Goal: Task Accomplishment & Management: Manage account settings

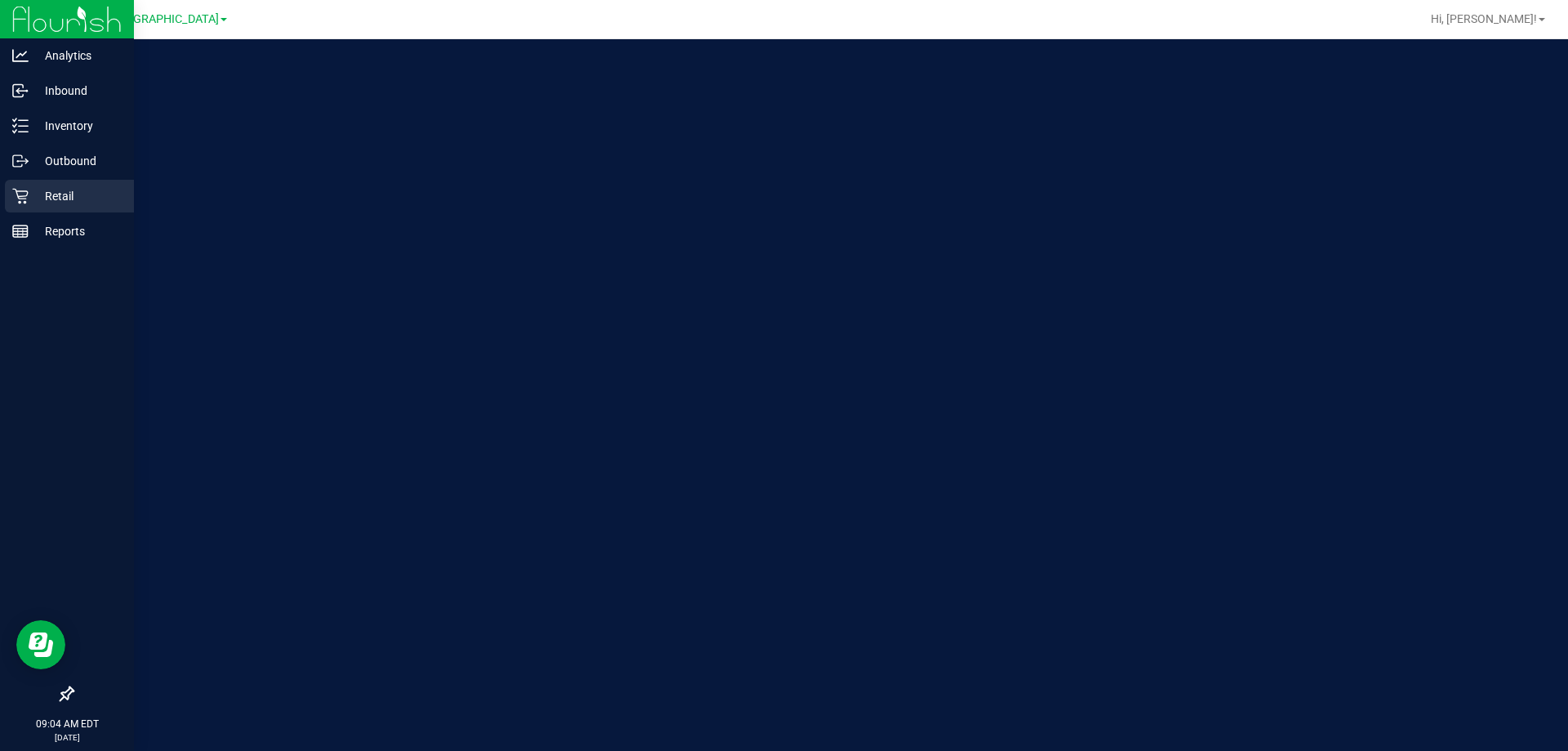
click at [36, 205] on p "Retail" at bounding box center [78, 196] width 98 height 20
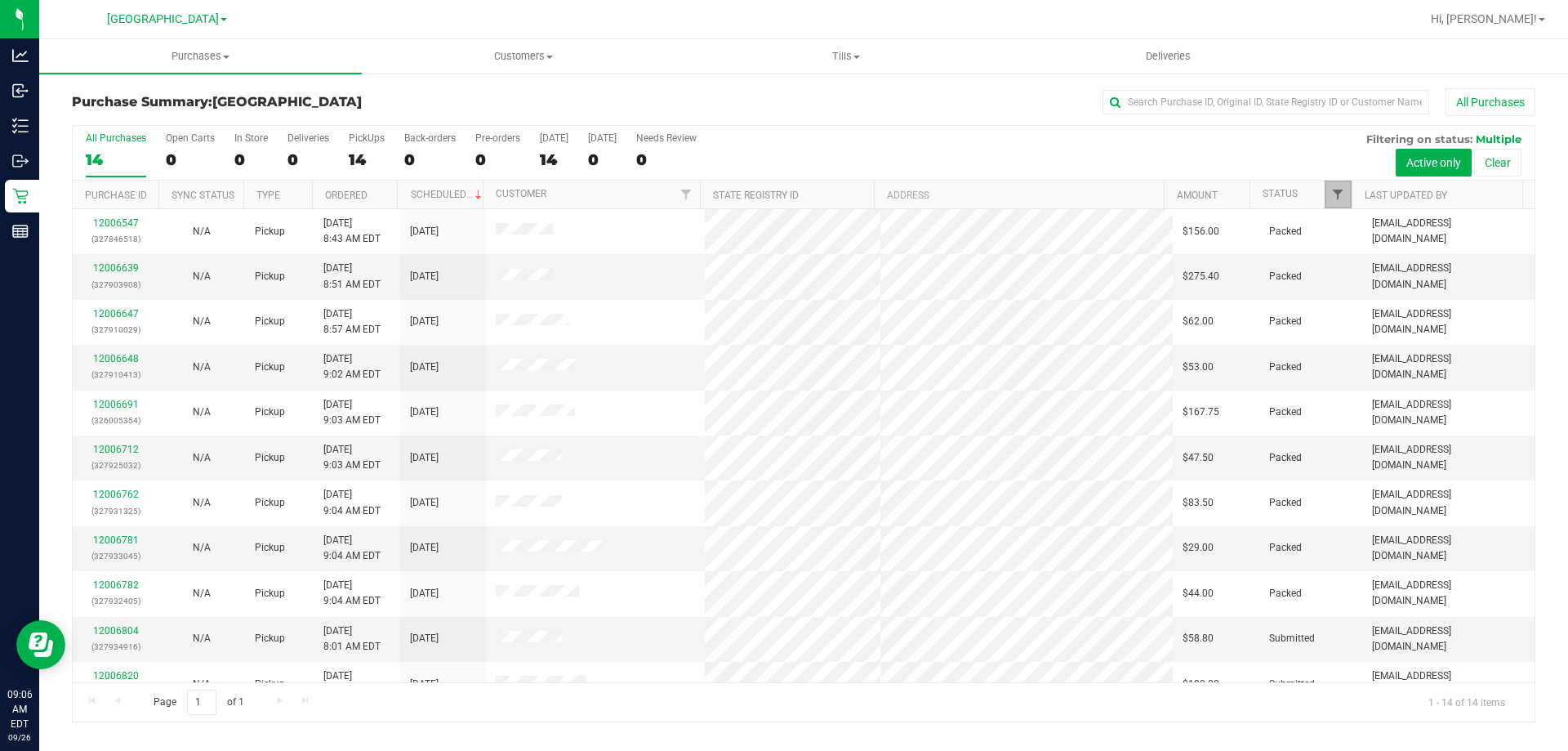
click at [1340, 190] on span "Filter" at bounding box center [1336, 193] width 13 height 13
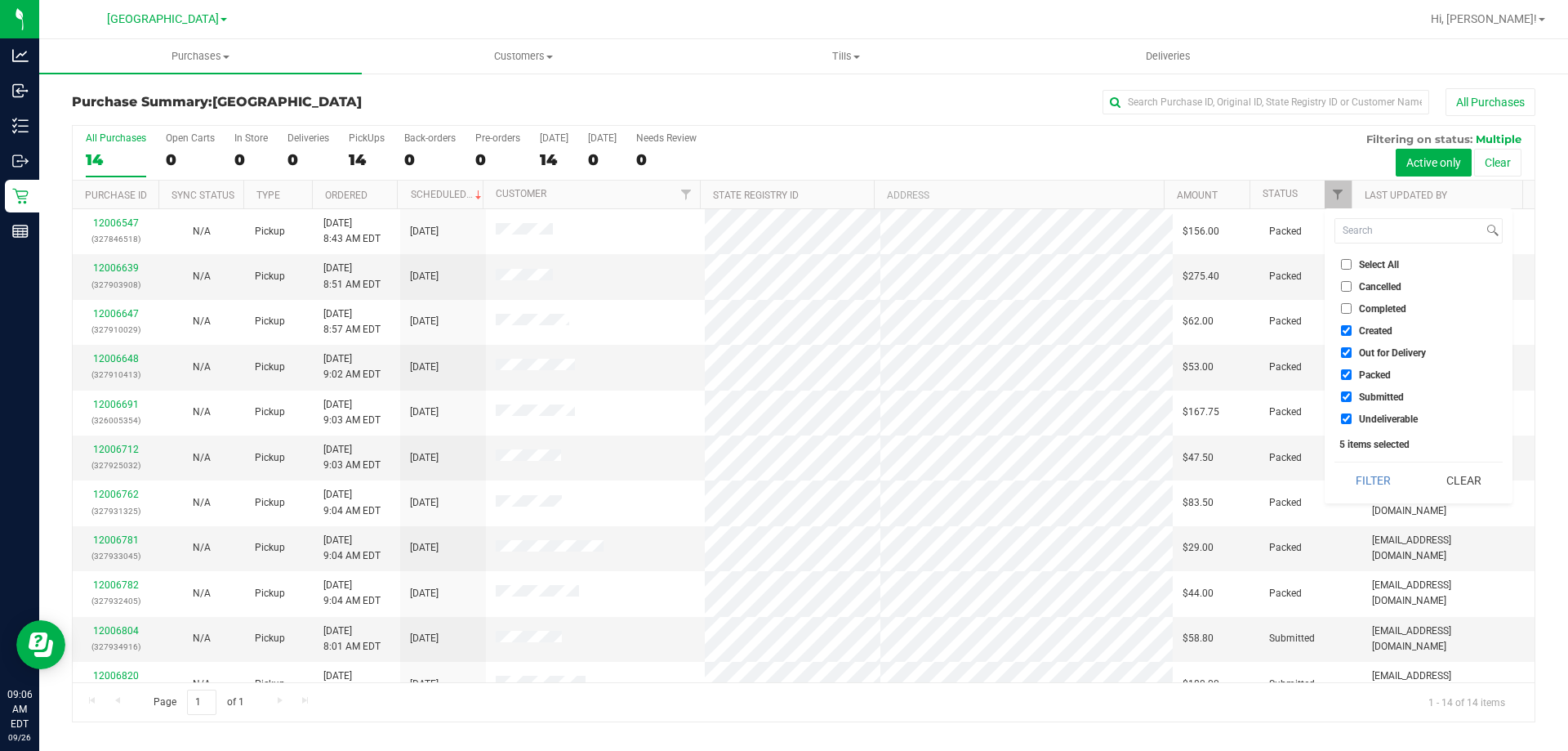
drag, startPoint x: 1351, startPoint y: 378, endPoint x: 1346, endPoint y: 368, distance: 11.2
click at [1350, 378] on input "Packed" at bounding box center [1346, 374] width 11 height 11
checkbox input "false"
click at [1344, 357] on input "Out for Delivery" at bounding box center [1346, 352] width 11 height 11
checkbox input "false"
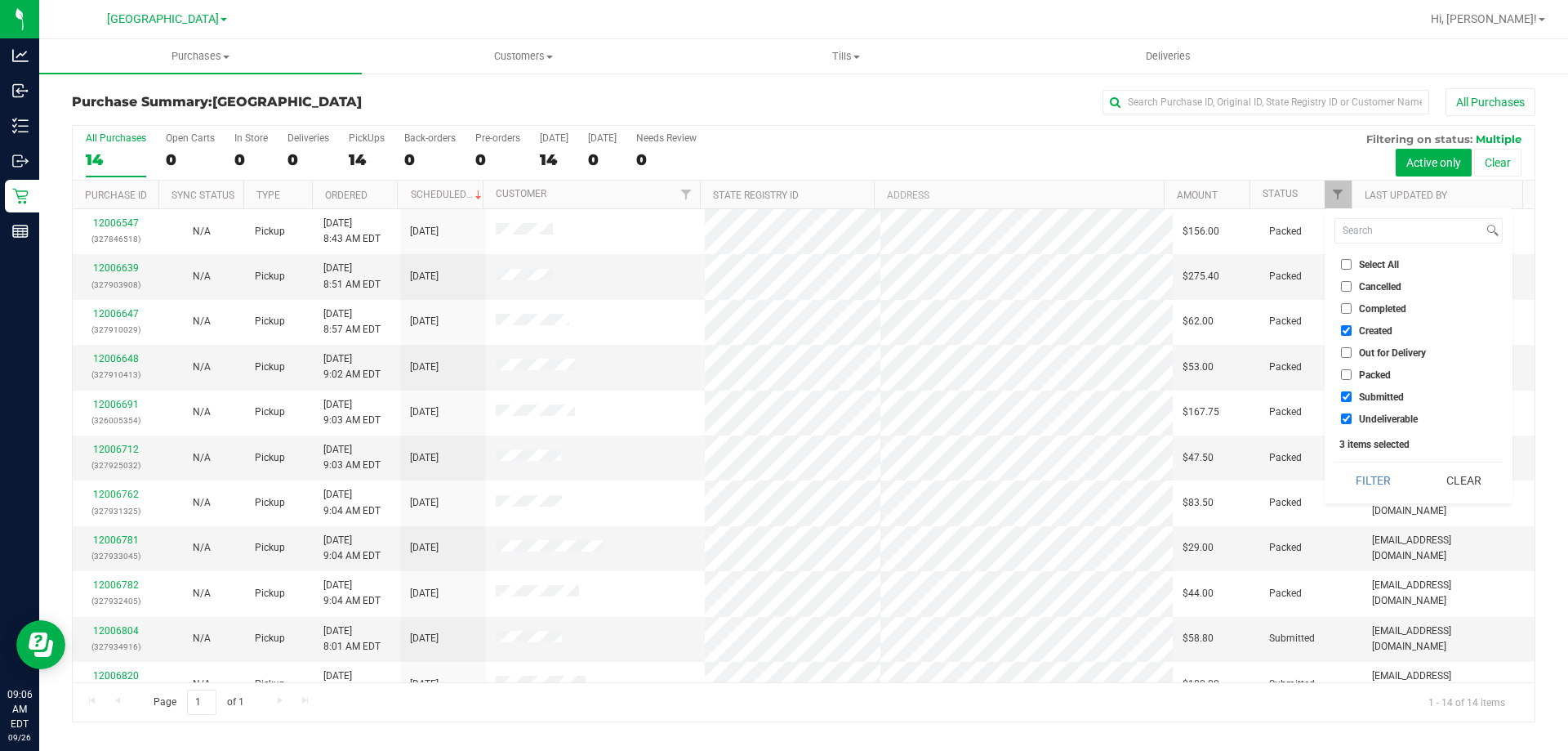
click at [1343, 330] on input "Created" at bounding box center [1346, 330] width 11 height 11
checkbox input "false"
click at [1373, 479] on button "Filter" at bounding box center [1373, 480] width 78 height 36
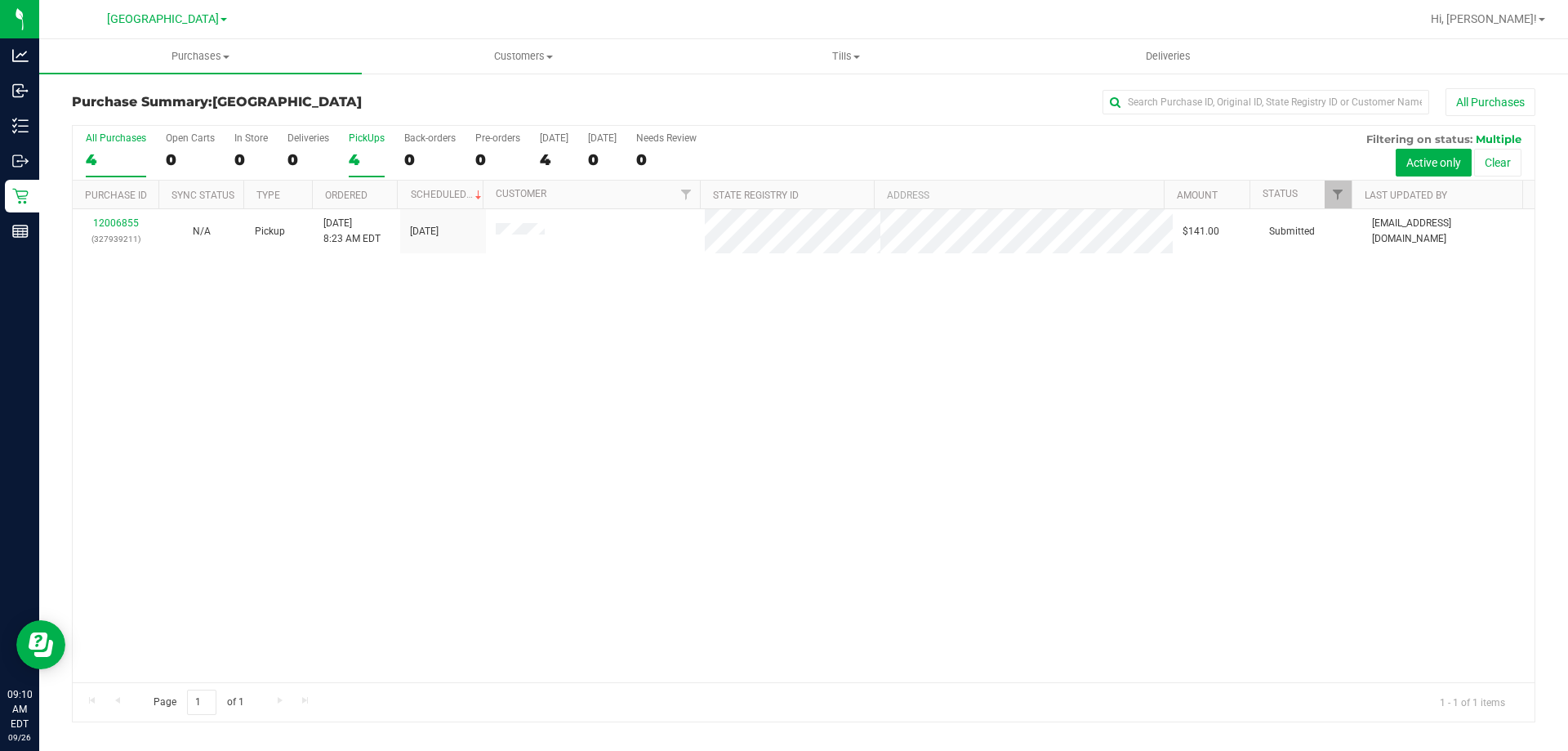
click at [359, 158] on div "4" at bounding box center [366, 160] width 36 height 19
click at [0, 0] on input "PickUps 4" at bounding box center [0, 0] width 0 height 0
click at [357, 167] on div "1" at bounding box center [366, 160] width 36 height 19
click at [0, 0] on input "PickUps 1" at bounding box center [0, 0] width 0 height 0
click at [354, 152] on div "1" at bounding box center [366, 160] width 36 height 19
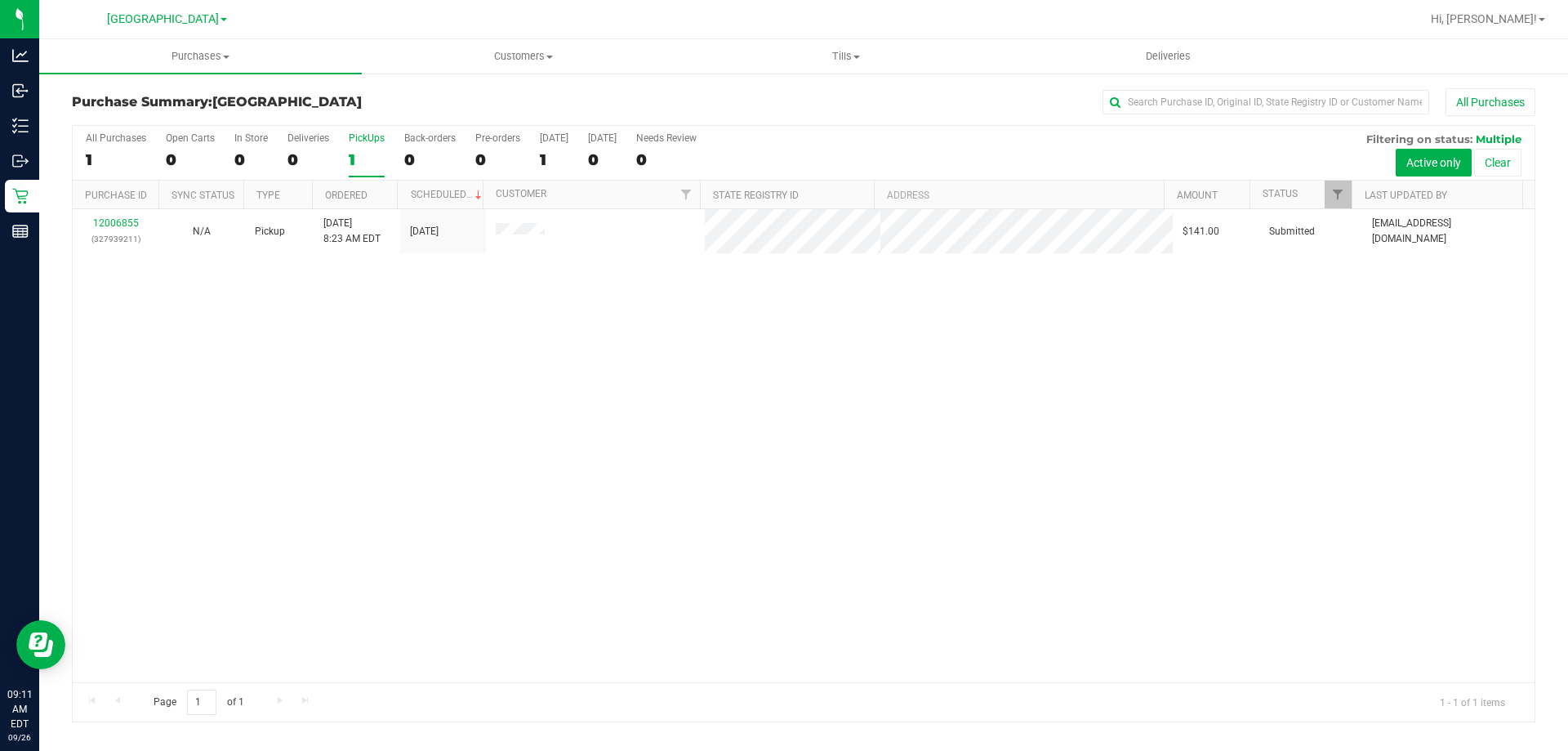
click at [0, 0] on input "PickUps 1" at bounding box center [0, 0] width 0 height 0
click at [364, 170] on label "PickUps 1" at bounding box center [366, 154] width 36 height 45
click at [0, 0] on input "PickUps 1" at bounding box center [0, 0] width 0 height 0
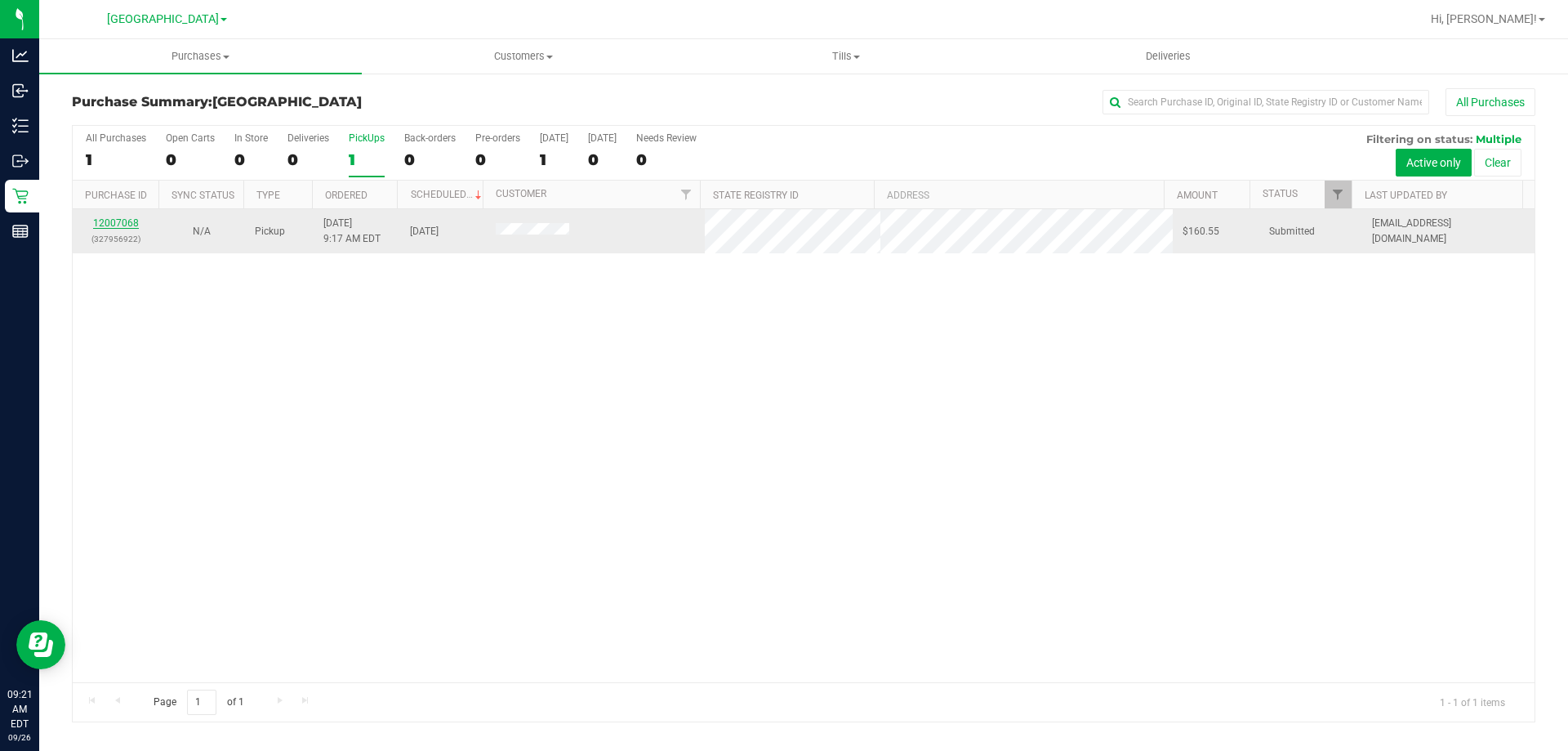
click at [132, 222] on link "12007068" at bounding box center [116, 222] width 46 height 11
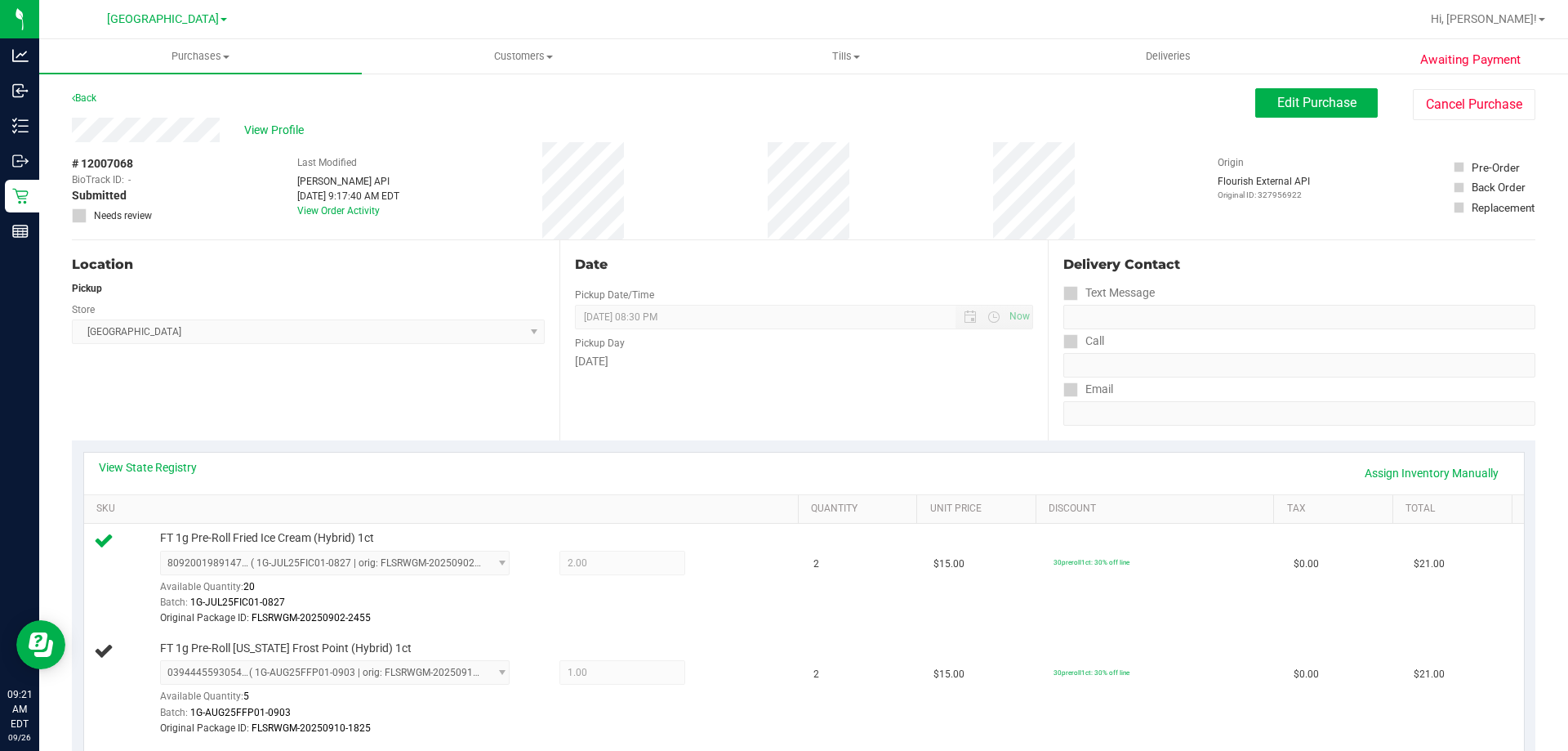
click at [99, 94] on div "Back Edit Purchase Cancel Purchase" at bounding box center [803, 103] width 1463 height 30
click at [92, 98] on link "Back" at bounding box center [84, 98] width 25 height 11
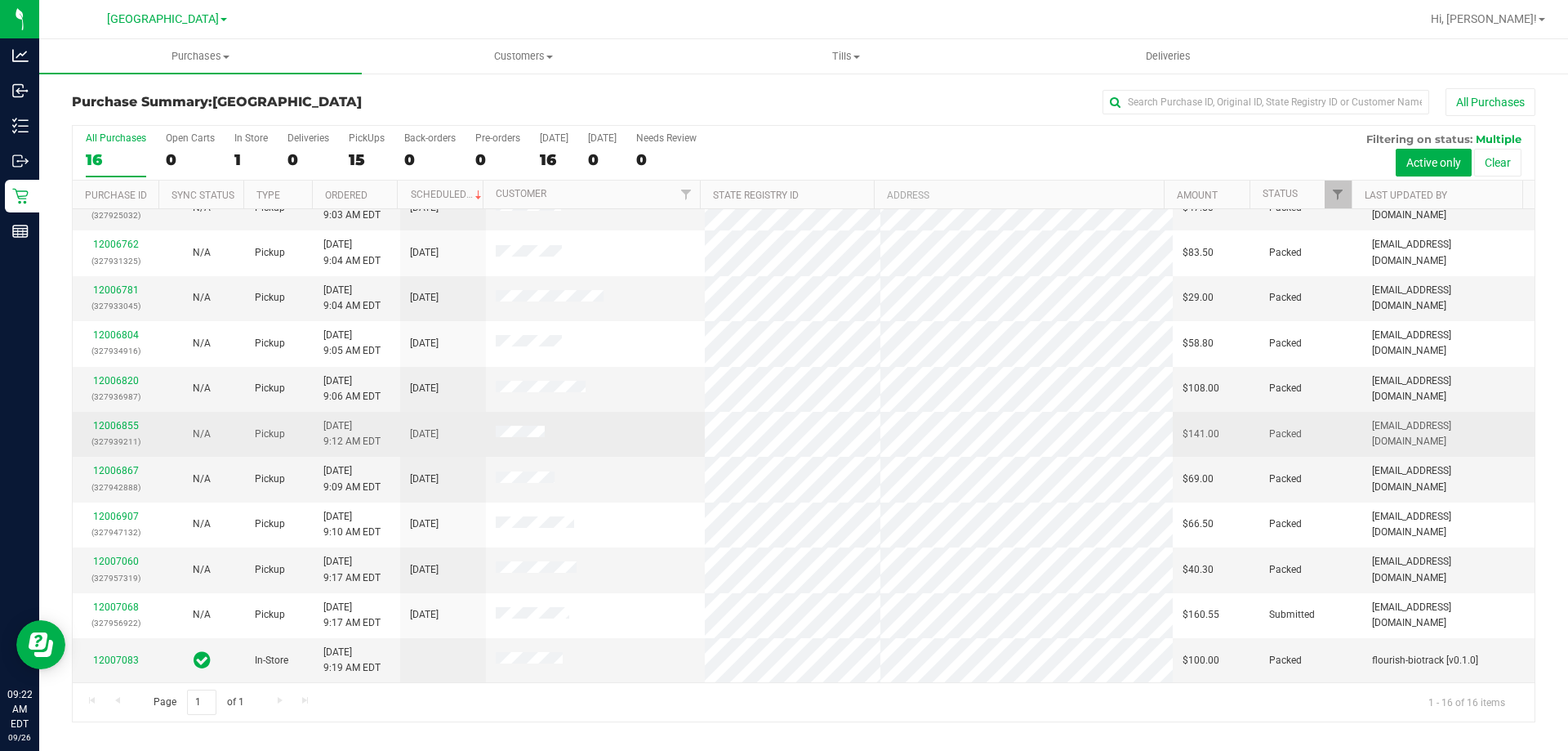
scroll to position [251, 0]
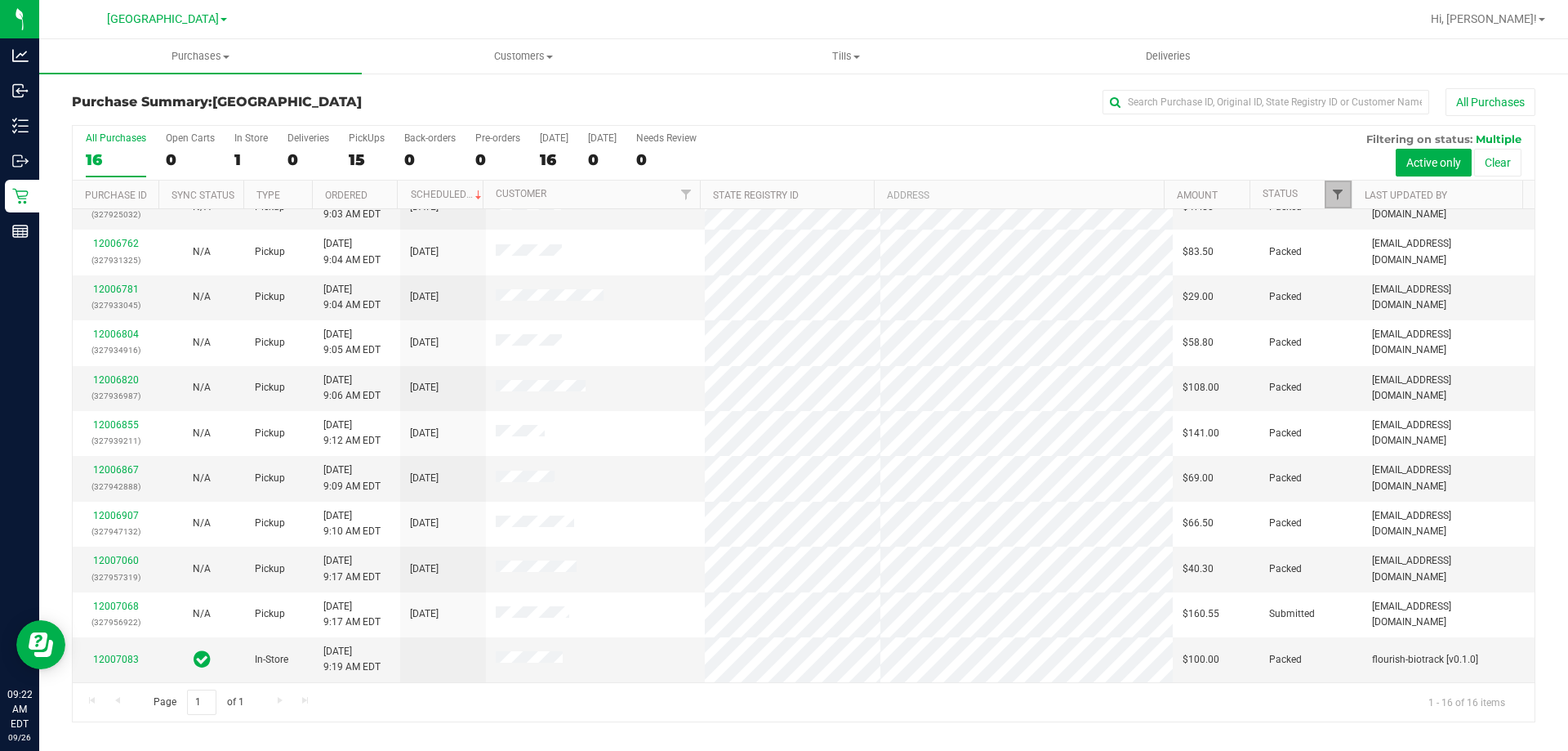
click at [1331, 192] on span "Filter" at bounding box center [1336, 193] width 13 height 13
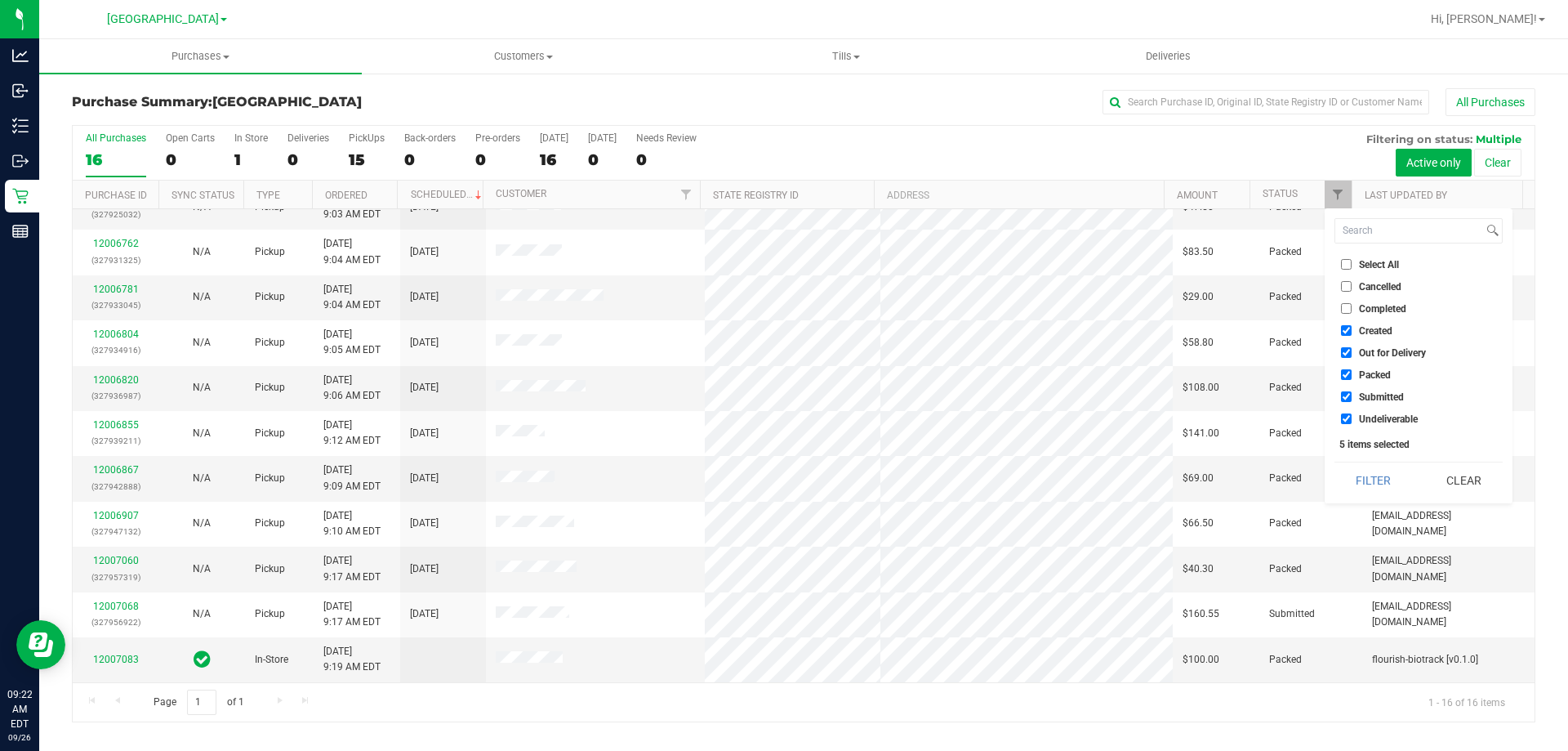
click at [1367, 350] on span "Out for Delivery" at bounding box center [1392, 353] width 67 height 10
click at [1352, 350] on input "Out for Delivery" at bounding box center [1346, 352] width 11 height 11
checkbox input "false"
click at [1367, 328] on span "Created" at bounding box center [1375, 331] width 33 height 10
click at [1352, 328] on input "Created" at bounding box center [1346, 330] width 11 height 11
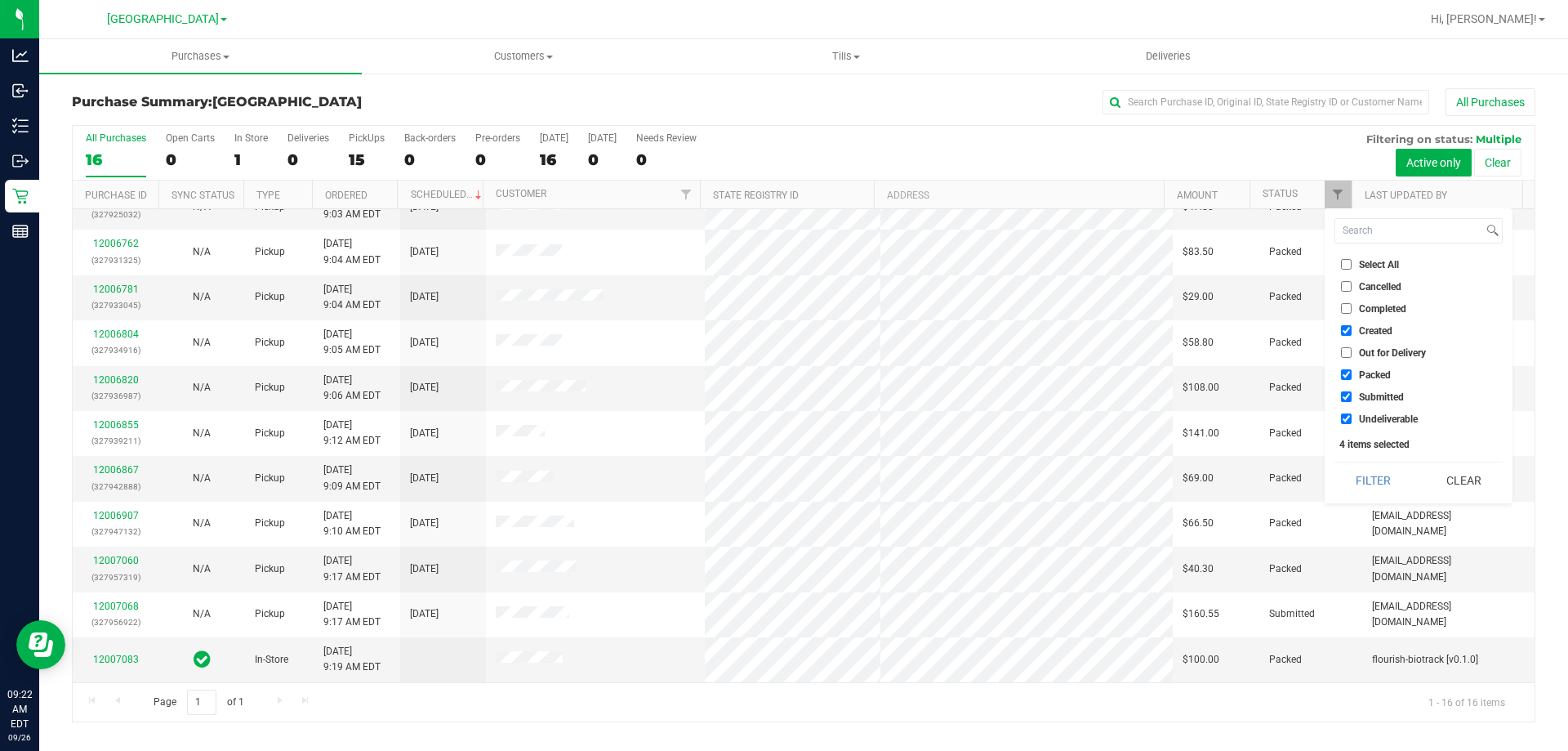
checkbox input "false"
click at [1365, 375] on span "Packed" at bounding box center [1375, 375] width 32 height 10
click at [1352, 375] on input "Packed" at bounding box center [1346, 374] width 11 height 11
checkbox input "false"
click at [1365, 475] on button "Filter" at bounding box center [1373, 480] width 78 height 36
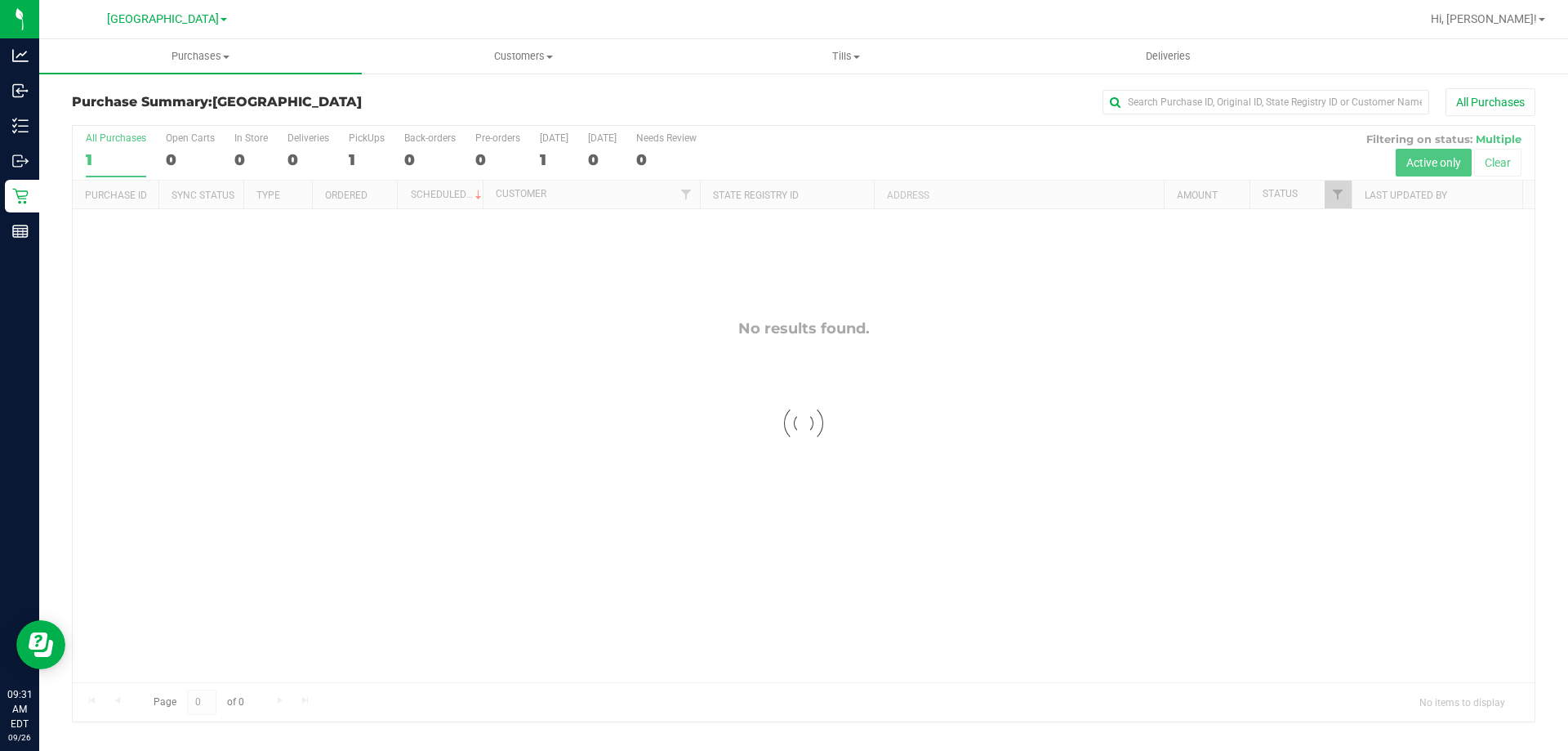
click at [363, 157] on div at bounding box center [804, 423] width 1462 height 596
click at [371, 142] on div "PickUps" at bounding box center [366, 137] width 36 height 11
click at [0, 0] on input "PickUps 1" at bounding box center [0, 0] width 0 height 0
click at [364, 157] on div "0" at bounding box center [366, 160] width 36 height 19
click at [0, 0] on input "PickUps 0" at bounding box center [0, 0] width 0 height 0
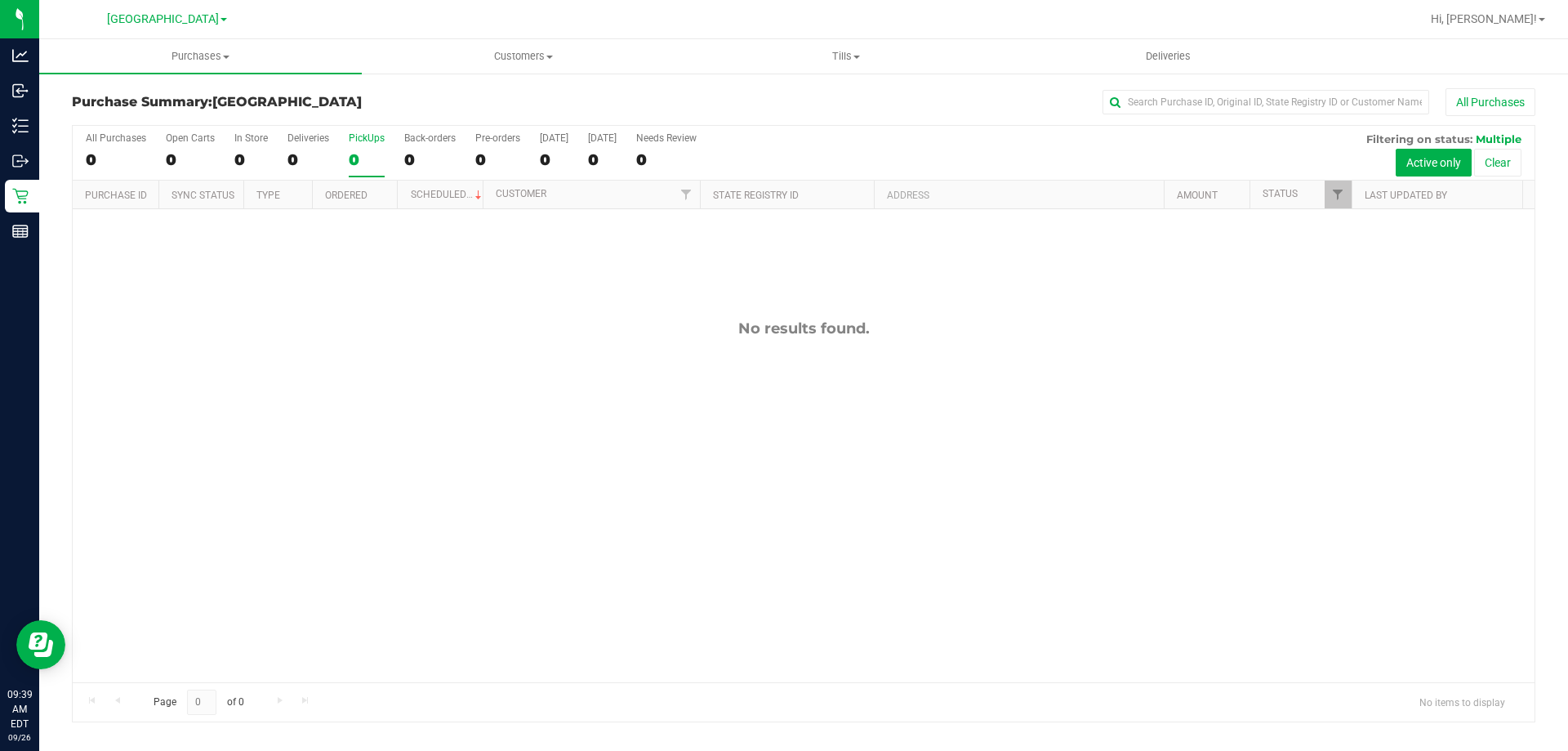
click at [345, 147] on div "All Purchases 0 Open Carts 0 In Store 0 Deliveries 0 PickUps 0 Back-orders 0 Pr…" at bounding box center [804, 153] width 1462 height 55
click at [354, 141] on div "PickUps" at bounding box center [366, 137] width 36 height 11
click at [0, 0] on input "PickUps 0" at bounding box center [0, 0] width 0 height 0
click at [365, 150] on div "0" at bounding box center [366, 160] width 36 height 19
click at [0, 0] on input "PickUps 0" at bounding box center [0, 0] width 0 height 0
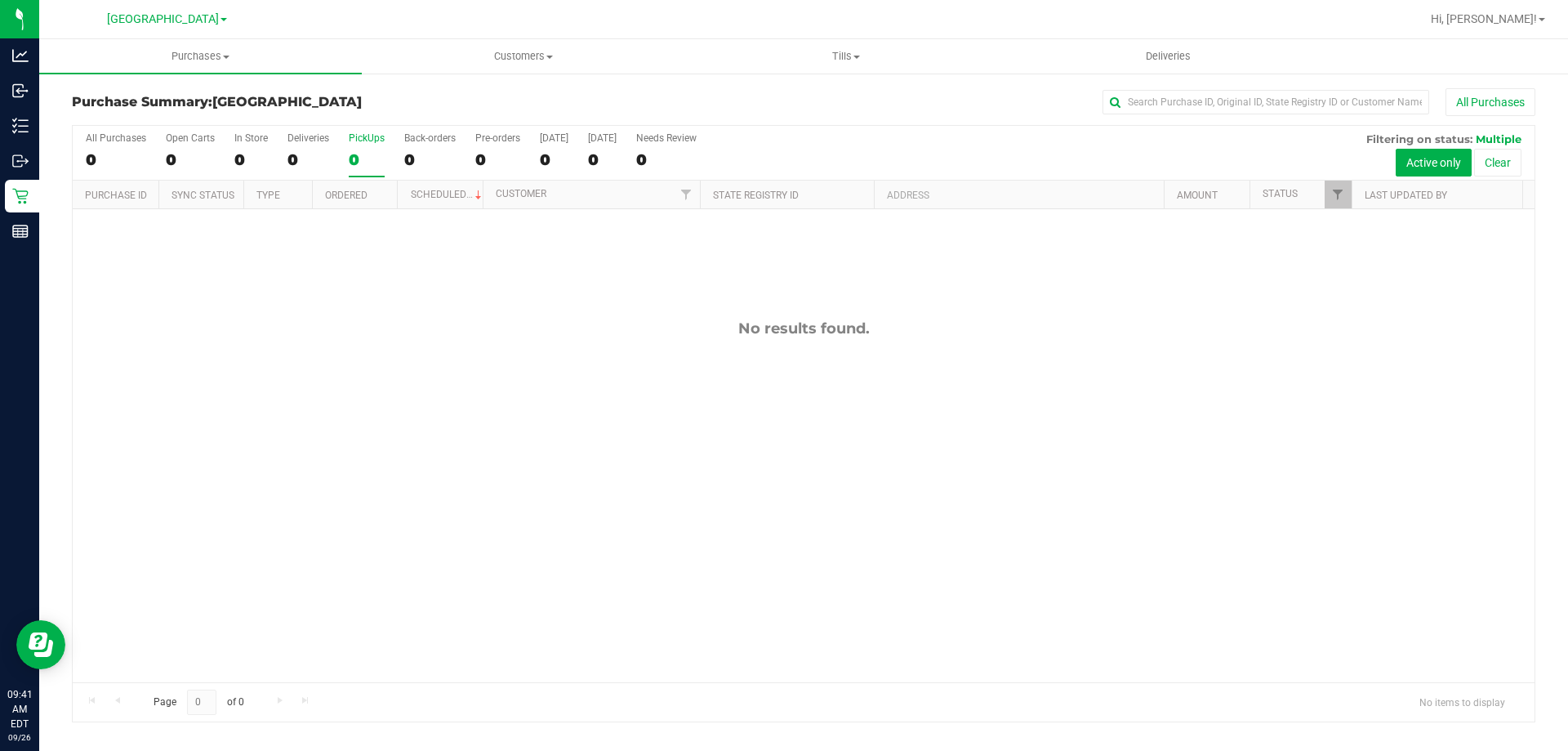
click at [370, 150] on div "0" at bounding box center [366, 160] width 36 height 19
click at [0, 0] on input "PickUps 0" at bounding box center [0, 0] width 0 height 0
click at [354, 159] on div "0" at bounding box center [366, 160] width 36 height 19
click at [0, 0] on input "PickUps 0" at bounding box center [0, 0] width 0 height 0
click at [351, 157] on div "0" at bounding box center [366, 160] width 36 height 19
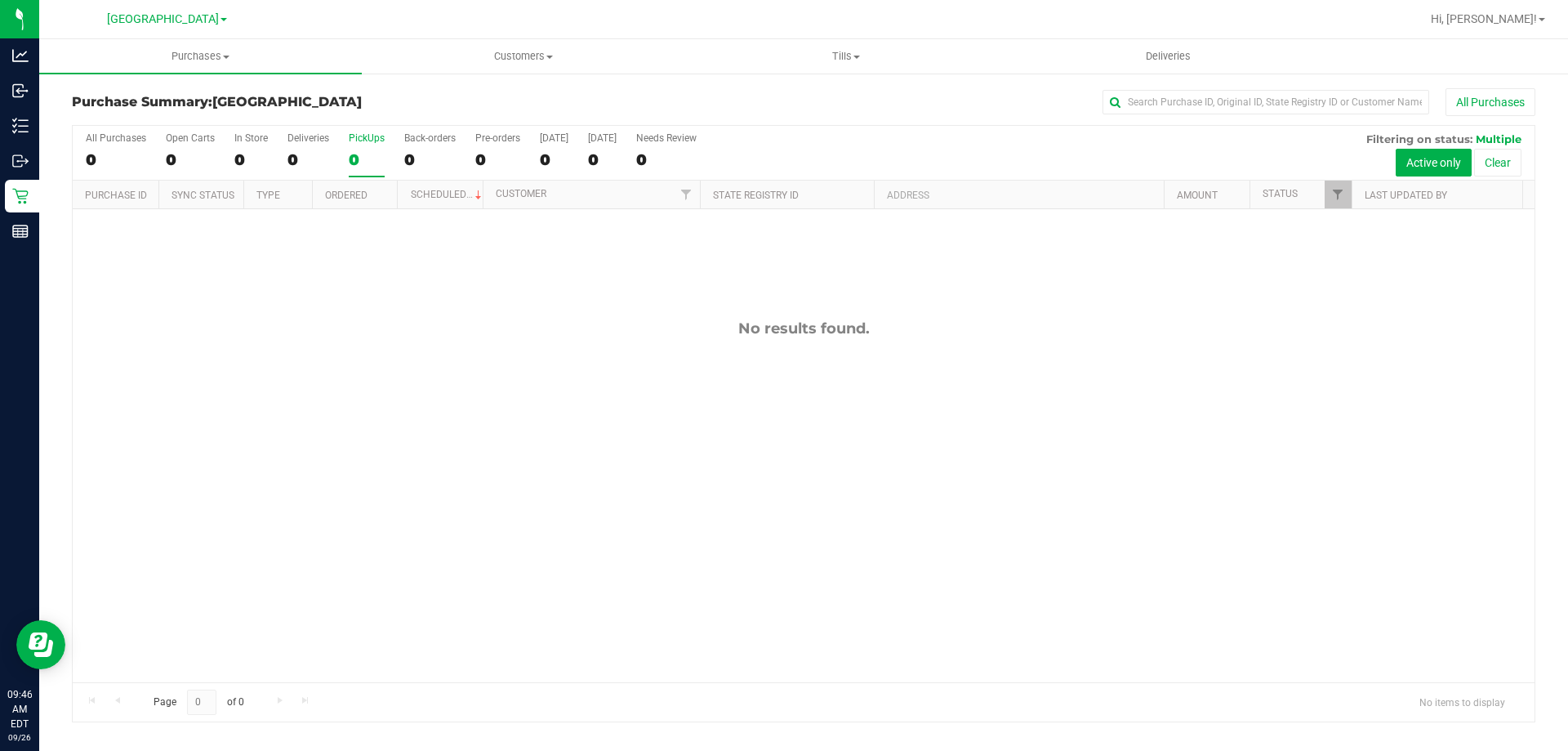
click at [0, 0] on input "PickUps 0" at bounding box center [0, 0] width 0 height 0
click at [357, 154] on div "0" at bounding box center [366, 160] width 36 height 19
click at [0, 0] on input "PickUps 0" at bounding box center [0, 0] width 0 height 0
click at [365, 159] on div "0" at bounding box center [366, 160] width 36 height 19
click at [0, 0] on input "PickUps 0" at bounding box center [0, 0] width 0 height 0
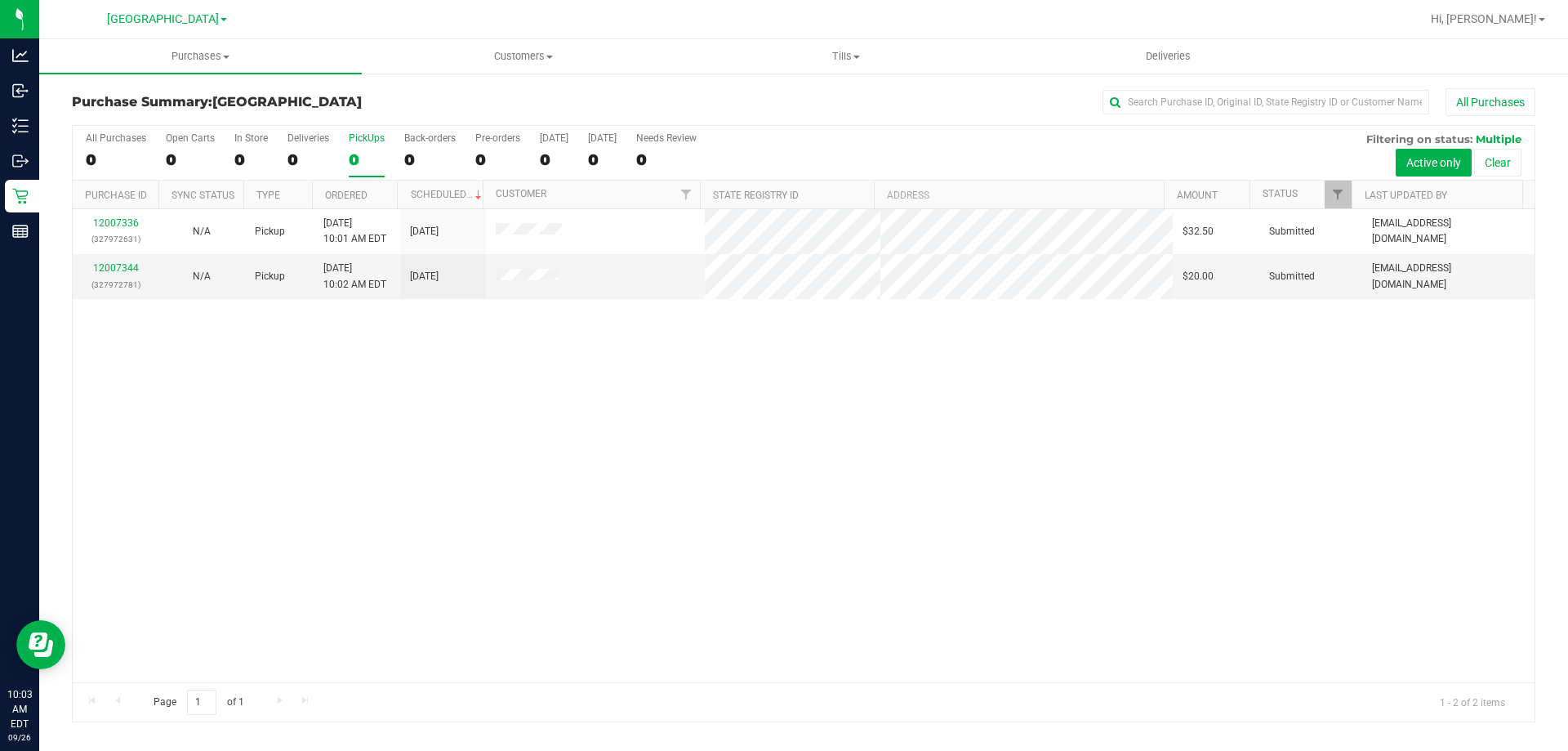
click at [346, 153] on div "All Purchases 0 Open Carts 0 In Store 0 Deliveries 0 PickUps 0 Back-orders 0 Pr…" at bounding box center [804, 153] width 1462 height 55
click at [136, 270] on link "12007344" at bounding box center [116, 267] width 46 height 11
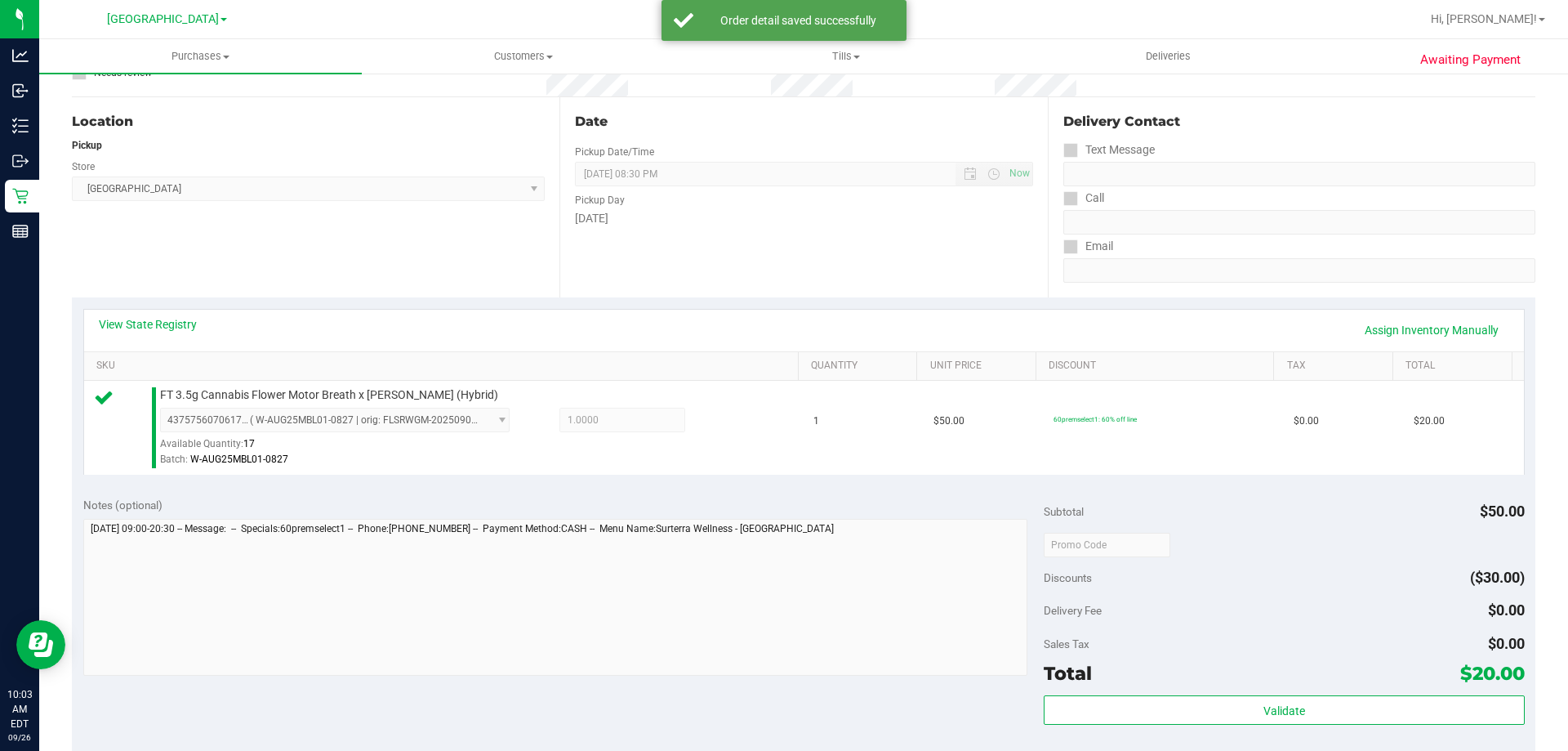
scroll to position [327, 0]
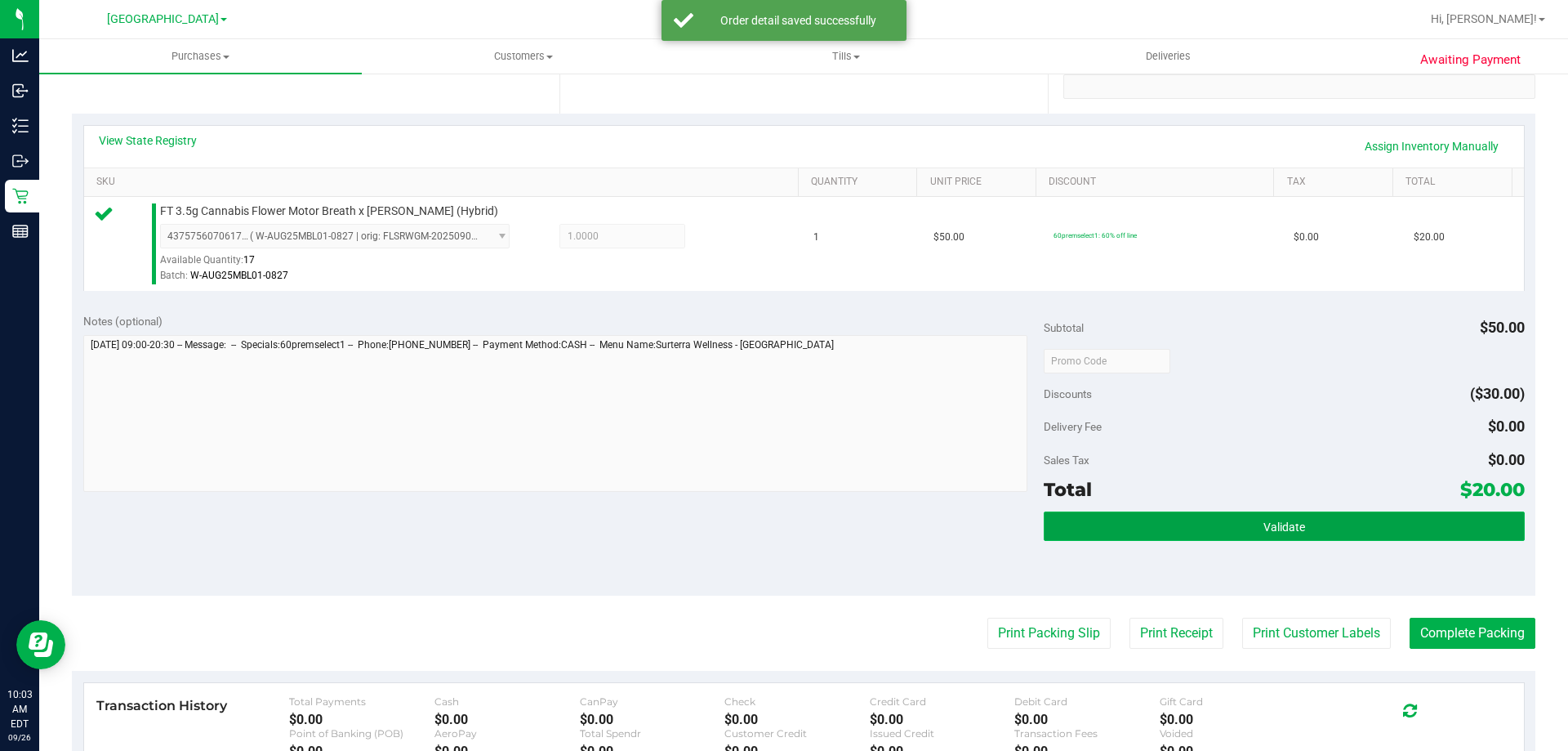
click at [1110, 537] on button "Validate" at bounding box center [1284, 526] width 480 height 30
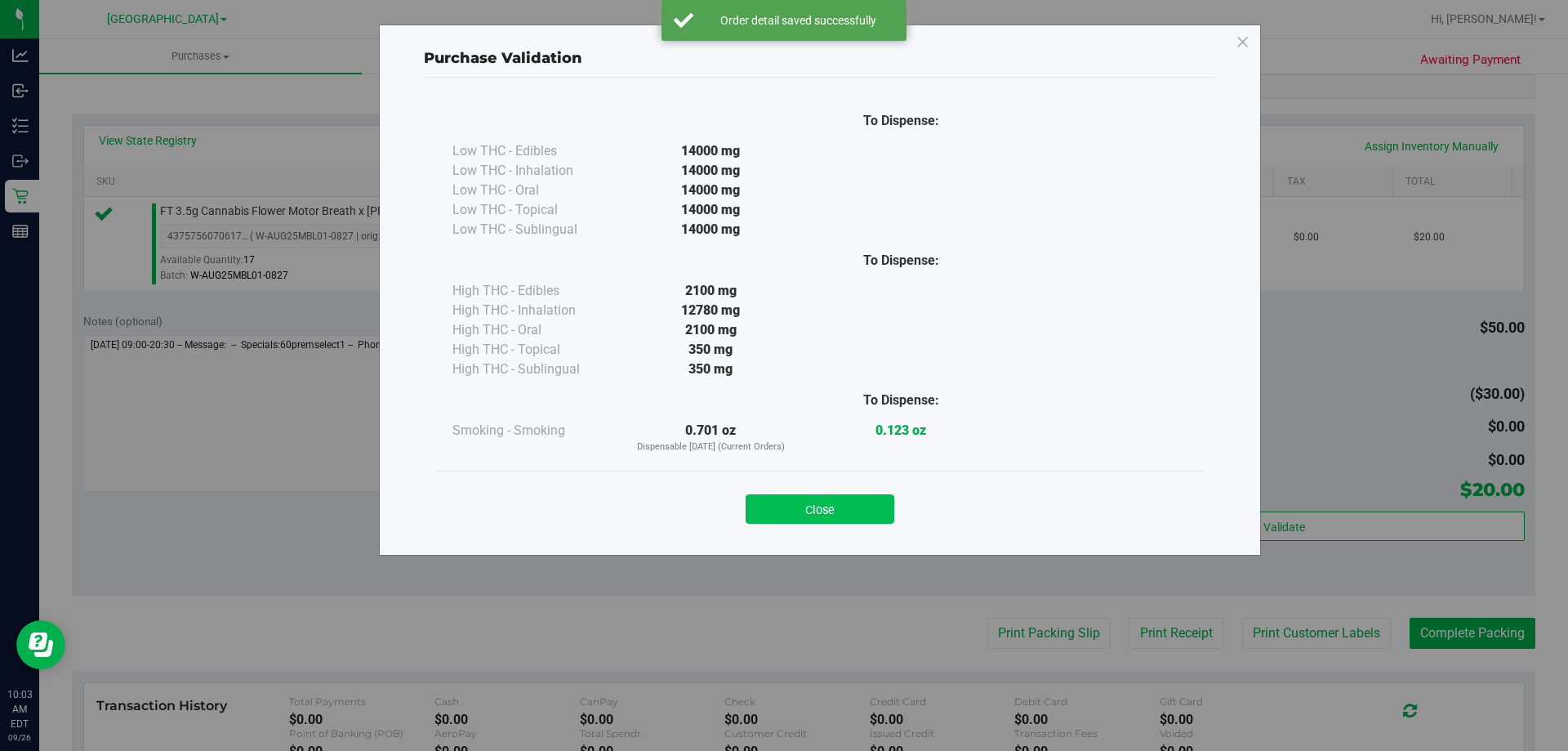
click at [833, 501] on button "Close" at bounding box center [819, 509] width 148 height 30
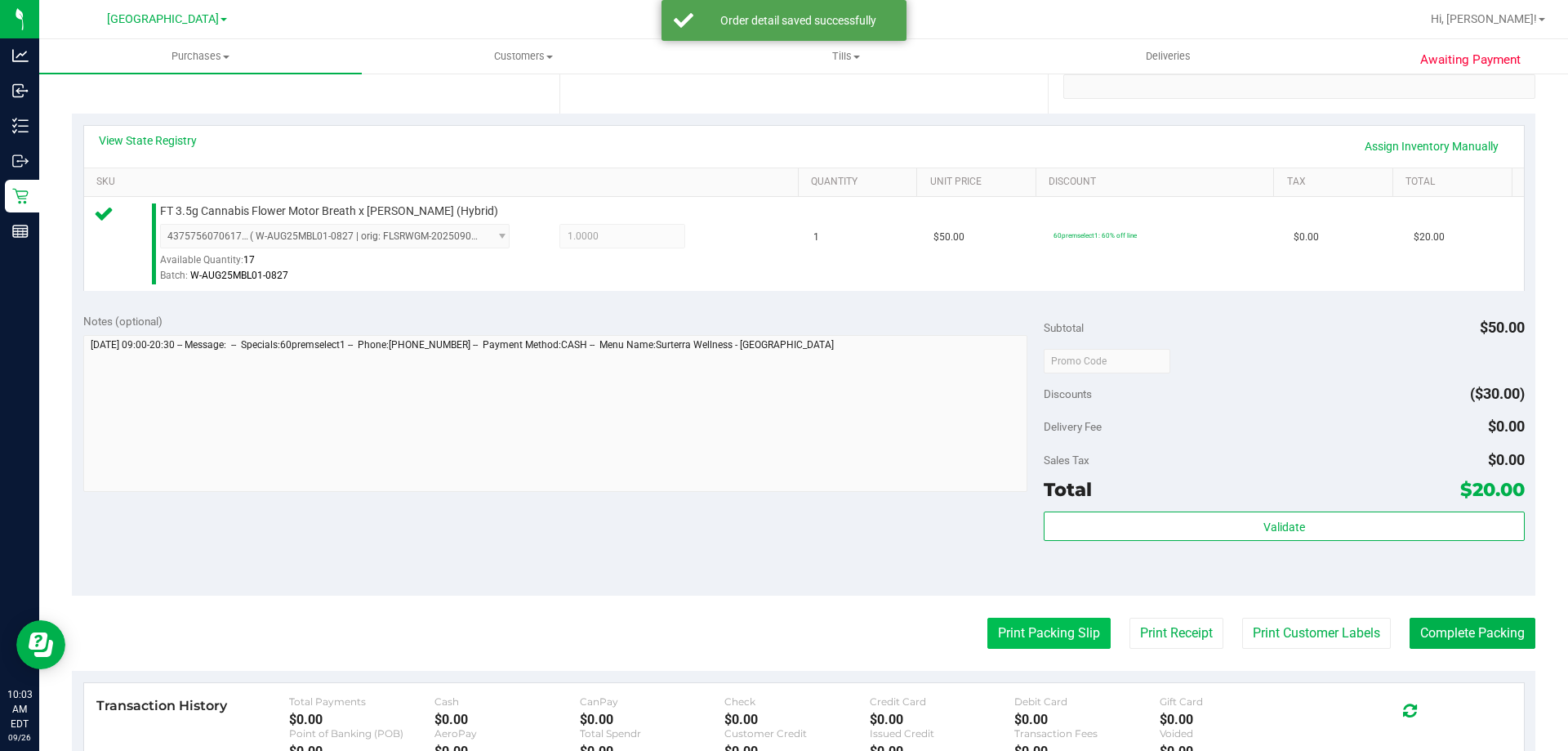
click at [1001, 641] on button "Print Packing Slip" at bounding box center [1048, 633] width 123 height 31
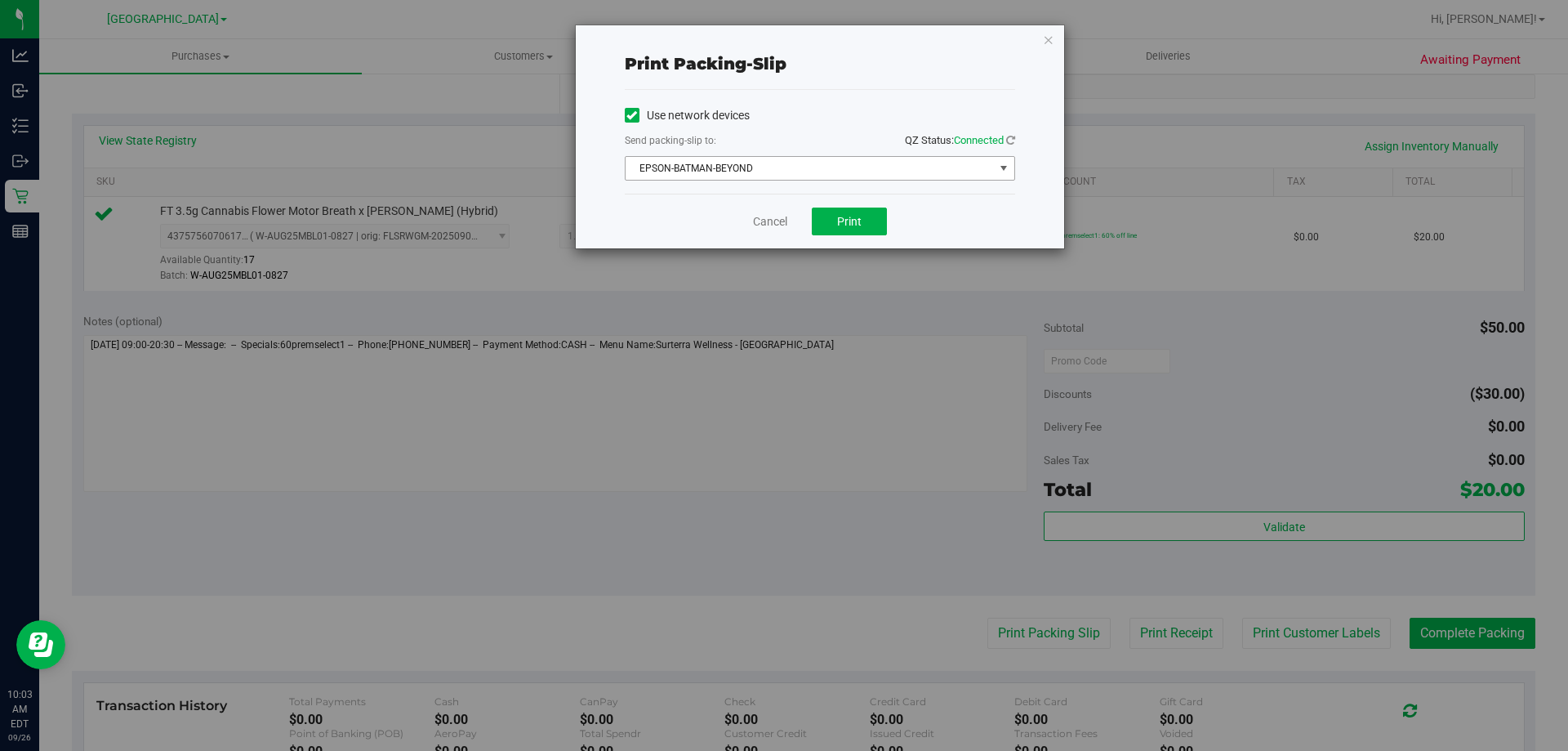
click at [829, 170] on span "EPSON-BATMAN-BEYOND" at bounding box center [810, 168] width 368 height 23
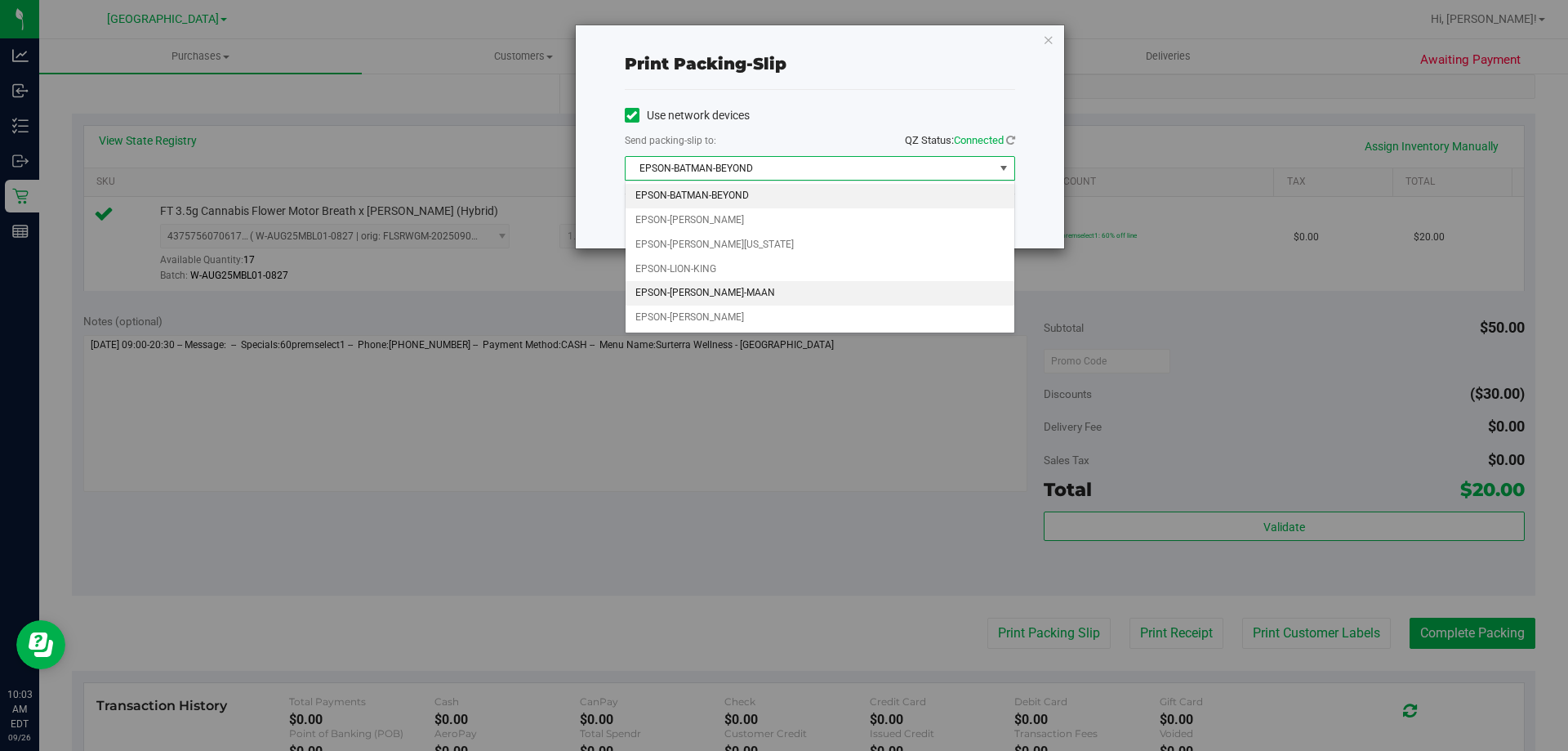
click at [770, 286] on li "EPSON-[PERSON_NAME]-MAAN" at bounding box center [820, 293] width 388 height 25
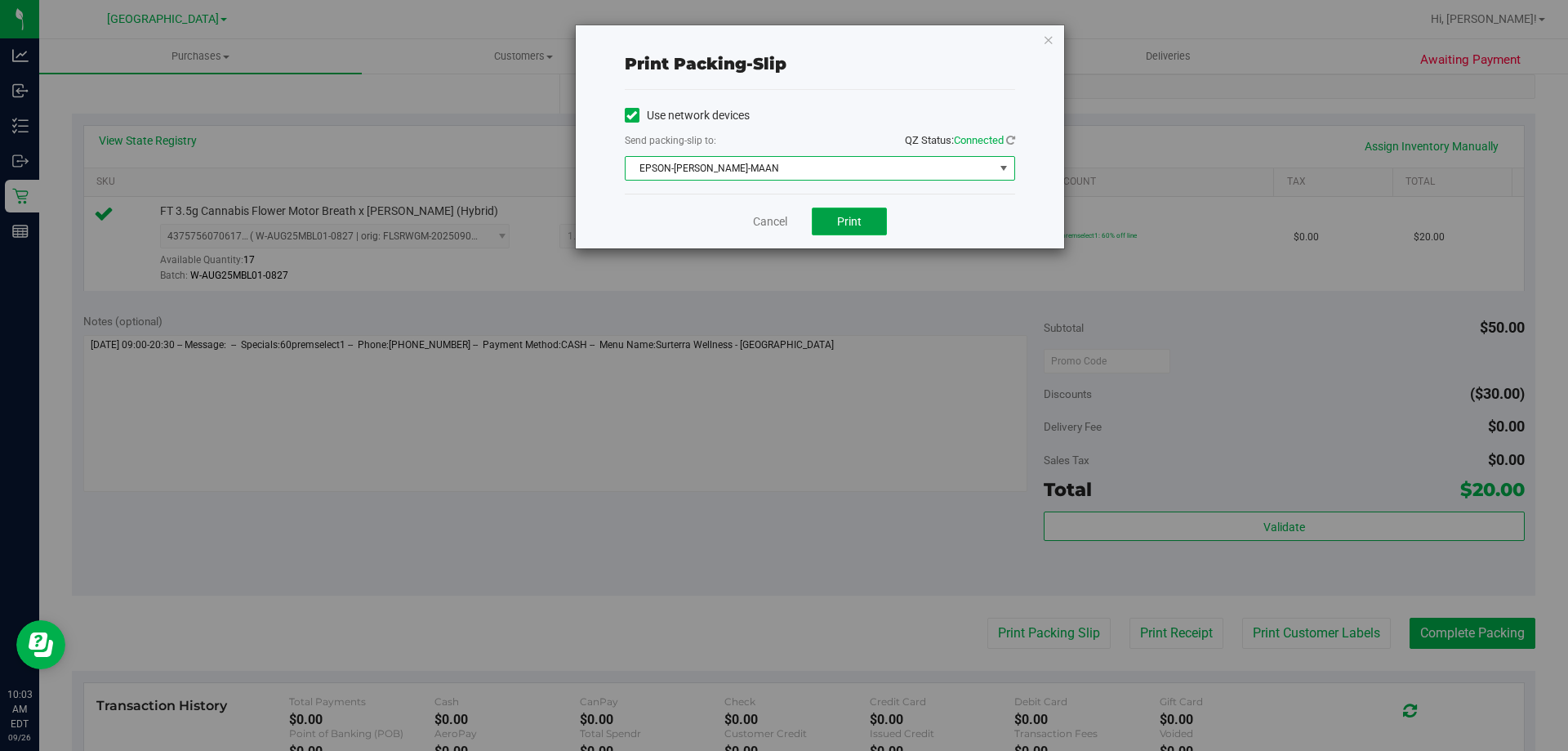
click at [824, 227] on button "Print" at bounding box center [849, 221] width 75 height 28
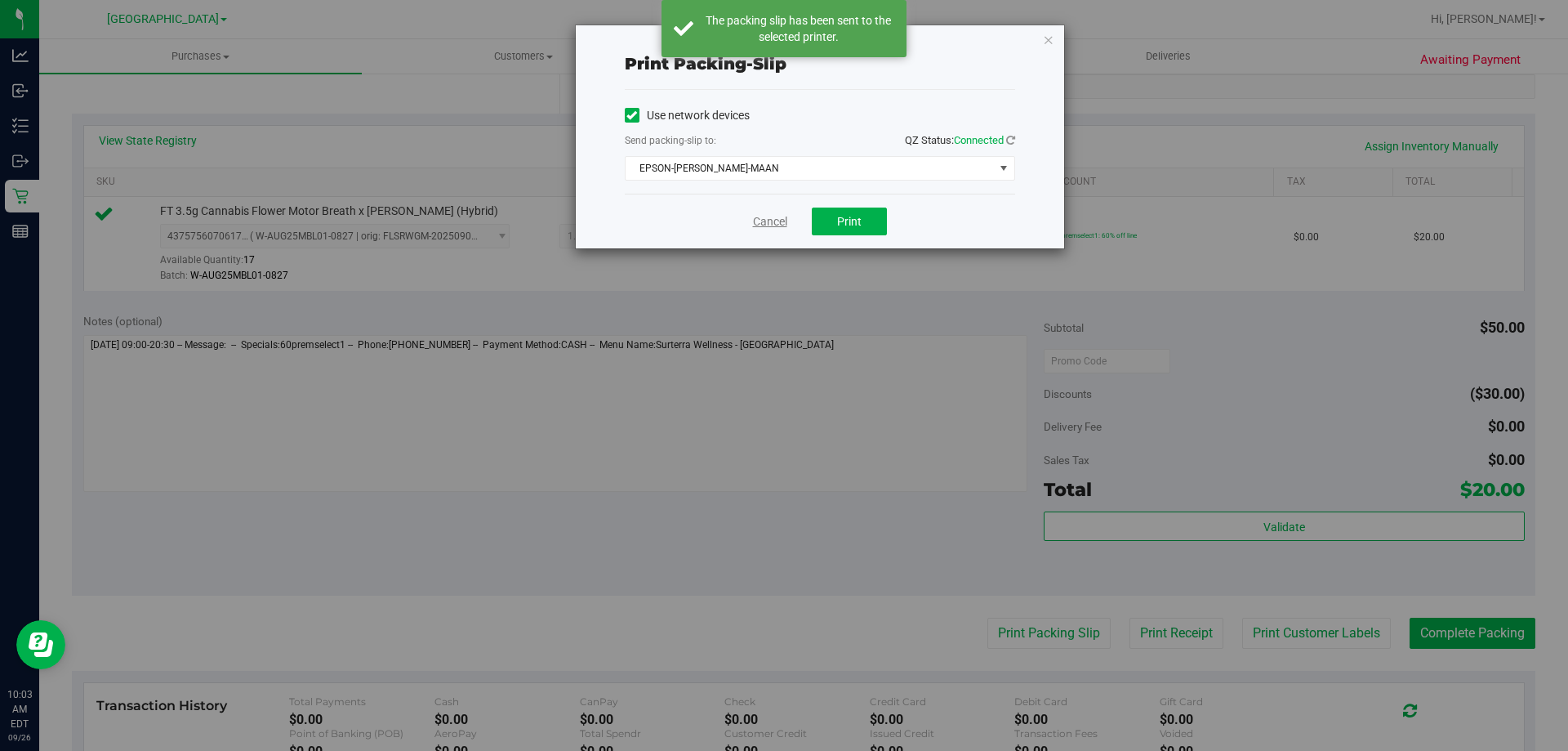
click at [759, 220] on link "Cancel" at bounding box center [770, 221] width 34 height 17
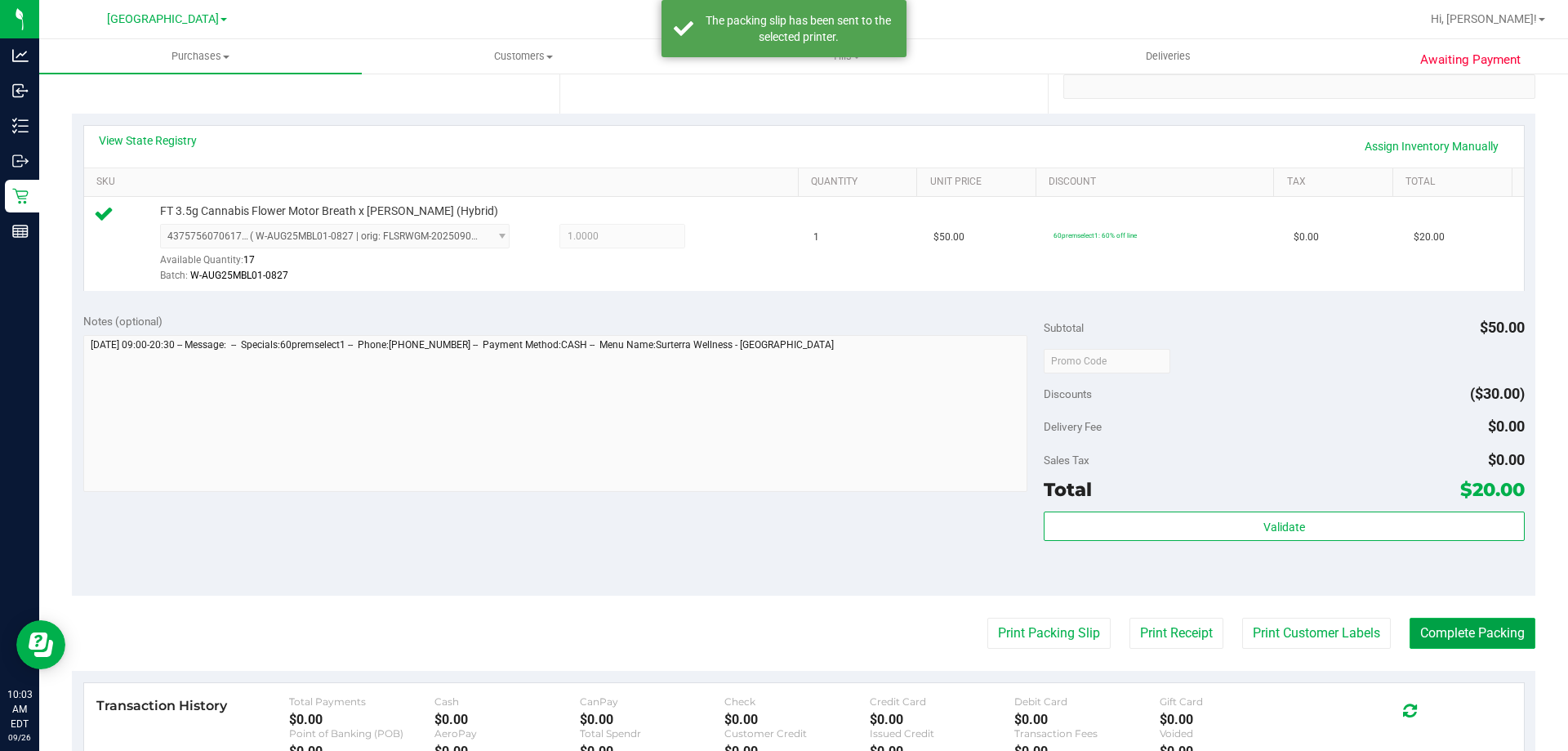
click at [1470, 641] on button "Complete Packing" at bounding box center [1472, 633] width 126 height 31
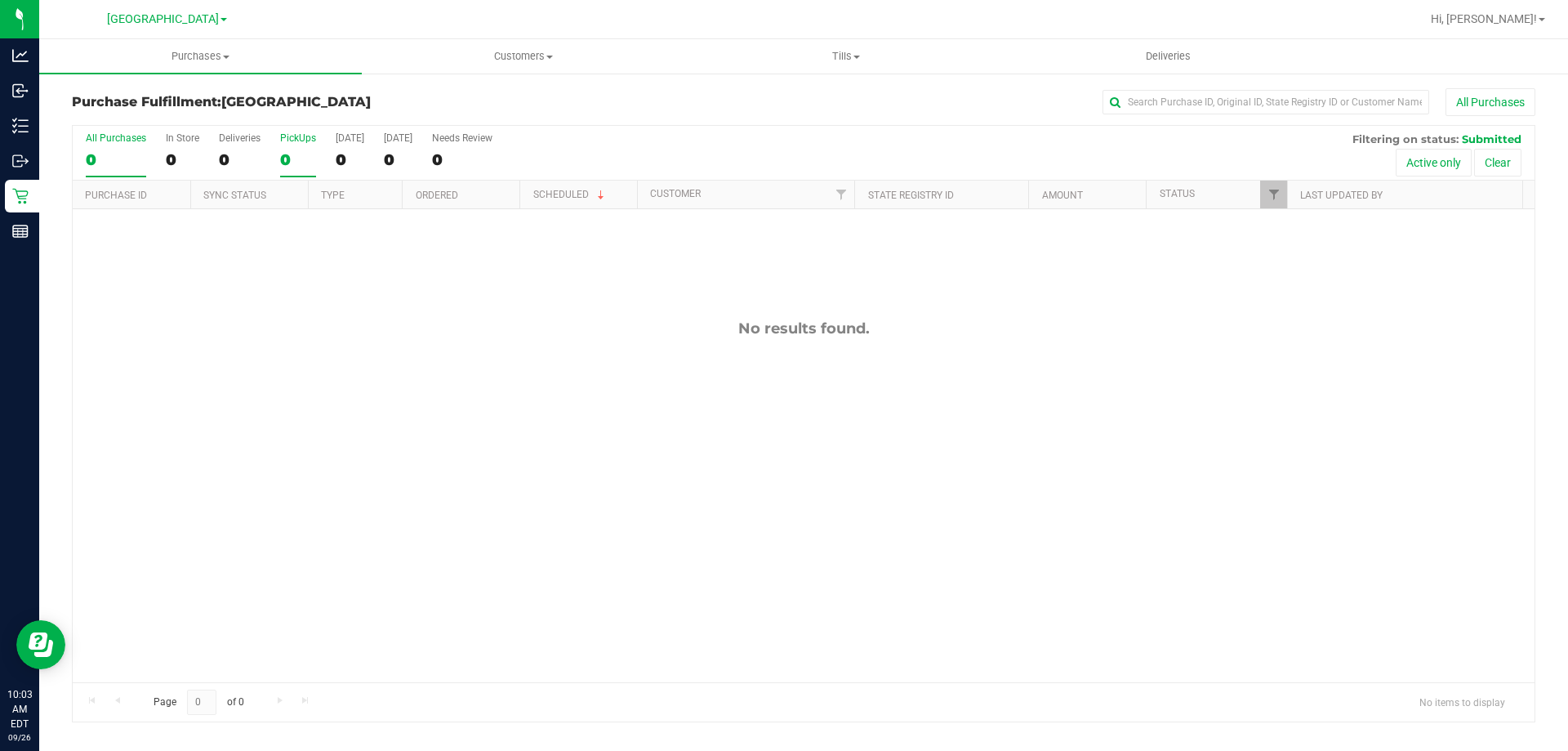
click at [280, 149] on label "PickUps 0" at bounding box center [298, 154] width 36 height 45
click at [0, 0] on input "PickUps 0" at bounding box center [0, 0] width 0 height 0
click at [300, 152] on div "0" at bounding box center [298, 160] width 36 height 19
click at [0, 0] on input "PickUps 0" at bounding box center [0, 0] width 0 height 0
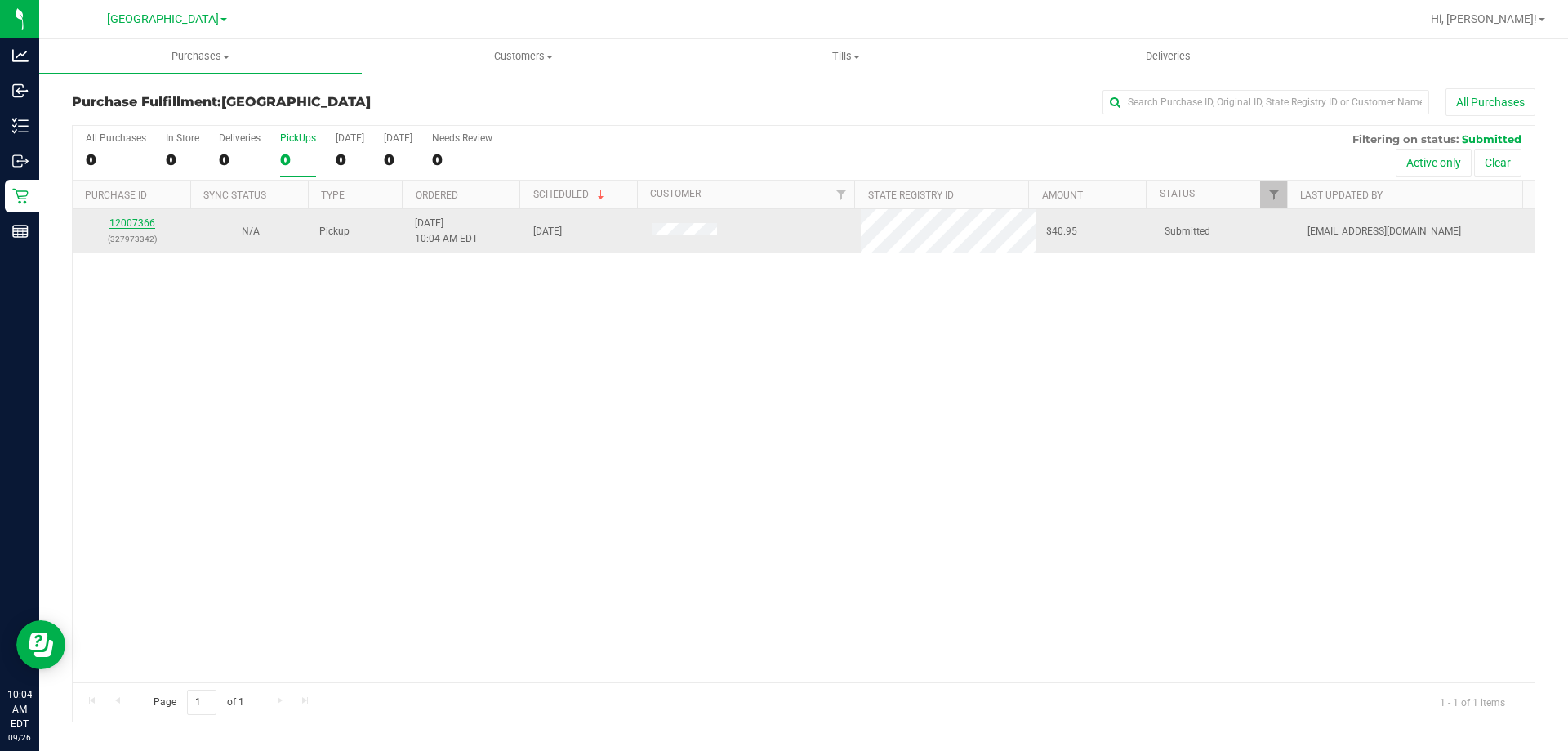
click at [125, 226] on link "12007366" at bounding box center [132, 222] width 46 height 11
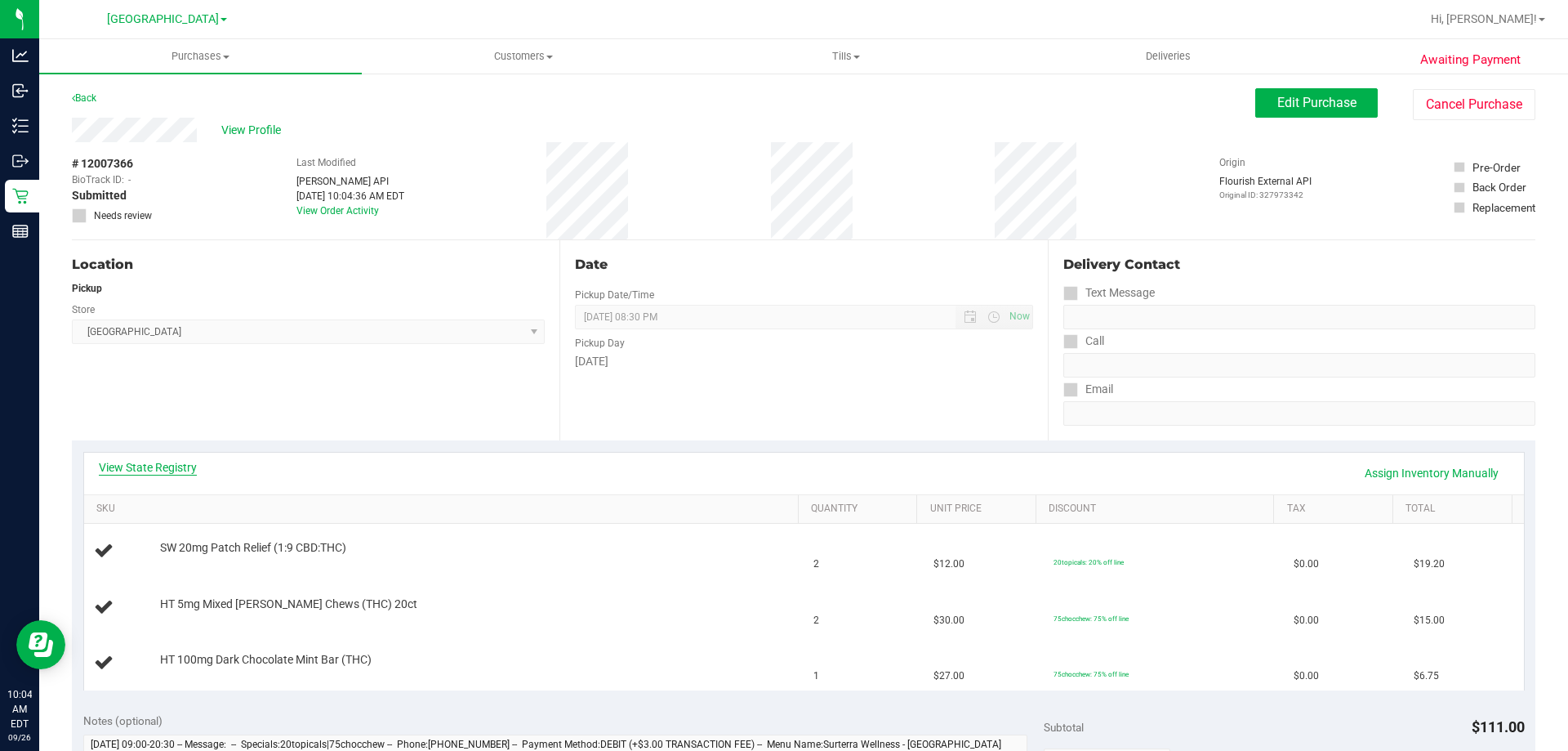
click at [170, 473] on link "View State Registry" at bounding box center [148, 467] width 98 height 16
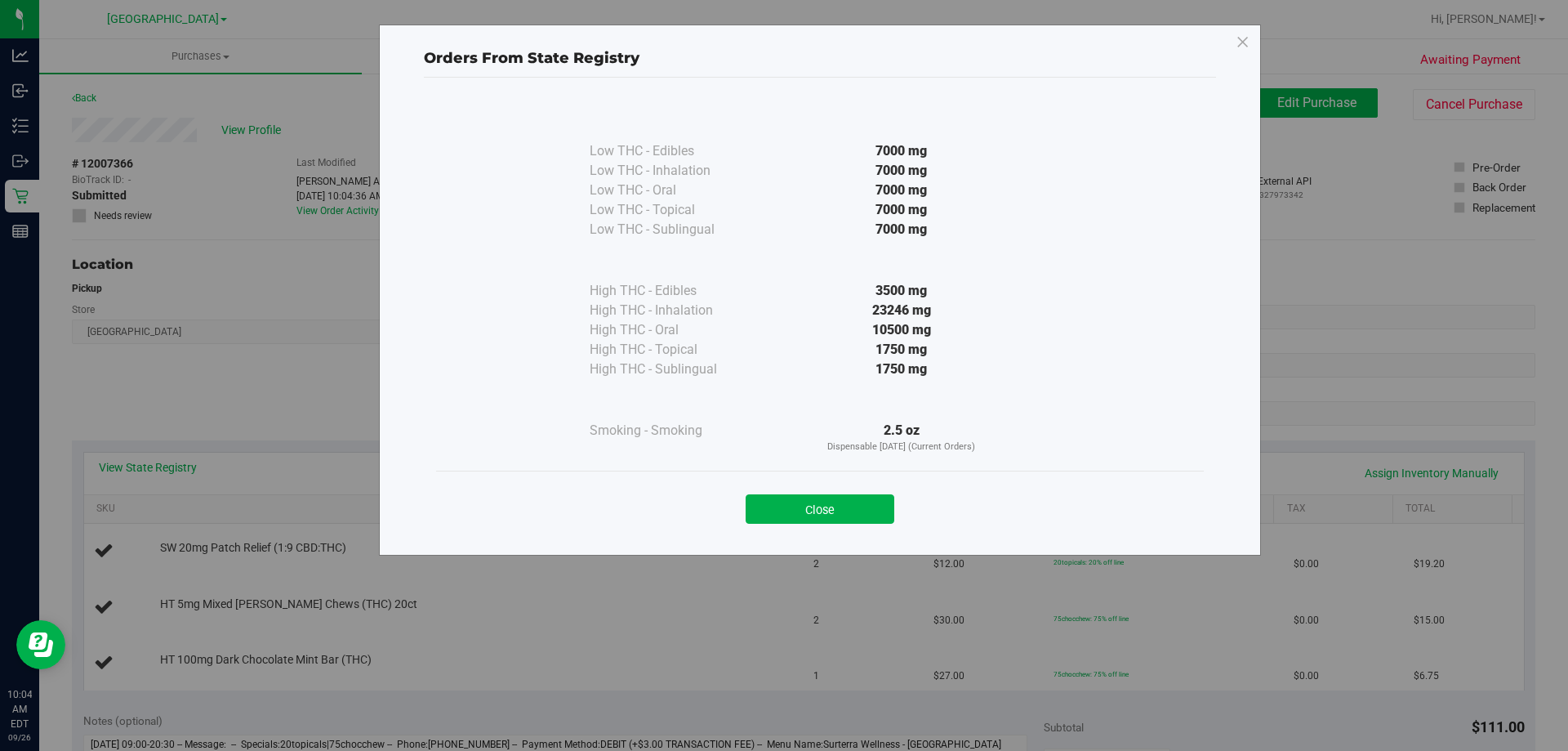
click at [840, 515] on button "Close" at bounding box center [819, 509] width 148 height 30
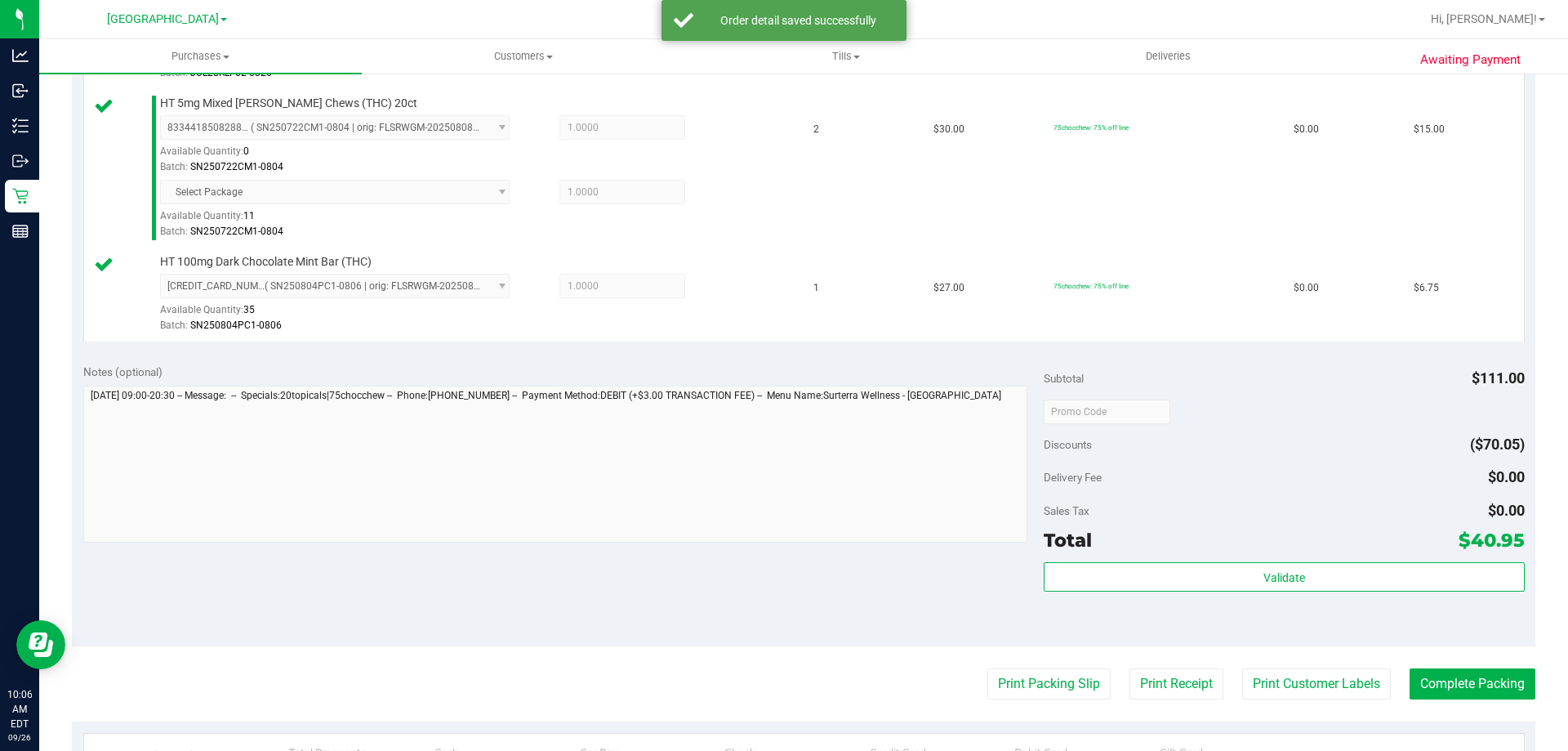
scroll to position [653, 0]
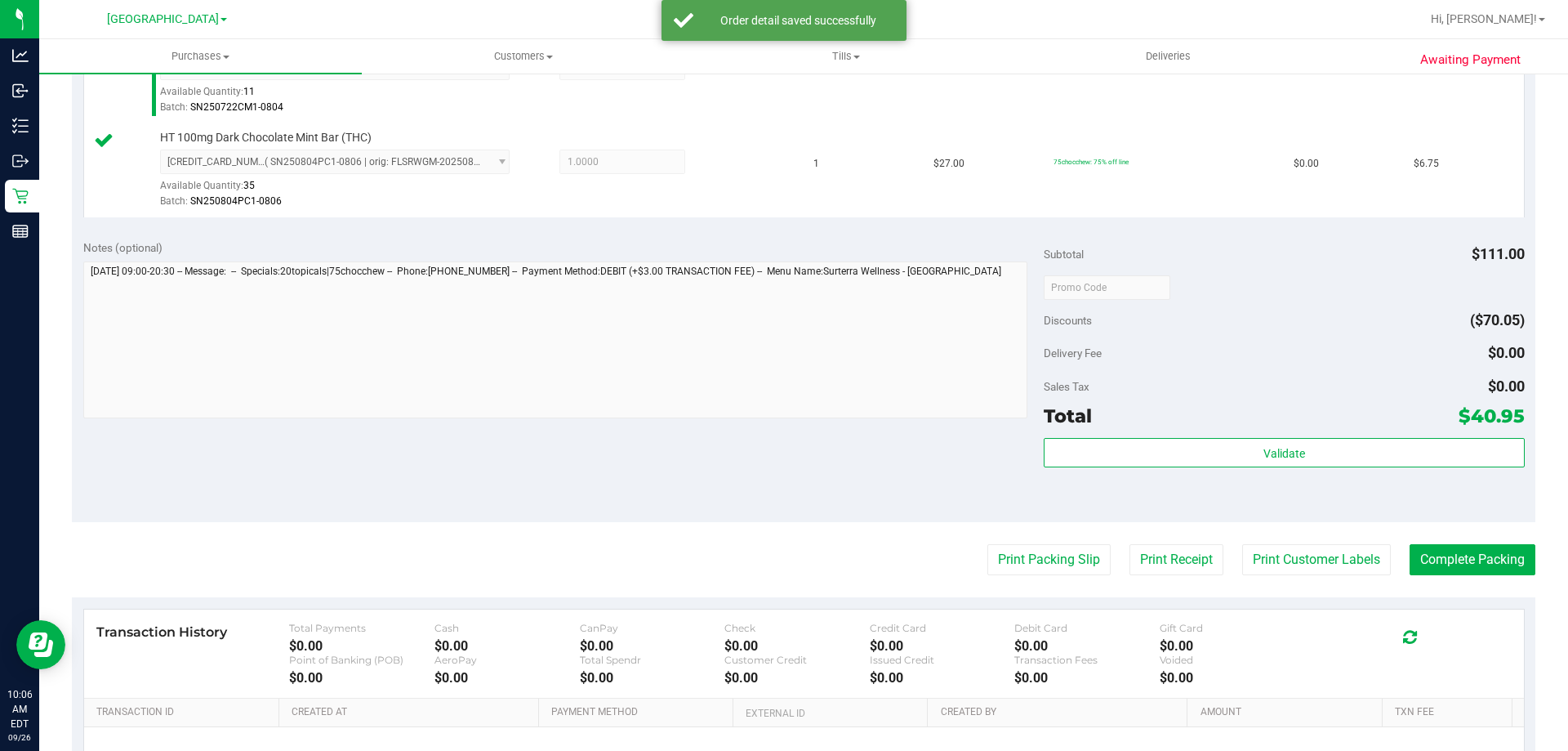
click at [1307, 436] on div "Subtotal $111.00 Discounts ($70.05) Delivery Fee $0.00 Sales Tax $0.00 Total $4…" at bounding box center [1284, 375] width 480 height 272
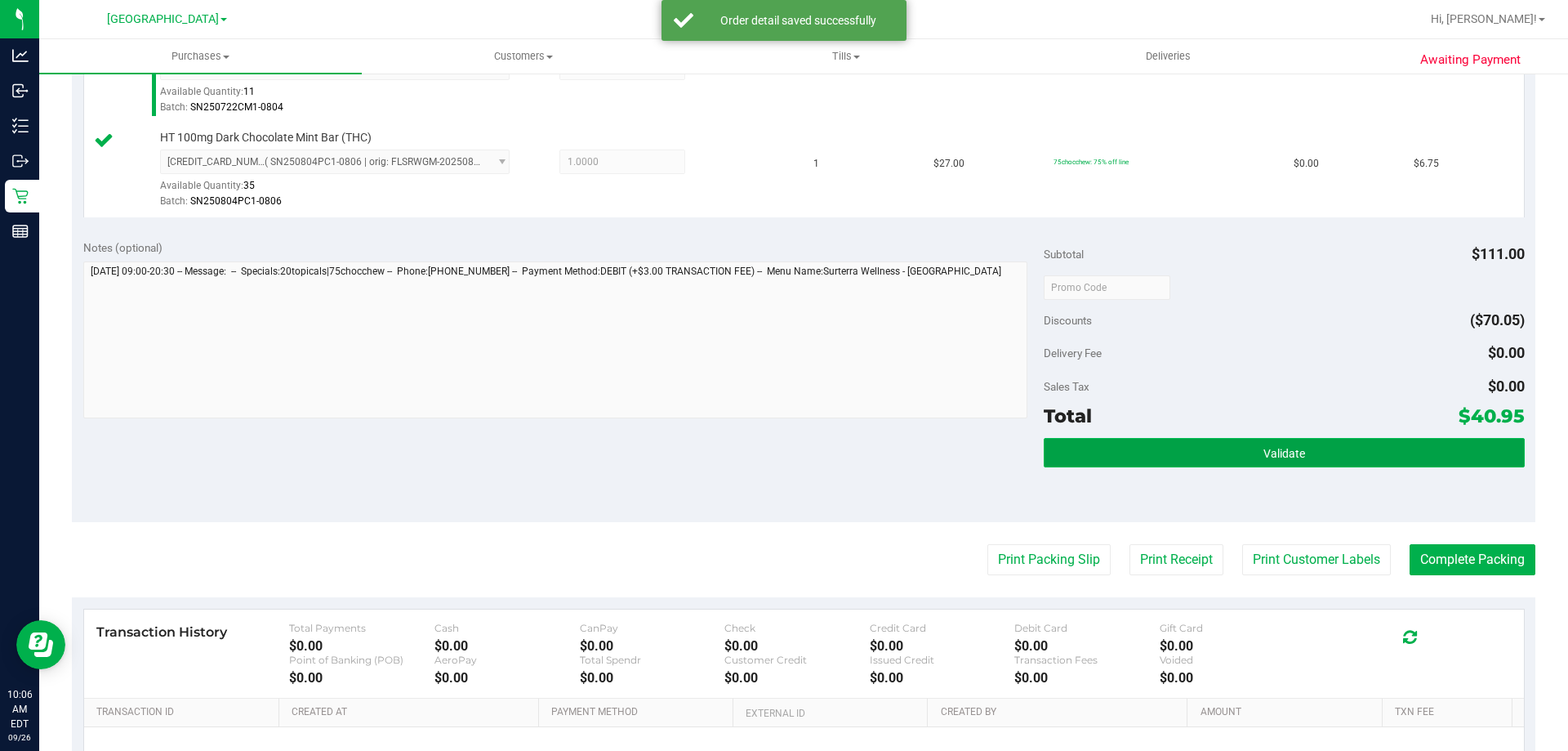
click at [1306, 441] on button "Validate" at bounding box center [1284, 452] width 480 height 30
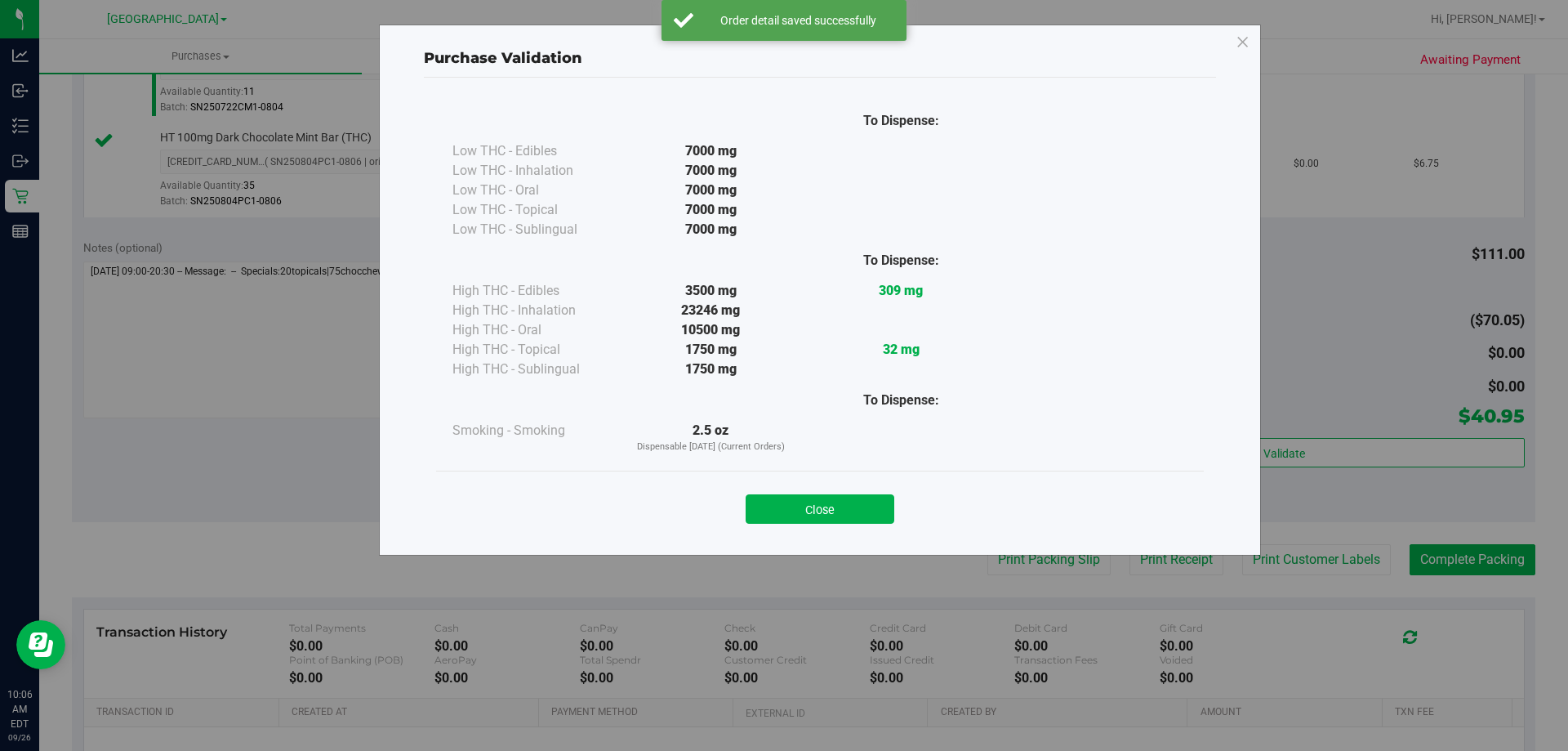
click at [821, 512] on button "Close" at bounding box center [819, 509] width 148 height 30
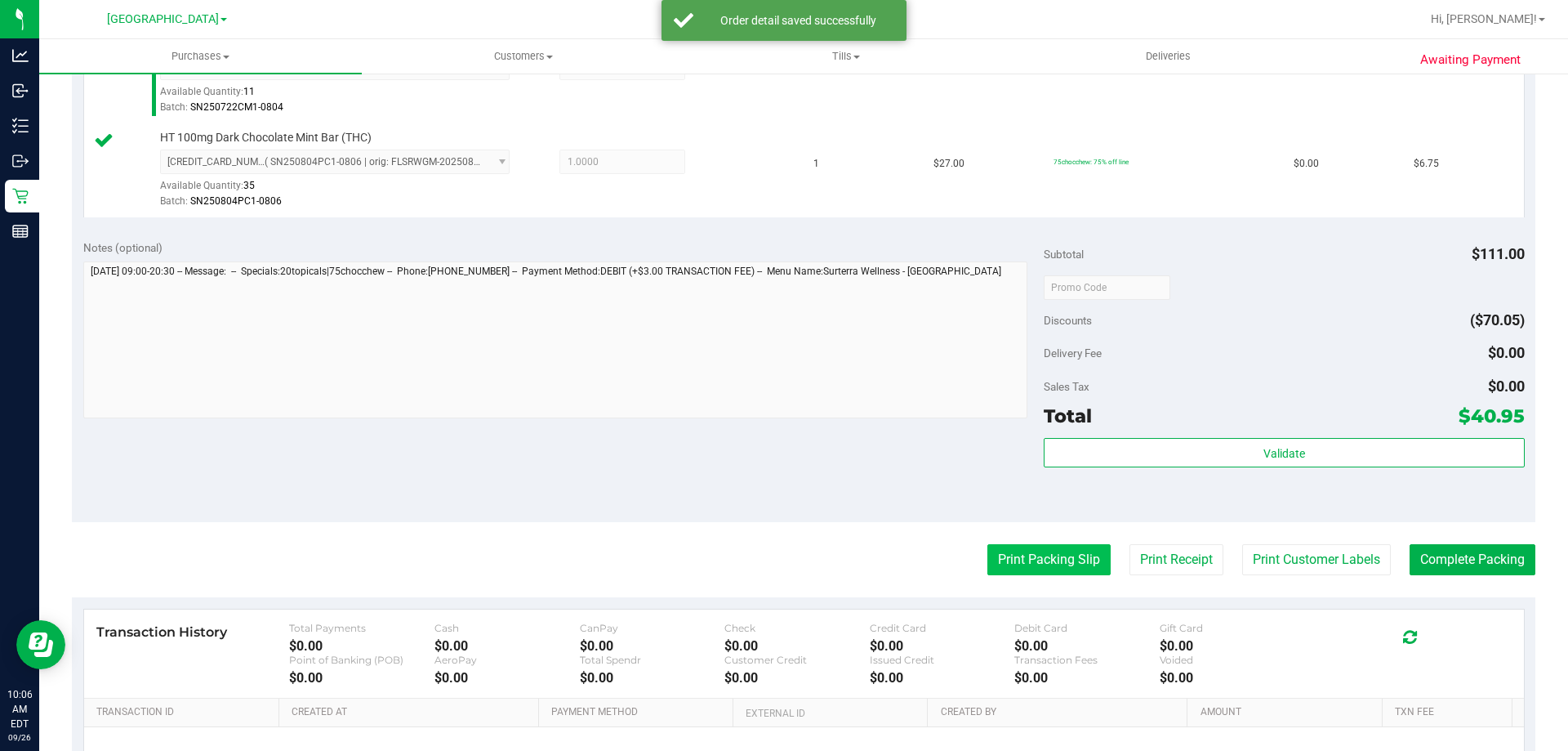
click at [1062, 555] on button "Print Packing Slip" at bounding box center [1048, 559] width 123 height 31
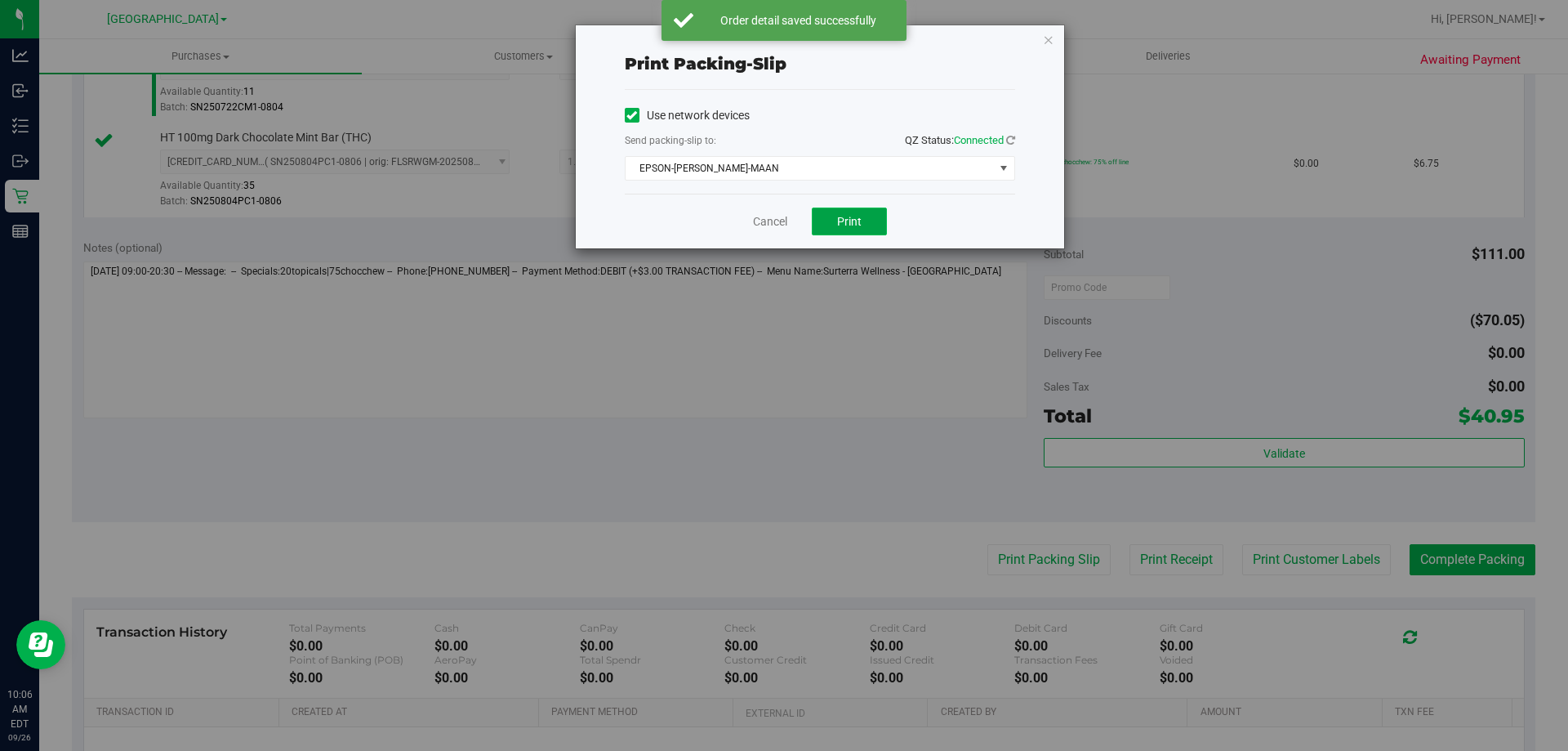
click at [862, 209] on button "Print" at bounding box center [849, 221] width 75 height 28
click at [756, 225] on link "Cancel" at bounding box center [770, 221] width 34 height 17
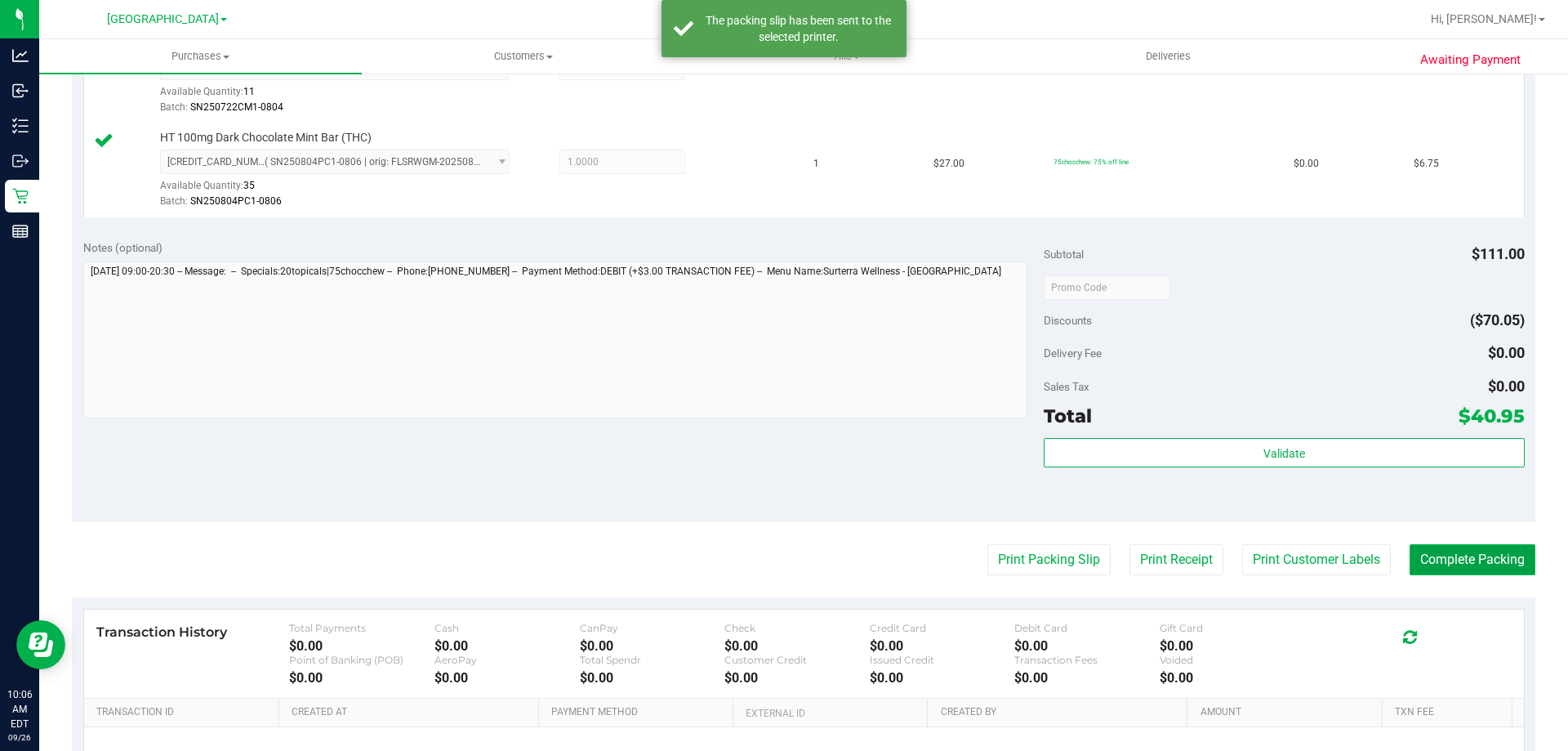
click at [1432, 548] on button "Complete Packing" at bounding box center [1472, 559] width 126 height 31
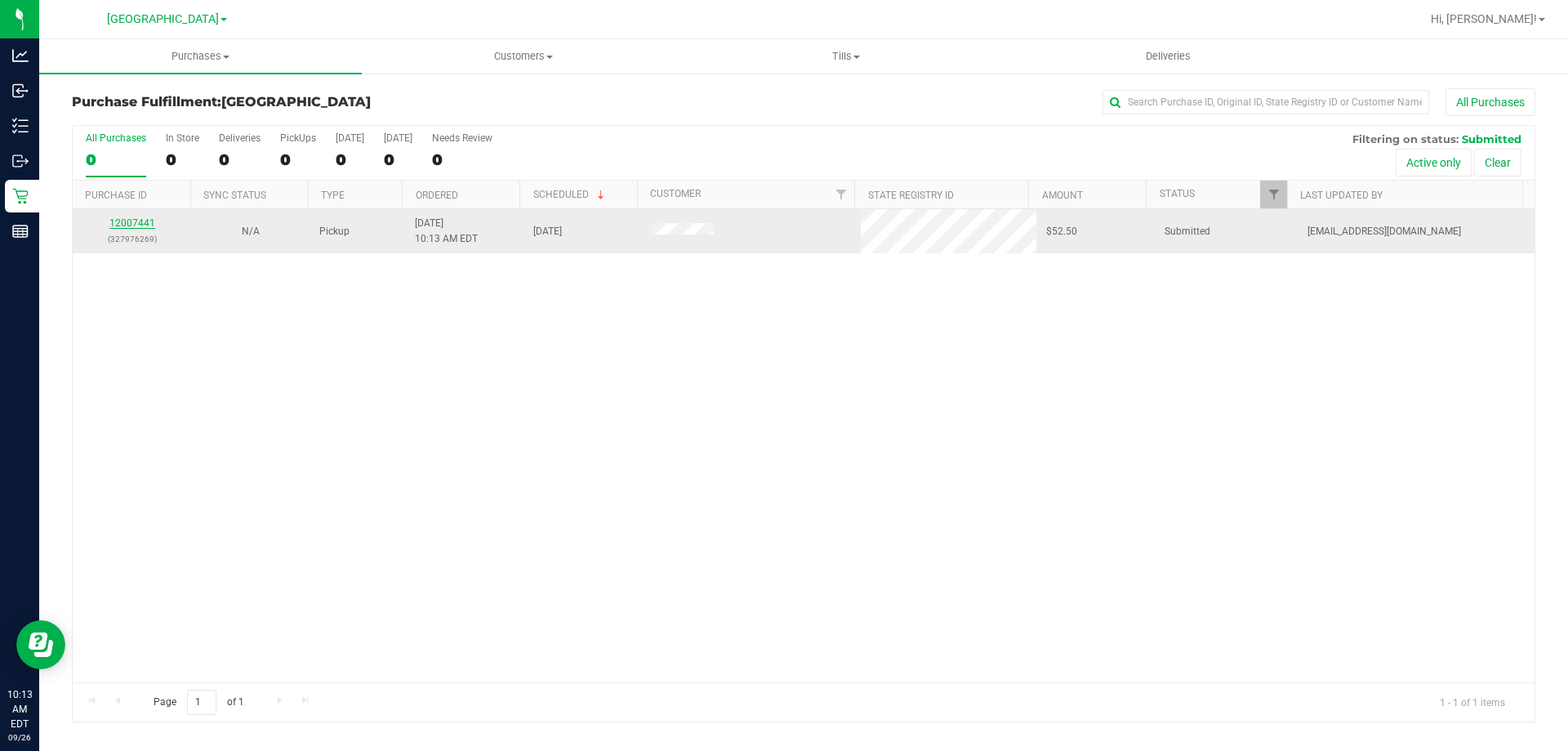
click at [137, 221] on link "12007441" at bounding box center [132, 222] width 46 height 11
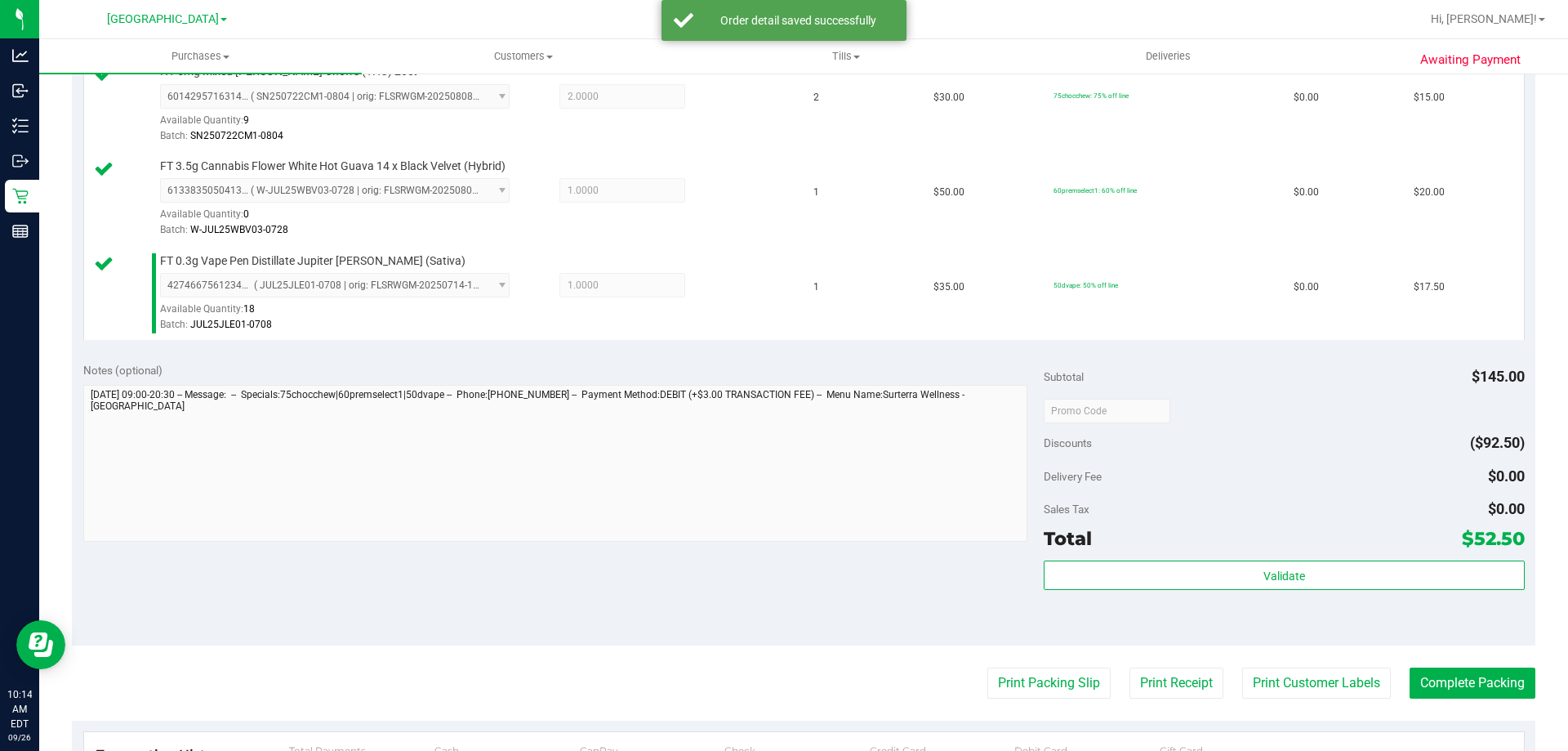
scroll to position [572, 0]
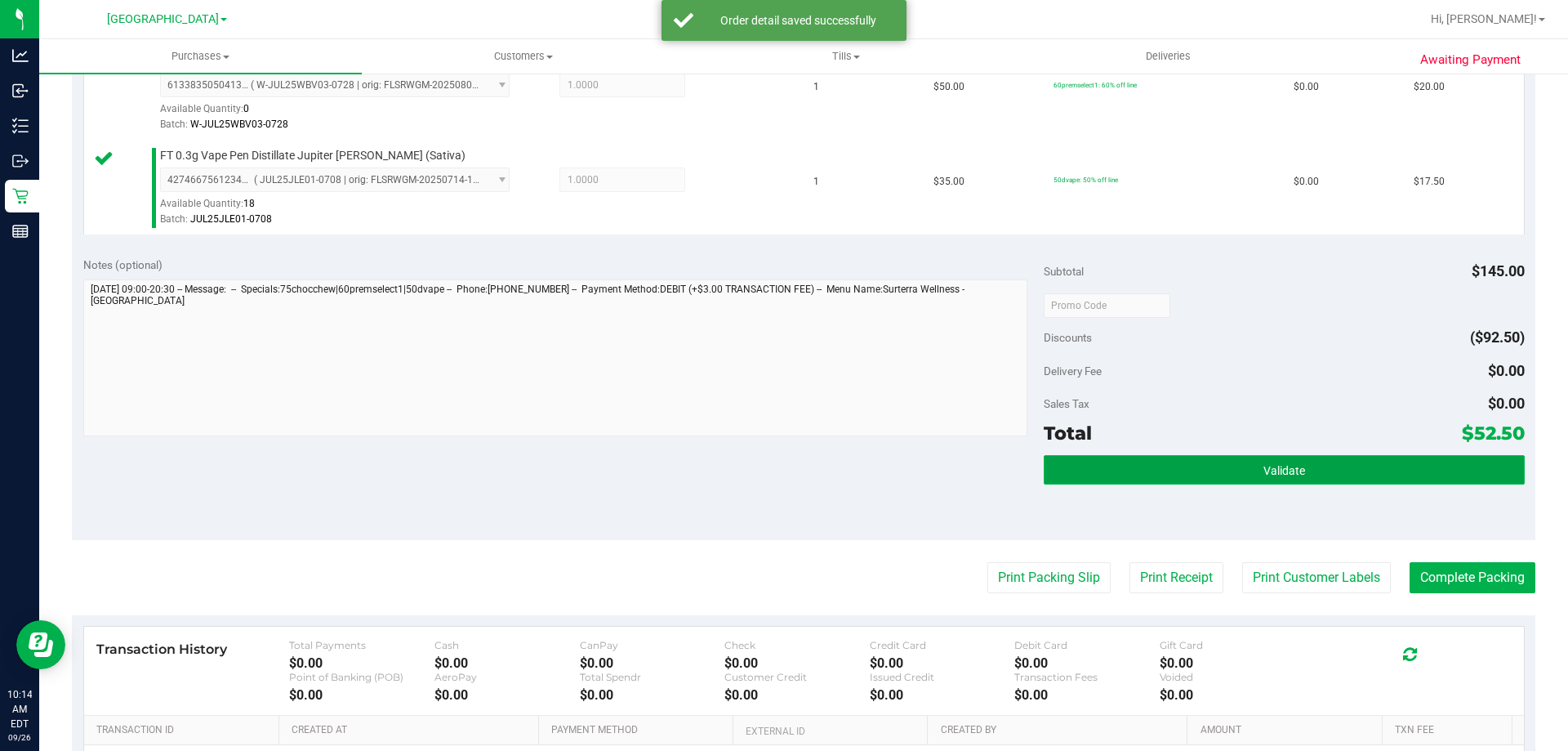
click at [1139, 466] on button "Validate" at bounding box center [1284, 469] width 480 height 30
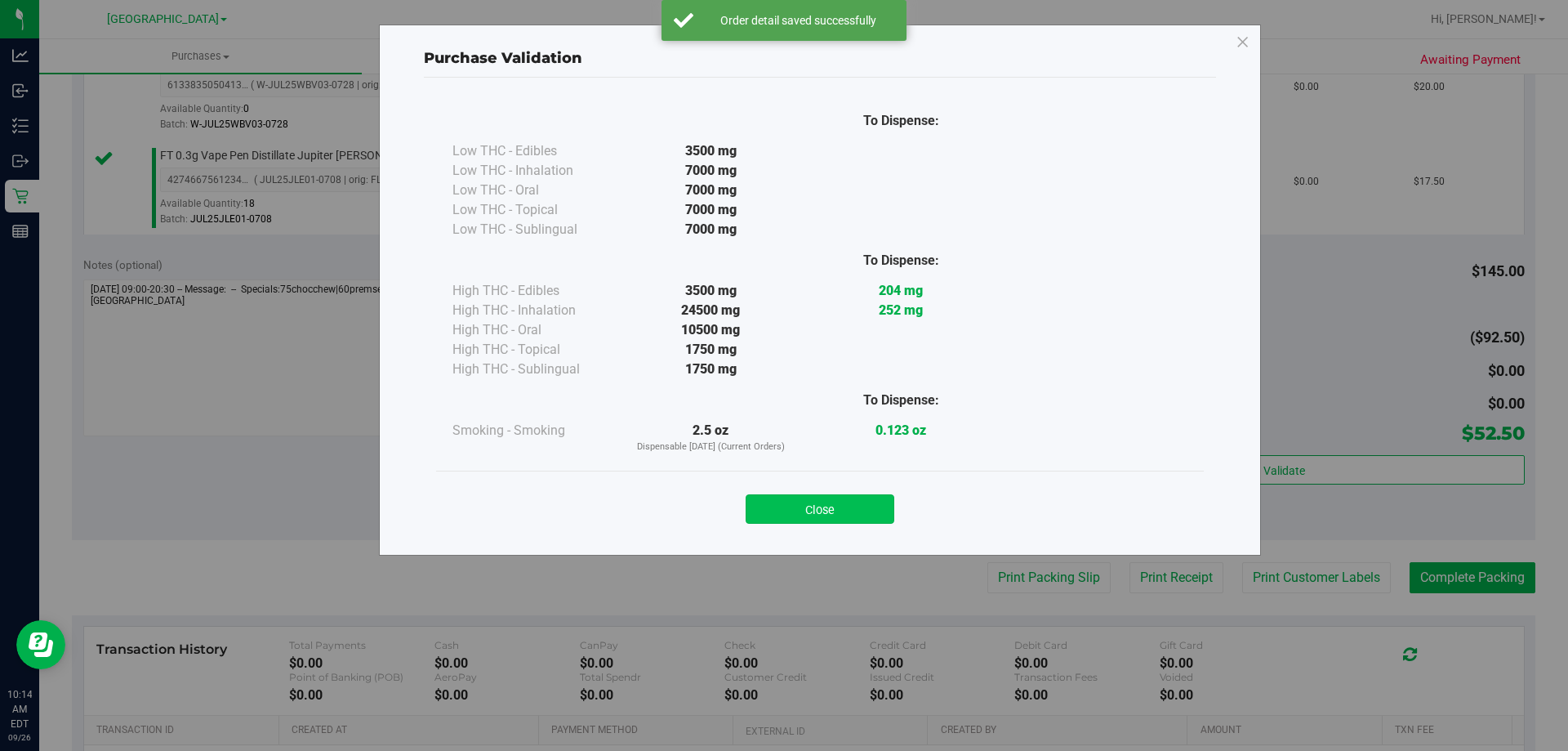
drag, startPoint x: 836, startPoint y: 524, endPoint x: 839, endPoint y: 513, distance: 11.4
click at [836, 521] on div "Close" at bounding box center [819, 504] width 767 height 66
click at [840, 512] on button "Close" at bounding box center [819, 509] width 148 height 30
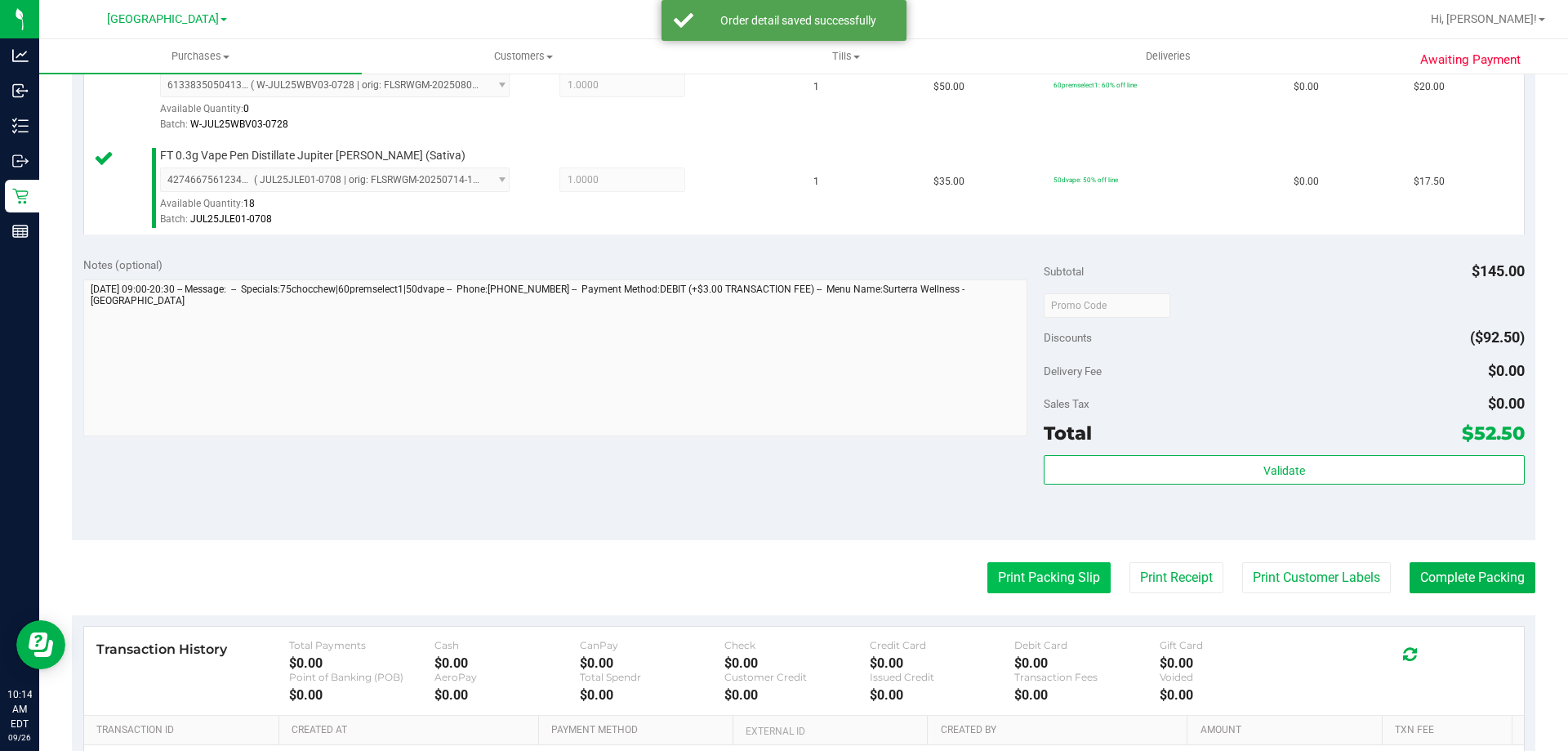
click at [1031, 582] on button "Print Packing Slip" at bounding box center [1048, 577] width 123 height 31
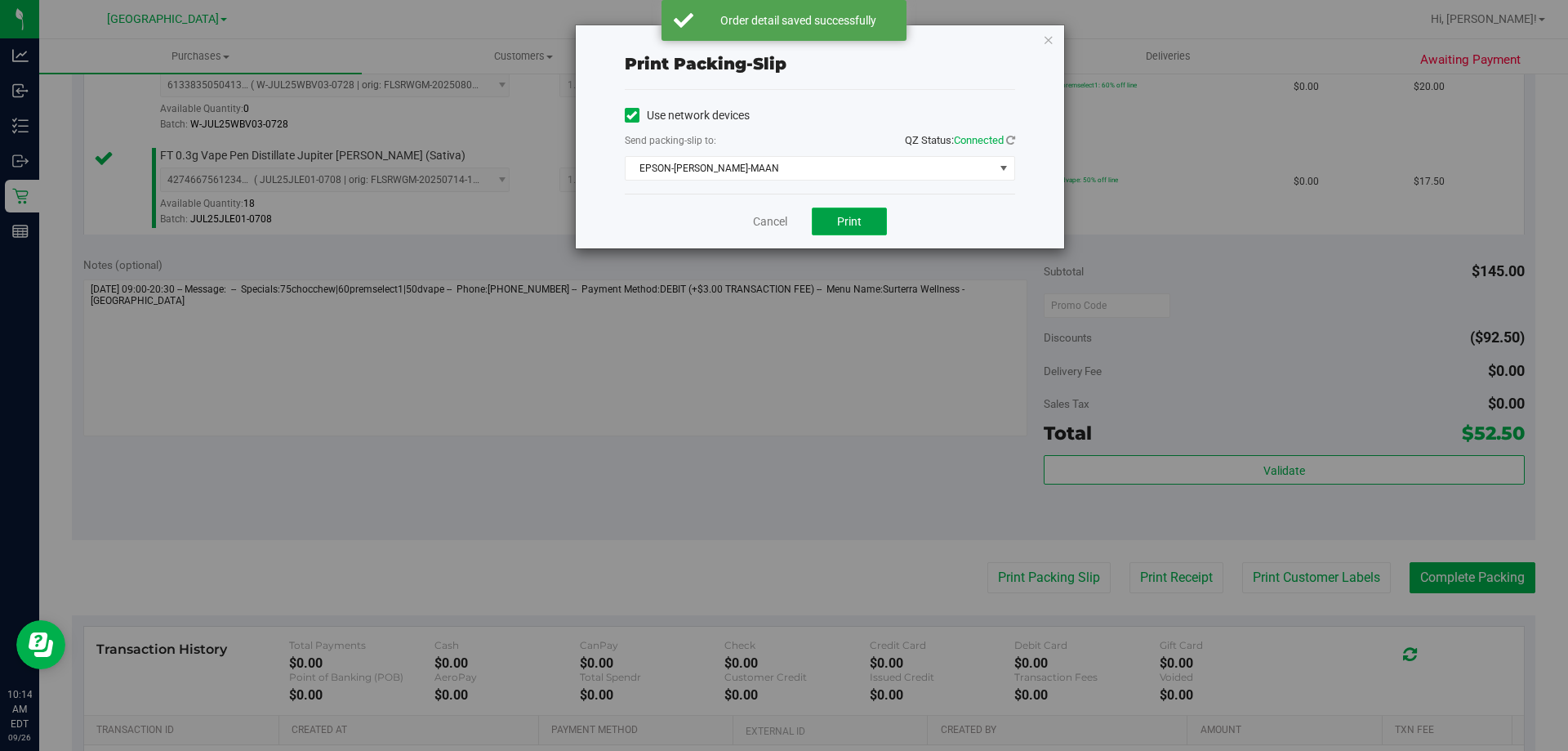
click at [851, 216] on span "Print" at bounding box center [849, 221] width 25 height 13
click at [771, 234] on div "Cancel Print" at bounding box center [820, 221] width 390 height 55
click at [767, 227] on link "Cancel" at bounding box center [770, 221] width 34 height 17
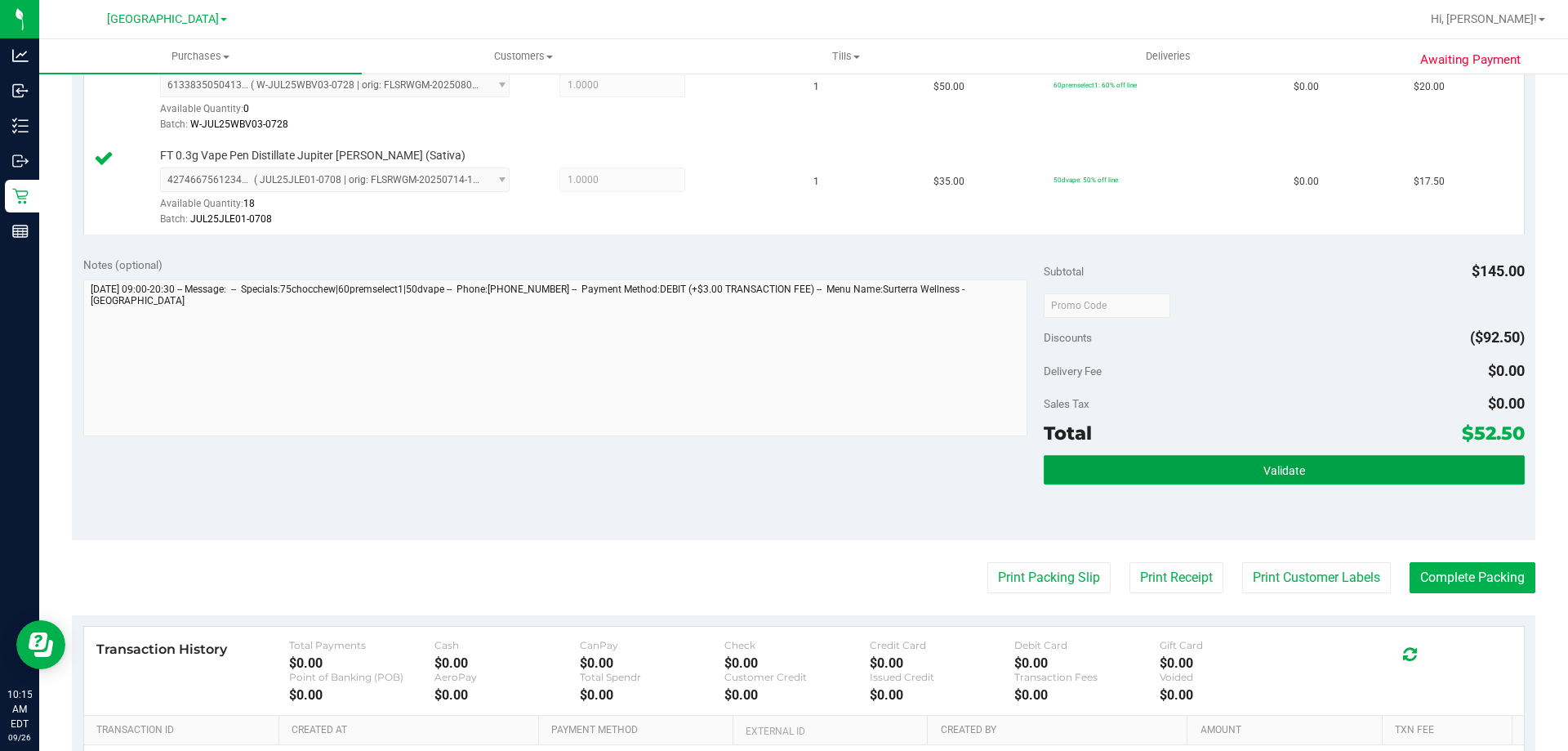
click at [1231, 482] on button "Validate" at bounding box center [1284, 469] width 480 height 30
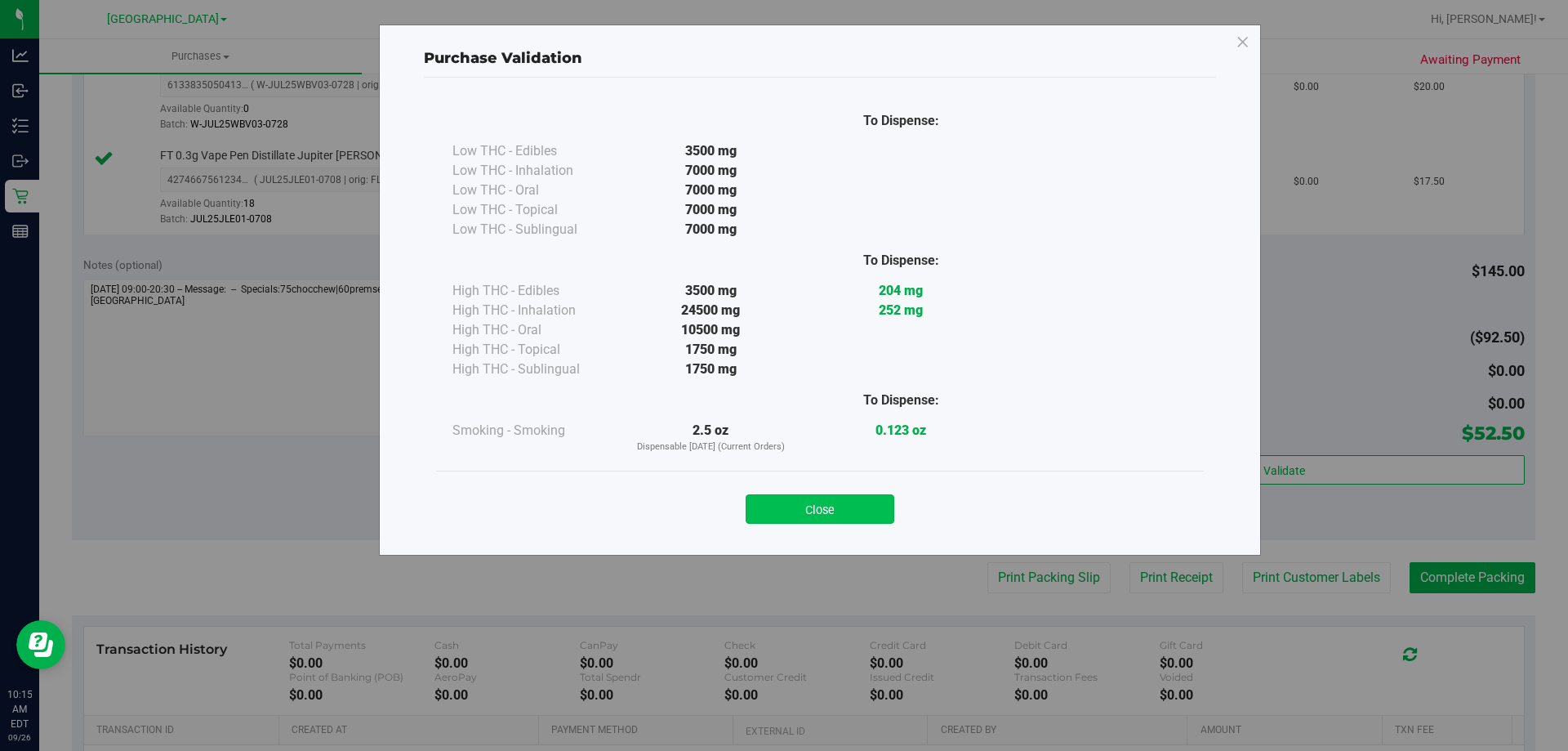
click at [839, 503] on button "Close" at bounding box center [819, 509] width 148 height 30
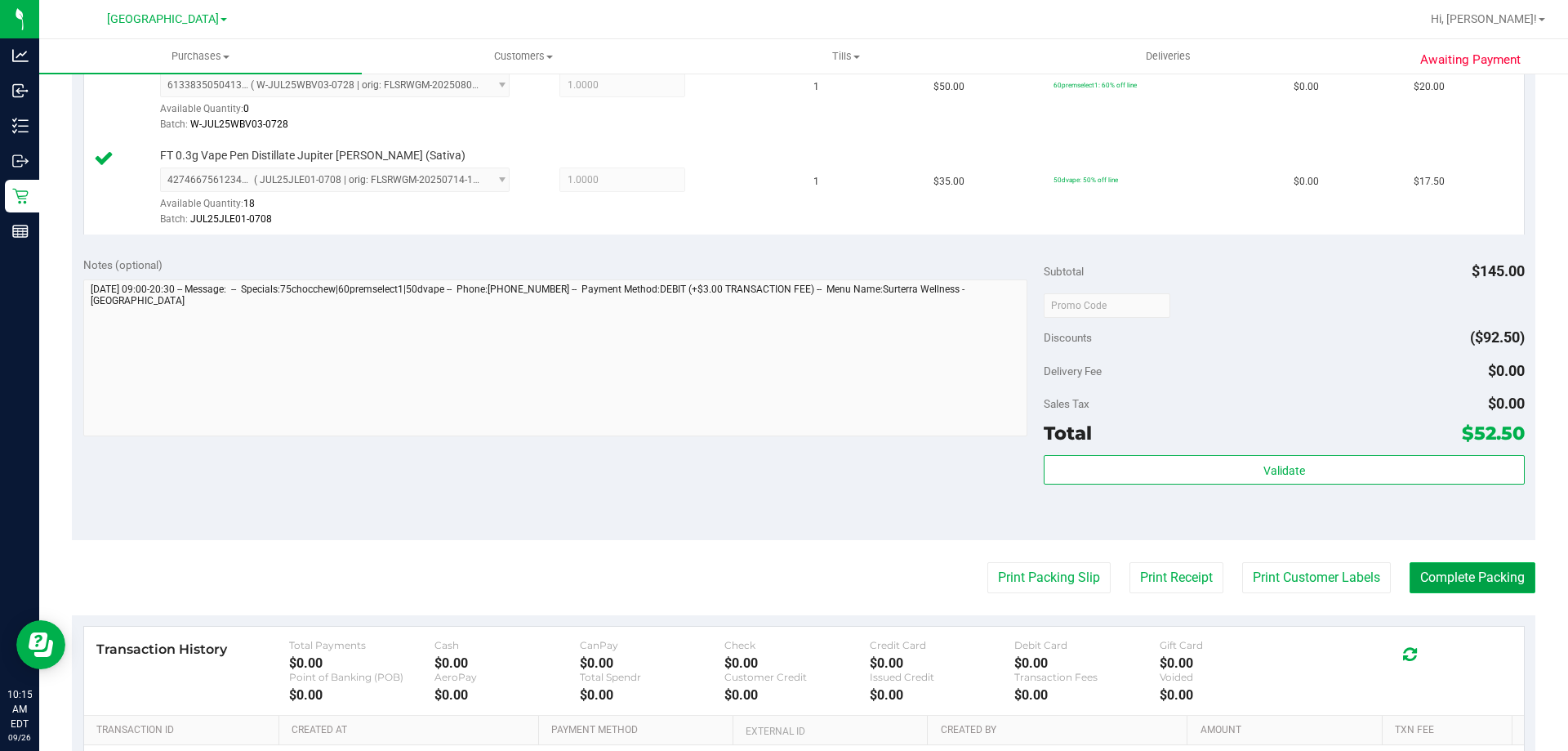
click at [1424, 572] on button "Complete Packing" at bounding box center [1472, 577] width 126 height 31
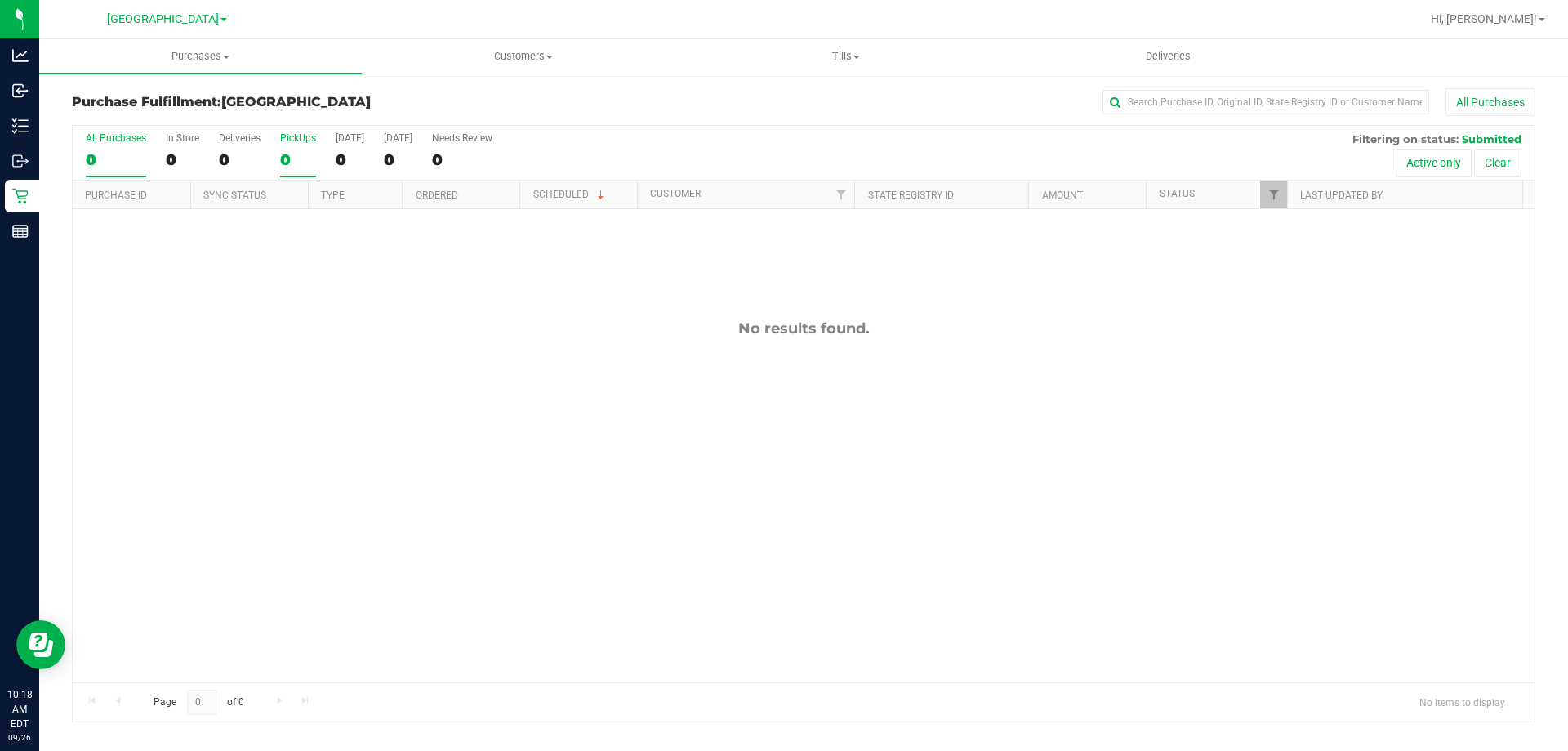
click at [302, 151] on div "0" at bounding box center [298, 160] width 36 height 19
click at [0, 0] on input "PickUps 0" at bounding box center [0, 0] width 0 height 0
click at [293, 148] on label "PickUps 0" at bounding box center [298, 154] width 36 height 45
click at [0, 0] on input "PickUps 0" at bounding box center [0, 0] width 0 height 0
click at [299, 159] on div "0" at bounding box center [298, 160] width 36 height 19
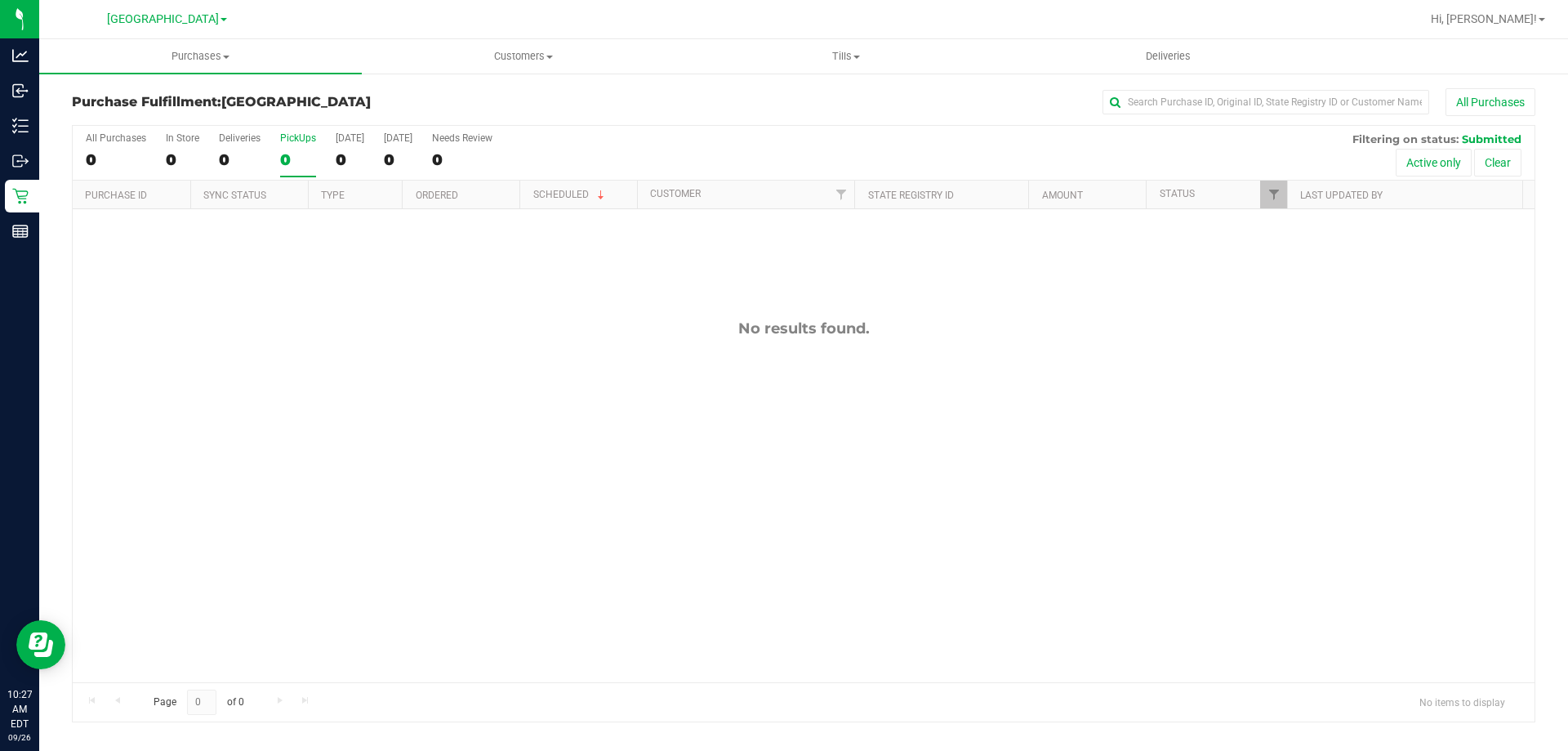
click at [0, 0] on input "PickUps 0" at bounding box center [0, 0] width 0 height 0
click at [302, 160] on div "0" at bounding box center [298, 160] width 36 height 19
click at [0, 0] on input "PickUps 0" at bounding box center [0, 0] width 0 height 0
click at [298, 143] on div "PickUps" at bounding box center [298, 137] width 36 height 11
click at [0, 0] on input "PickUps 0" at bounding box center [0, 0] width 0 height 0
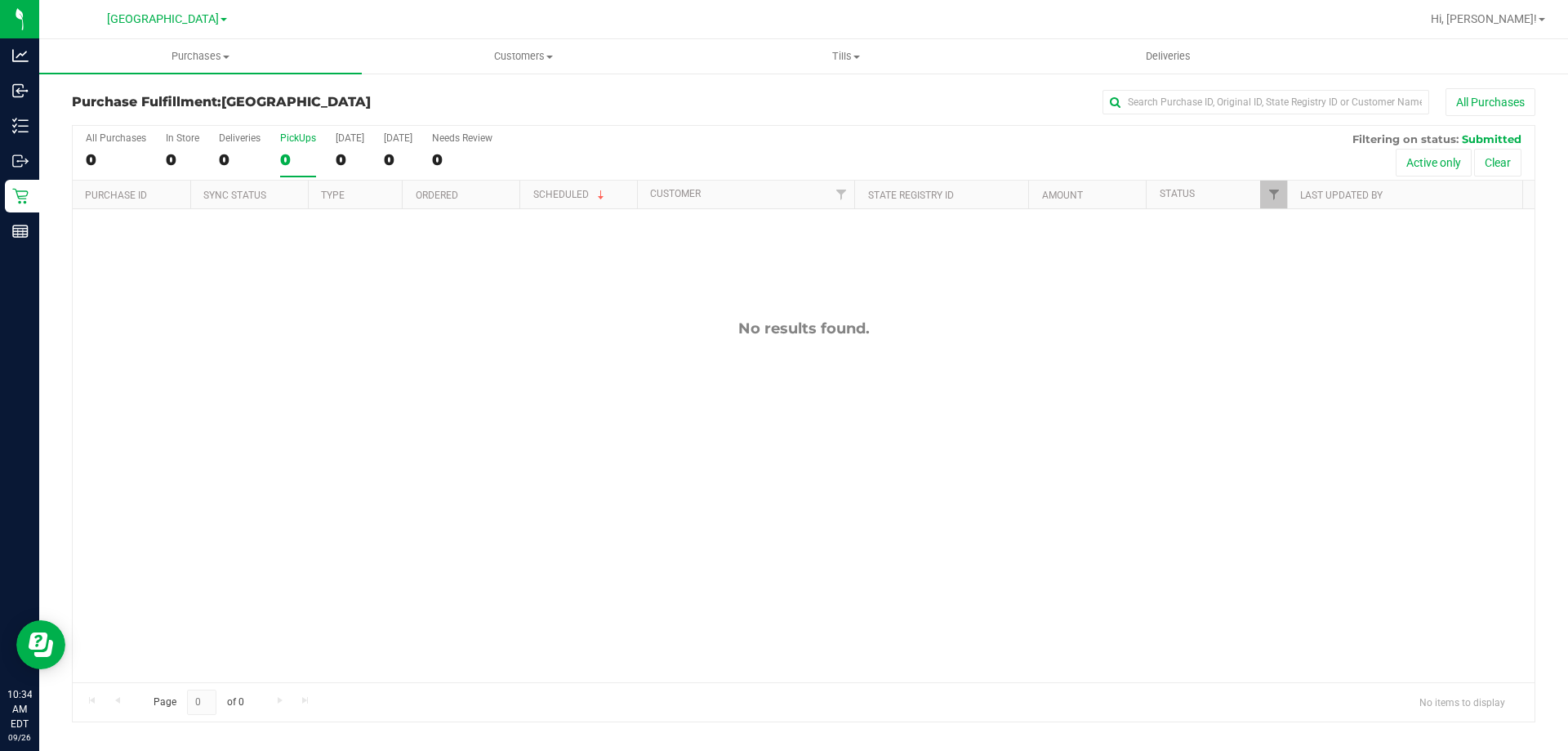
click at [300, 167] on div "0" at bounding box center [298, 160] width 36 height 19
click at [0, 0] on input "PickUps 0" at bounding box center [0, 0] width 0 height 0
click at [293, 149] on label "PickUps 0" at bounding box center [298, 154] width 36 height 45
click at [0, 0] on input "PickUps 0" at bounding box center [0, 0] width 0 height 0
click at [305, 158] on div "0" at bounding box center [298, 160] width 36 height 19
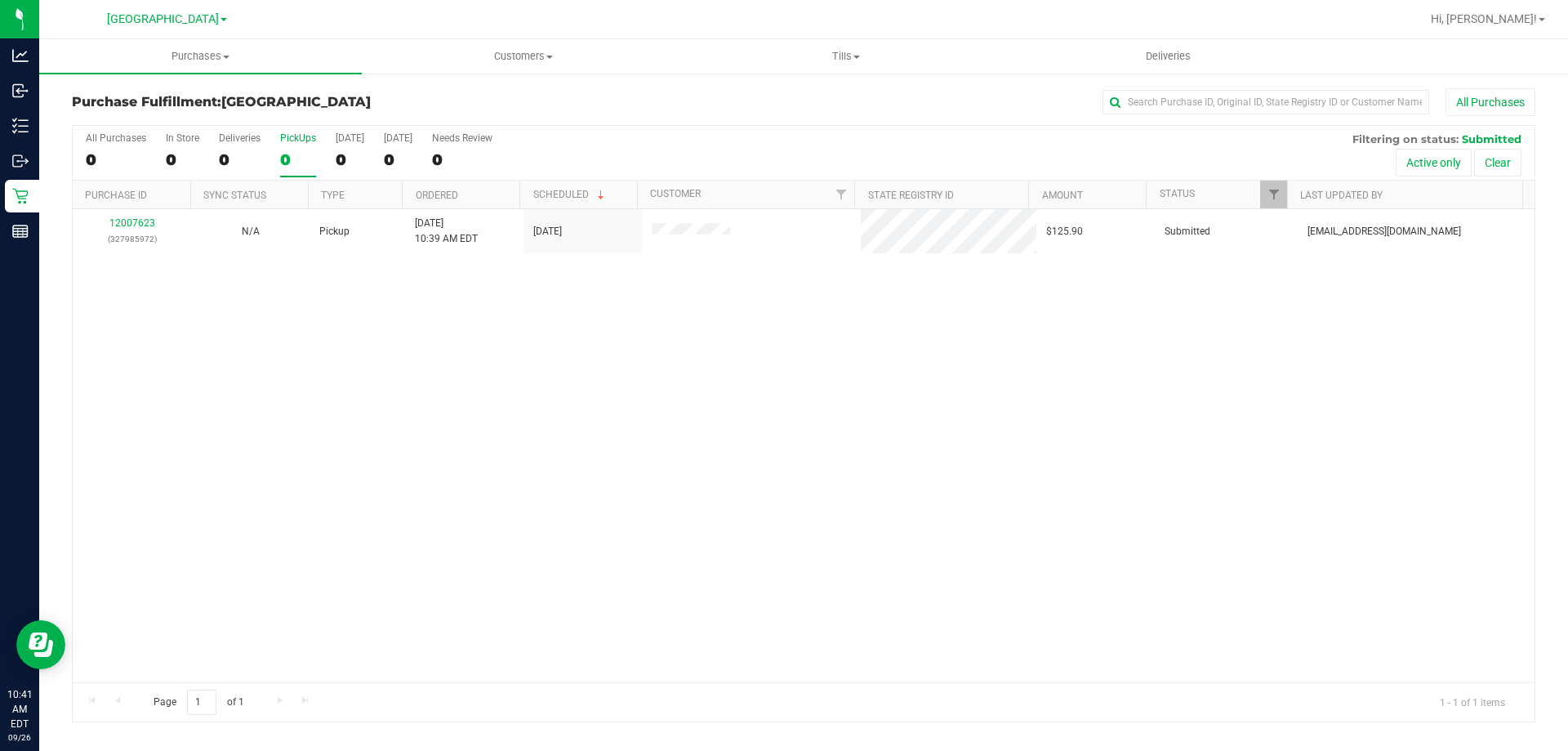
click at [0, 0] on input "PickUps 0" at bounding box center [0, 0] width 0 height 0
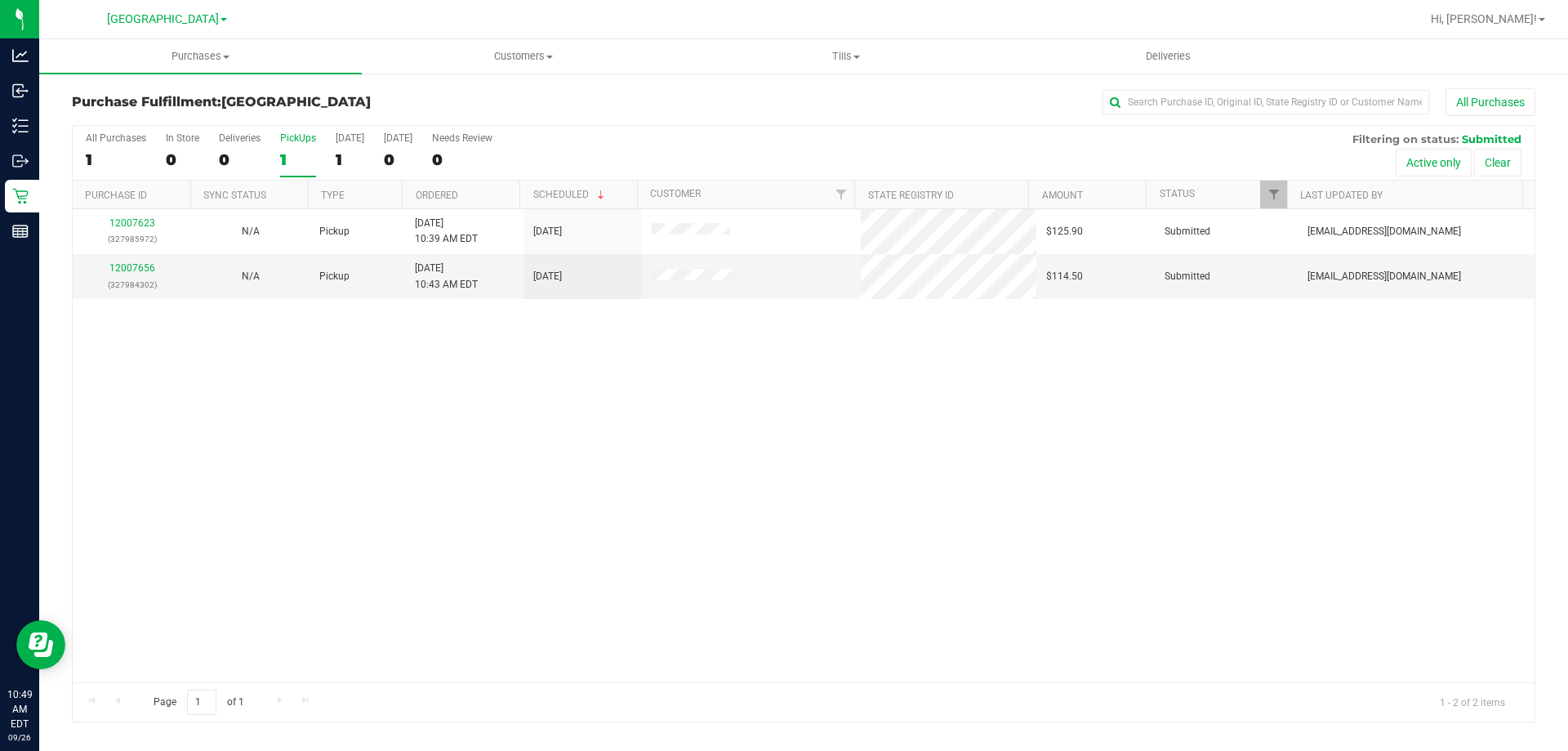
click at [298, 158] on div "1" at bounding box center [298, 160] width 36 height 19
click at [0, 0] on input "PickUps 1" at bounding box center [0, 0] width 0 height 0
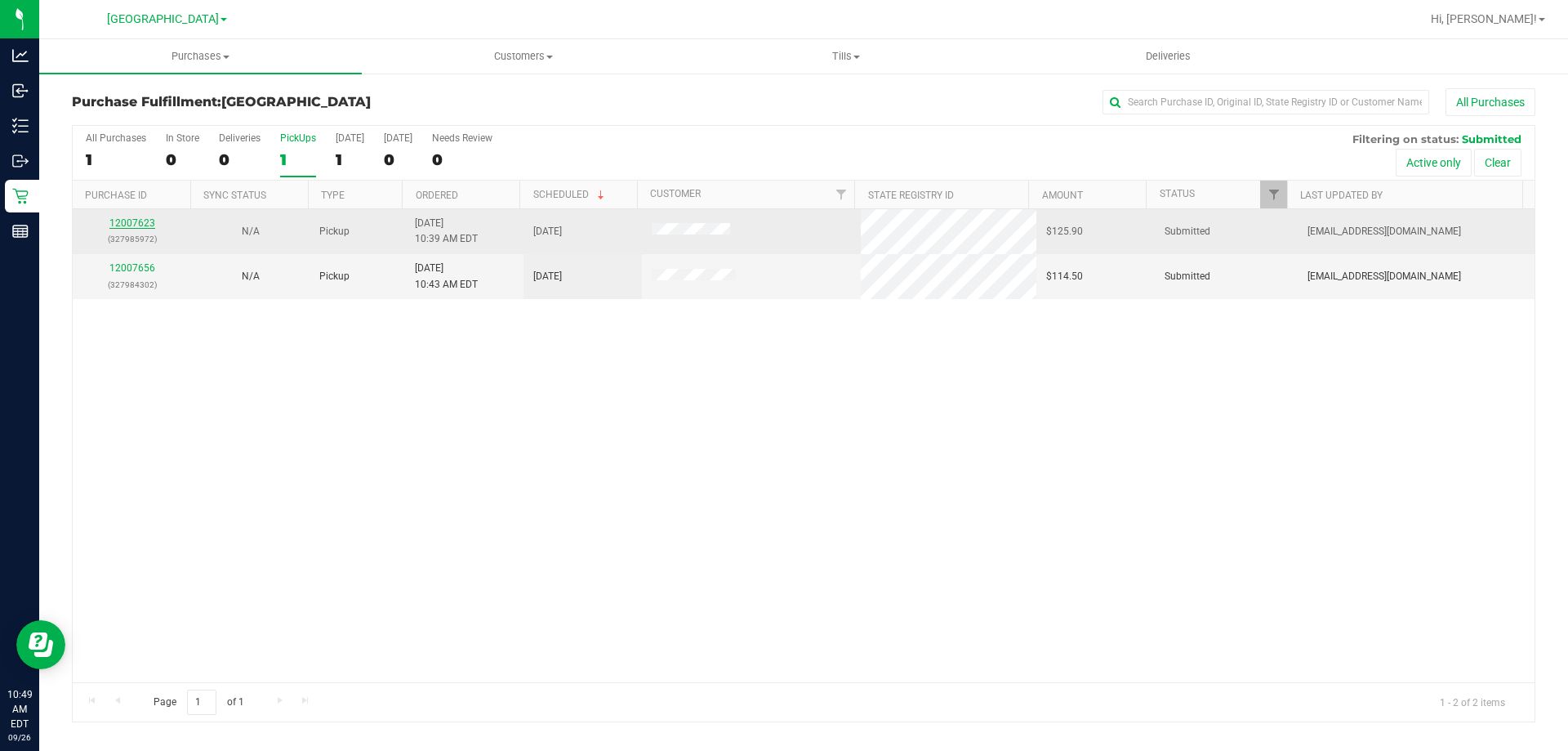
click at [144, 224] on link "12007623" at bounding box center [132, 222] width 46 height 11
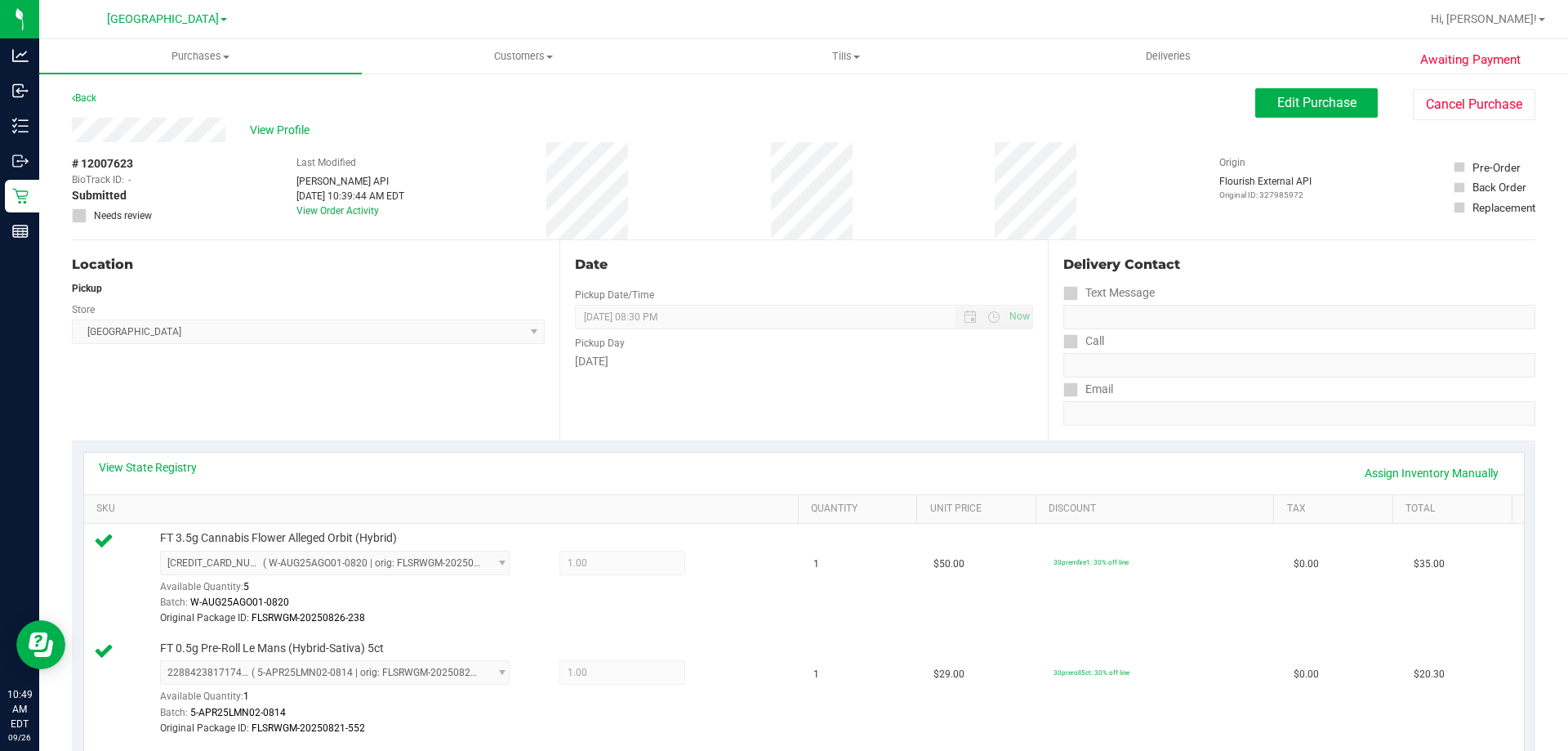
click at [95, 92] on div "Back" at bounding box center [84, 98] width 25 height 20
click at [95, 96] on link "Back" at bounding box center [84, 98] width 25 height 11
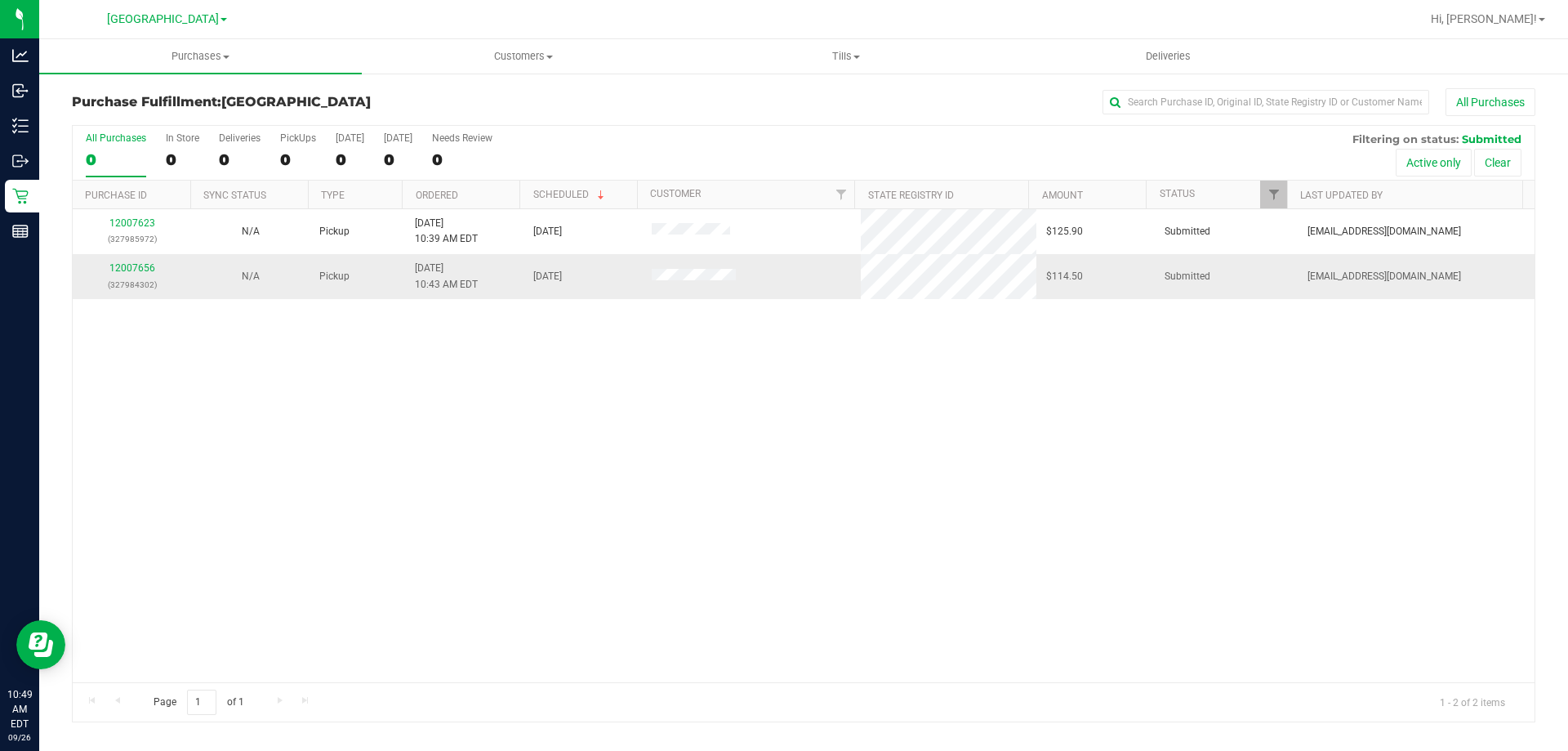
click at [120, 260] on td "12007656 (327984302)" at bounding box center [132, 276] width 119 height 44
click at [122, 266] on link "12007656" at bounding box center [132, 267] width 46 height 11
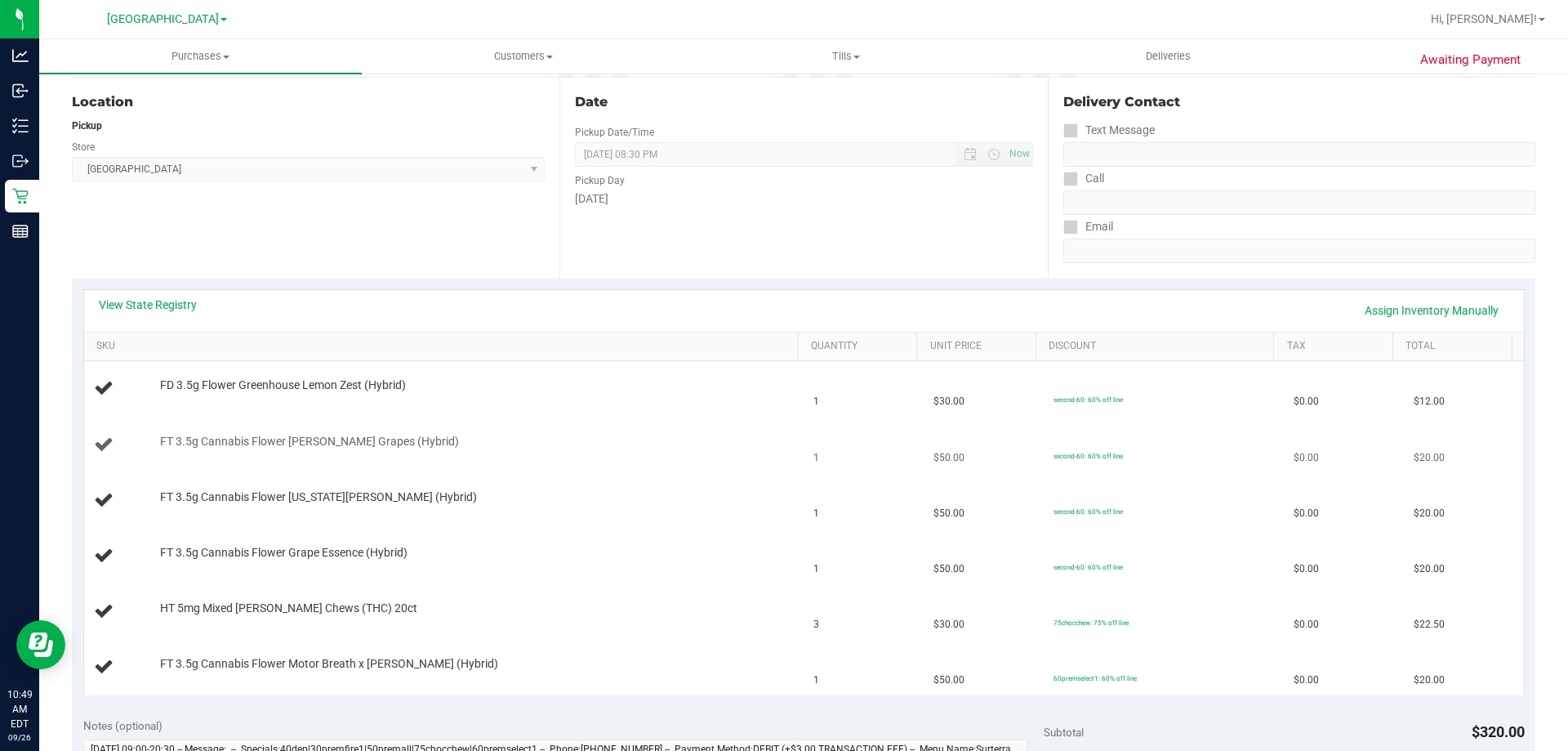
scroll to position [164, 0]
click at [153, 303] on link "View State Registry" at bounding box center [148, 304] width 98 height 16
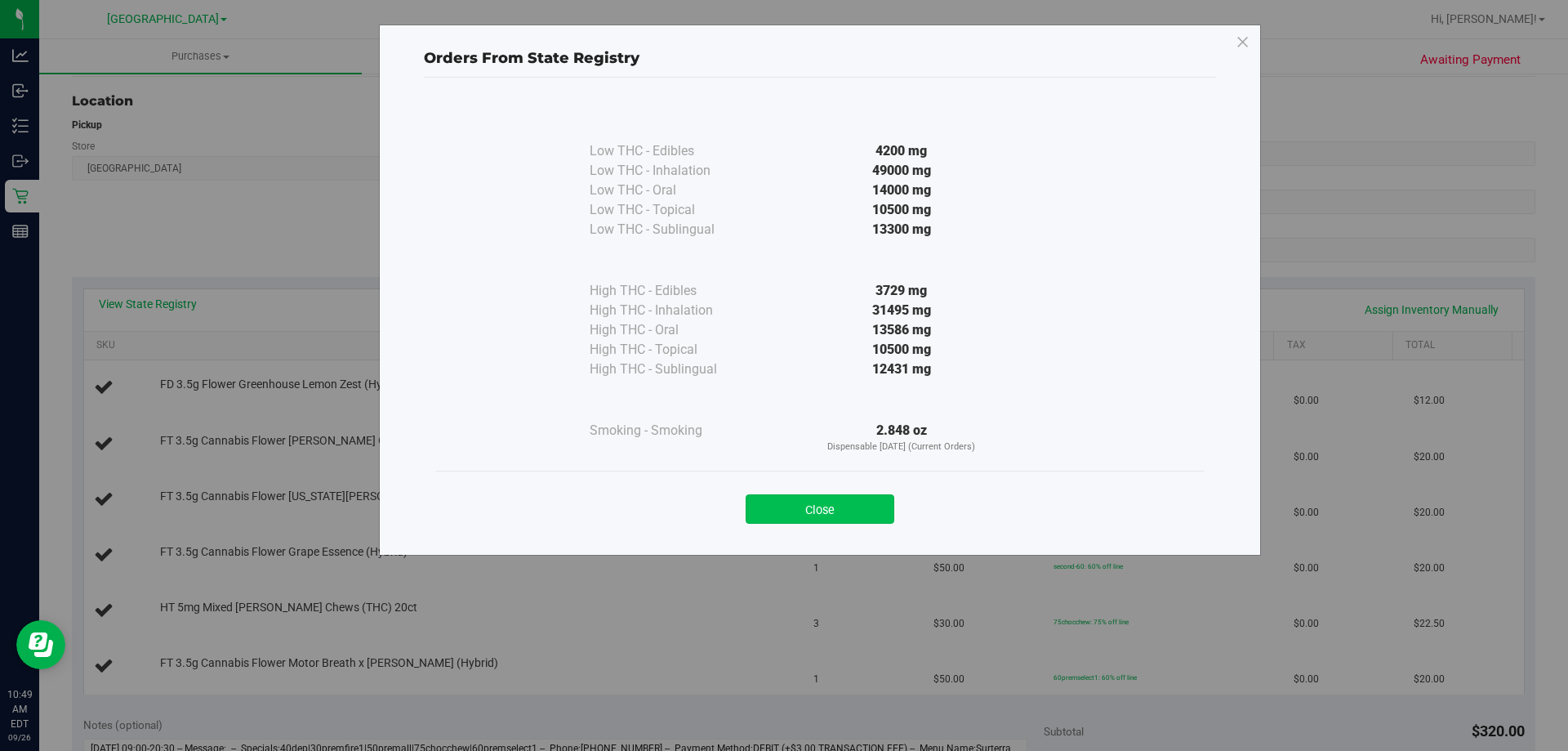
click at [865, 504] on button "Close" at bounding box center [819, 509] width 148 height 30
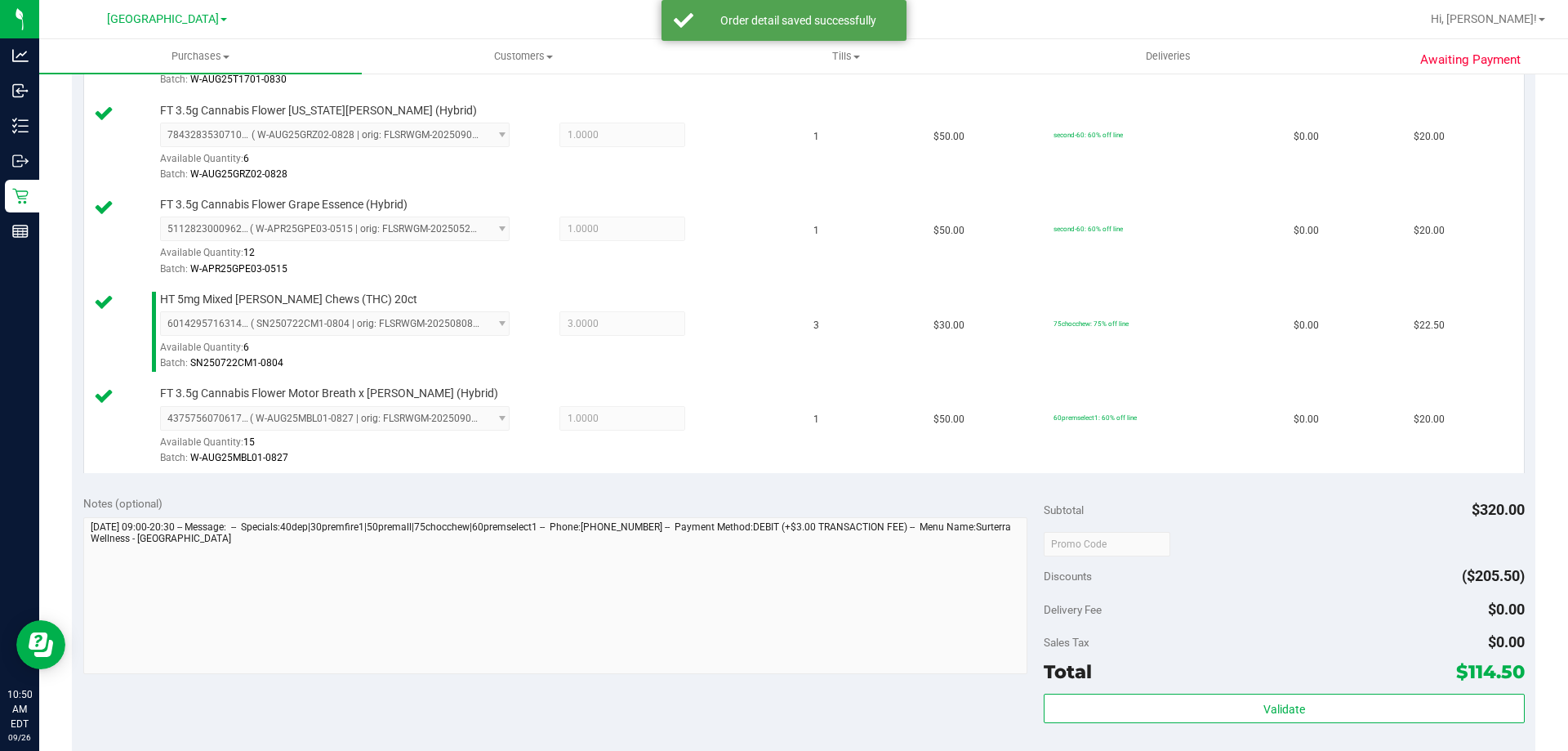
scroll to position [736, 0]
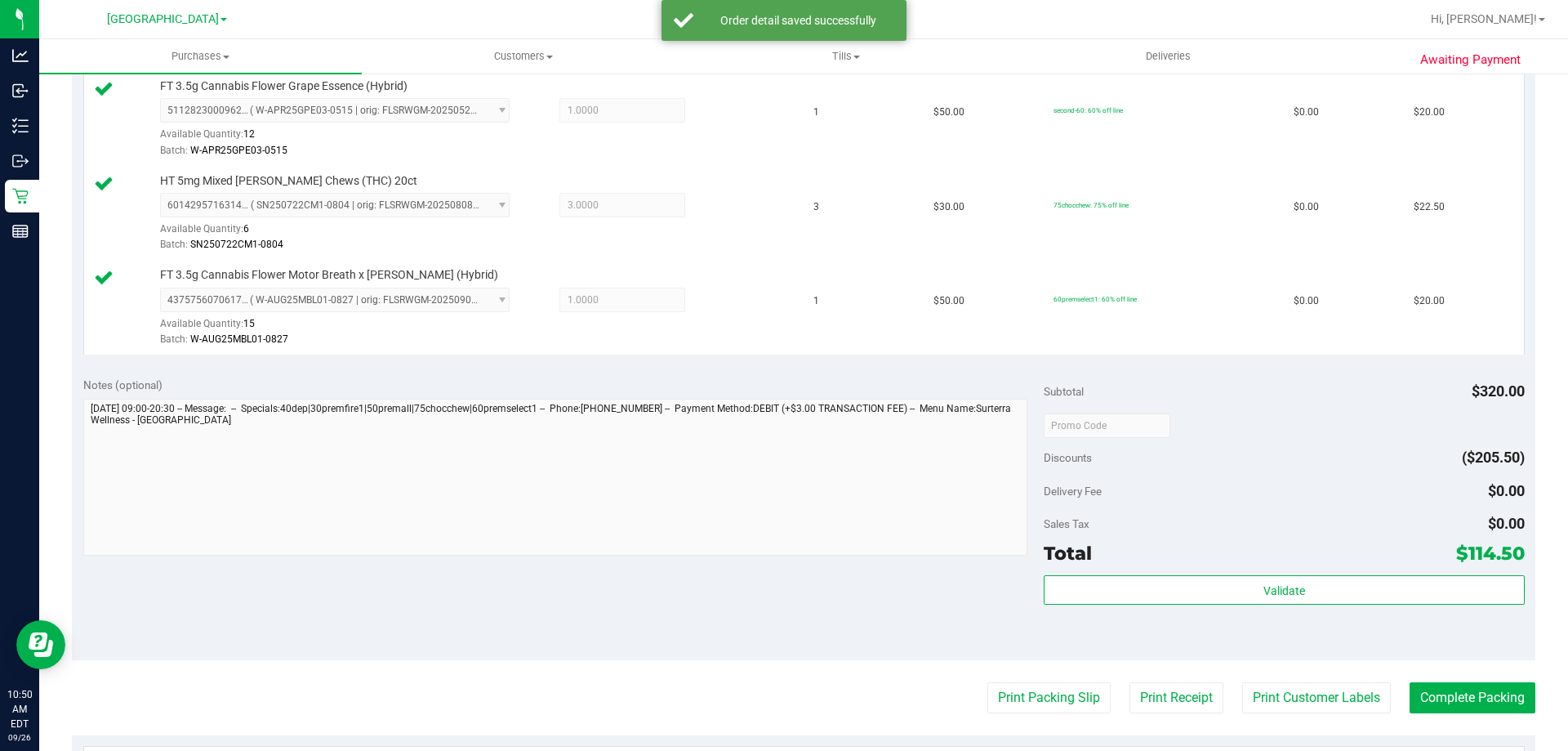
click at [1103, 570] on div "Subtotal $320.00 Discounts ($205.50) Delivery Fee $0.00 Sales Tax $0.00 Total $…" at bounding box center [1284, 513] width 480 height 272
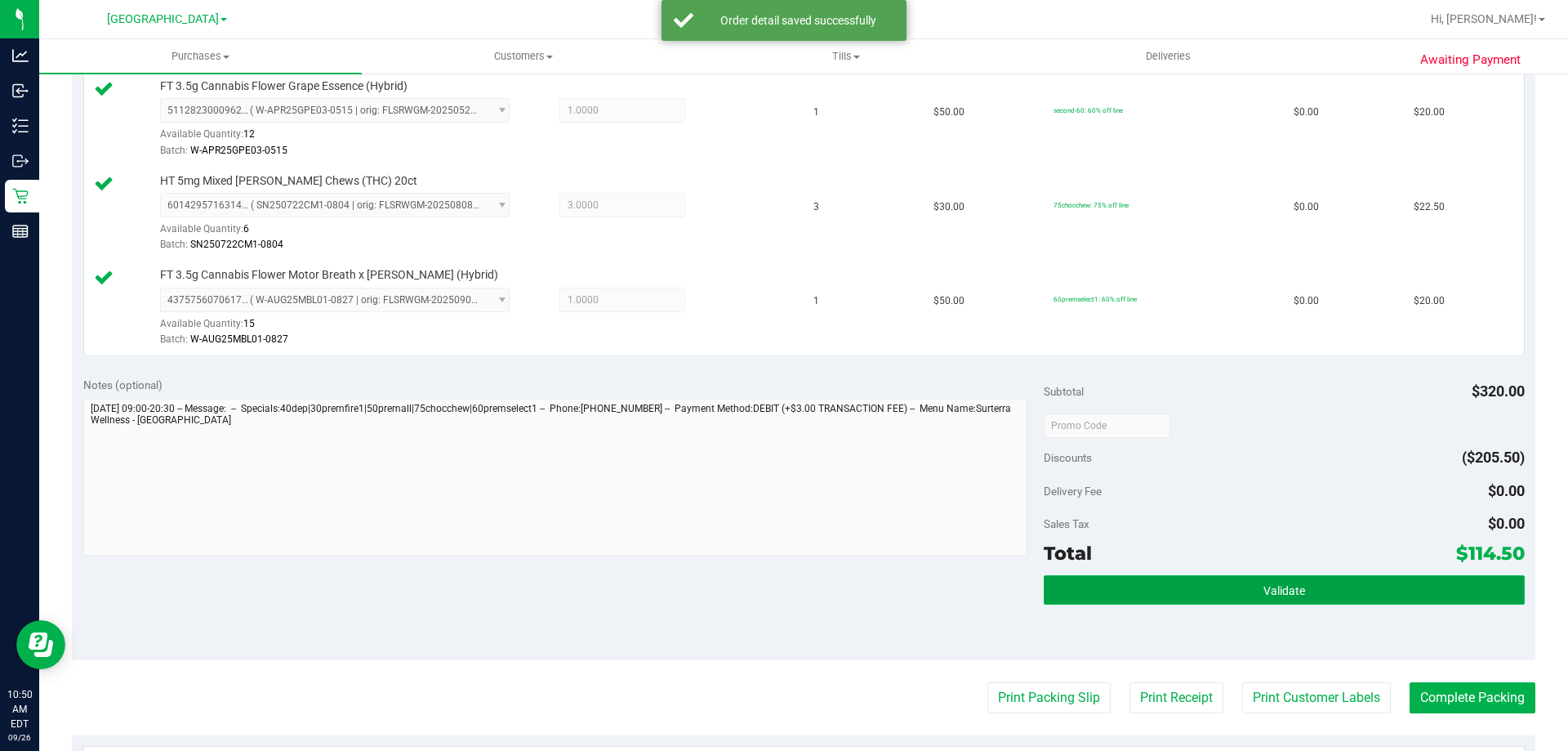
click at [1119, 602] on button "Validate" at bounding box center [1284, 590] width 480 height 30
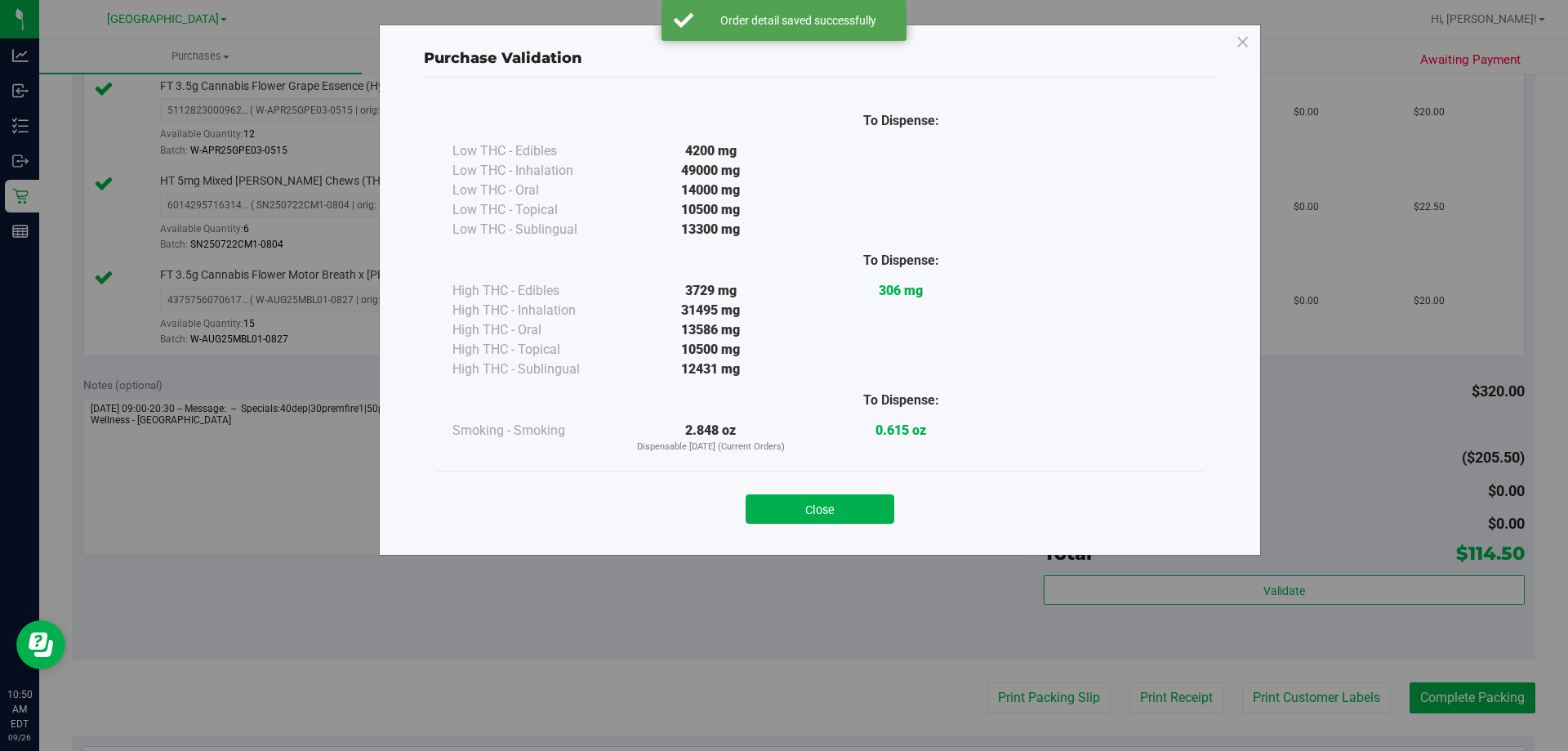
click at [804, 512] on button "Close" at bounding box center [819, 509] width 148 height 30
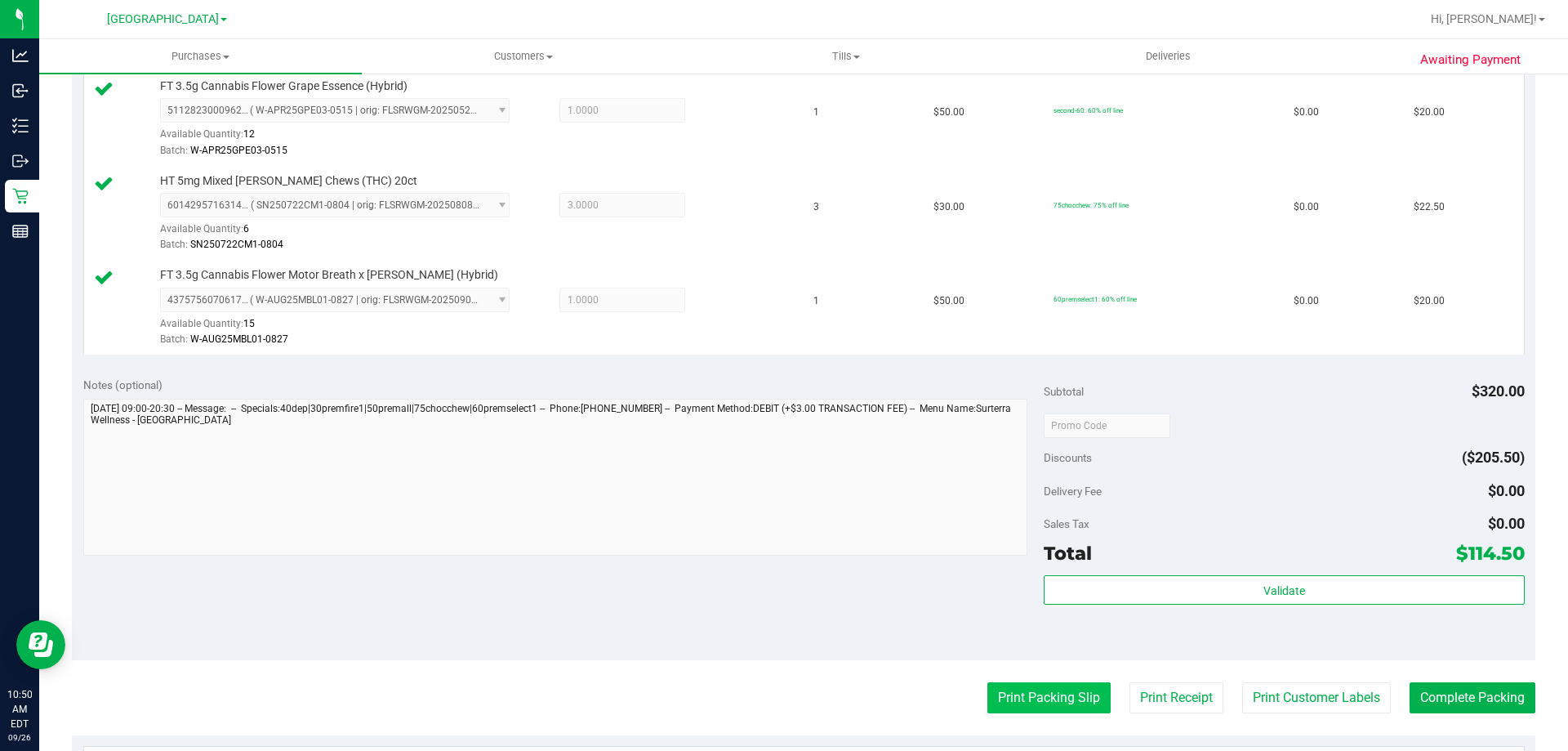
click at [1002, 696] on button "Print Packing Slip" at bounding box center [1048, 698] width 123 height 31
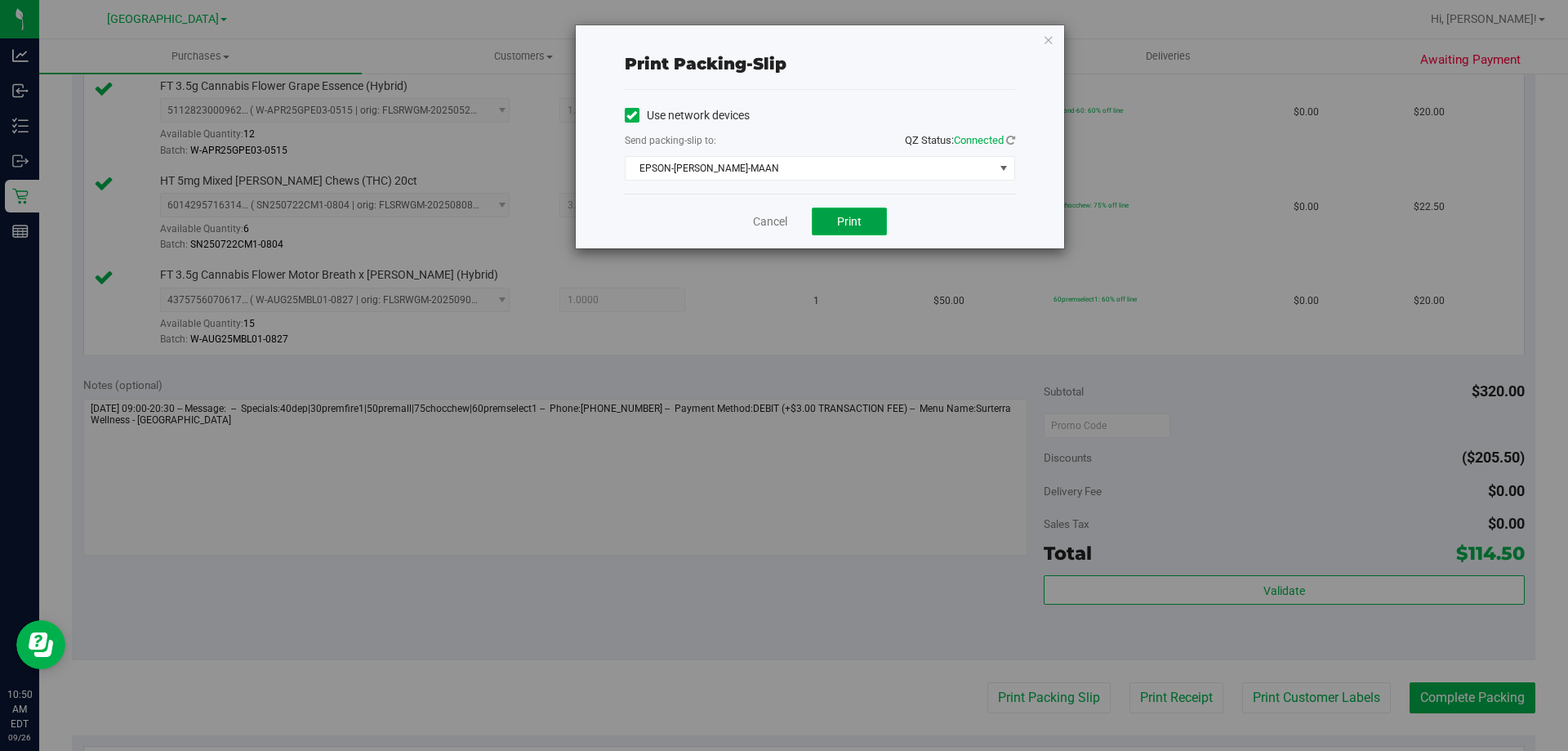
click at [871, 225] on button "Print" at bounding box center [849, 221] width 75 height 28
click at [761, 210] on div "Cancel Print" at bounding box center [820, 221] width 390 height 55
click at [758, 225] on link "Cancel" at bounding box center [770, 221] width 34 height 17
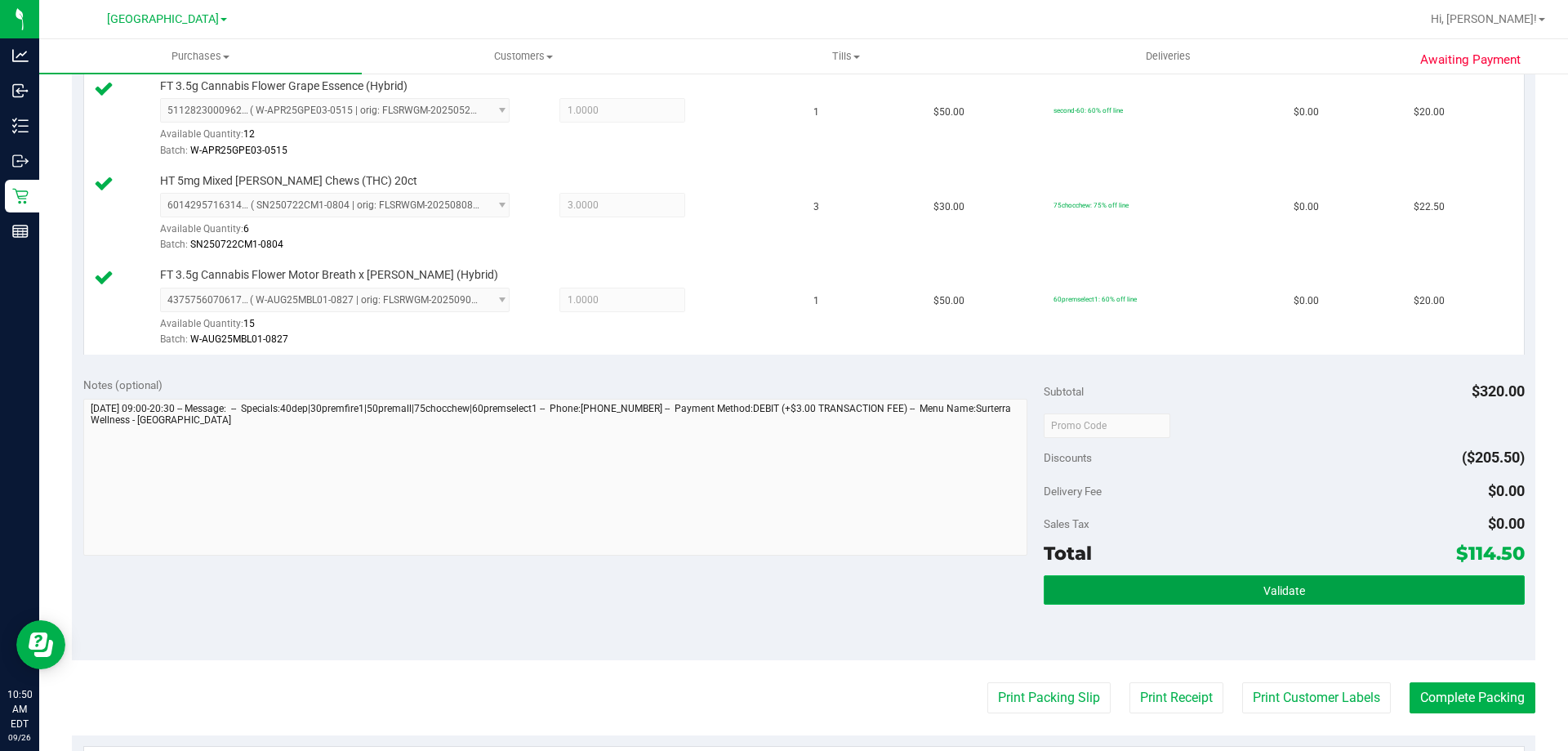
click at [1308, 590] on button "Validate" at bounding box center [1284, 590] width 480 height 30
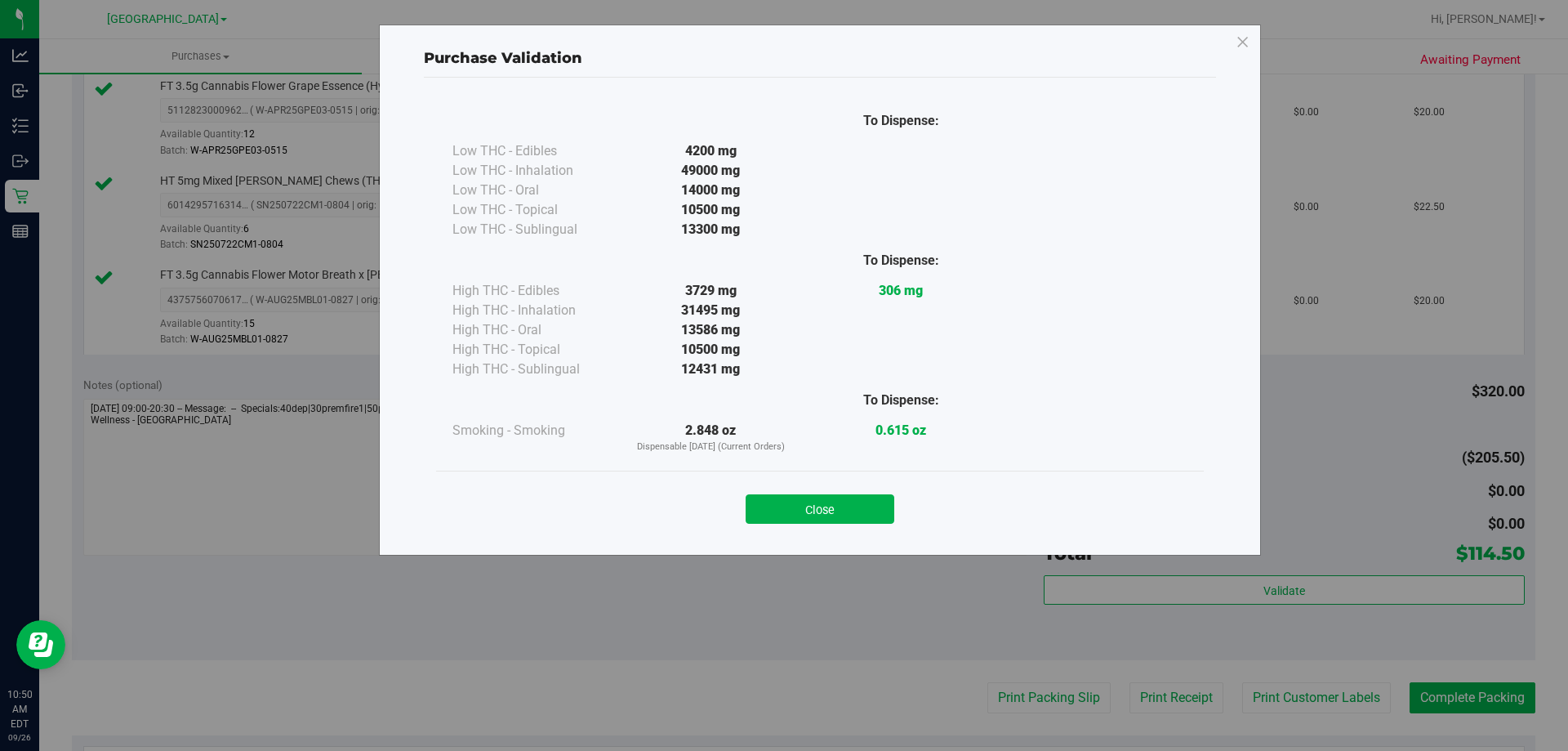
click at [855, 502] on button "Close" at bounding box center [819, 509] width 148 height 30
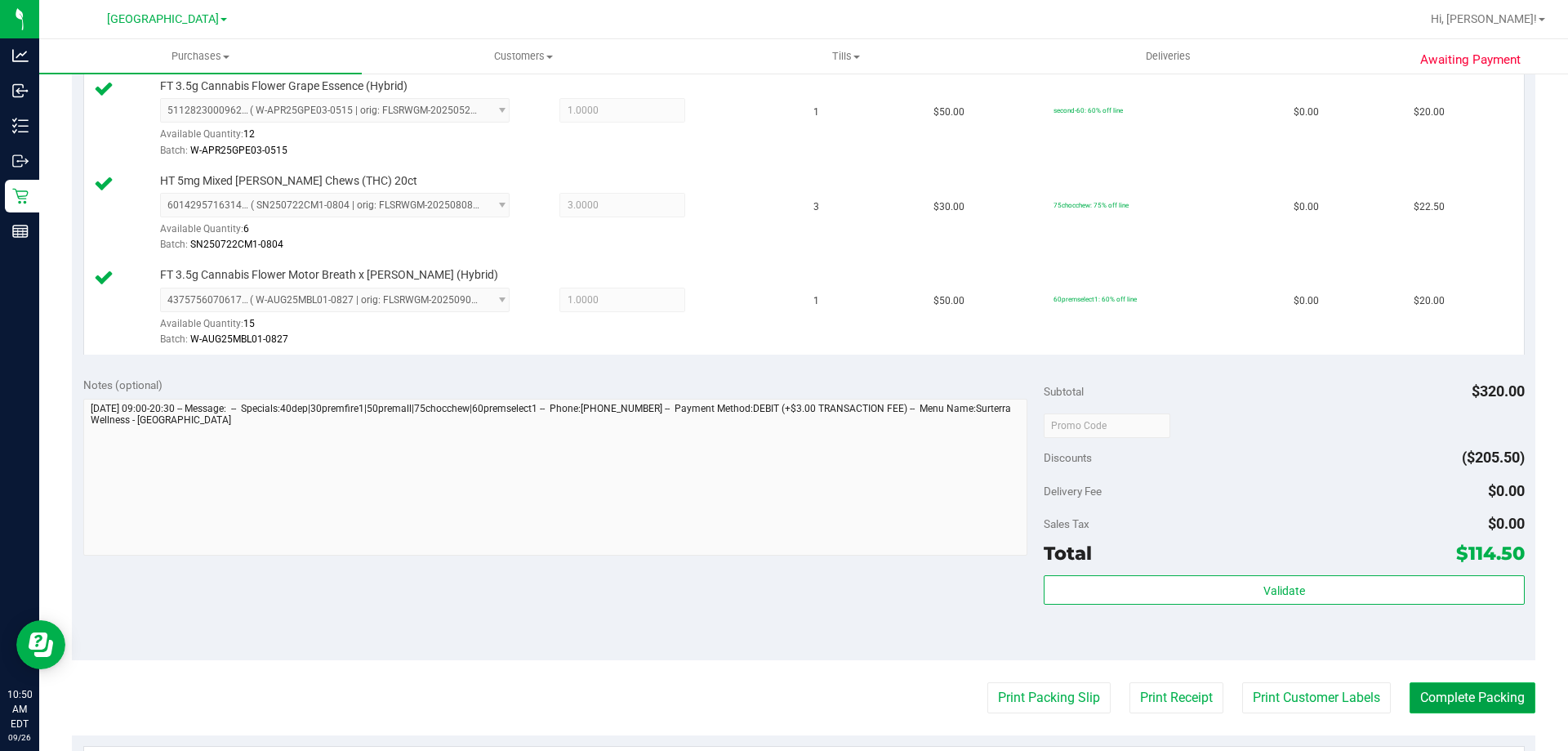
click at [1442, 698] on button "Complete Packing" at bounding box center [1472, 698] width 126 height 31
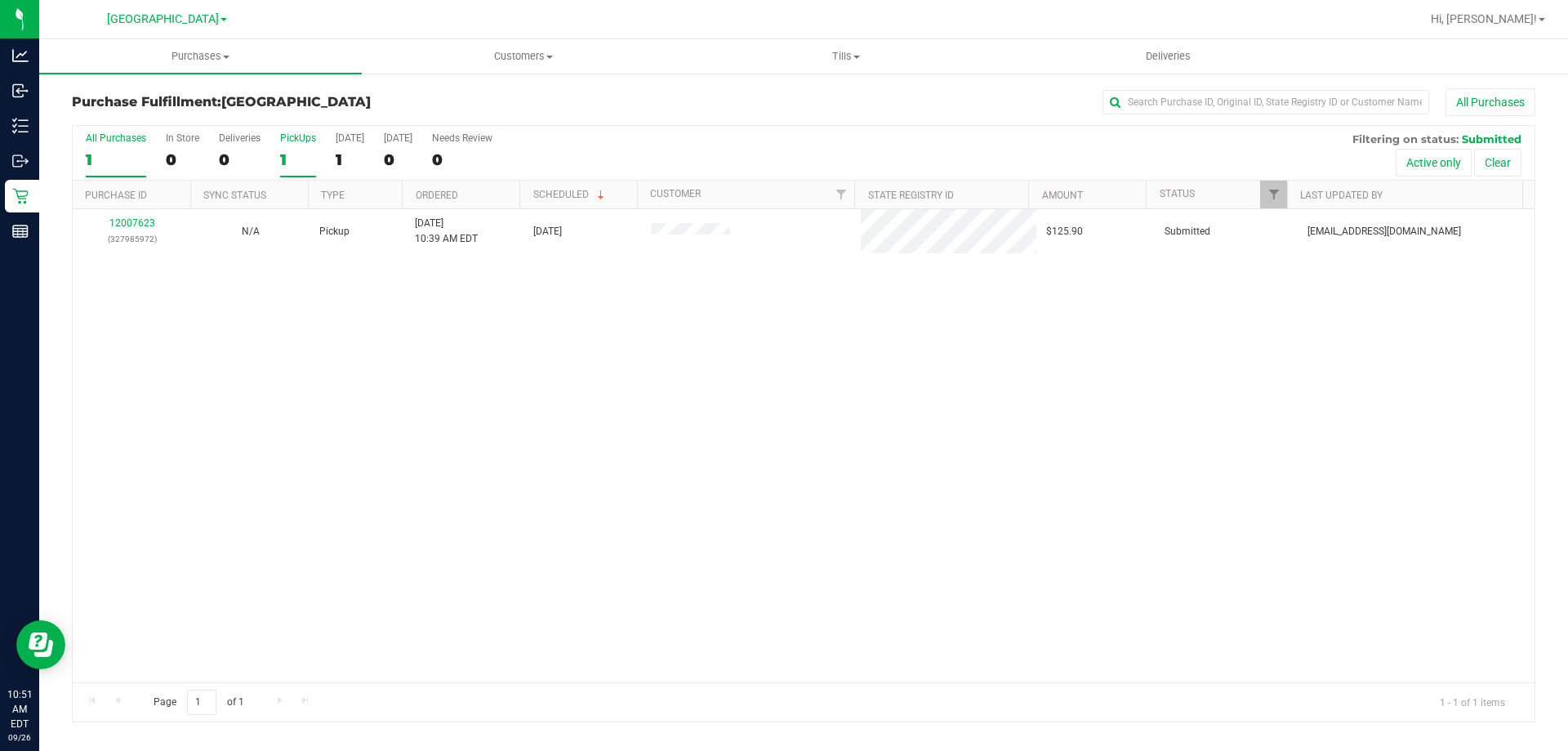
click at [295, 154] on div "1" at bounding box center [298, 160] width 36 height 19
click at [0, 0] on input "PickUps 1" at bounding box center [0, 0] width 0 height 0
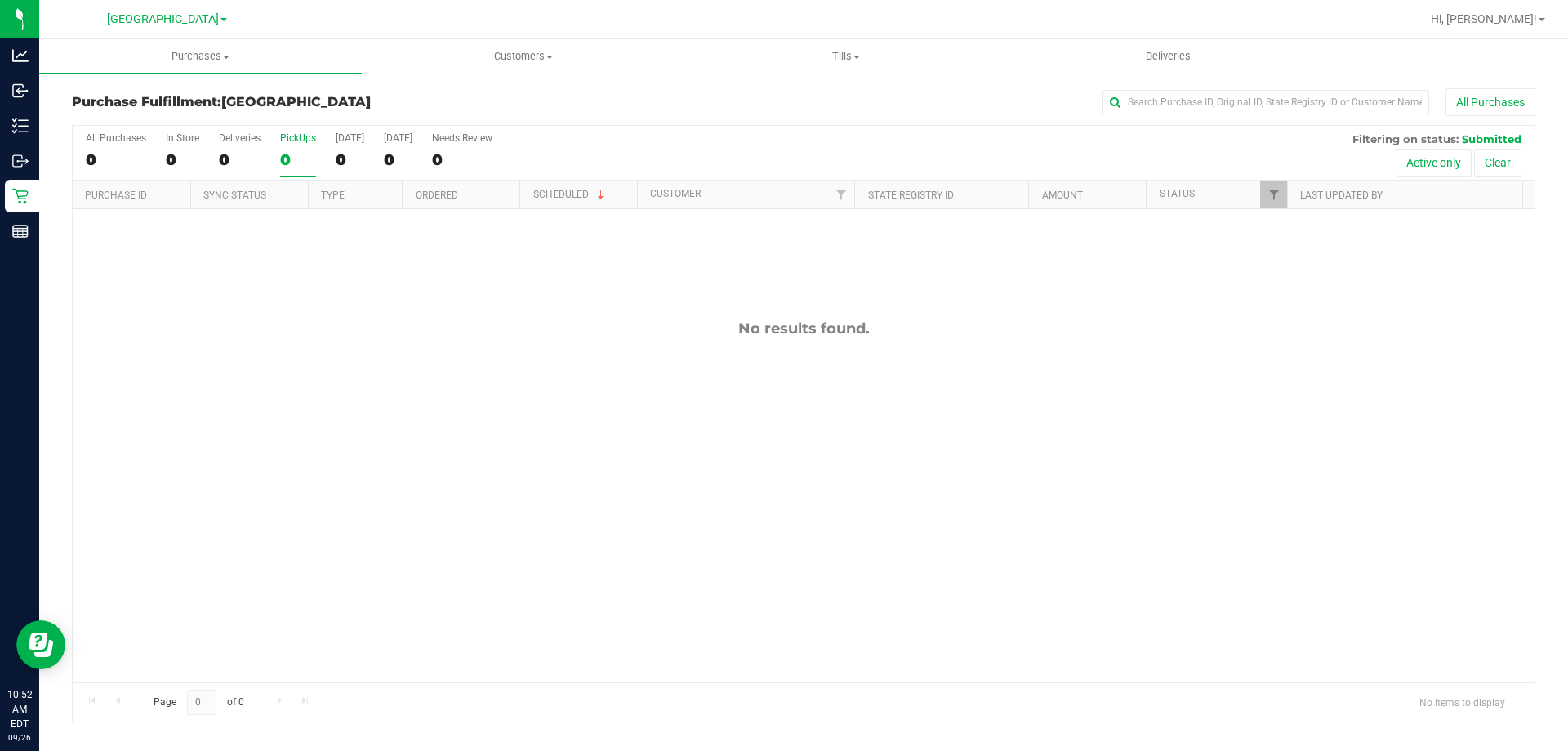
click at [319, 158] on div "All Purchases 0 In Store 0 Deliveries 0 PickUps 0 [DATE] 0 [DATE] 0 Needs Revie…" at bounding box center [804, 153] width 1462 height 55
click at [306, 158] on div "0" at bounding box center [298, 160] width 36 height 19
click at [0, 0] on input "PickUps 0" at bounding box center [0, 0] width 0 height 0
click at [285, 170] on label "PickUps 0" at bounding box center [298, 154] width 36 height 45
click at [0, 0] on input "PickUps 0" at bounding box center [0, 0] width 0 height 0
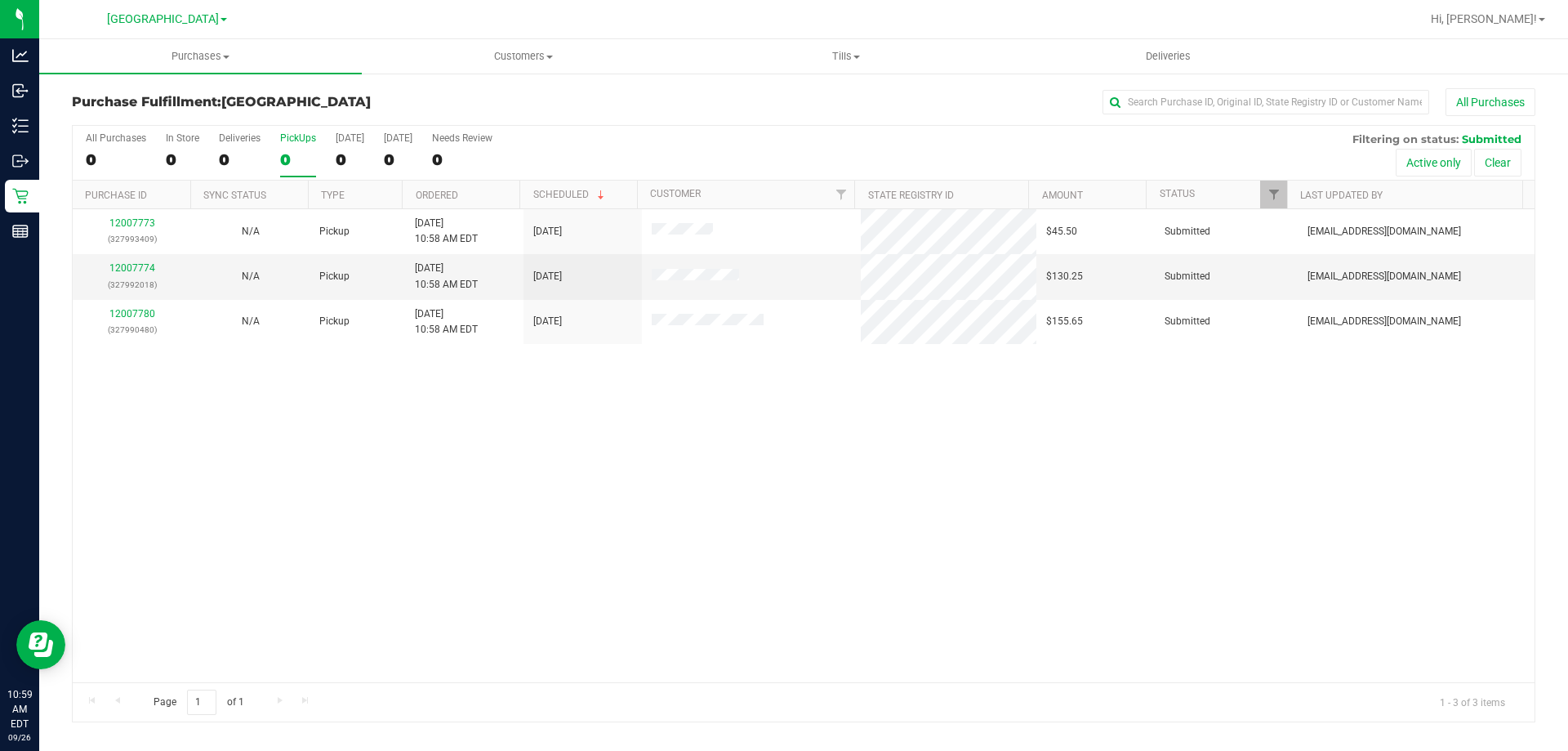
click at [303, 154] on div "0" at bounding box center [298, 160] width 36 height 19
click at [0, 0] on input "PickUps 0" at bounding box center [0, 0] width 0 height 0
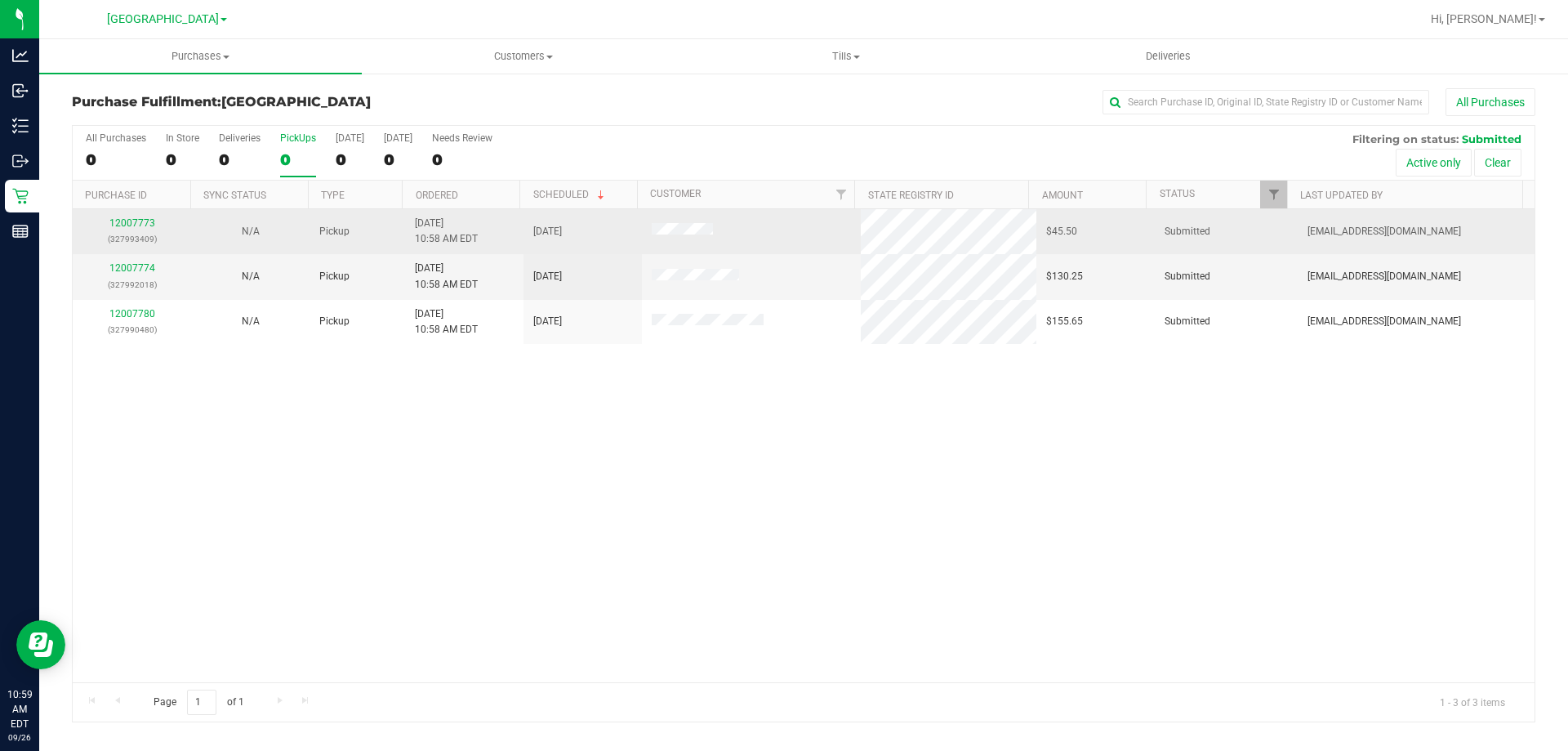
click at [131, 231] on p "(327993409)" at bounding box center [131, 238] width 99 height 15
click at [132, 224] on link "12007773" at bounding box center [132, 222] width 46 height 11
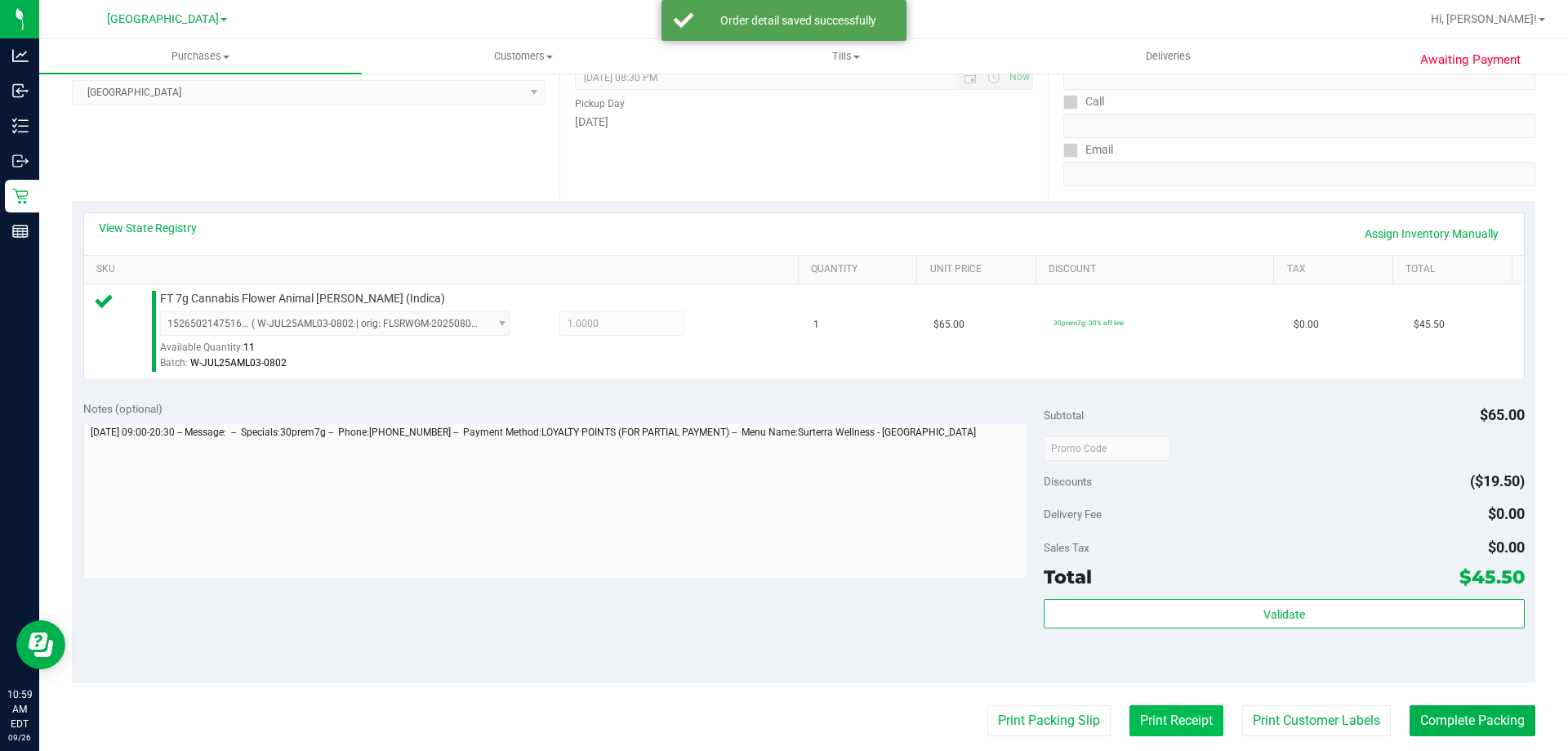
scroll to position [408, 0]
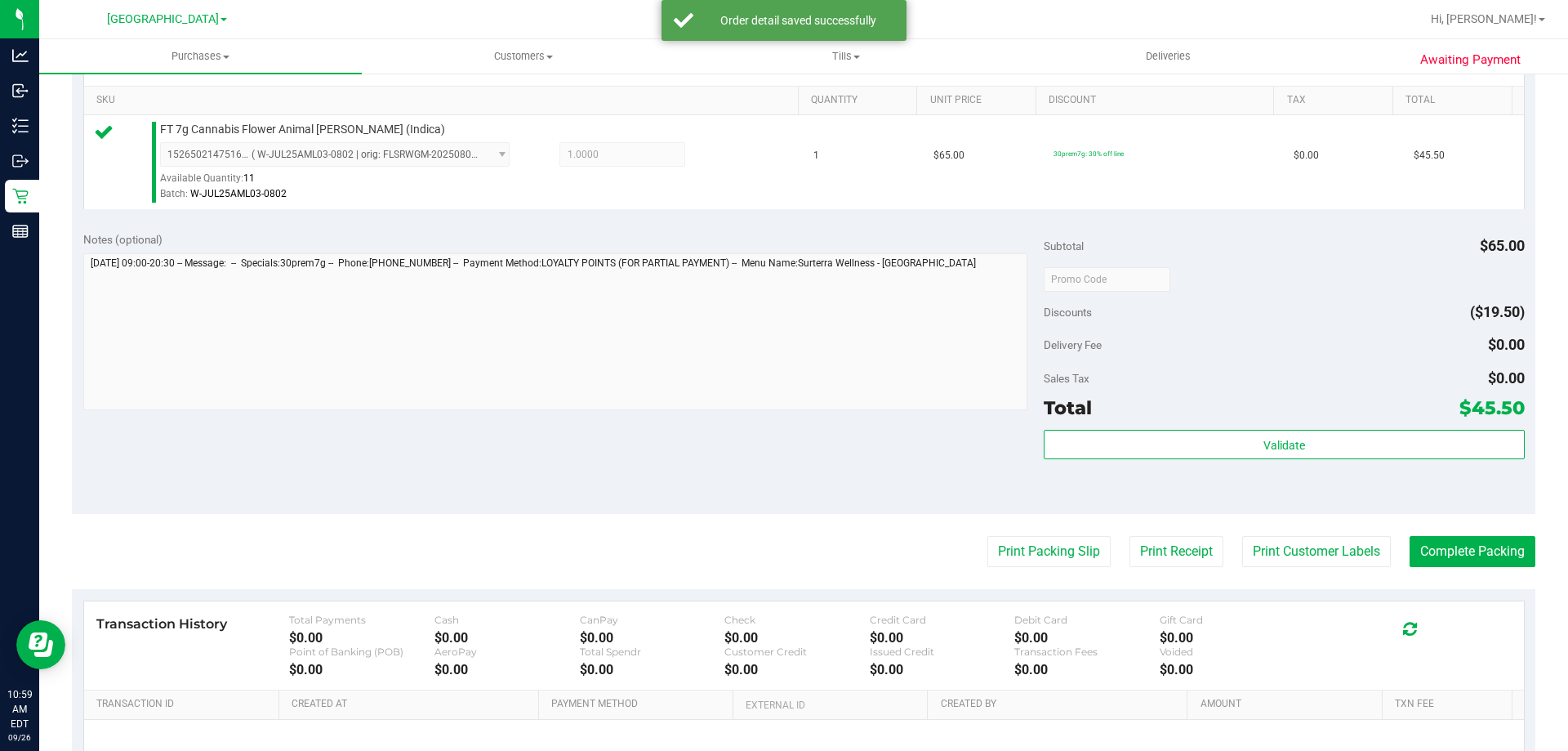
drag, startPoint x: 1158, startPoint y: 474, endPoint x: 1159, endPoint y: 451, distance: 23.0
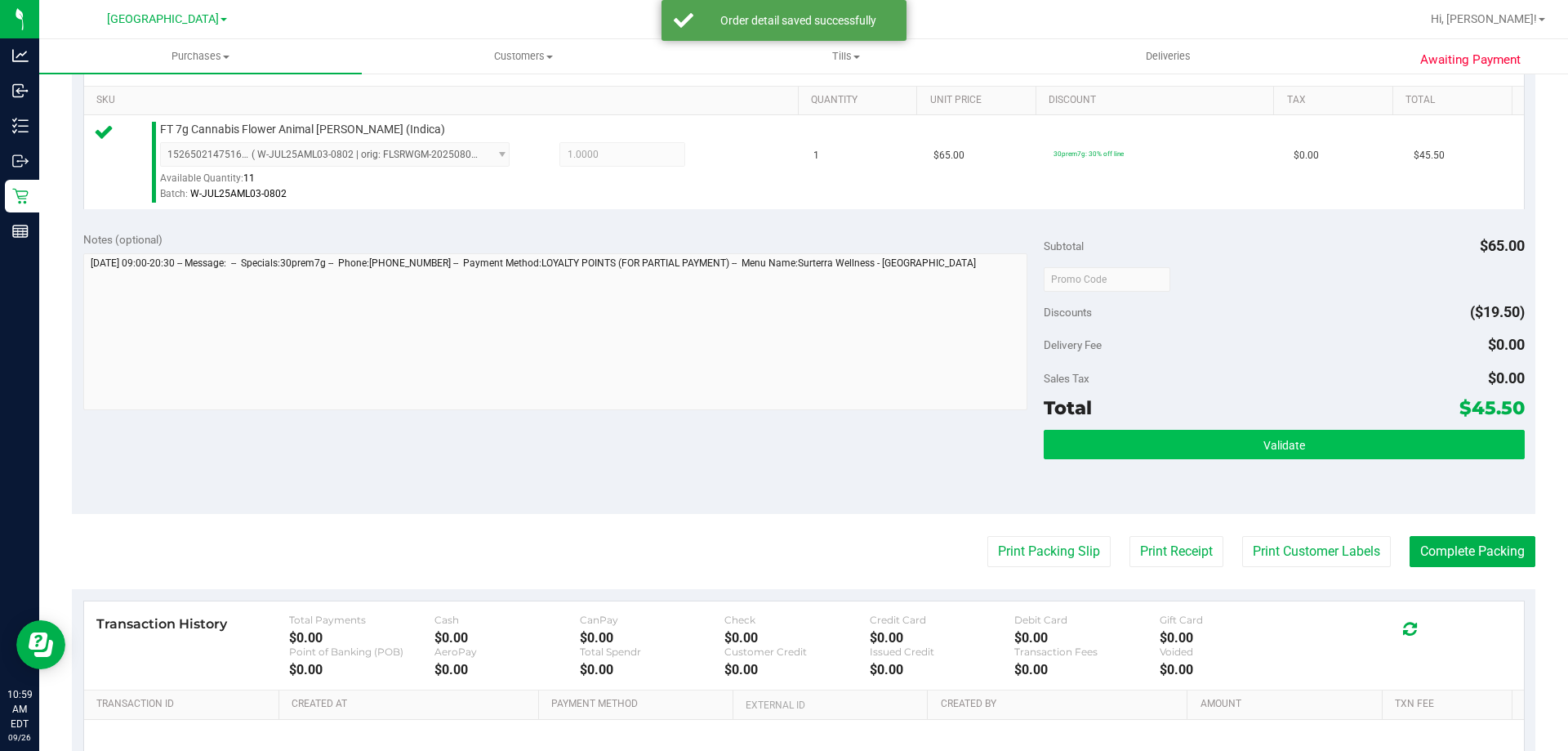
click at [1158, 471] on div "Validate" at bounding box center [1284, 466] width 480 height 74
click at [1159, 451] on button "Validate" at bounding box center [1284, 444] width 480 height 30
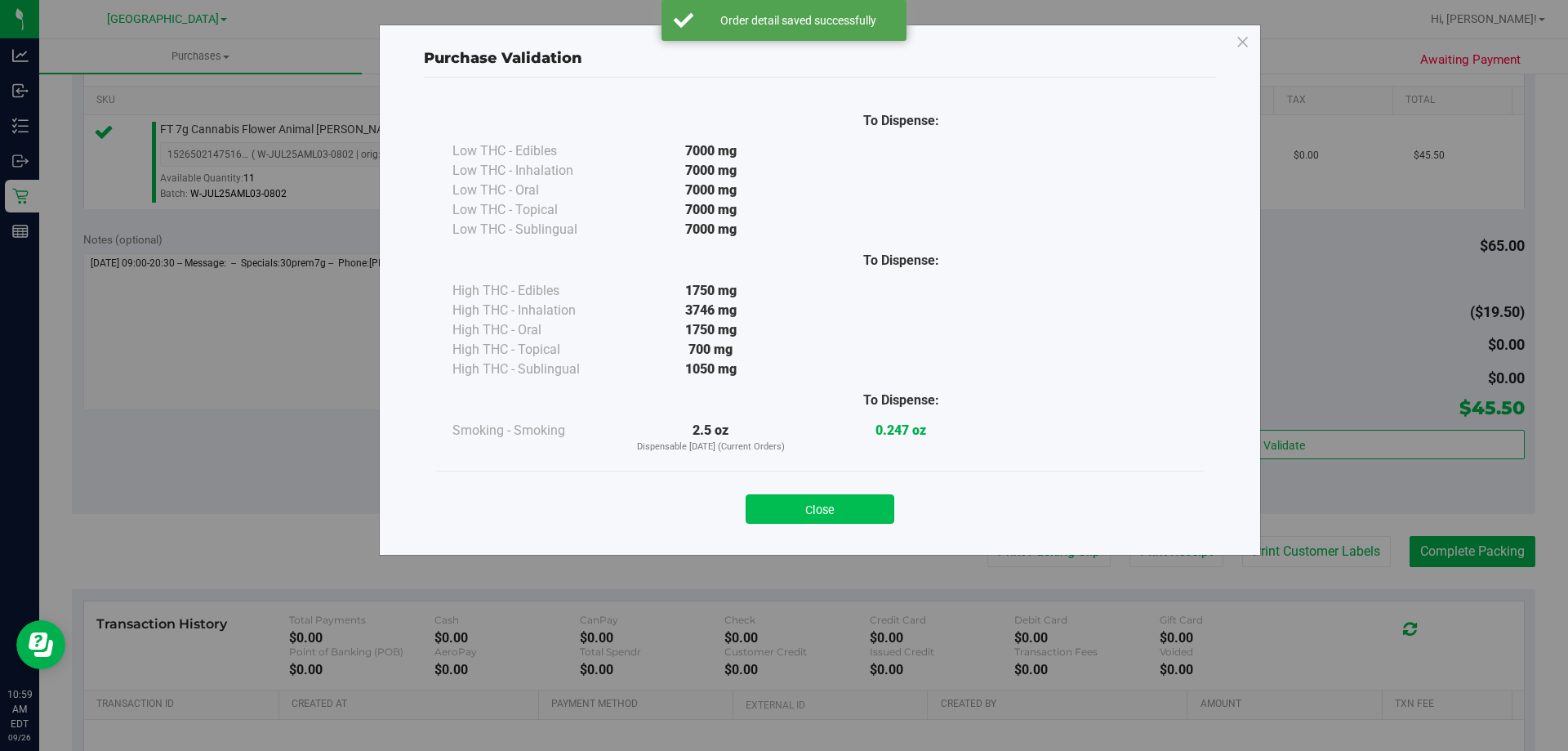
click at [857, 514] on button "Close" at bounding box center [819, 509] width 148 height 30
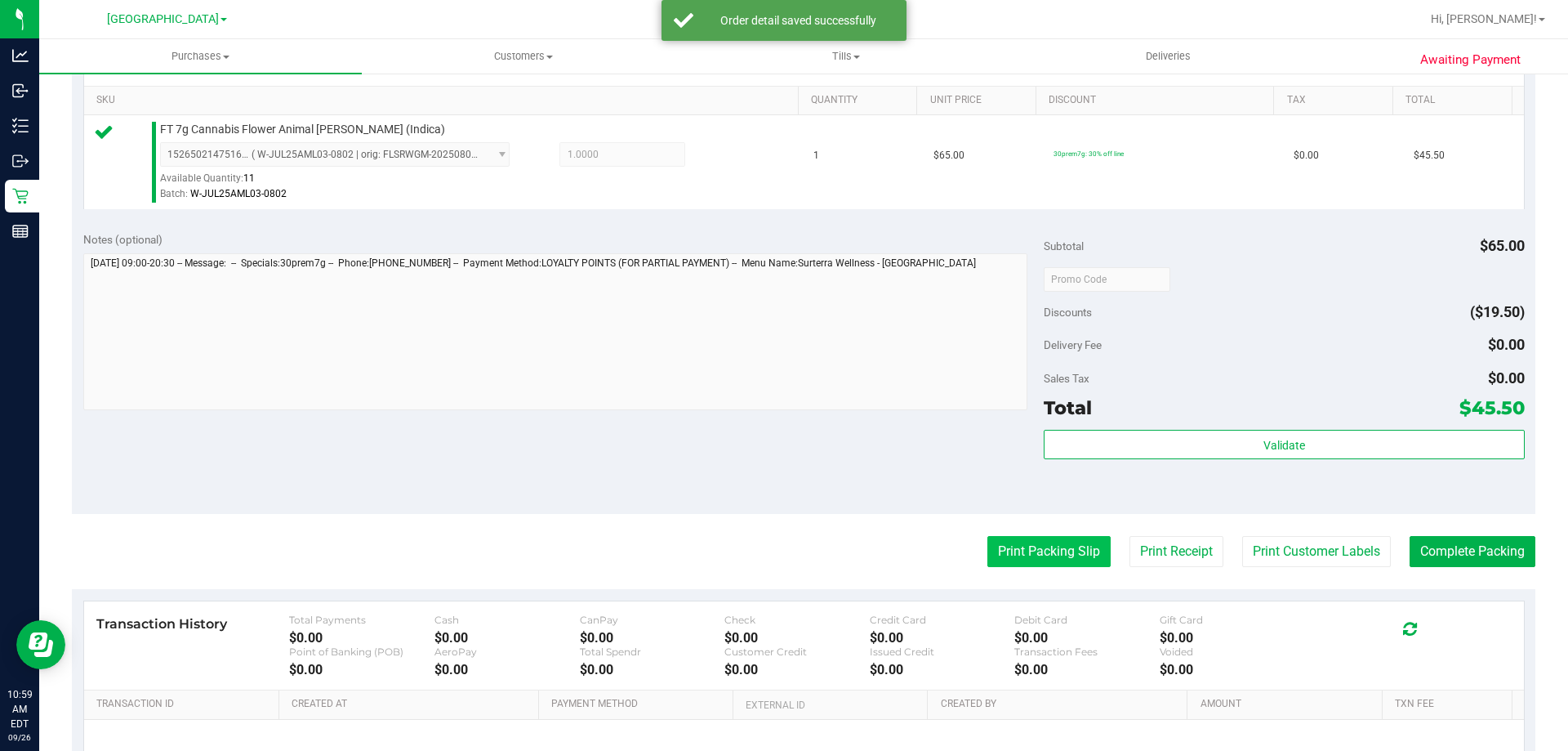
click at [1044, 567] on button "Print Packing Slip" at bounding box center [1048, 552] width 123 height 31
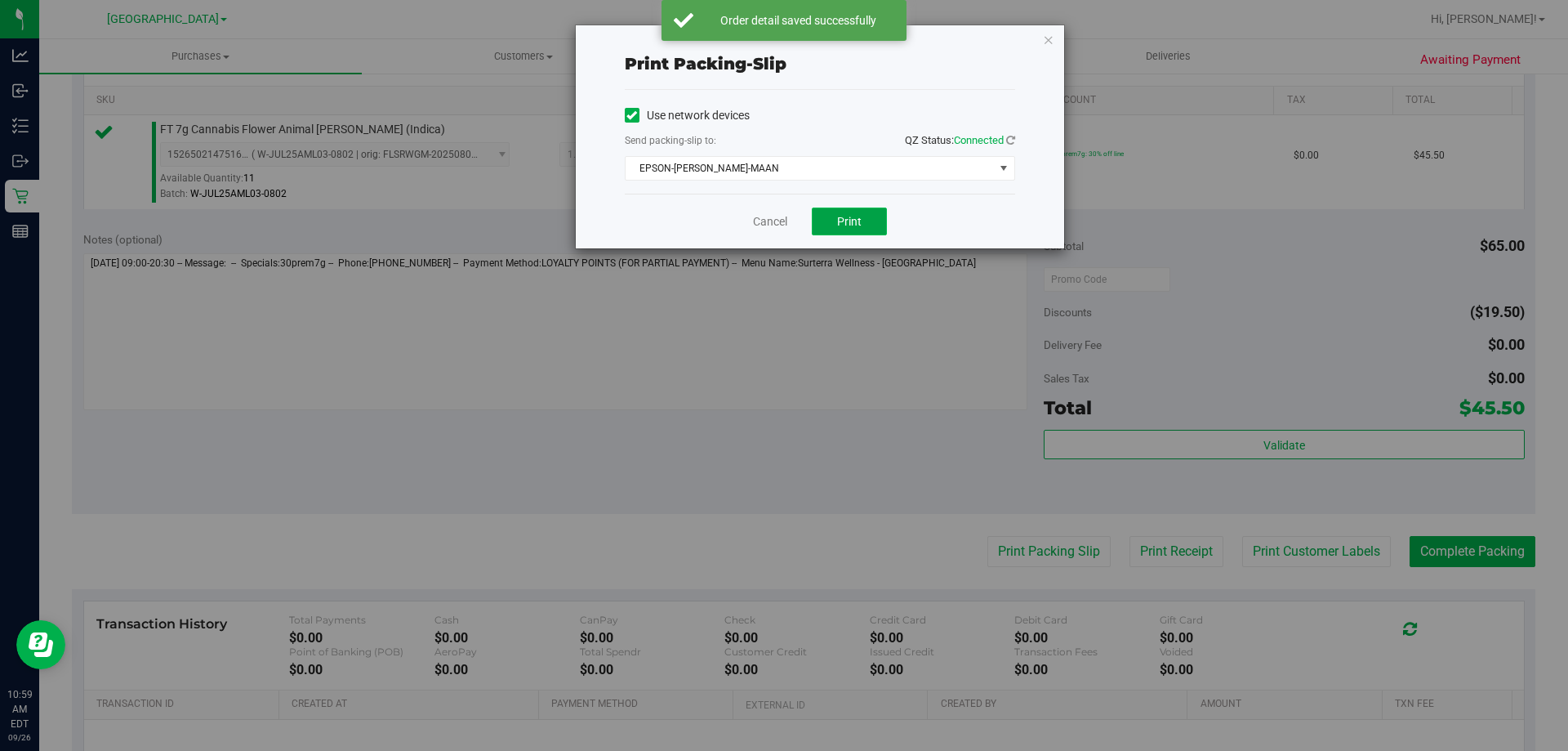
click at [868, 217] on button "Print" at bounding box center [849, 221] width 75 height 28
click at [758, 220] on link "Cancel" at bounding box center [770, 221] width 34 height 17
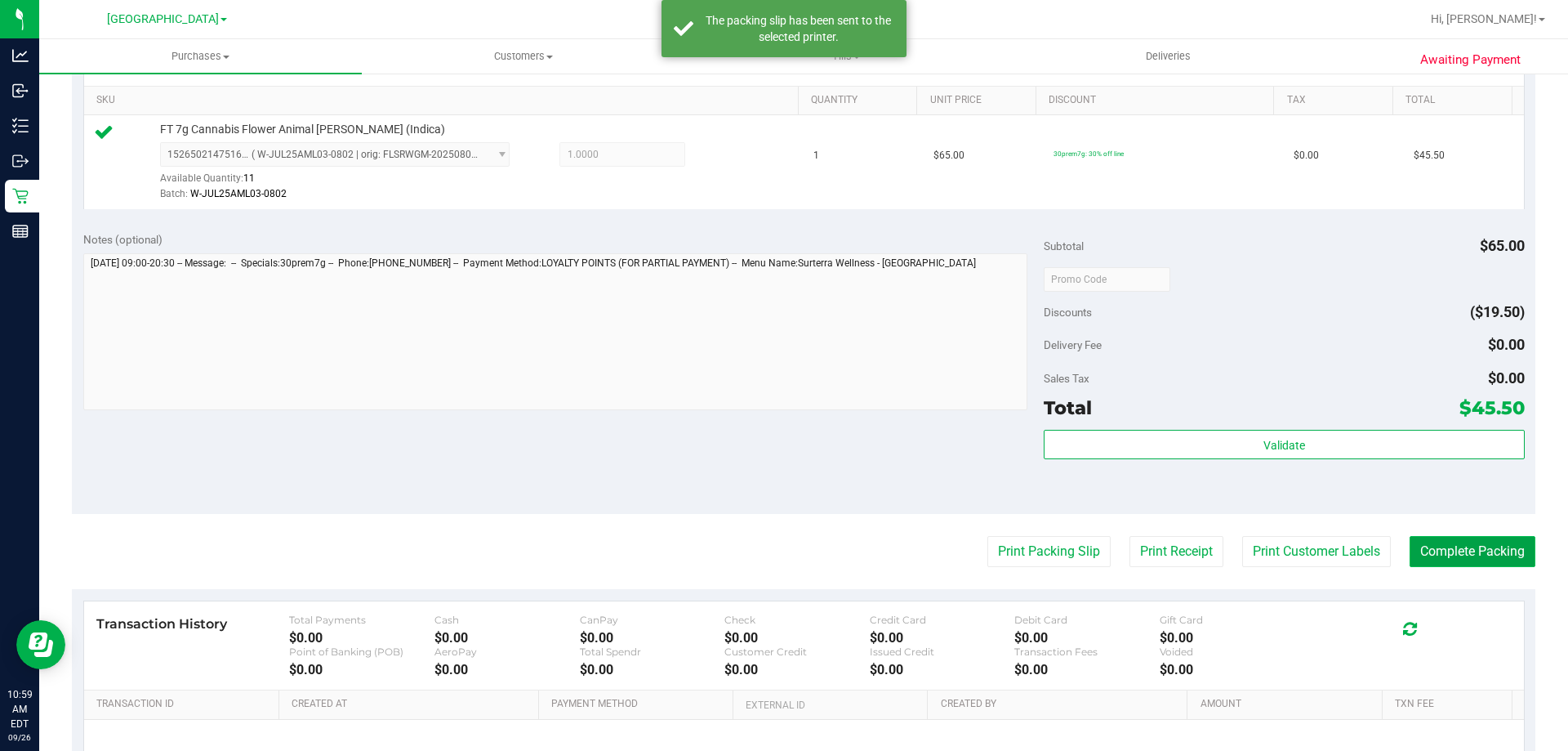
click at [1409, 547] on button "Complete Packing" at bounding box center [1472, 552] width 126 height 31
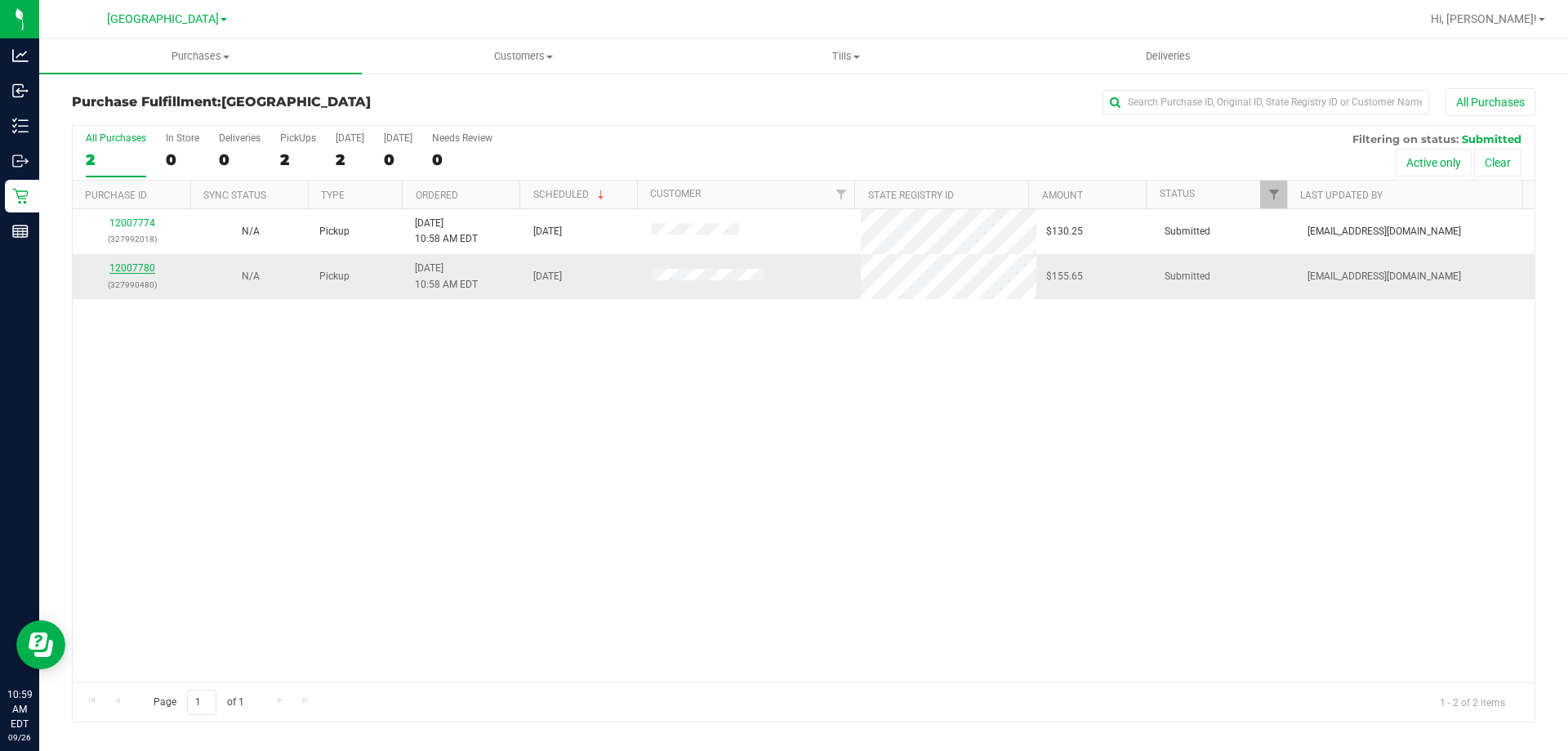
click at [131, 272] on link "12007780" at bounding box center [132, 267] width 46 height 11
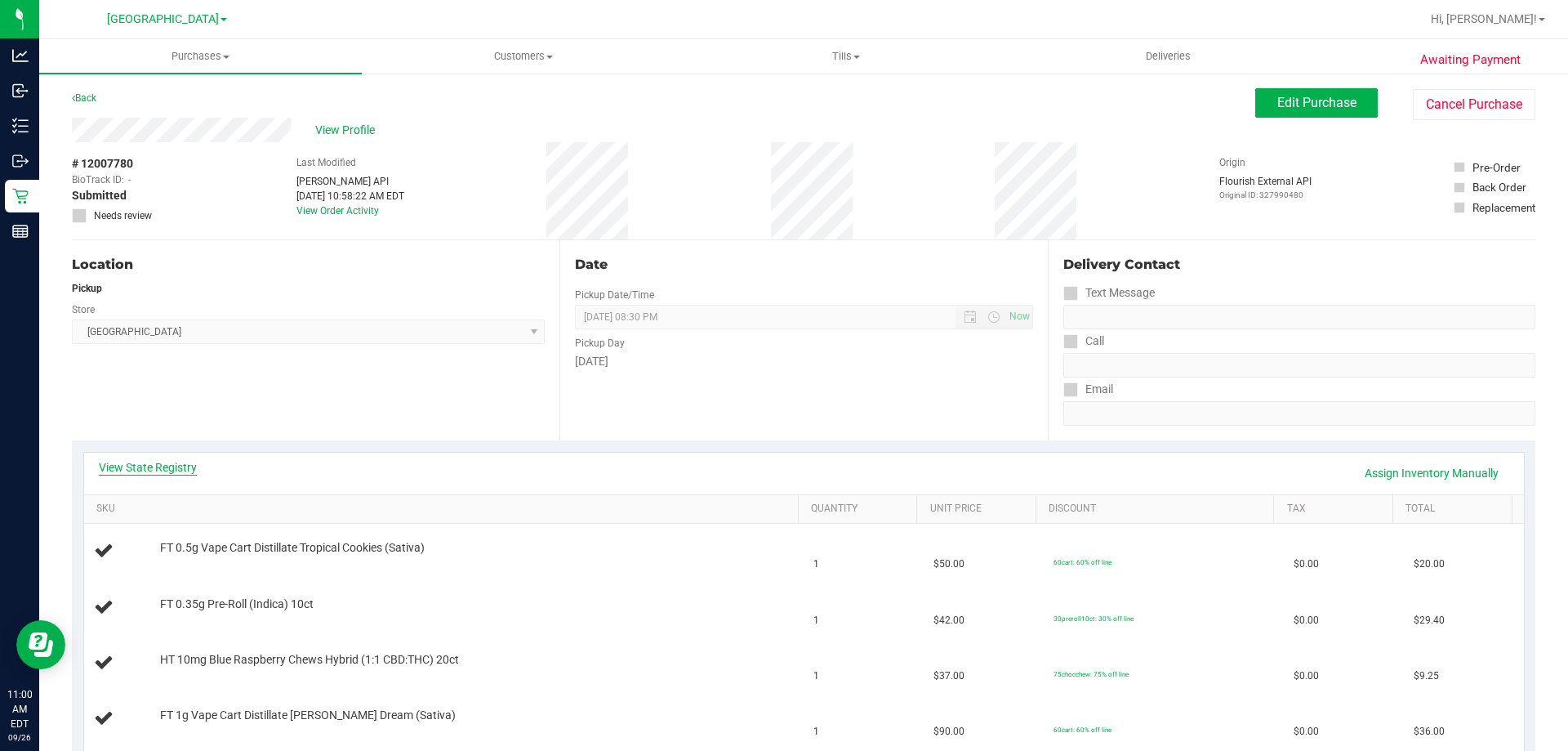
click at [165, 462] on link "View State Registry" at bounding box center [148, 467] width 98 height 16
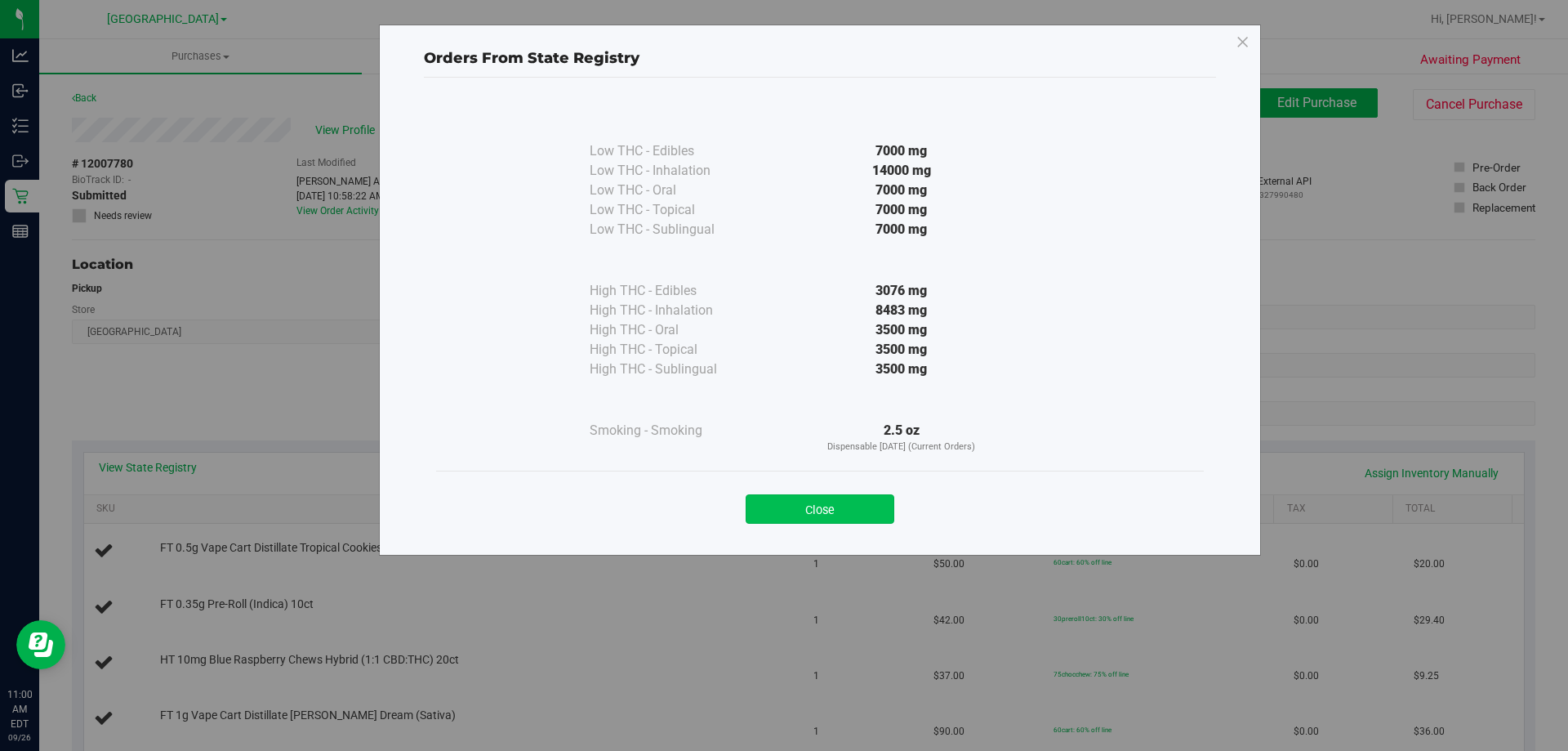
click at [798, 513] on button "Close" at bounding box center [819, 509] width 148 height 30
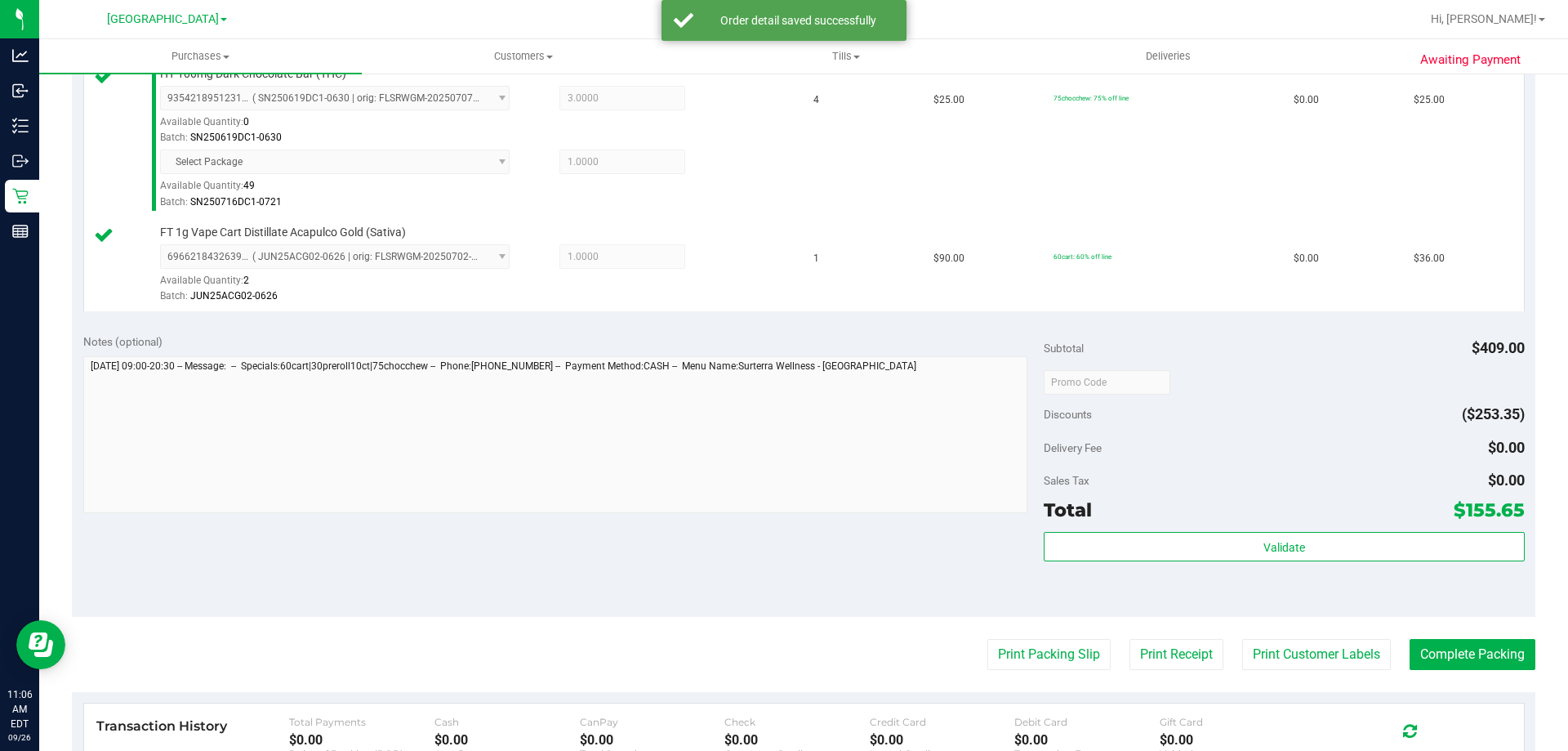
scroll to position [976, 0]
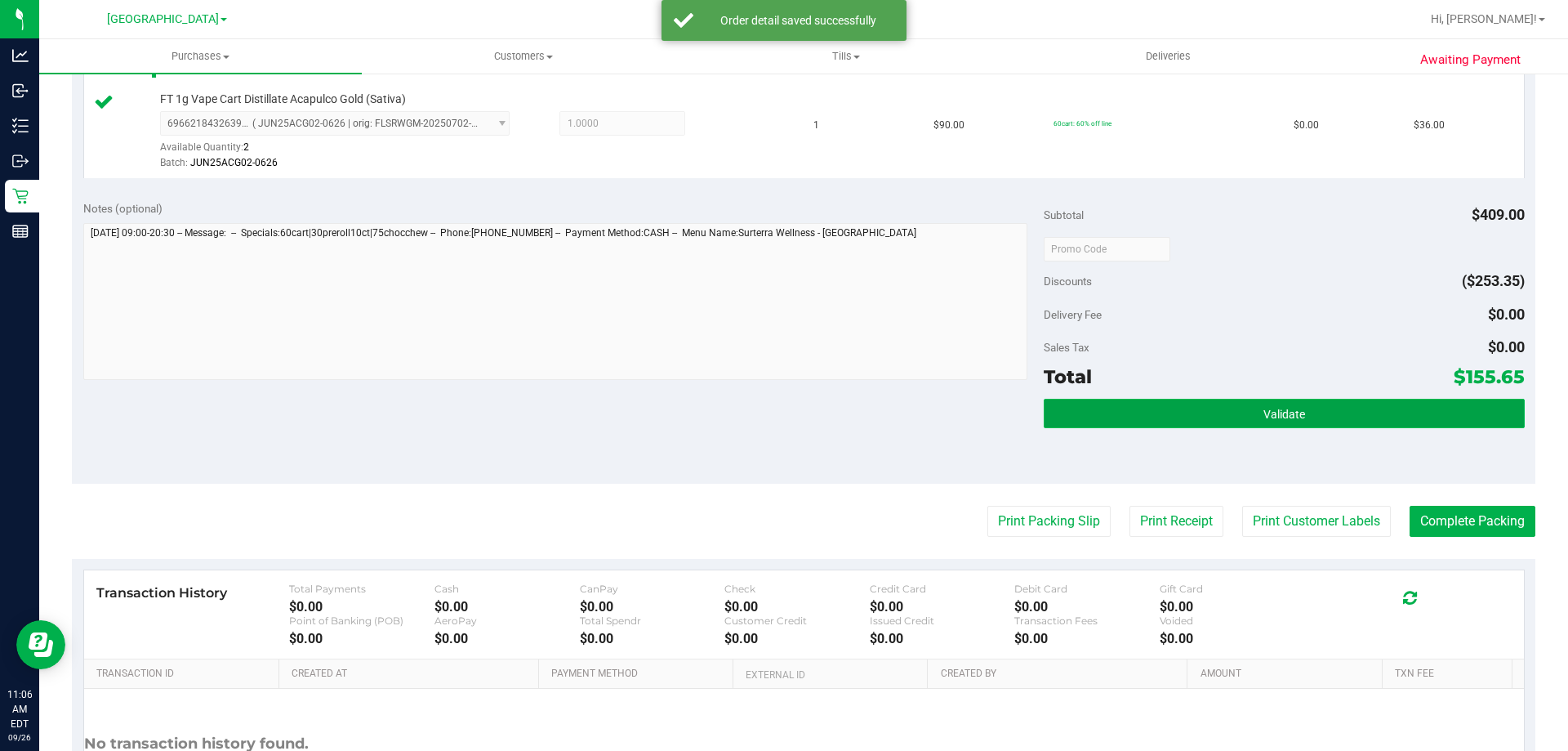
click at [1152, 406] on button "Validate" at bounding box center [1284, 413] width 480 height 30
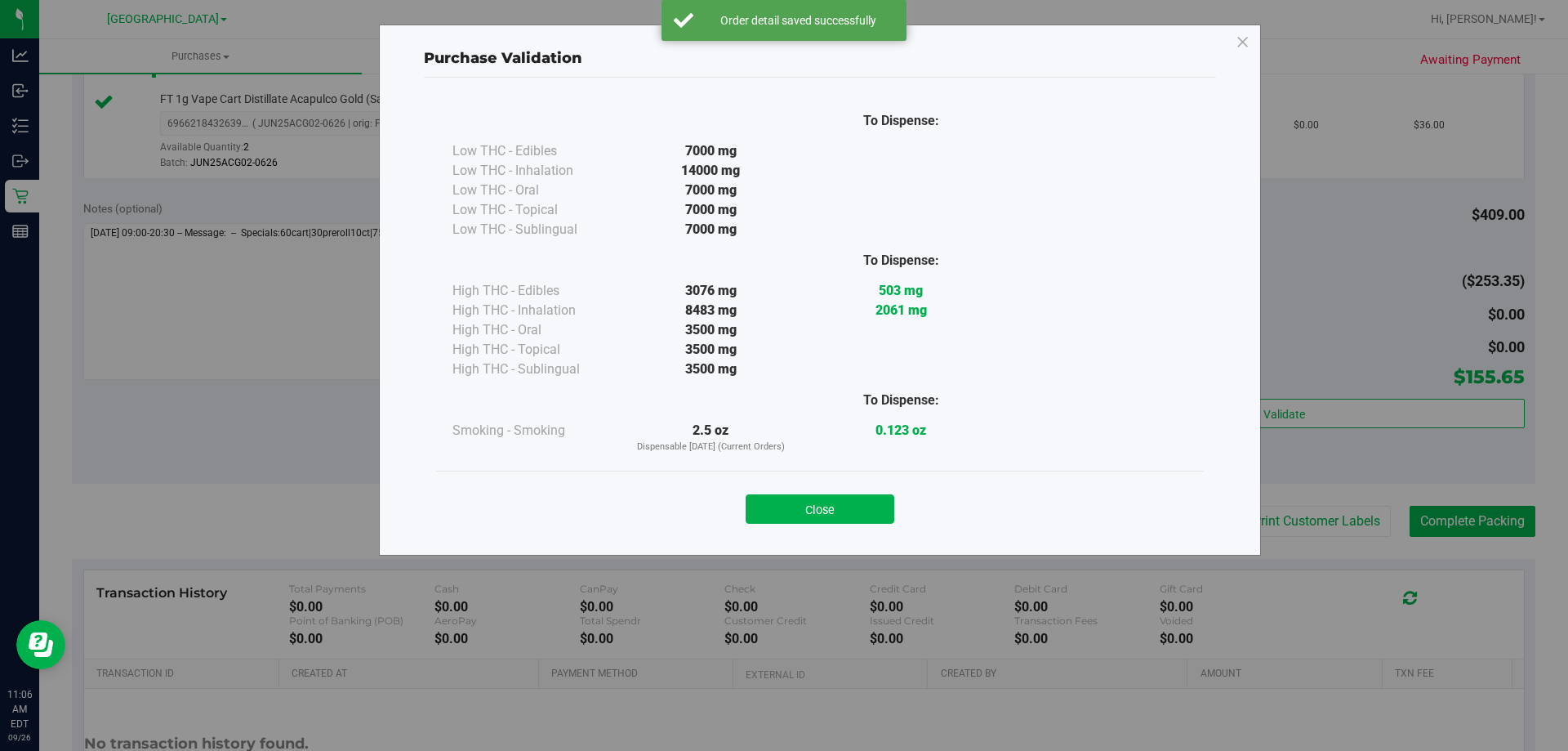
drag, startPoint x: 787, startPoint y: 499, endPoint x: 930, endPoint y: 506, distance: 143.2
click at [790, 500] on button "Close" at bounding box center [819, 509] width 148 height 30
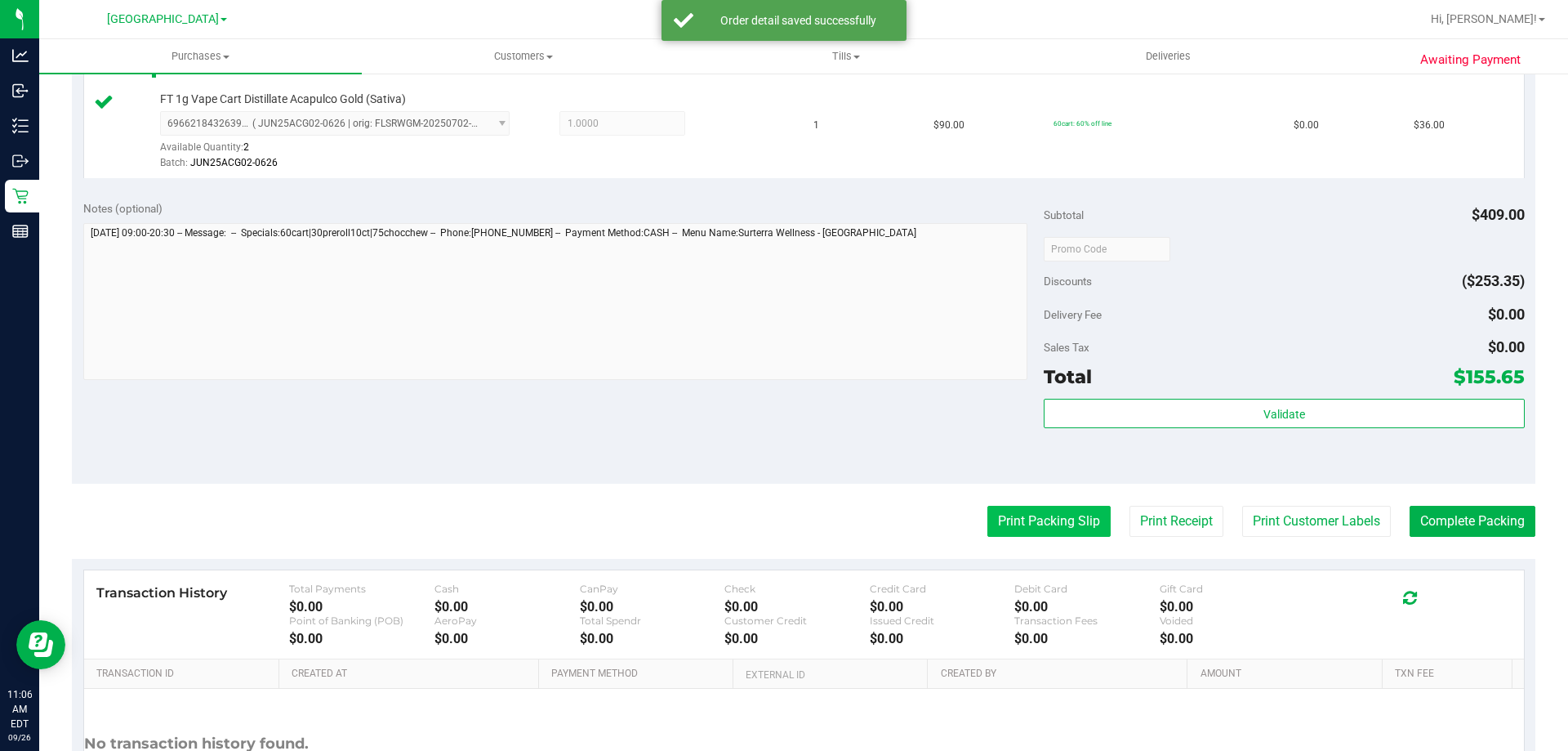
click at [1007, 508] on button "Print Packing Slip" at bounding box center [1048, 521] width 123 height 31
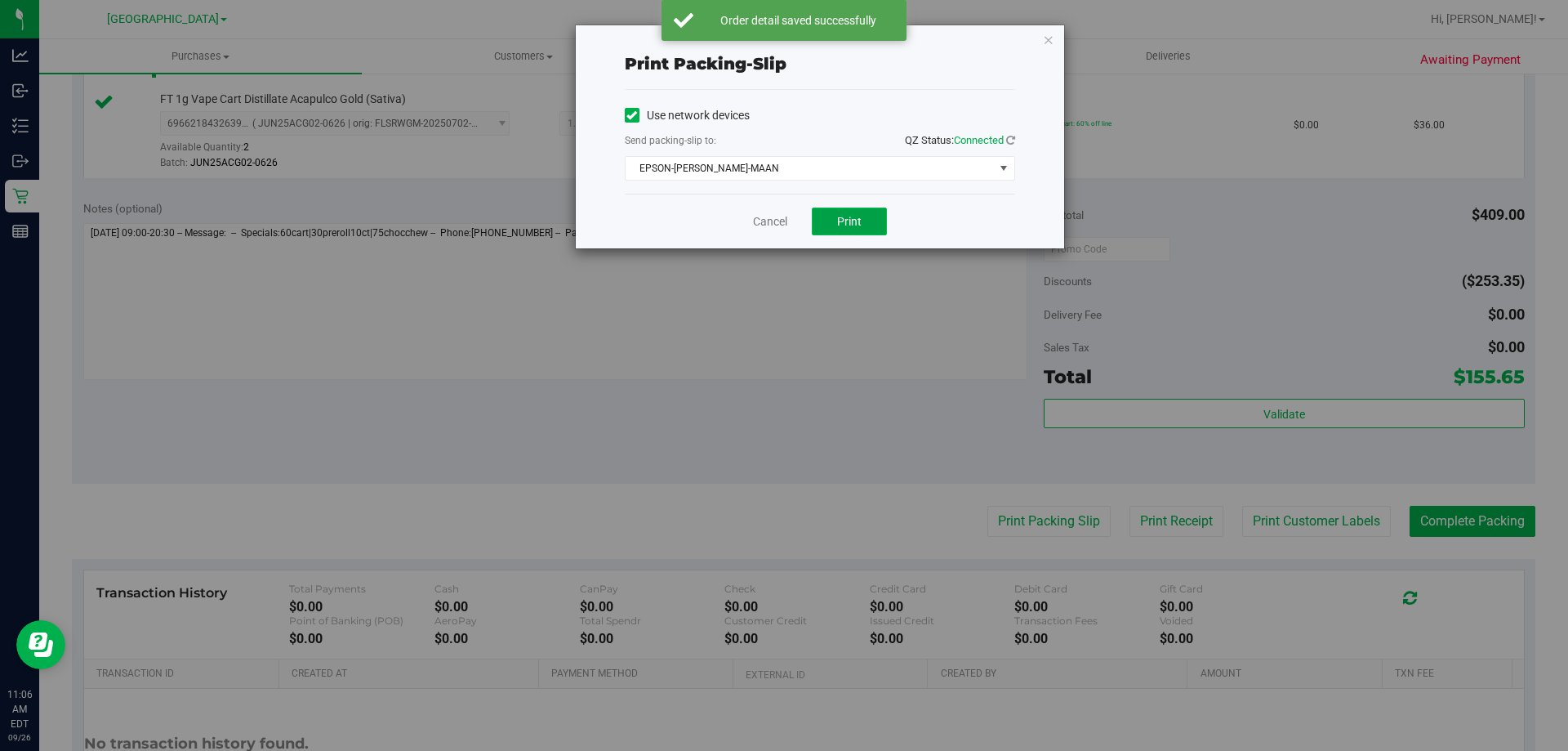
click at [834, 226] on button "Print" at bounding box center [849, 221] width 75 height 28
click at [777, 222] on link "Cancel" at bounding box center [770, 221] width 34 height 17
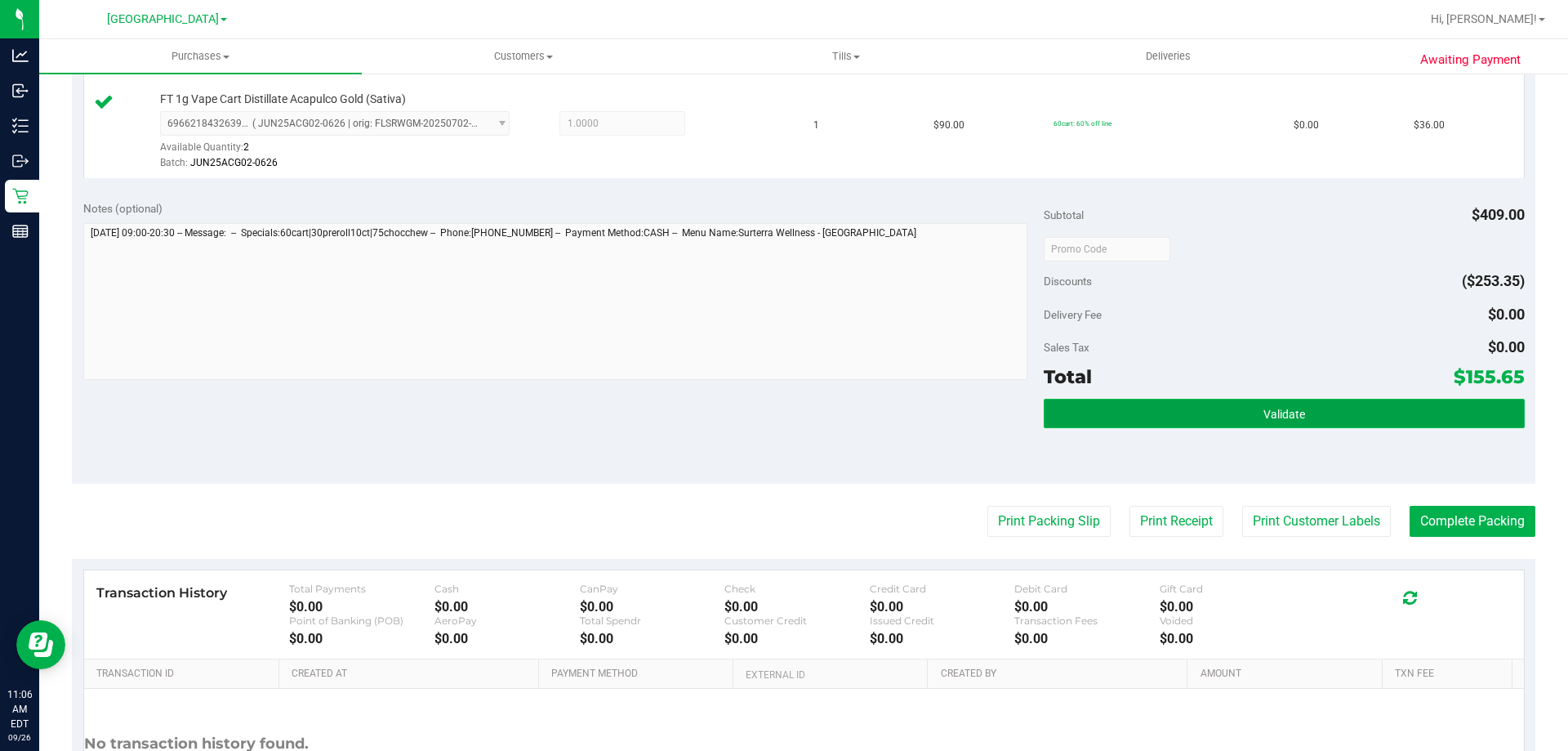
click at [1300, 418] on button "Validate" at bounding box center [1284, 413] width 480 height 30
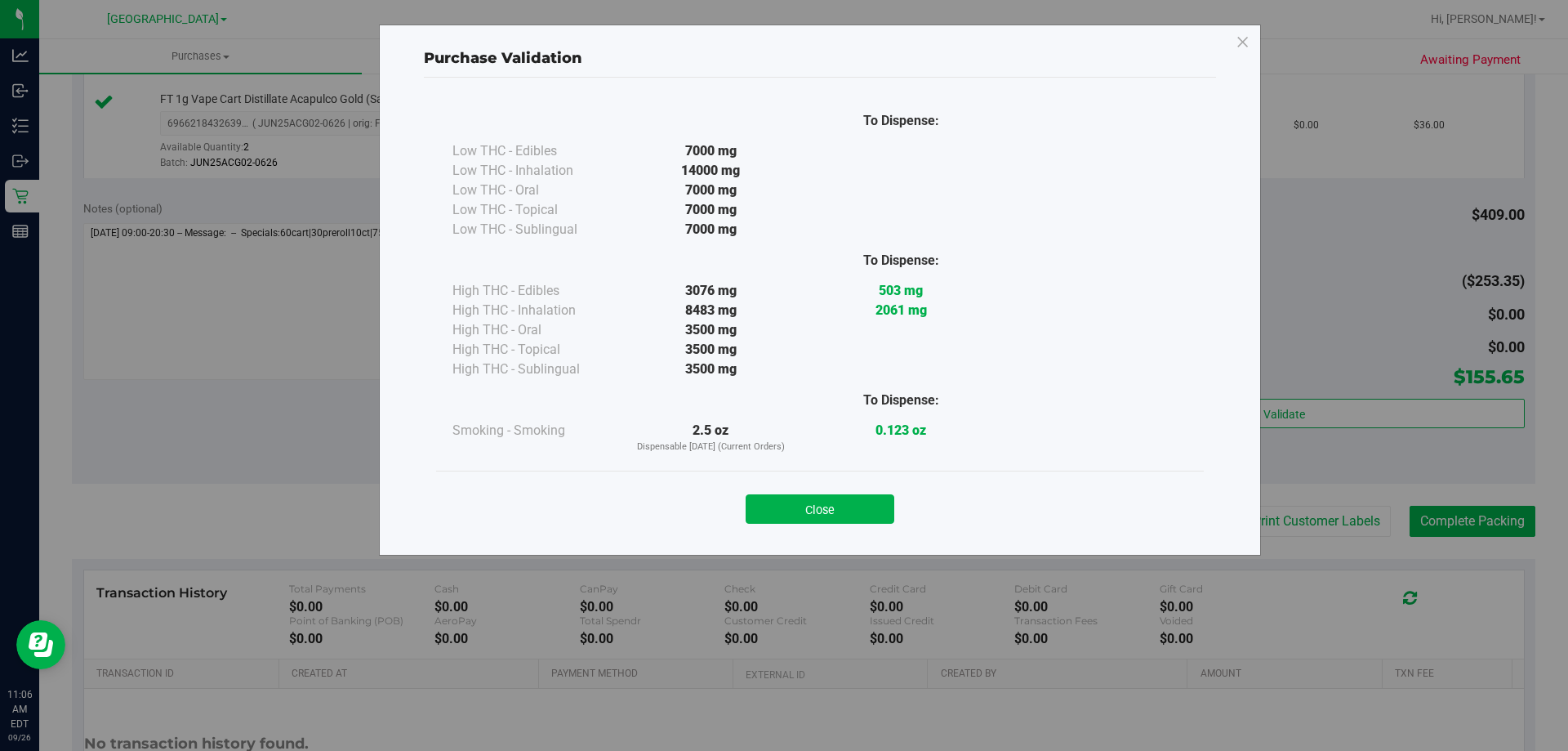
click at [814, 525] on div "Close" at bounding box center [819, 504] width 767 height 66
drag, startPoint x: 865, startPoint y: 513, endPoint x: 1189, endPoint y: 499, distance: 324.3
click at [870, 512] on button "Close" at bounding box center [819, 509] width 148 height 30
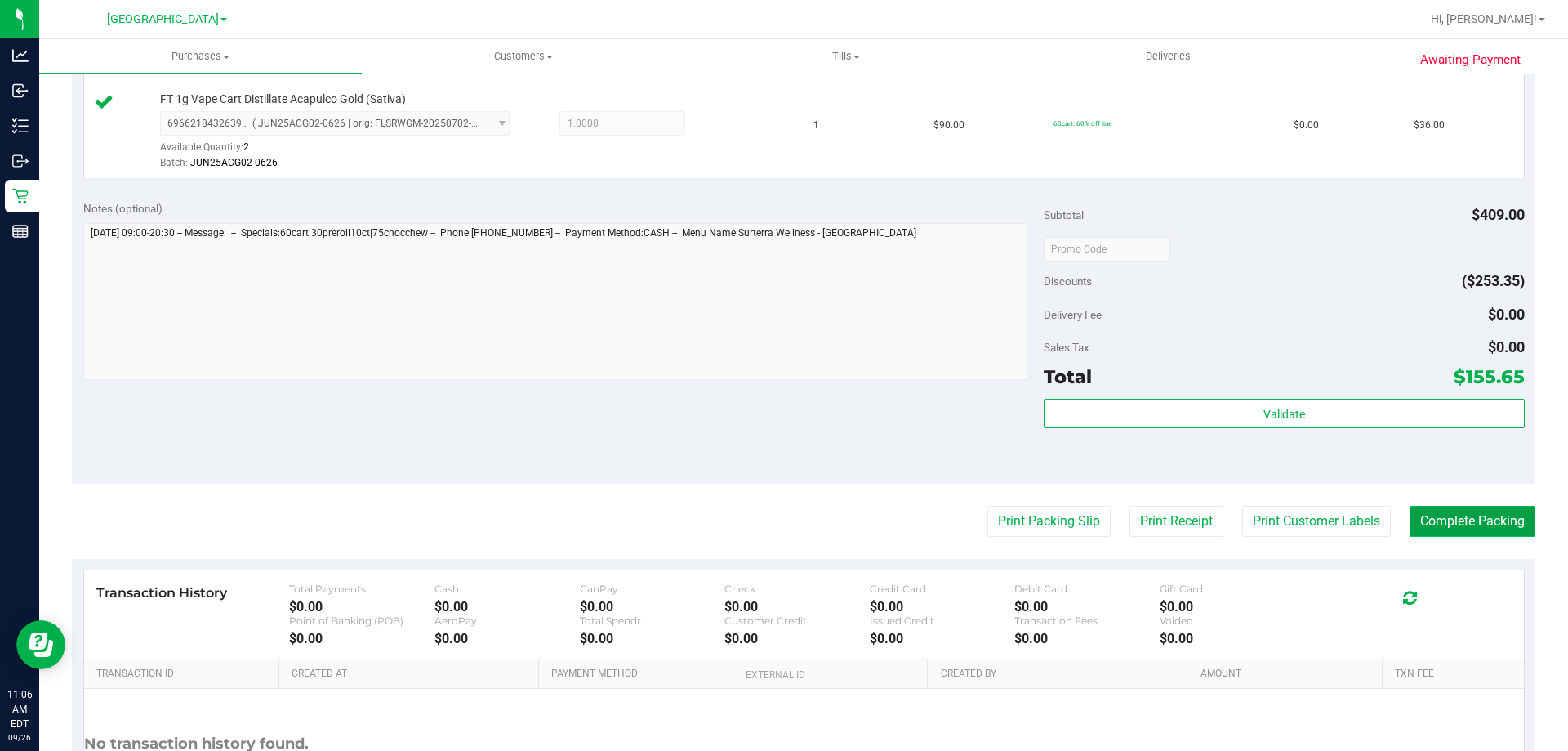
click at [1444, 511] on button "Complete Packing" at bounding box center [1472, 521] width 126 height 31
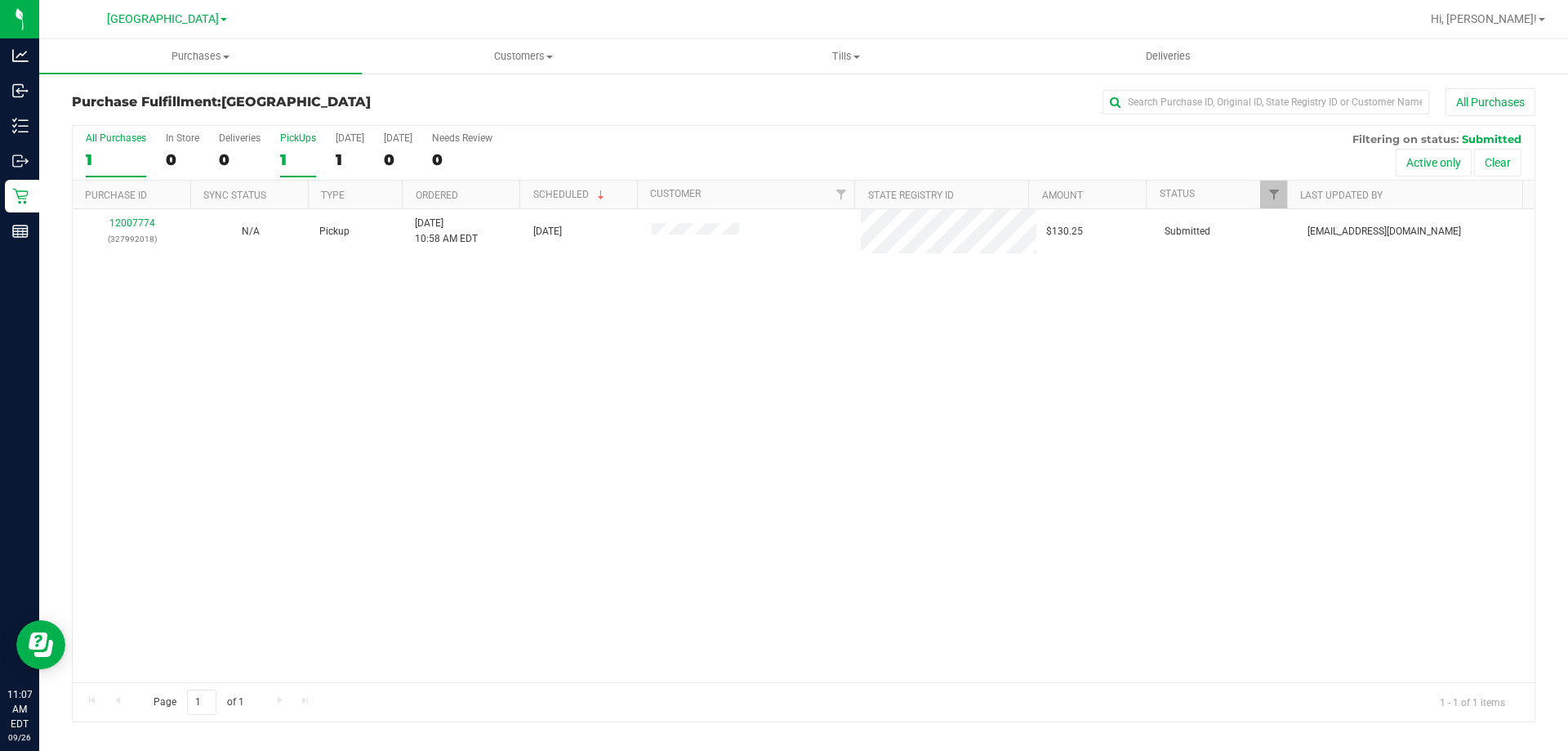
click at [315, 165] on div "1" at bounding box center [298, 160] width 36 height 19
click at [0, 0] on input "PickUps 1" at bounding box center [0, 0] width 0 height 0
click at [301, 148] on label "PickUps 1" at bounding box center [298, 154] width 36 height 45
click at [0, 0] on input "PickUps 1" at bounding box center [0, 0] width 0 height 0
click at [292, 165] on div "1" at bounding box center [298, 160] width 36 height 19
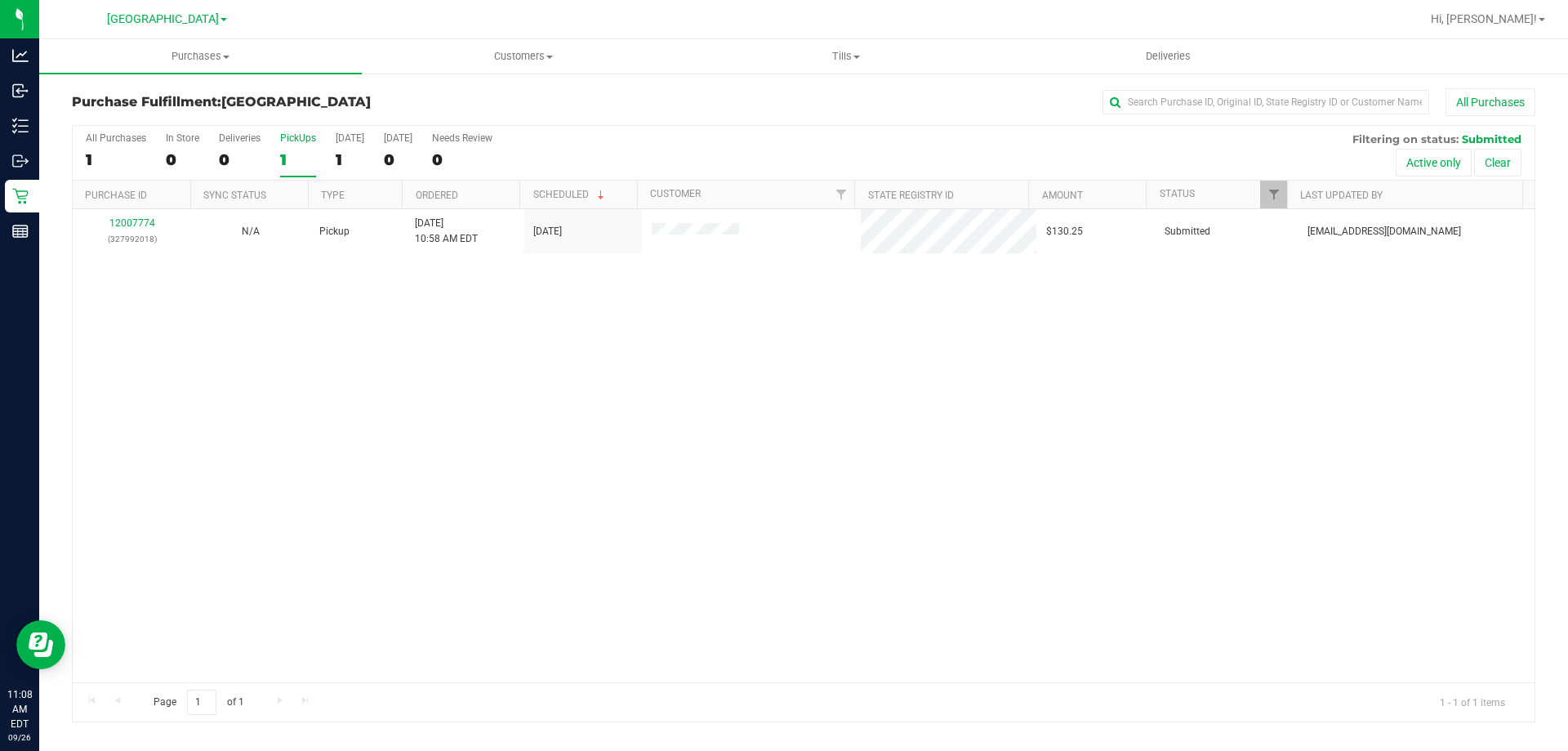
click at [0, 0] on input "PickUps 1" at bounding box center [0, 0] width 0 height 0
click at [290, 170] on label "PickUps 1" at bounding box center [298, 154] width 36 height 45
click at [0, 0] on input "PickUps 1" at bounding box center [0, 0] width 0 height 0
click at [289, 154] on div "1" at bounding box center [298, 160] width 36 height 19
click at [0, 0] on input "PickUps 1" at bounding box center [0, 0] width 0 height 0
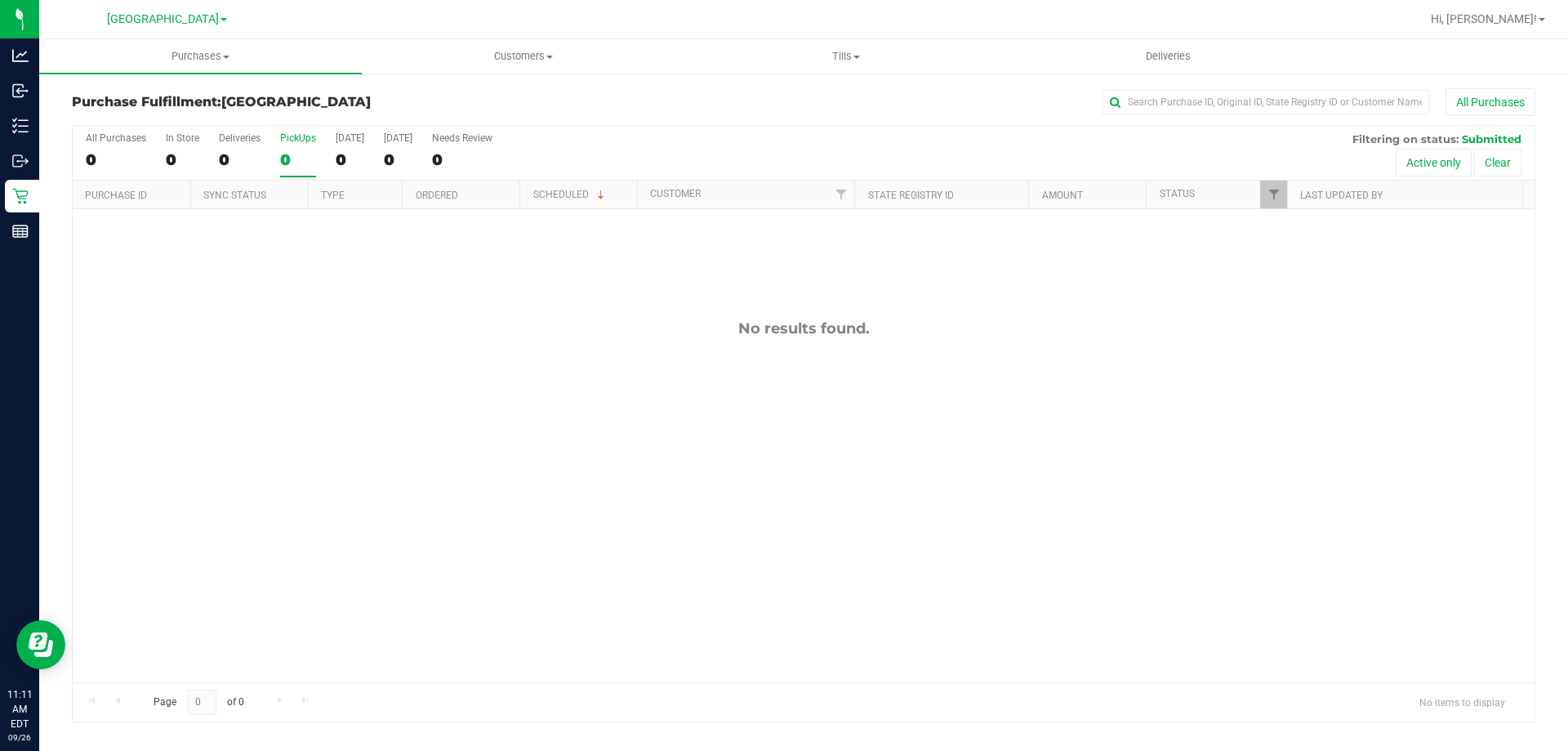
click at [297, 149] on label "PickUps 0" at bounding box center [298, 154] width 36 height 45
click at [0, 0] on input "PickUps 0" at bounding box center [0, 0] width 0 height 0
drag, startPoint x: 275, startPoint y: 147, endPoint x: 283, endPoint y: 148, distance: 8.1
click at [276, 148] on div "All Purchases 0 In Store 0 Deliveries 0 PickUps 0 [DATE] 0 [DATE] 0 Needs Revie…" at bounding box center [804, 153] width 1462 height 55
click at [285, 148] on label "PickUps 0" at bounding box center [298, 154] width 36 height 45
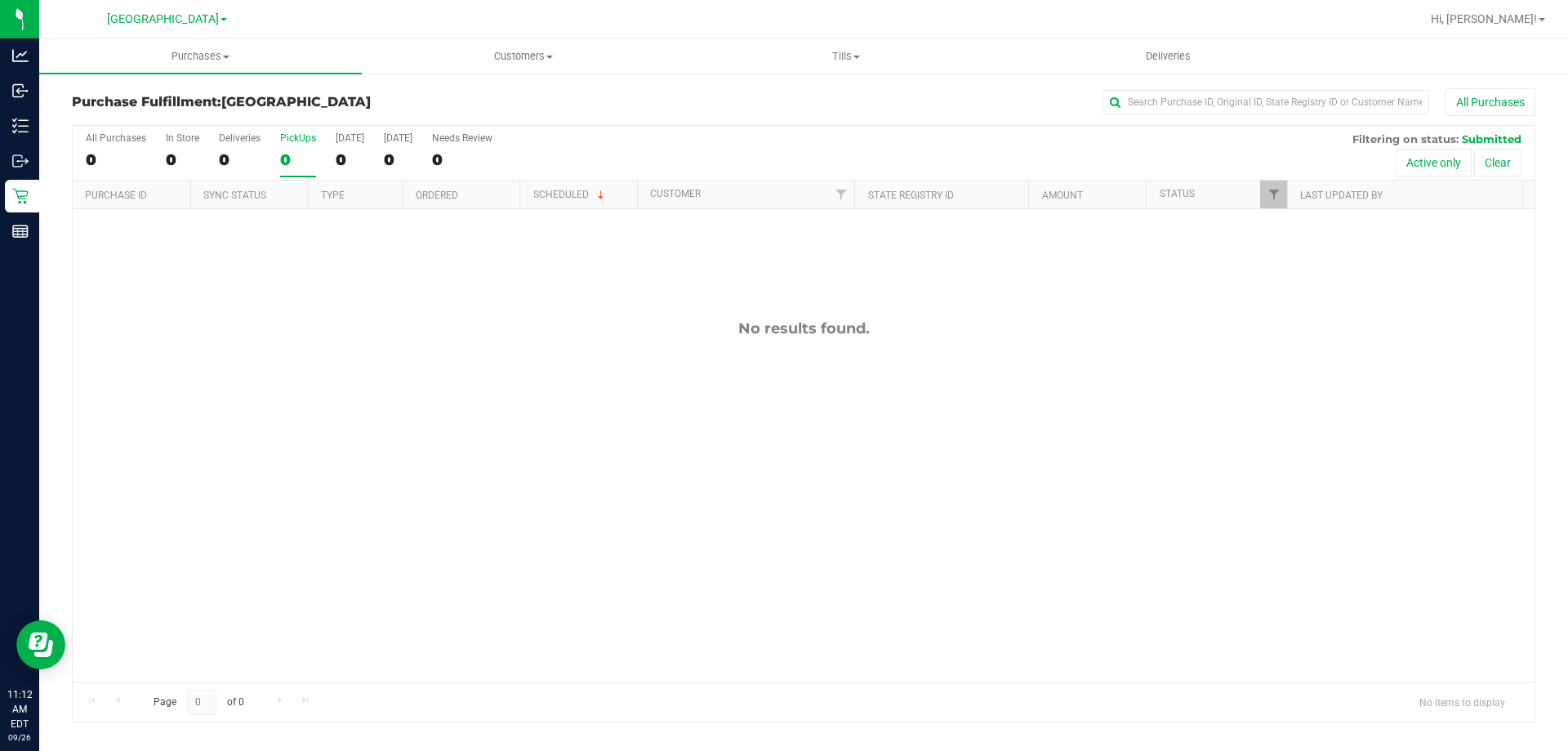
click at [0, 0] on input "PickUps 0" at bounding box center [0, 0] width 0 height 0
click at [303, 160] on div "0" at bounding box center [298, 160] width 36 height 19
click at [0, 0] on input "PickUps 0" at bounding box center [0, 0] width 0 height 0
click at [303, 144] on label "PickUps 0" at bounding box center [298, 154] width 36 height 45
click at [0, 0] on input "PickUps 0" at bounding box center [0, 0] width 0 height 0
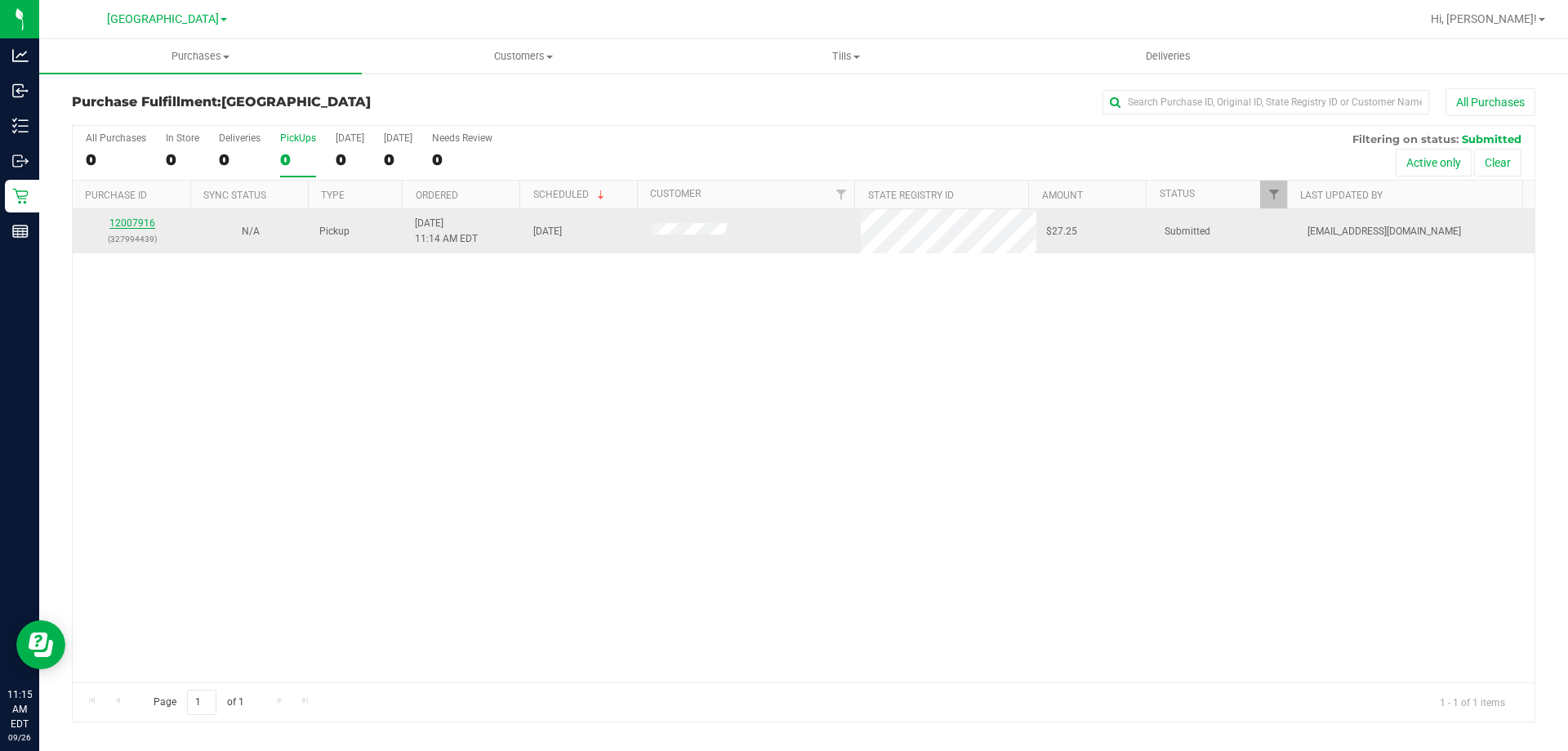
click at [148, 227] on link "12007916" at bounding box center [132, 222] width 46 height 11
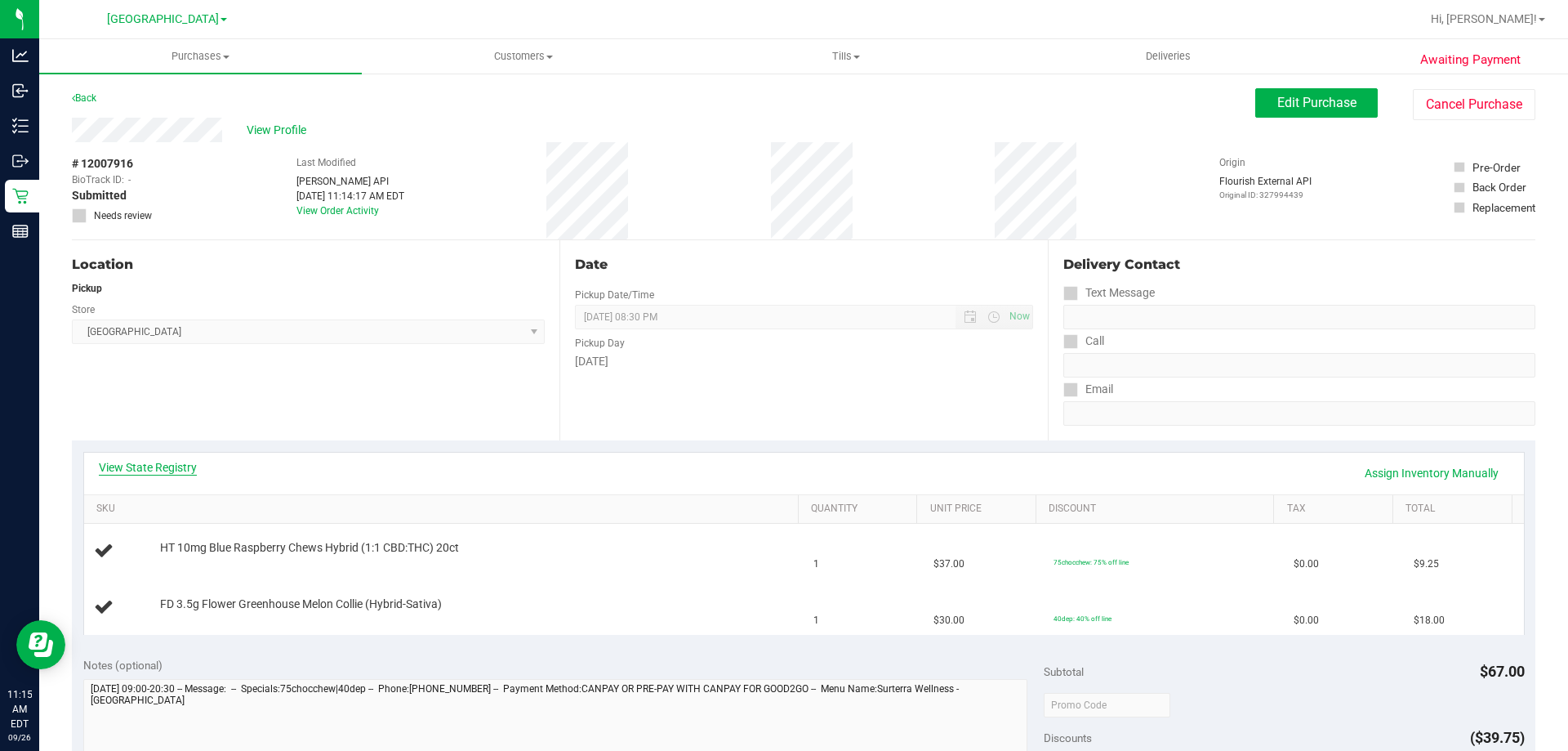
click at [170, 462] on link "View State Registry" at bounding box center [148, 467] width 98 height 16
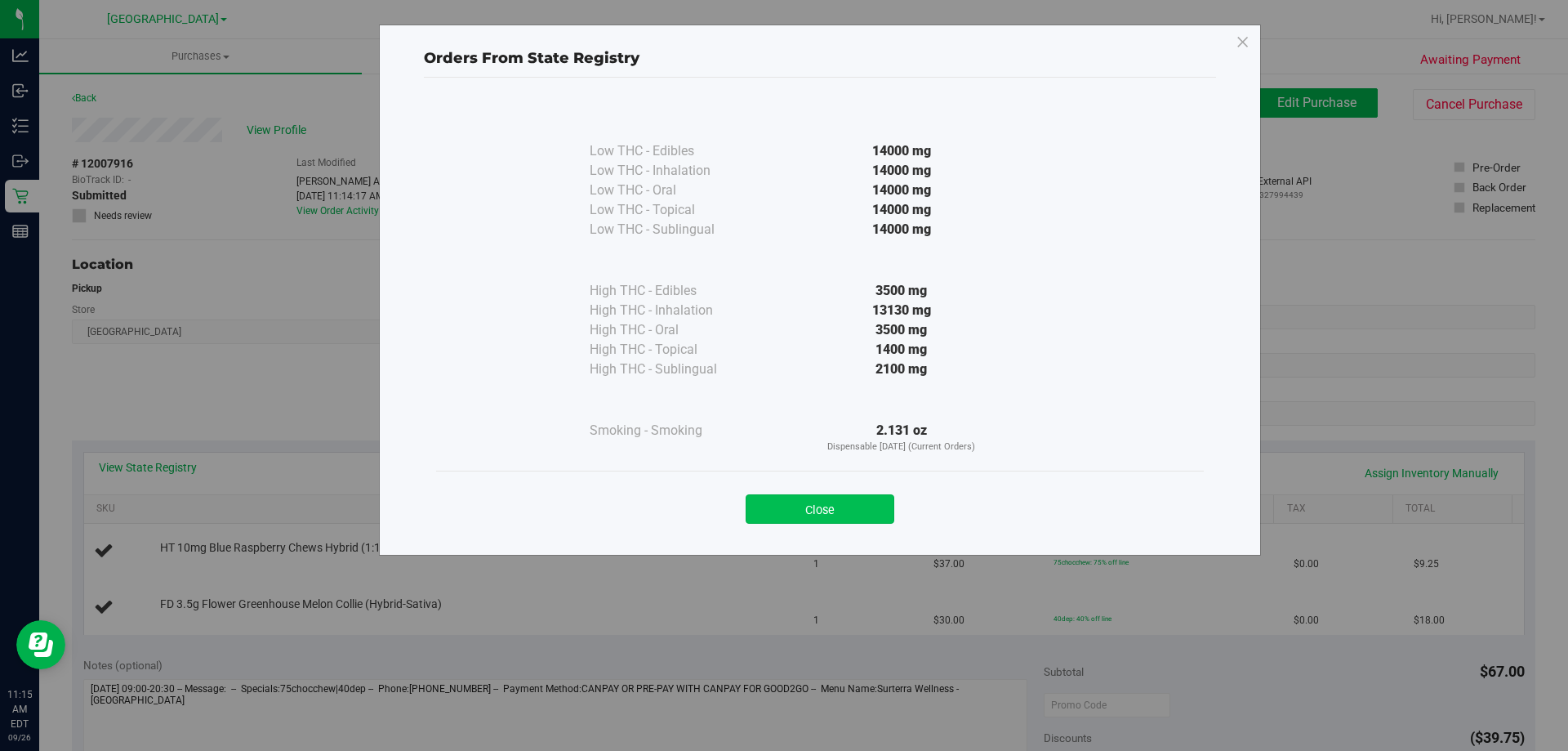
click at [872, 510] on button "Close" at bounding box center [819, 509] width 148 height 30
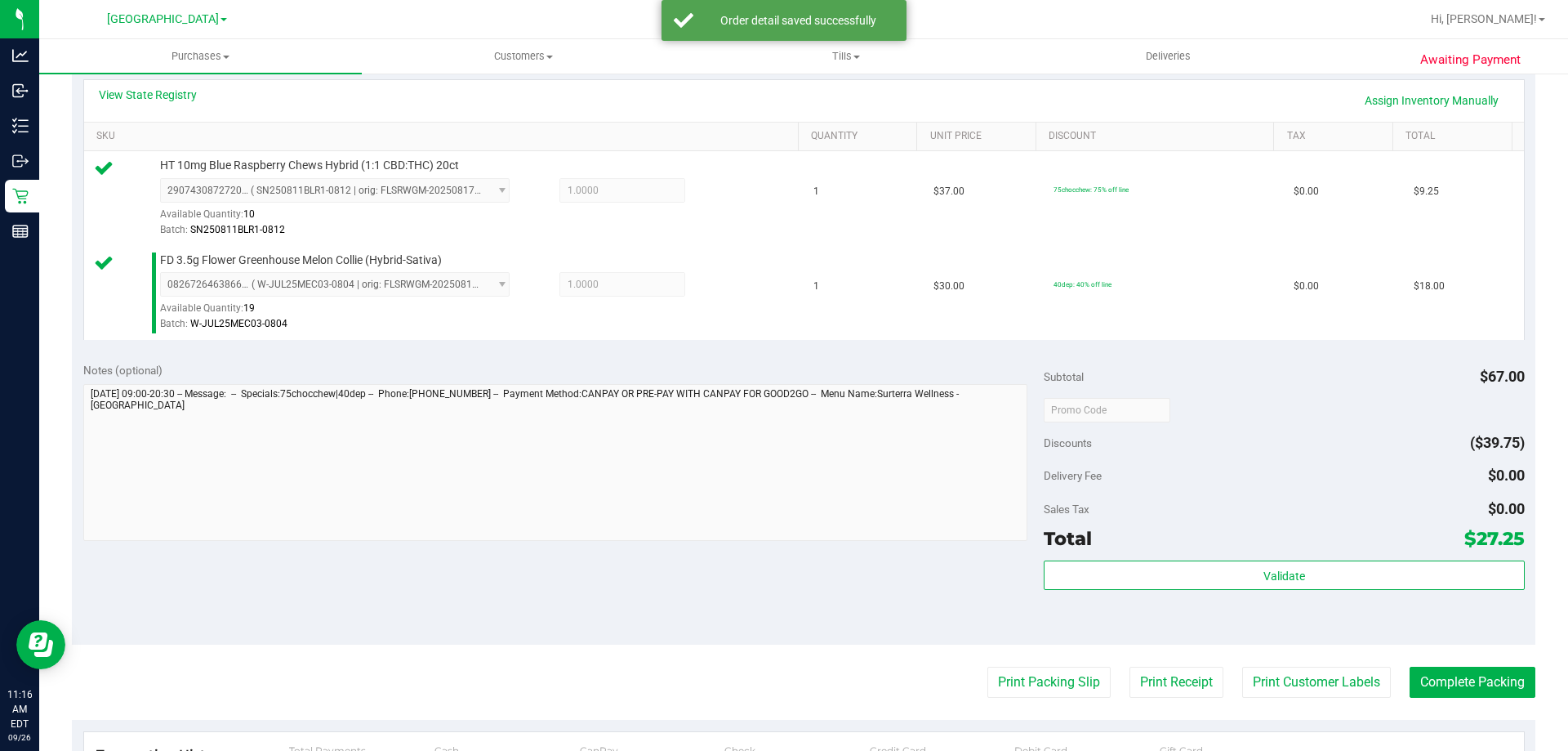
scroll to position [490, 0]
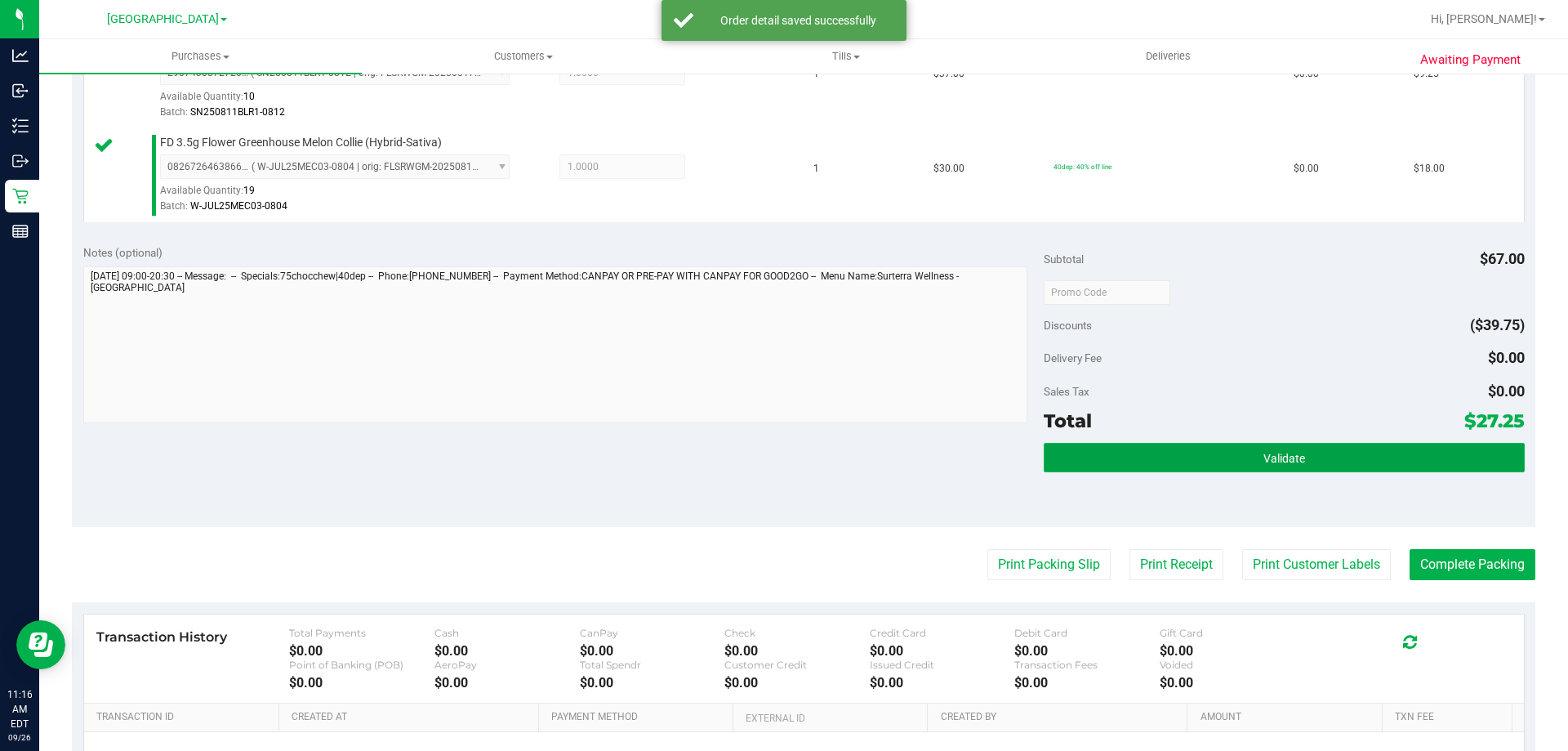
click at [1197, 472] on button "Validate" at bounding box center [1284, 457] width 480 height 30
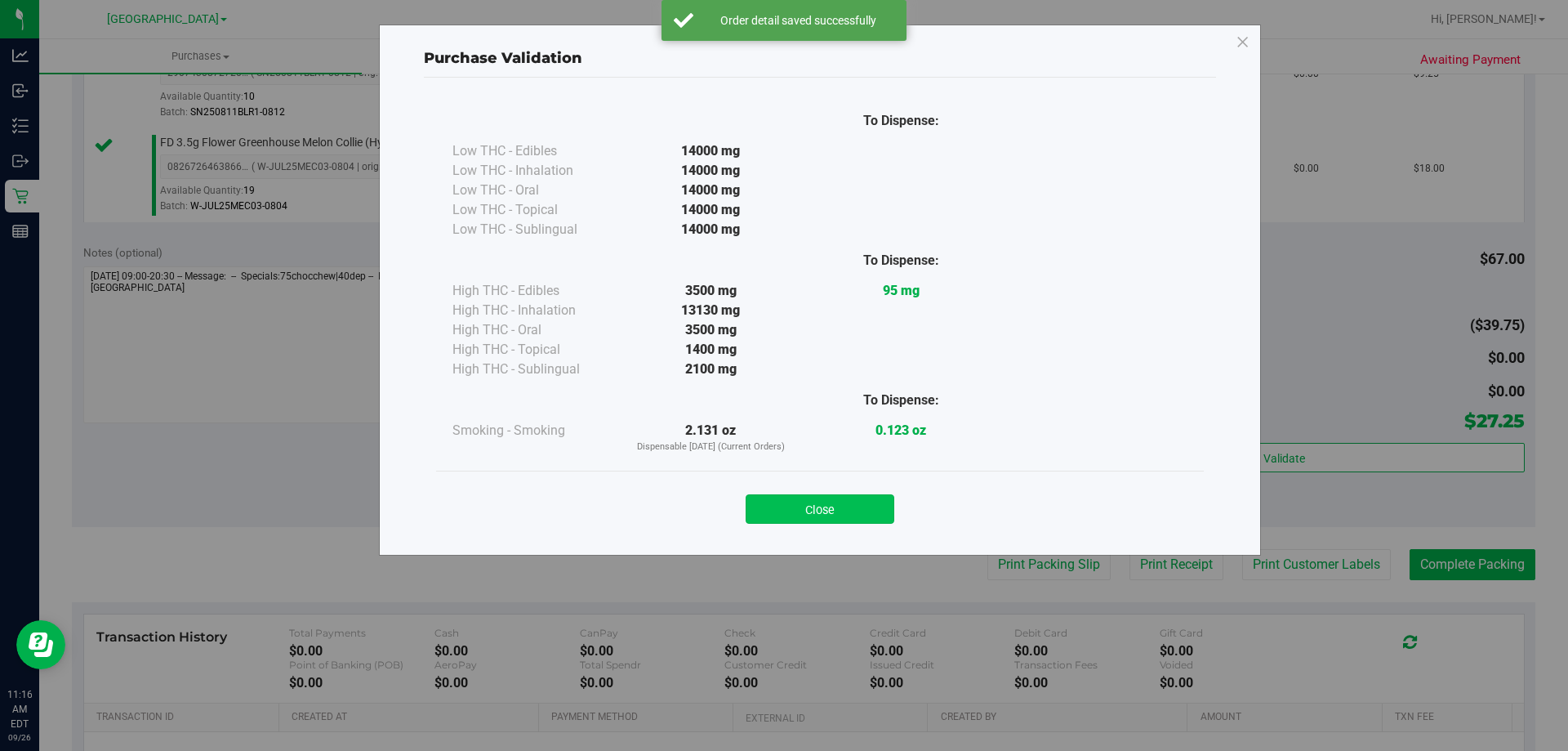
click at [840, 513] on button "Close" at bounding box center [819, 509] width 148 height 30
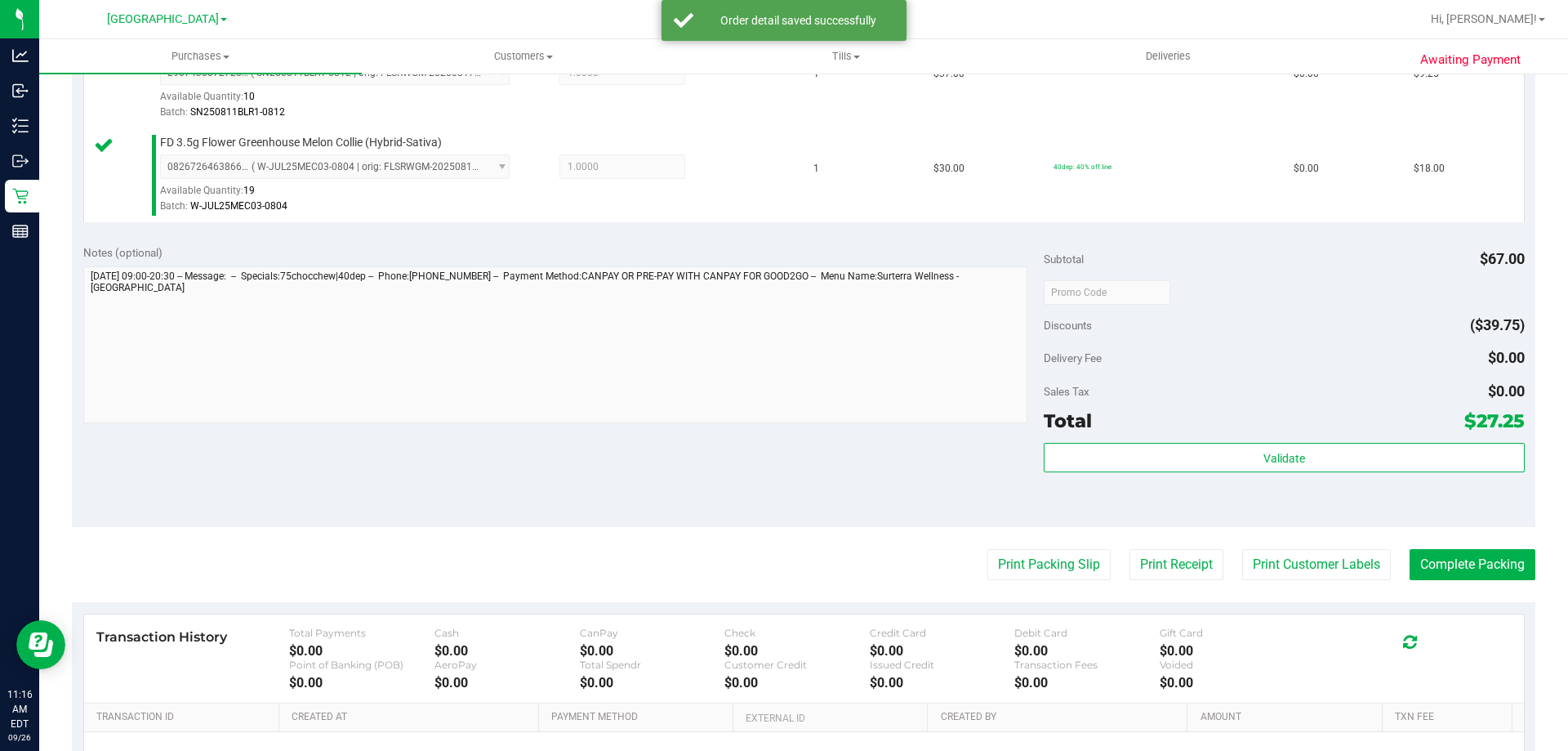
click at [1028, 584] on purchase-details "Back Edit Purchase Cancel Purchase View Profile # 12007916 BioTrack ID: - Submi…" at bounding box center [803, 252] width 1463 height 1309
click at [1011, 558] on button "Print Packing Slip" at bounding box center [1048, 564] width 123 height 31
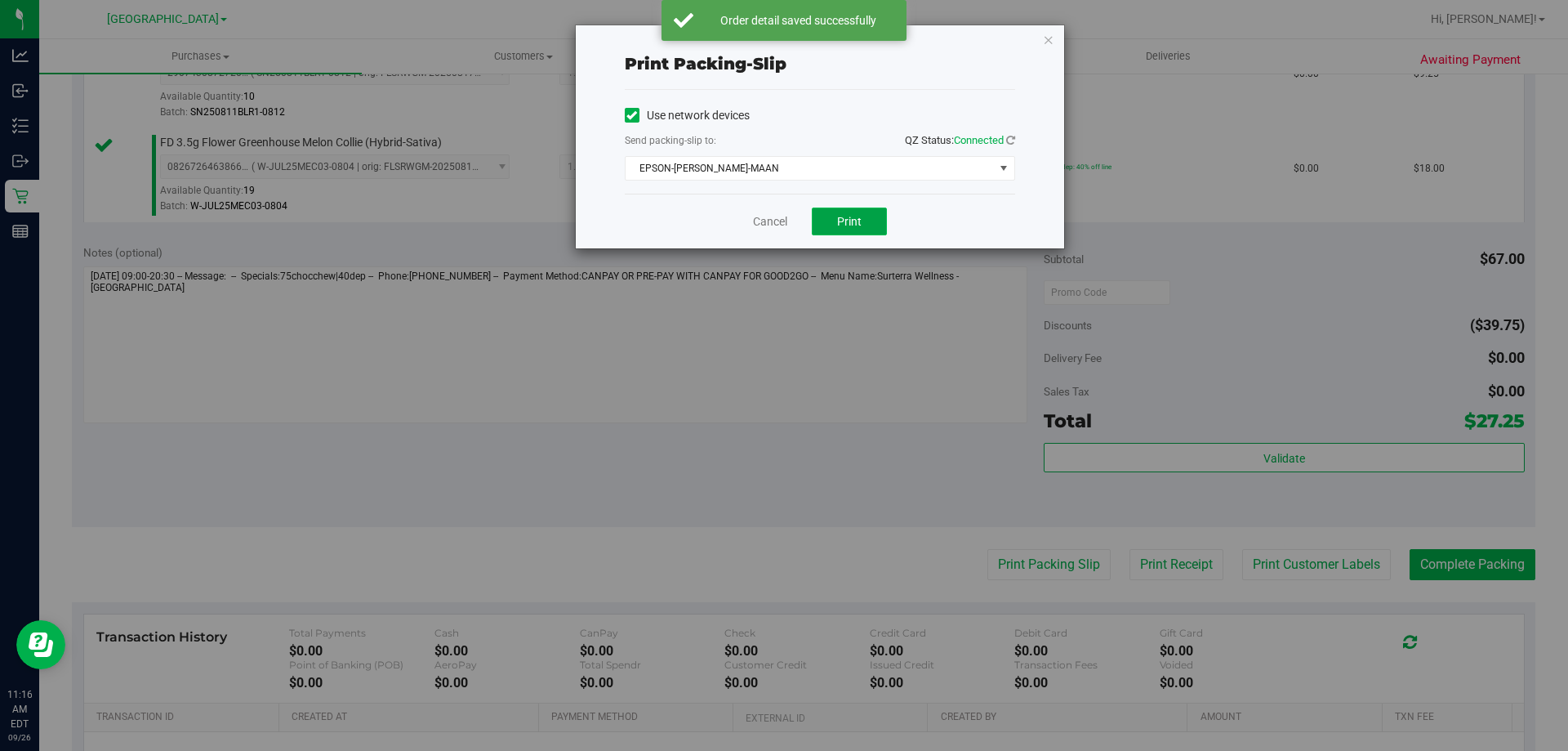
click at [857, 231] on button "Print" at bounding box center [849, 221] width 75 height 28
click at [777, 216] on link "Cancel" at bounding box center [770, 221] width 34 height 17
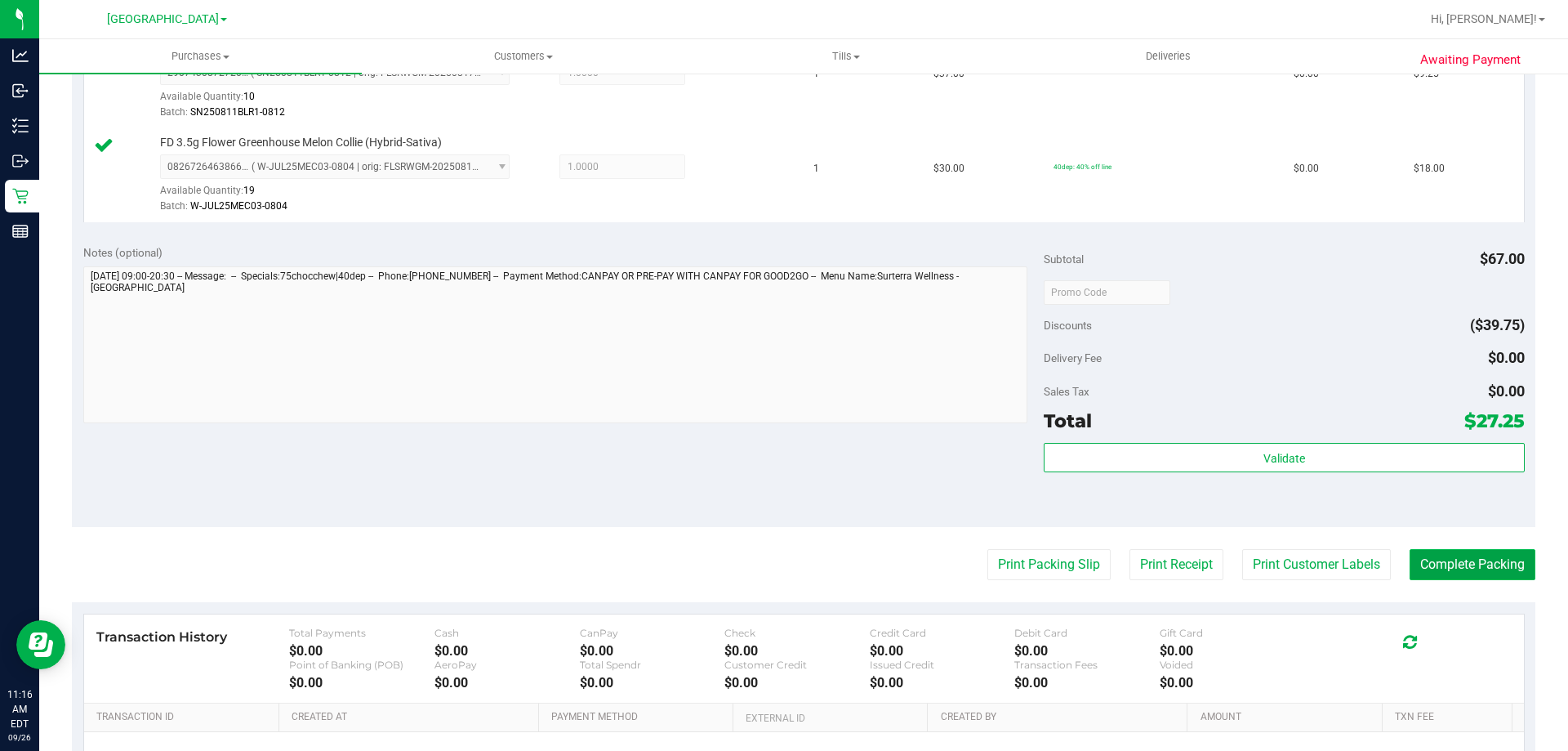
click at [1454, 550] on button "Complete Packing" at bounding box center [1472, 564] width 126 height 31
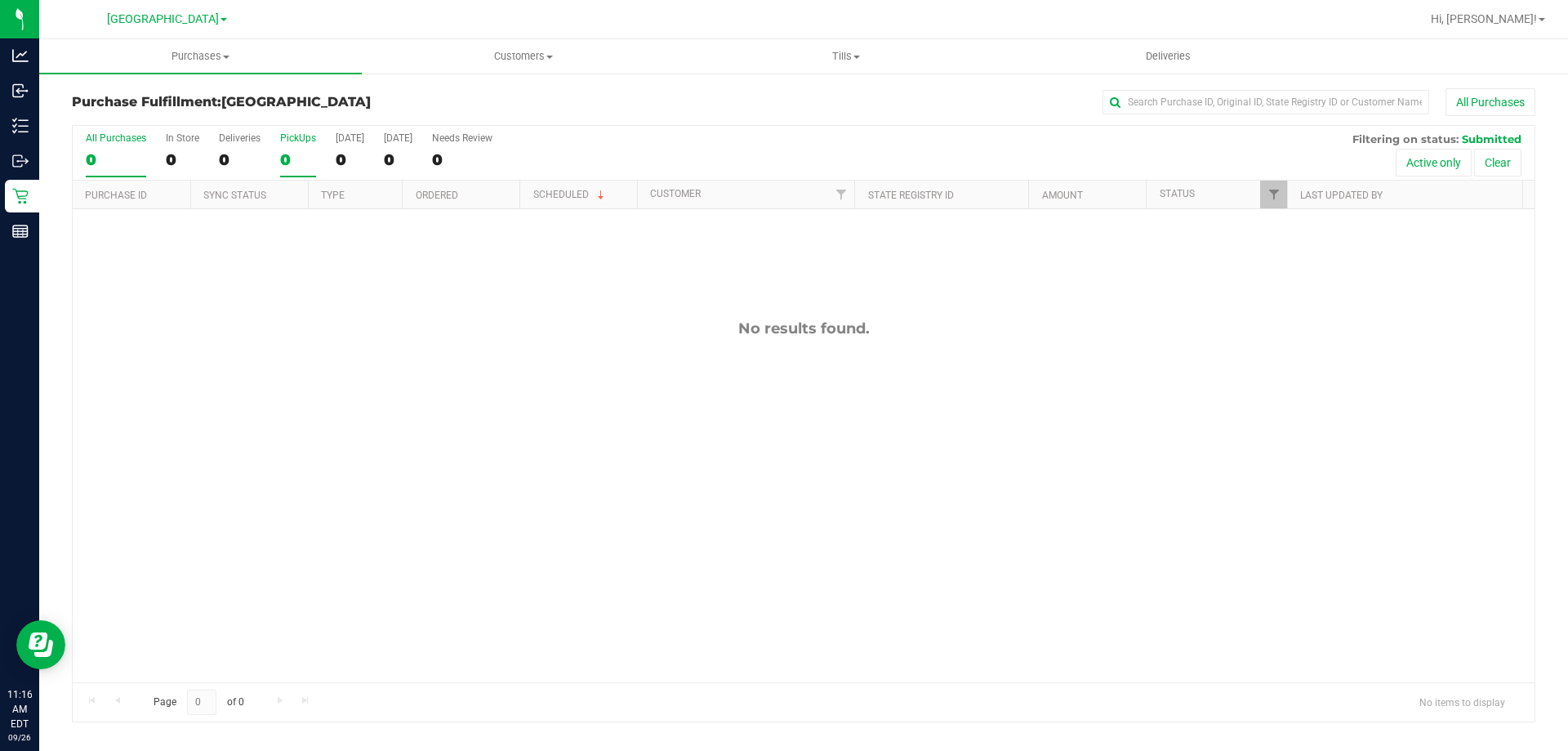
click at [301, 160] on div "0" at bounding box center [298, 160] width 36 height 19
click at [0, 0] on input "PickUps 0" at bounding box center [0, 0] width 0 height 0
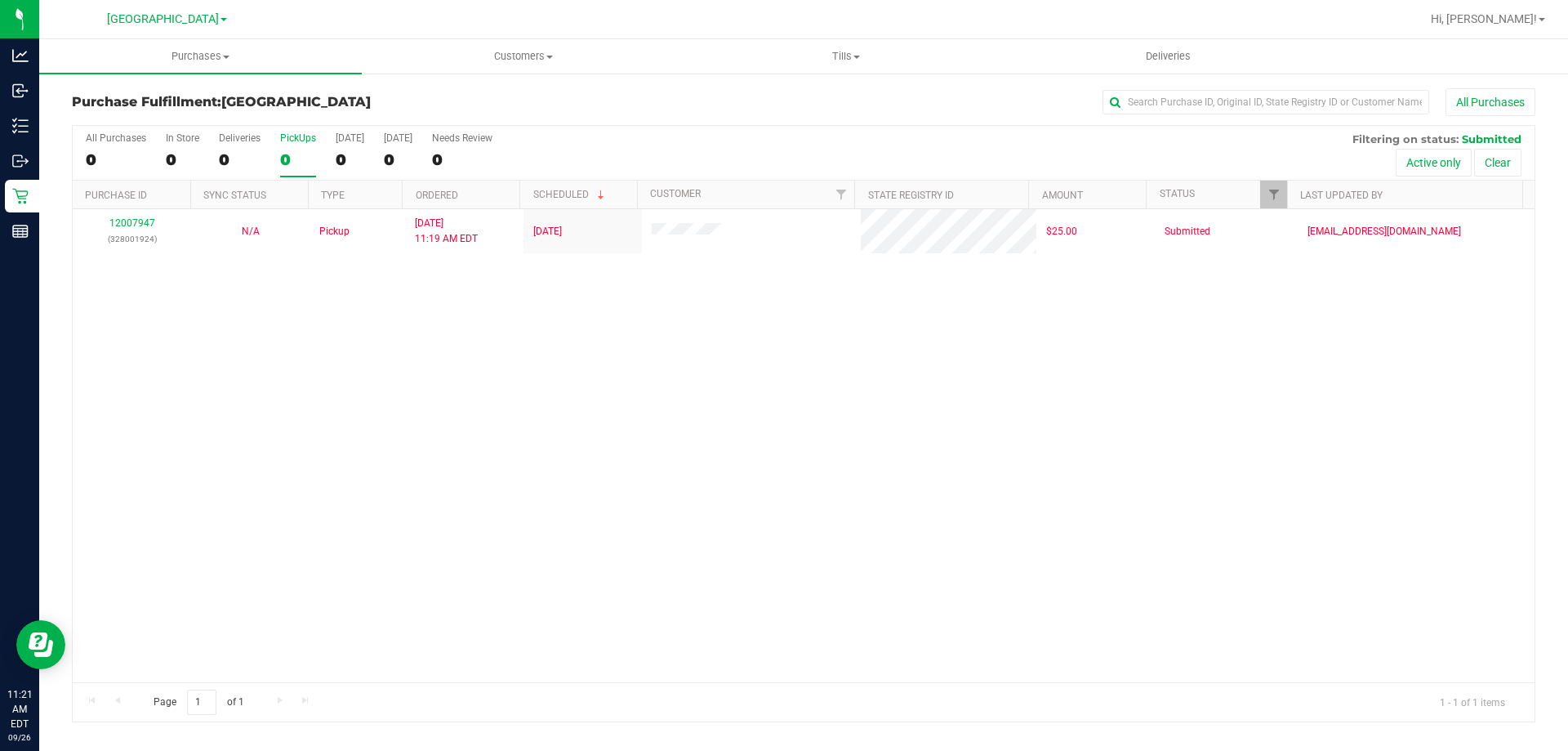
click at [296, 156] on div "0" at bounding box center [298, 160] width 36 height 19
click at [0, 0] on input "PickUps 0" at bounding box center [0, 0] width 0 height 0
click at [296, 156] on div "1" at bounding box center [298, 160] width 36 height 19
click at [0, 0] on input "PickUps 1" at bounding box center [0, 0] width 0 height 0
click at [344, 554] on div "12007947 (328001924) N/A Pickup [DATE] 11:19 AM EDT 9/26/2025 $25.00 Submitted …" at bounding box center [804, 445] width 1462 height 473
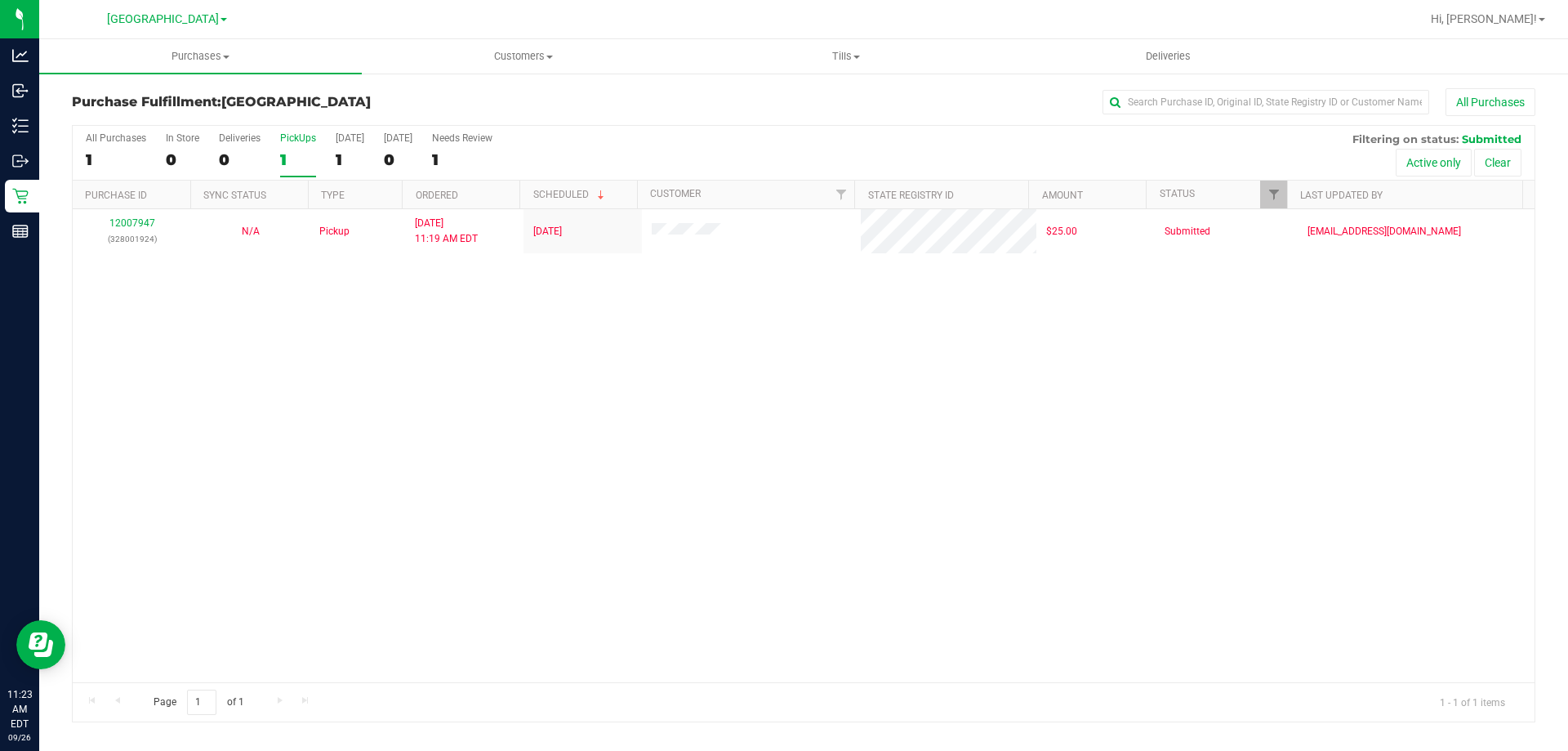
click at [290, 147] on label "PickUps 1" at bounding box center [298, 154] width 36 height 45
click at [0, 0] on input "PickUps 1" at bounding box center [0, 0] width 0 height 0
click at [297, 157] on div at bounding box center [804, 423] width 1462 height 596
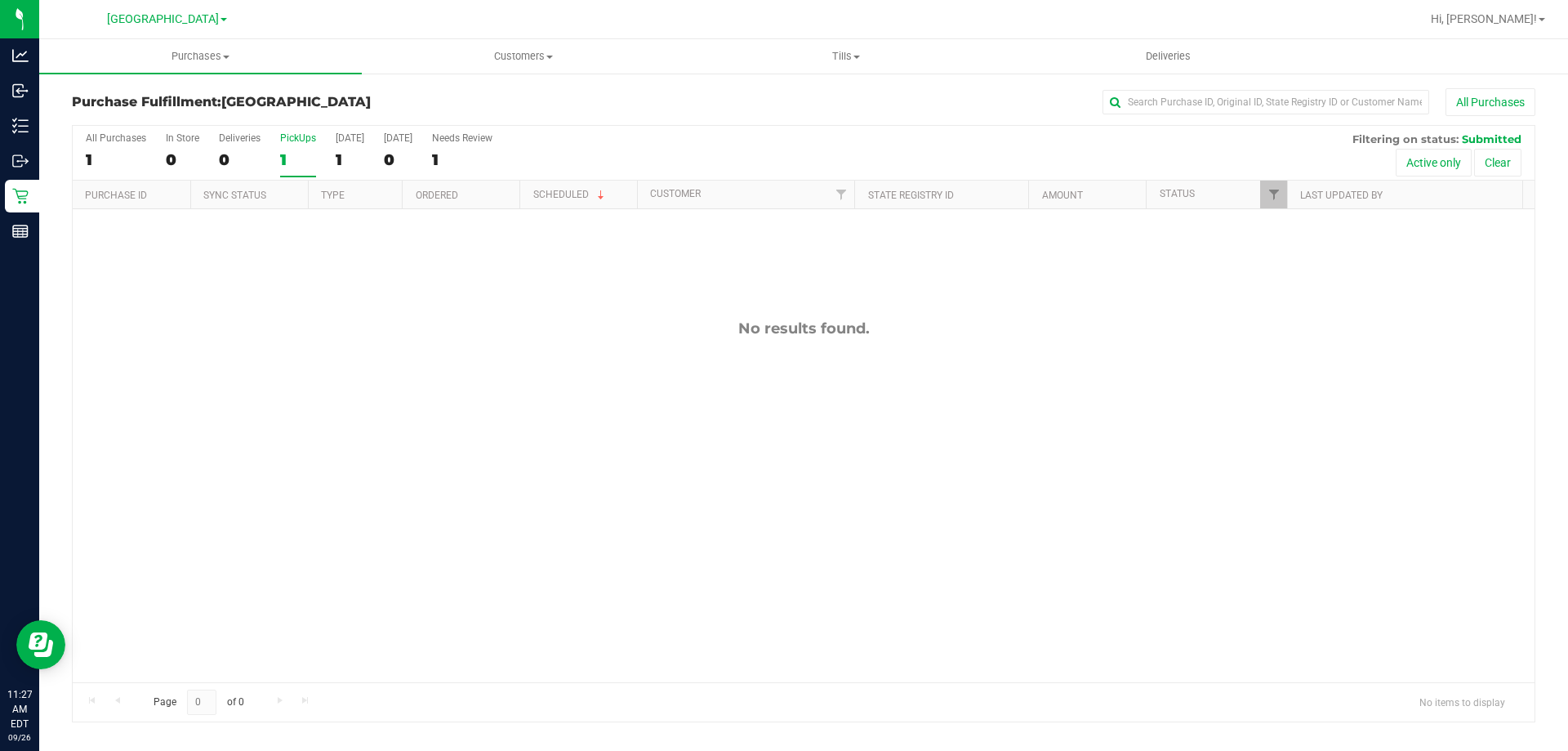
click at [306, 175] on label "PickUps 1" at bounding box center [298, 154] width 36 height 45
click at [0, 0] on input "PickUps 1" at bounding box center [0, 0] width 0 height 0
click at [282, 169] on label "PickUps 0" at bounding box center [298, 154] width 36 height 45
click at [0, 0] on input "PickUps 0" at bounding box center [0, 0] width 0 height 0
click at [303, 156] on div at bounding box center [804, 423] width 1462 height 596
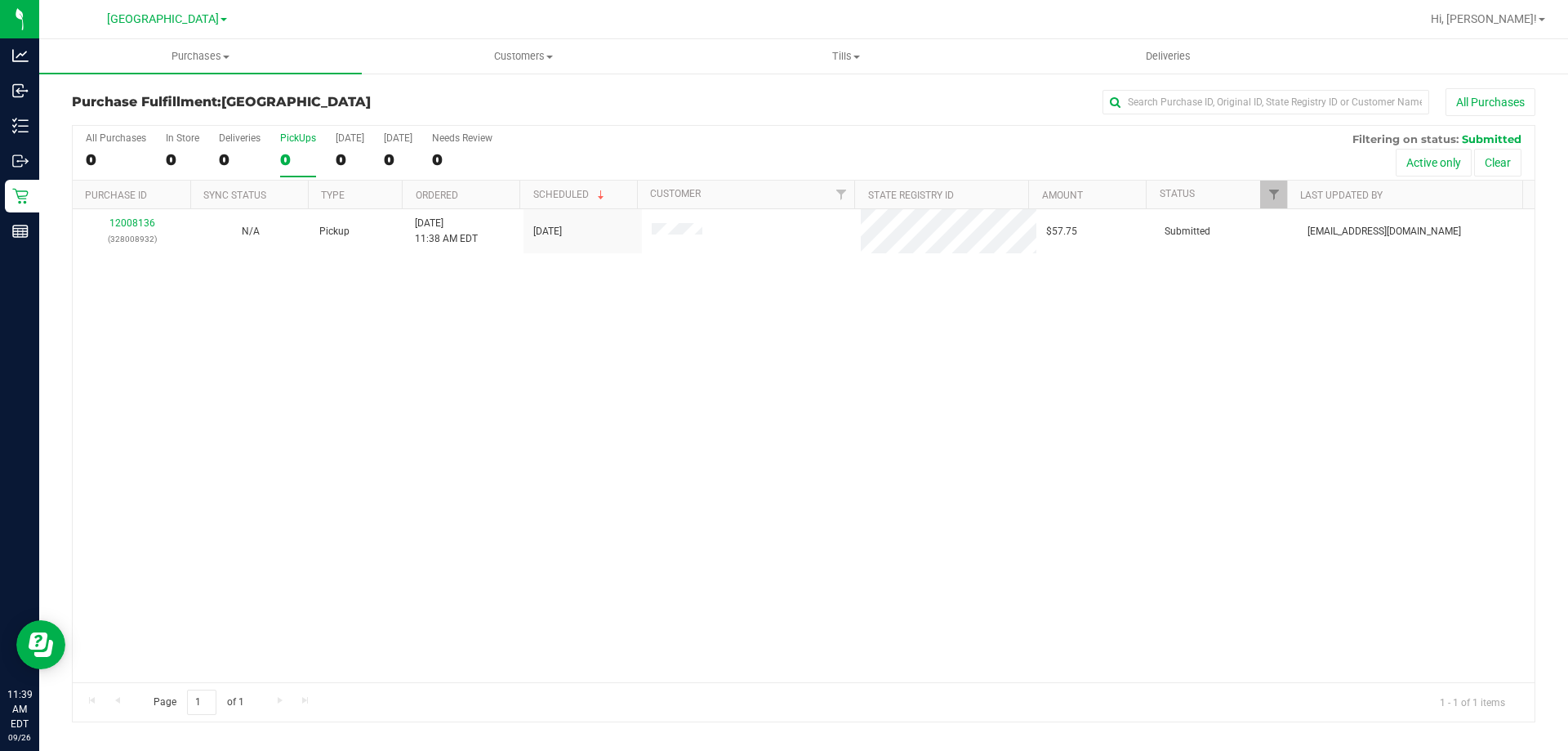
click at [303, 156] on div "0" at bounding box center [298, 160] width 36 height 19
click at [0, 0] on input "PickUps 0" at bounding box center [0, 0] width 0 height 0
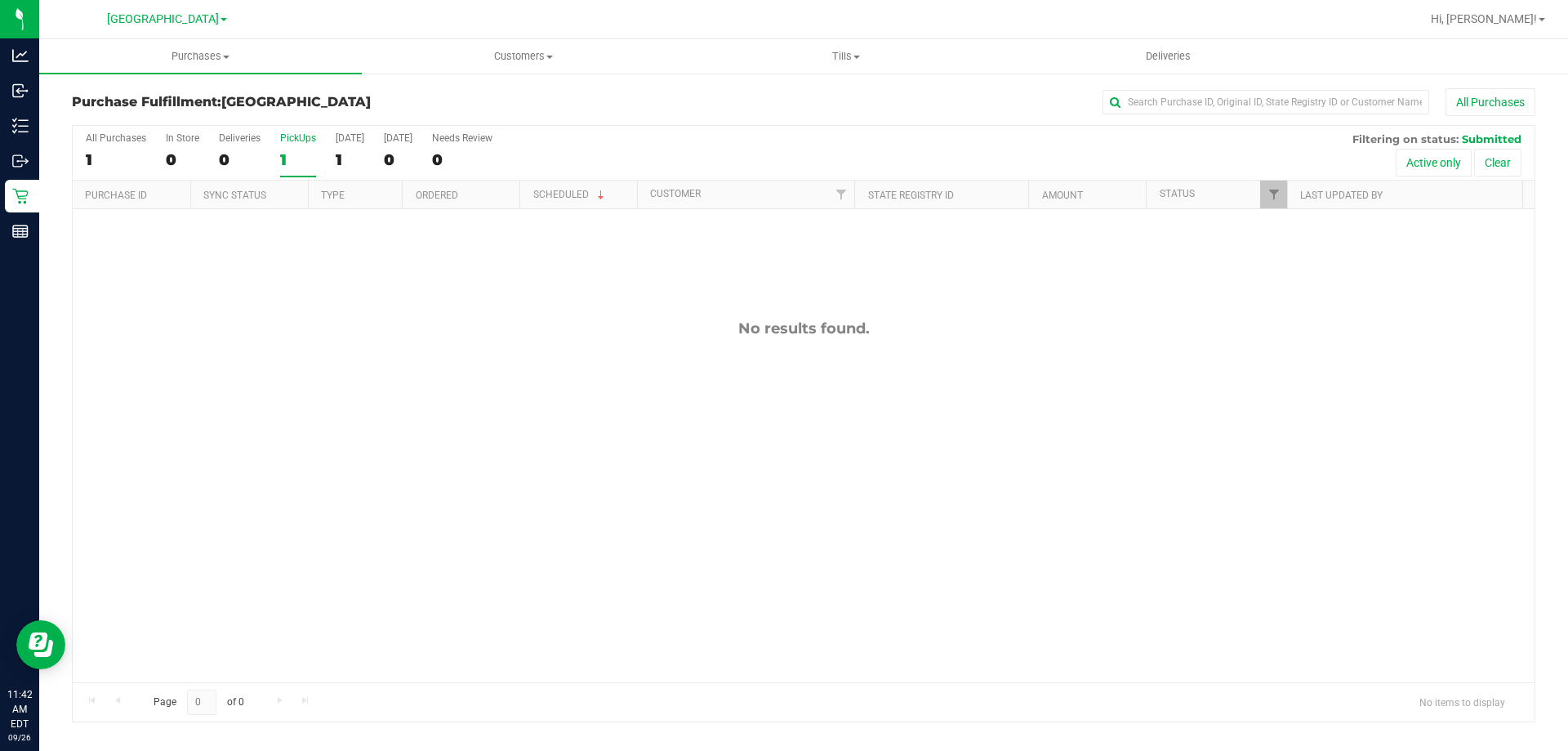
drag, startPoint x: 297, startPoint y: 169, endPoint x: 241, endPoint y: 6, distance: 172.4
click at [298, 167] on label "PickUps 1" at bounding box center [298, 154] width 36 height 45
click at [0, 0] on input "PickUps 1" at bounding box center [0, 0] width 0 height 0
click at [289, 154] on div "0" at bounding box center [298, 160] width 36 height 19
click at [0, 0] on input "PickUps 0" at bounding box center [0, 0] width 0 height 0
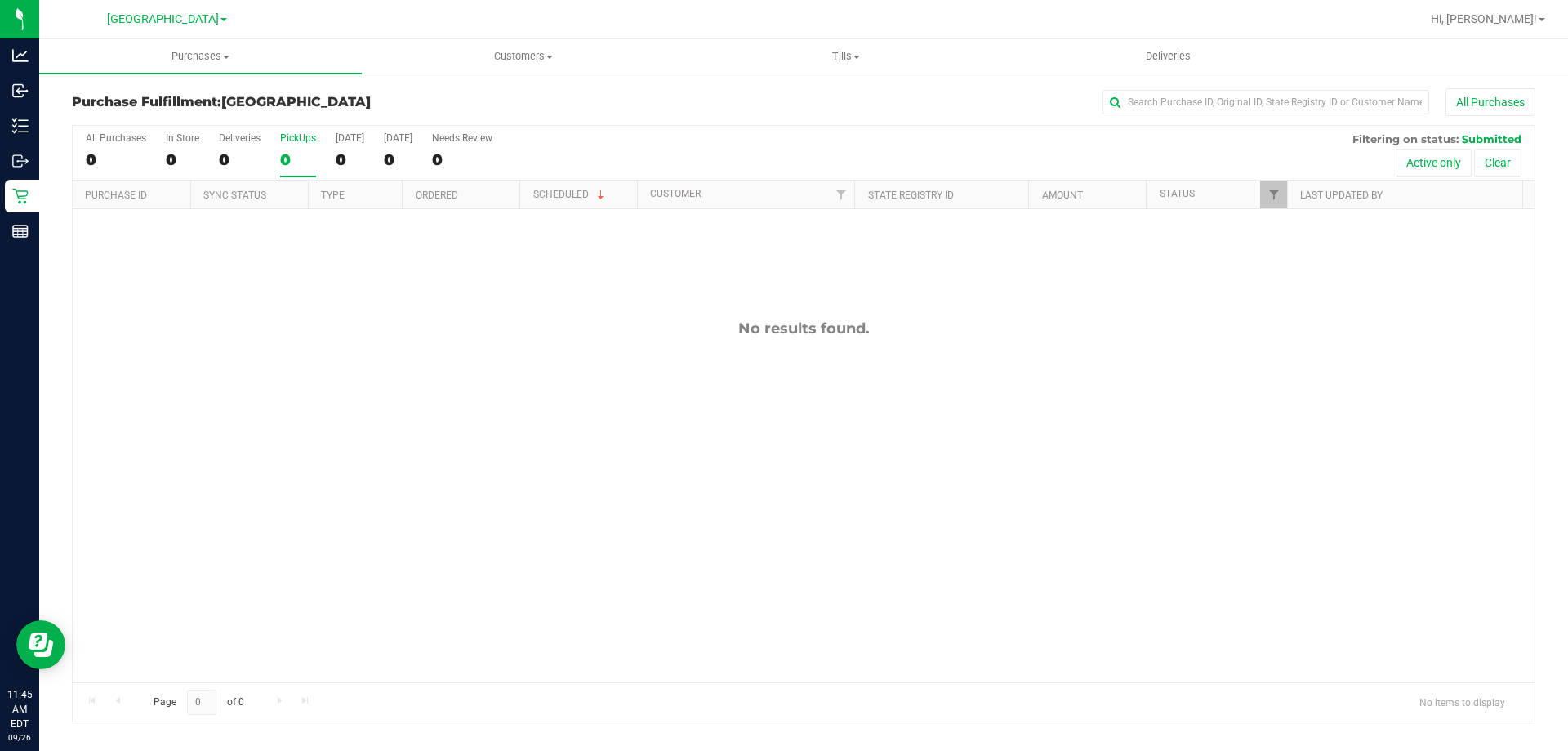
click at [297, 158] on div "0" at bounding box center [298, 160] width 36 height 19
click at [0, 0] on input "PickUps 0" at bounding box center [0, 0] width 0 height 0
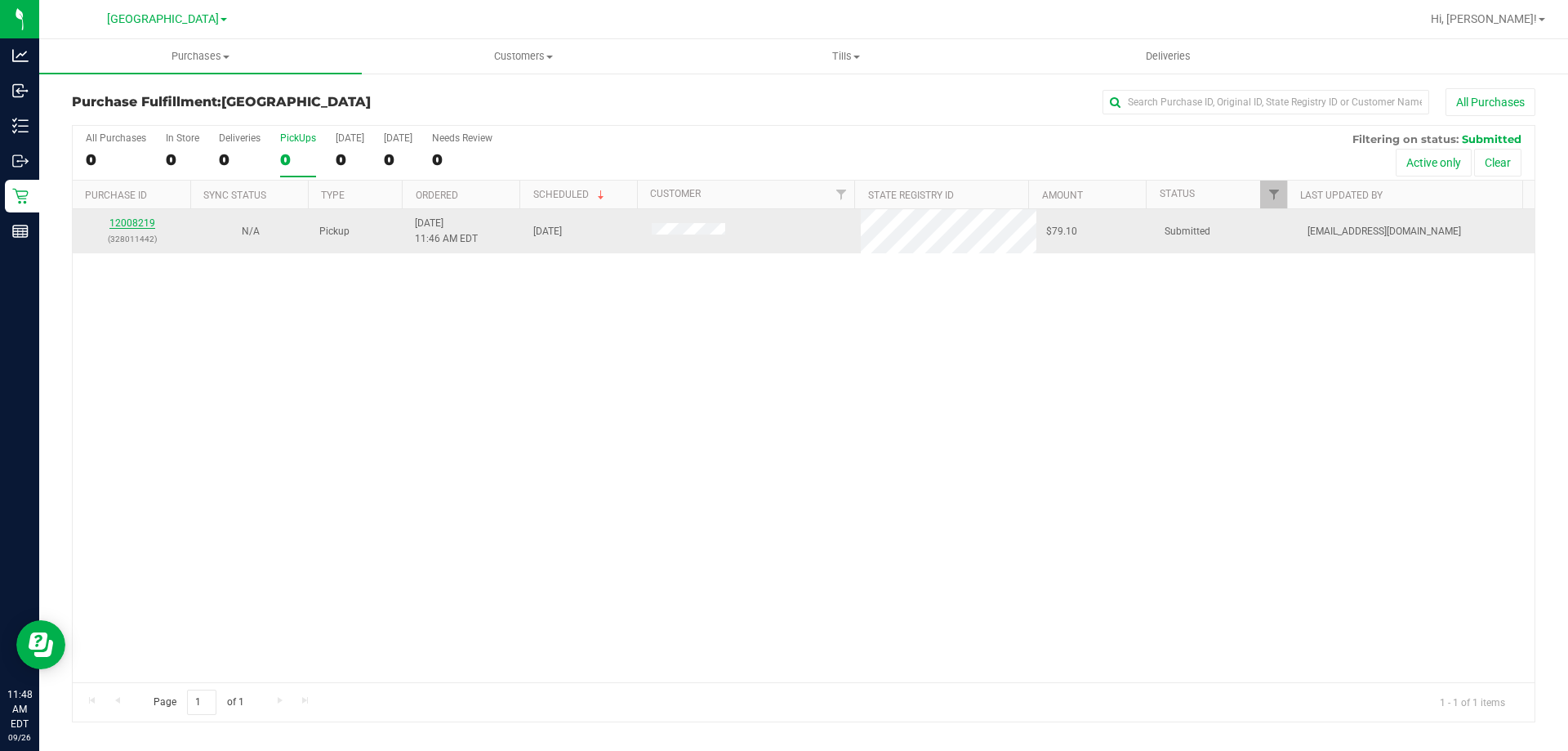
click at [143, 222] on link "12008219" at bounding box center [132, 222] width 46 height 11
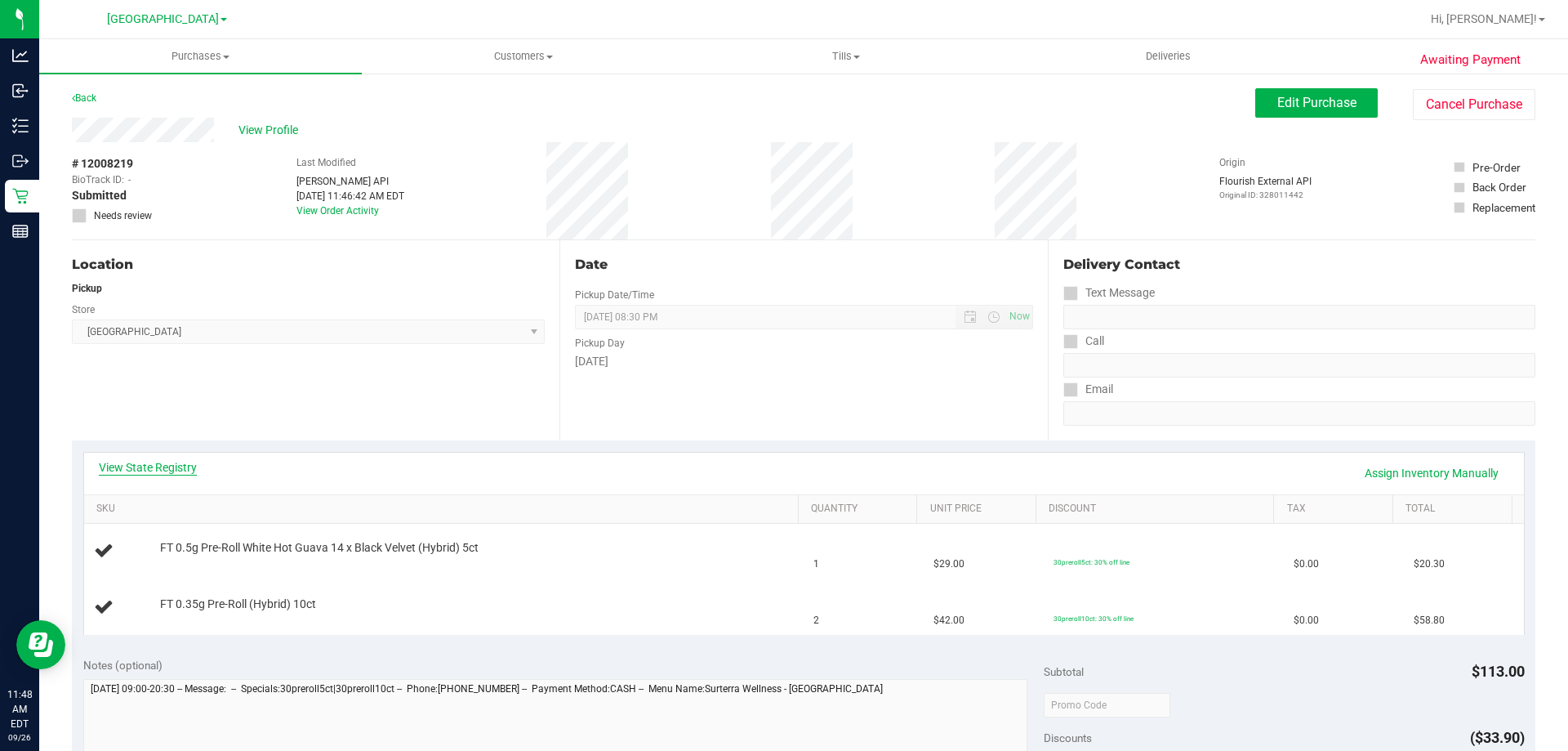
click at [160, 471] on link "View State Registry" at bounding box center [148, 467] width 98 height 16
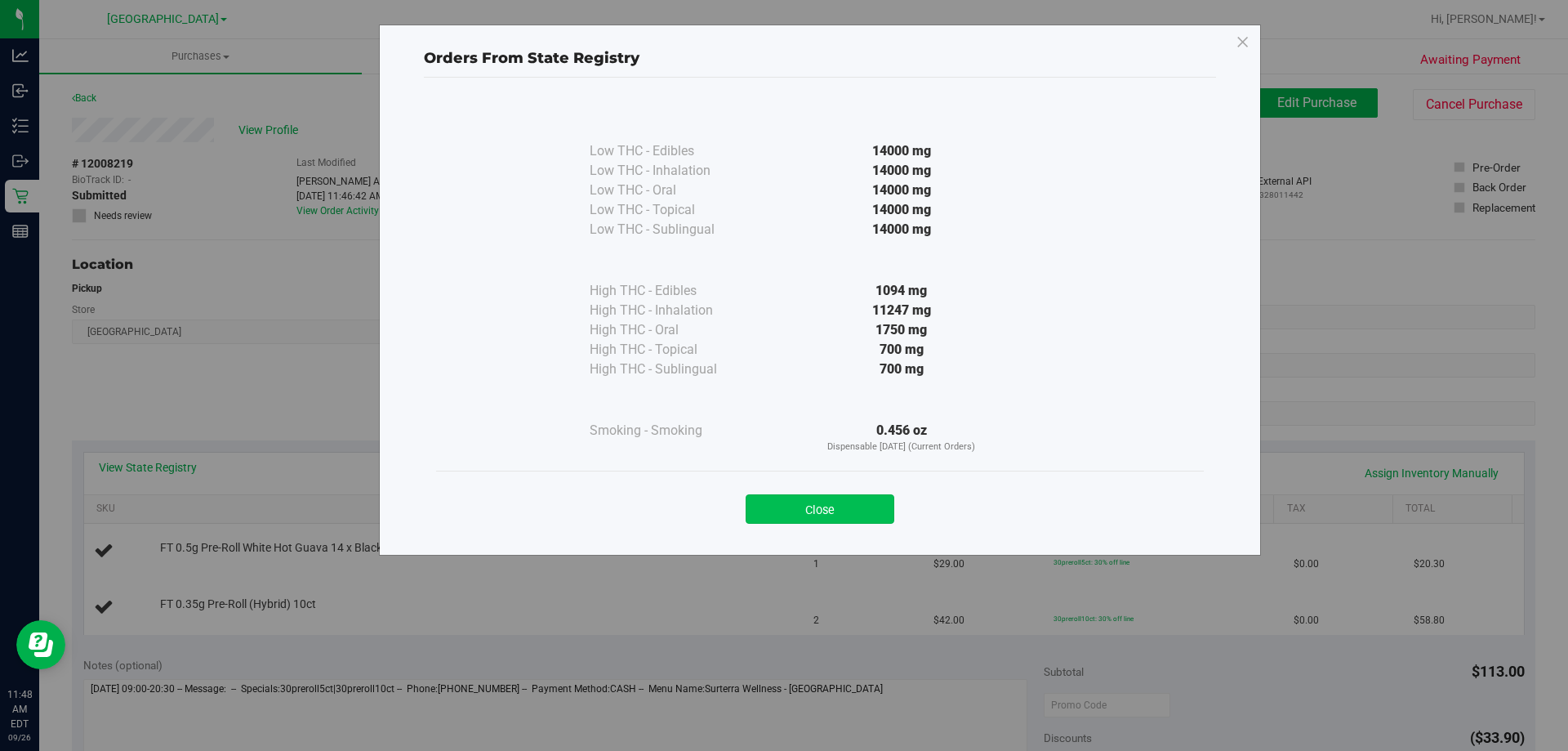
click at [800, 522] on button "Close" at bounding box center [819, 509] width 148 height 30
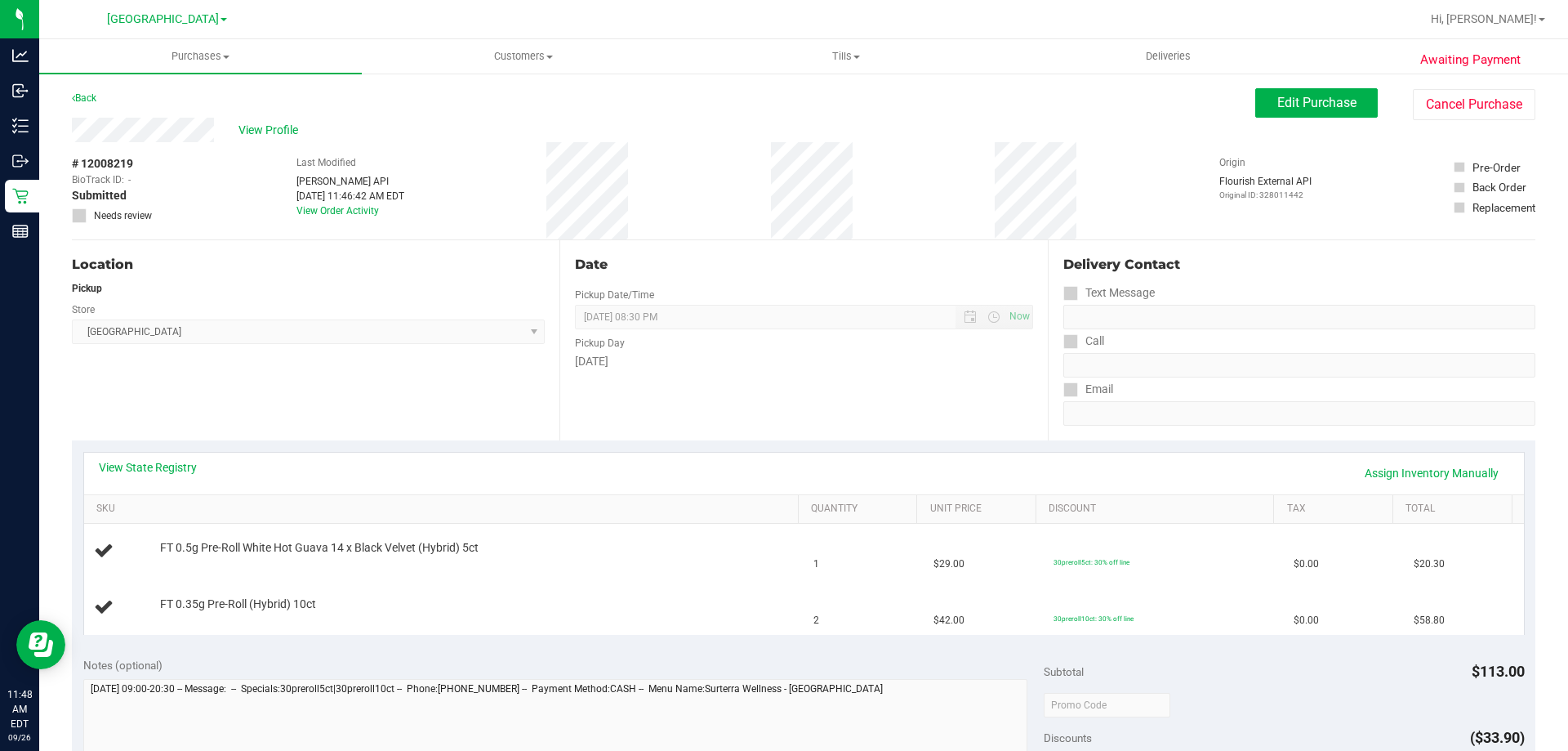
click at [164, 451] on div "View State Registry Assign Inventory Manually SKU Quantity Unit Price Discount …" at bounding box center [803, 543] width 1463 height 205
click at [165, 468] on link "View State Registry" at bounding box center [148, 467] width 98 height 16
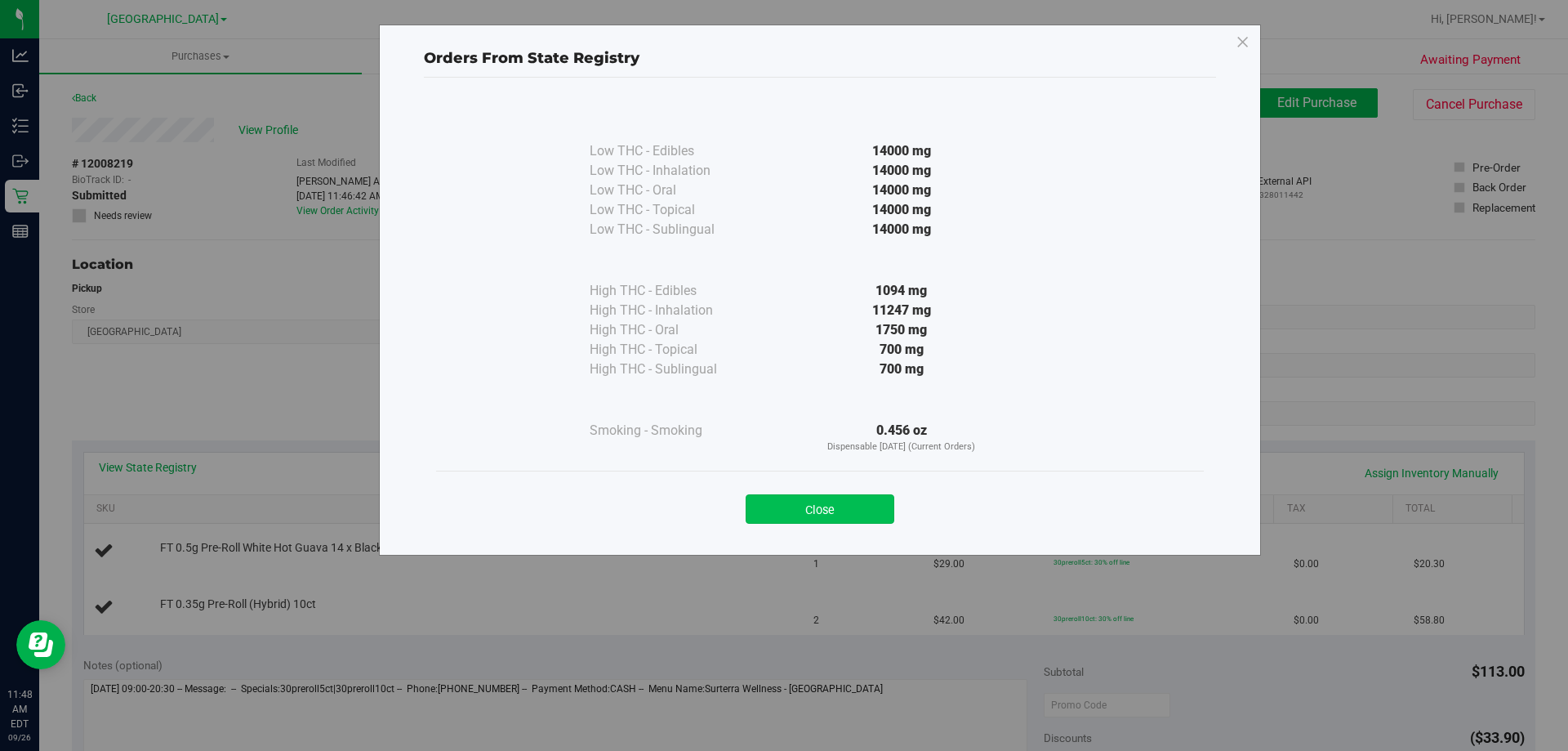
click at [866, 512] on button "Close" at bounding box center [819, 509] width 148 height 30
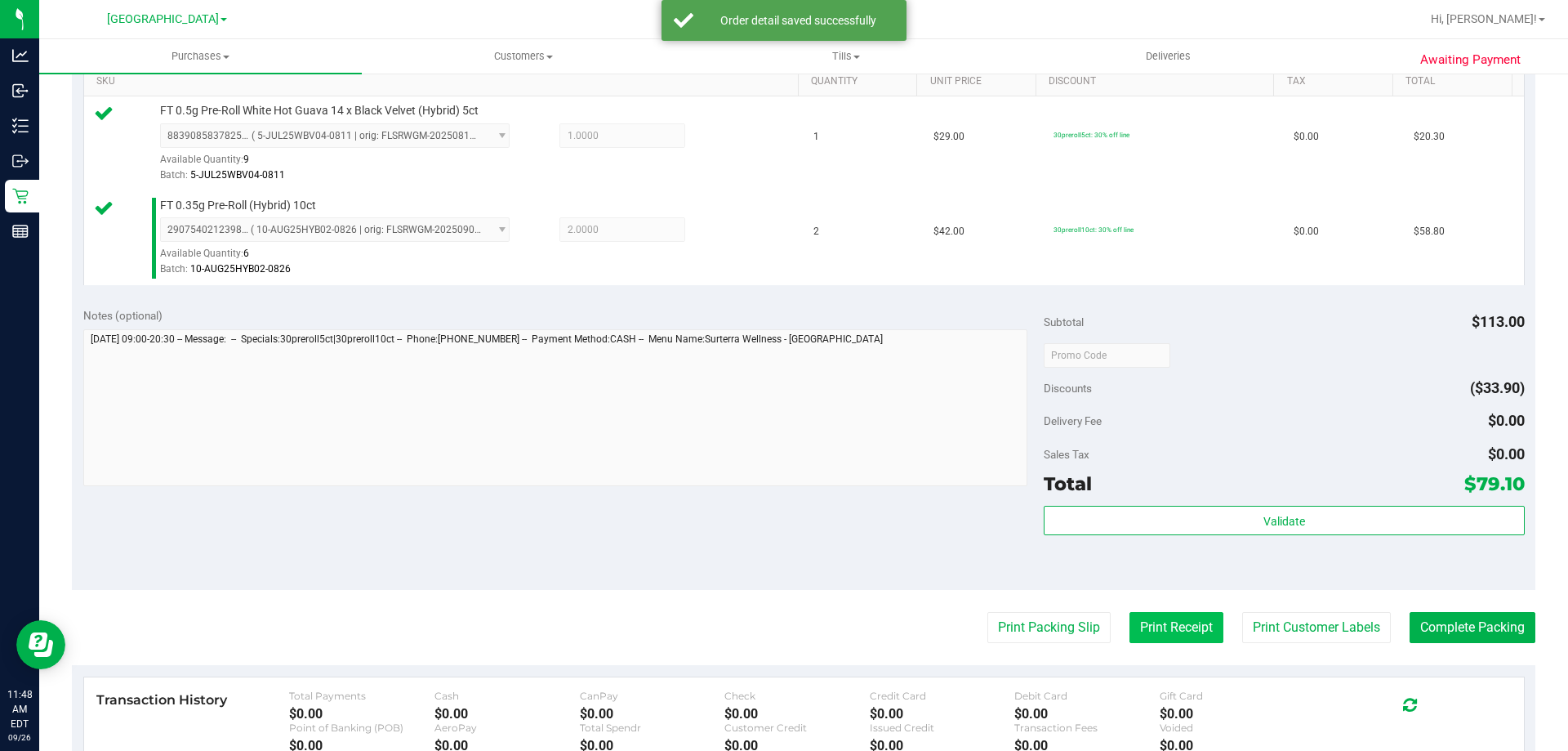
scroll to position [653, 0]
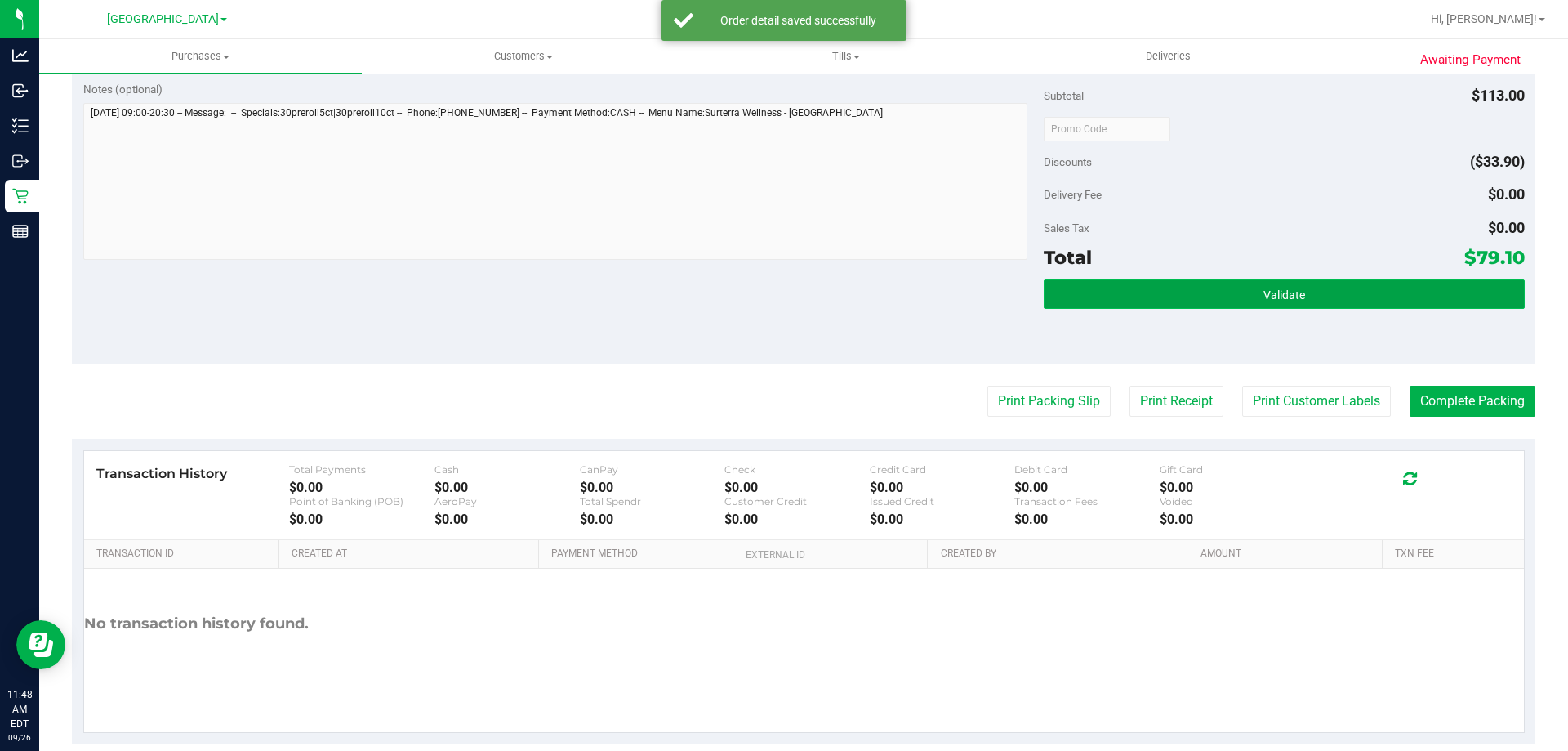
click at [1202, 288] on button "Validate" at bounding box center [1284, 294] width 480 height 30
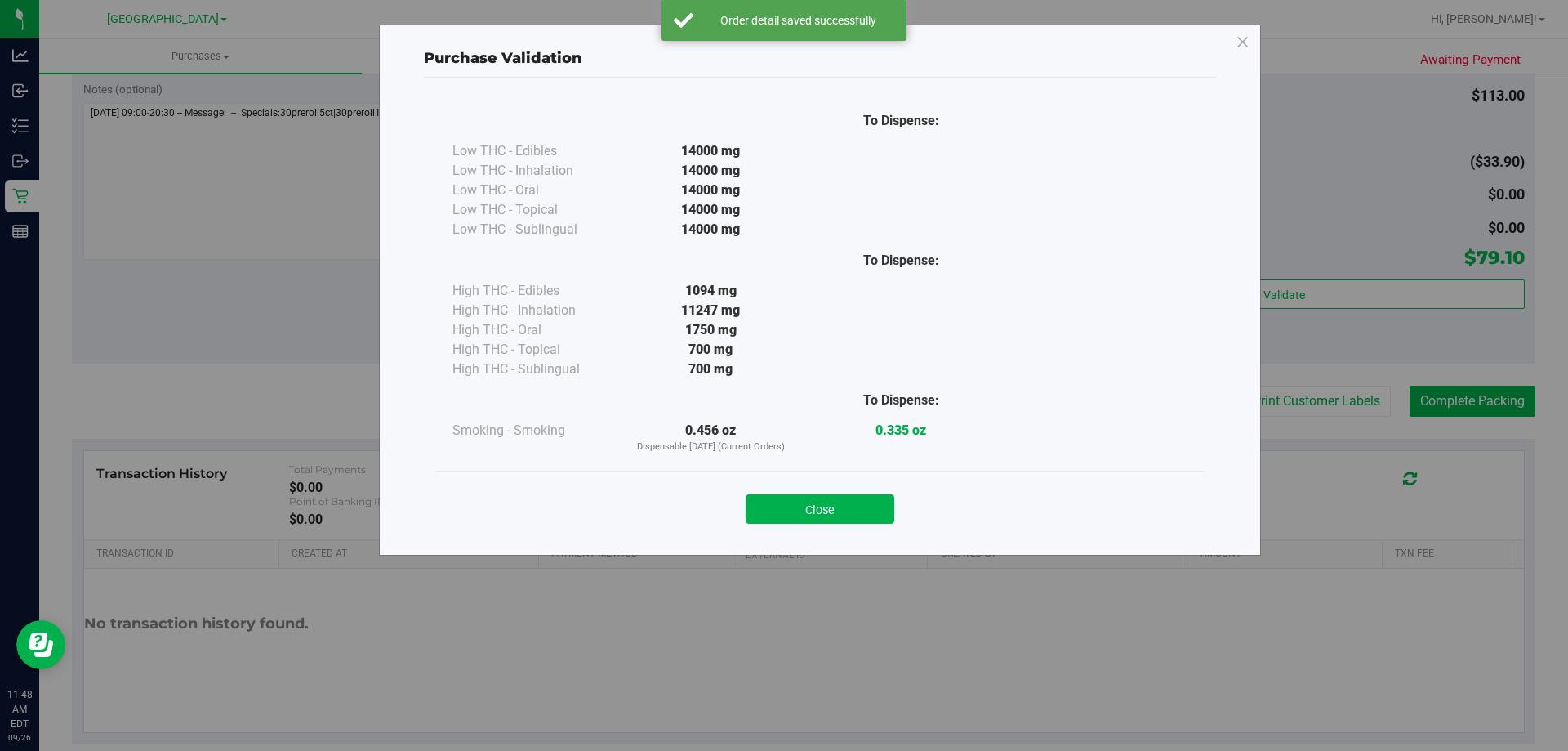
click at [863, 488] on div "Close" at bounding box center [820, 504] width 743 height 41
click at [863, 506] on button "Close" at bounding box center [819, 509] width 148 height 30
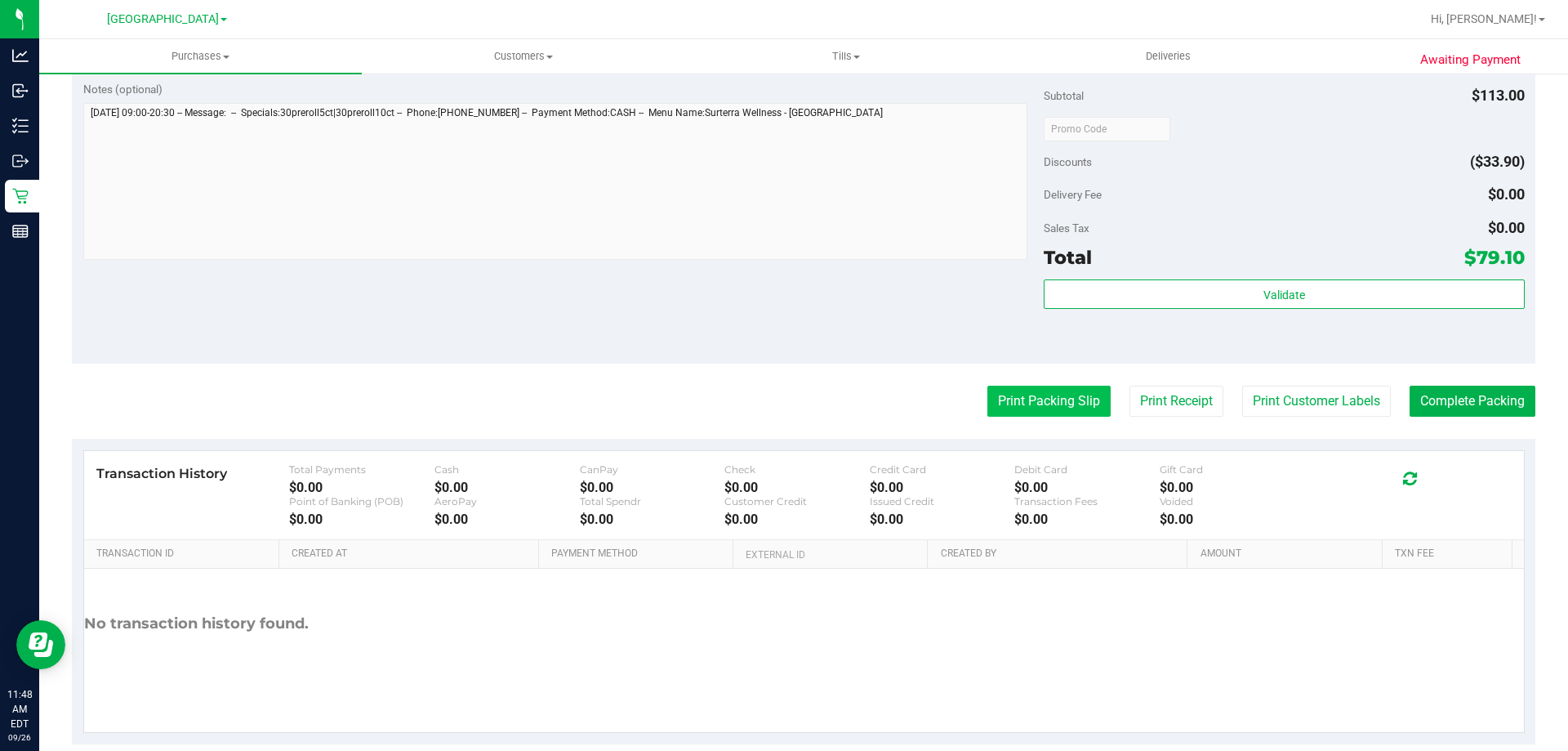
click at [1017, 407] on button "Print Packing Slip" at bounding box center [1048, 401] width 123 height 31
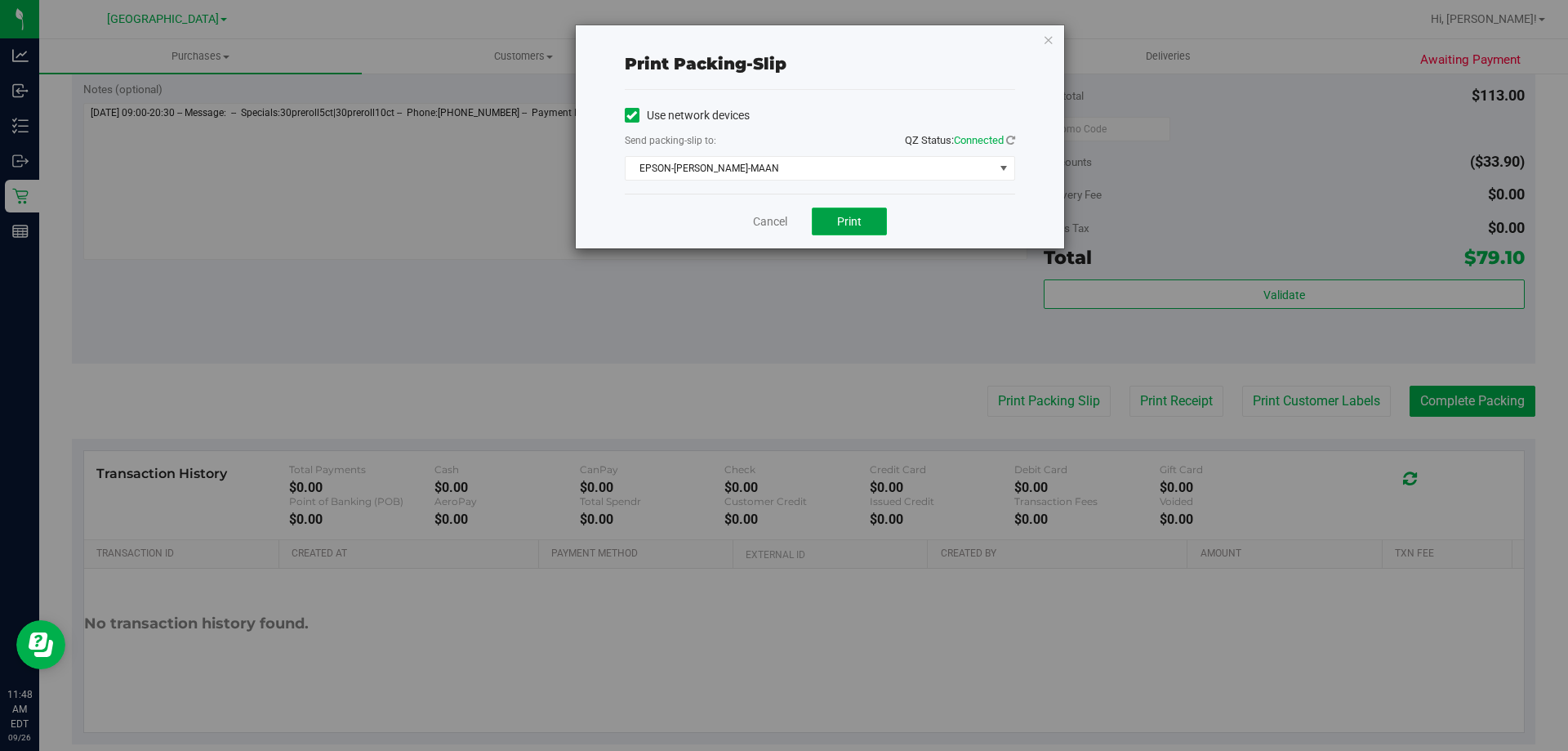
click at [829, 229] on button "Print" at bounding box center [849, 221] width 75 height 28
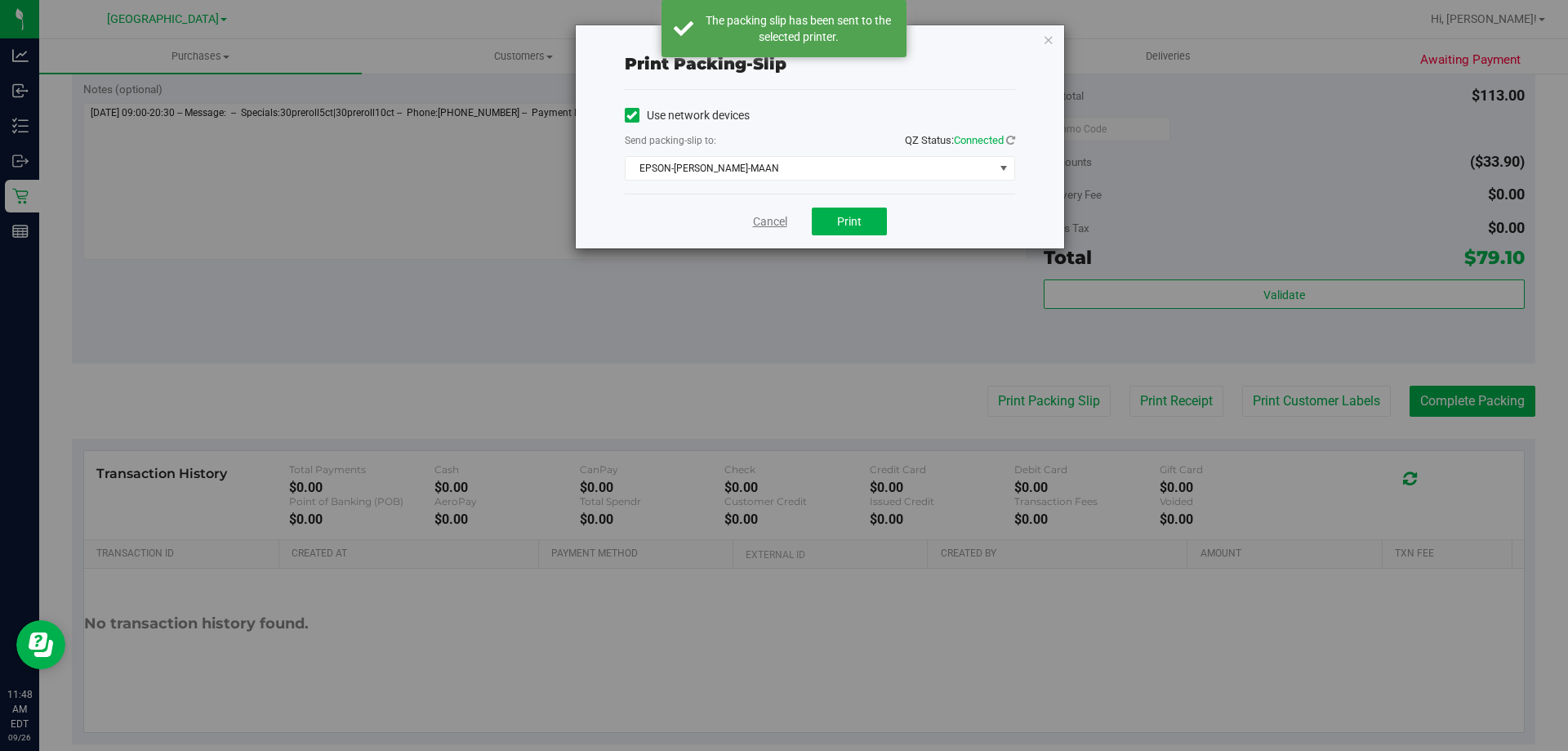
click at [762, 220] on link "Cancel" at bounding box center [770, 221] width 34 height 17
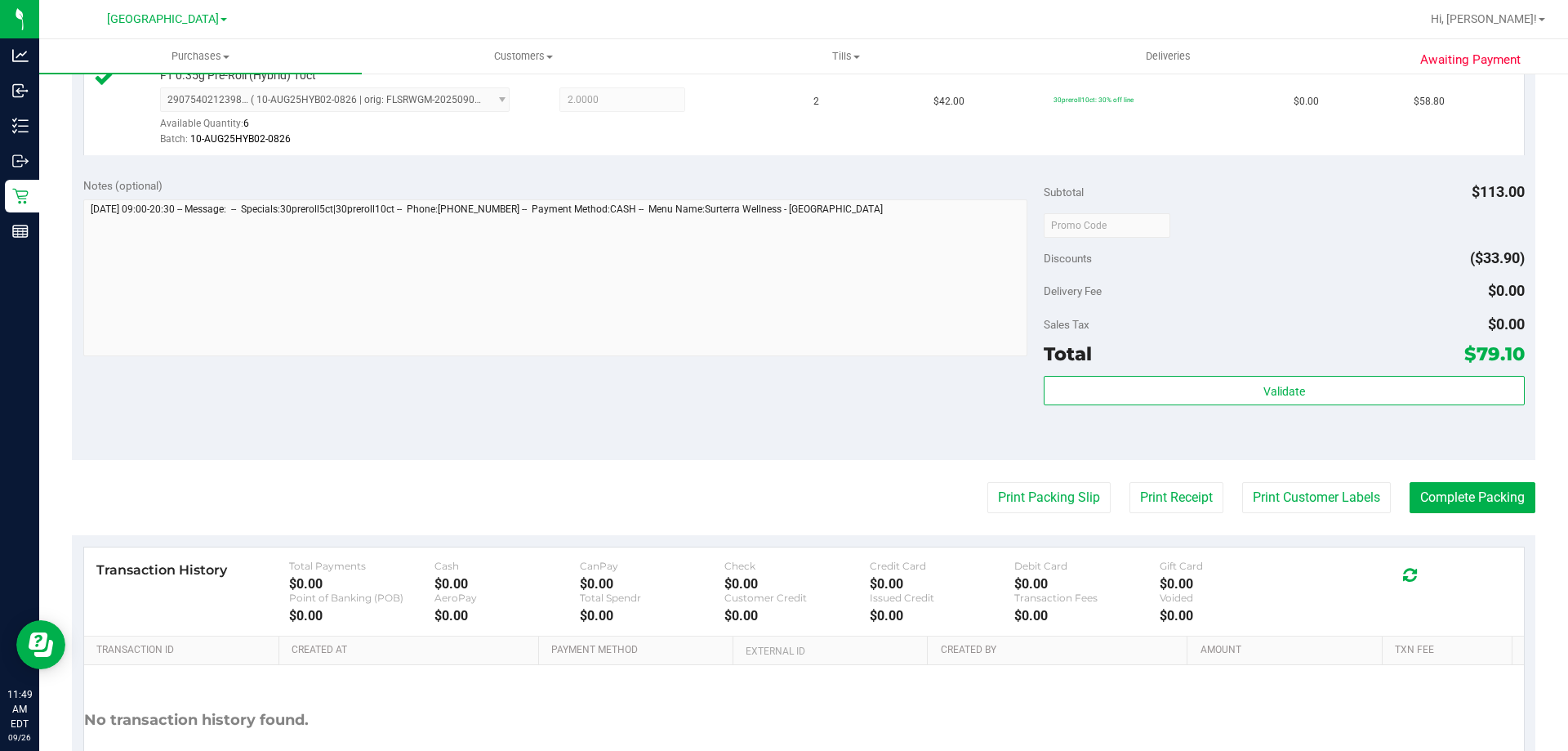
scroll to position [408, 0]
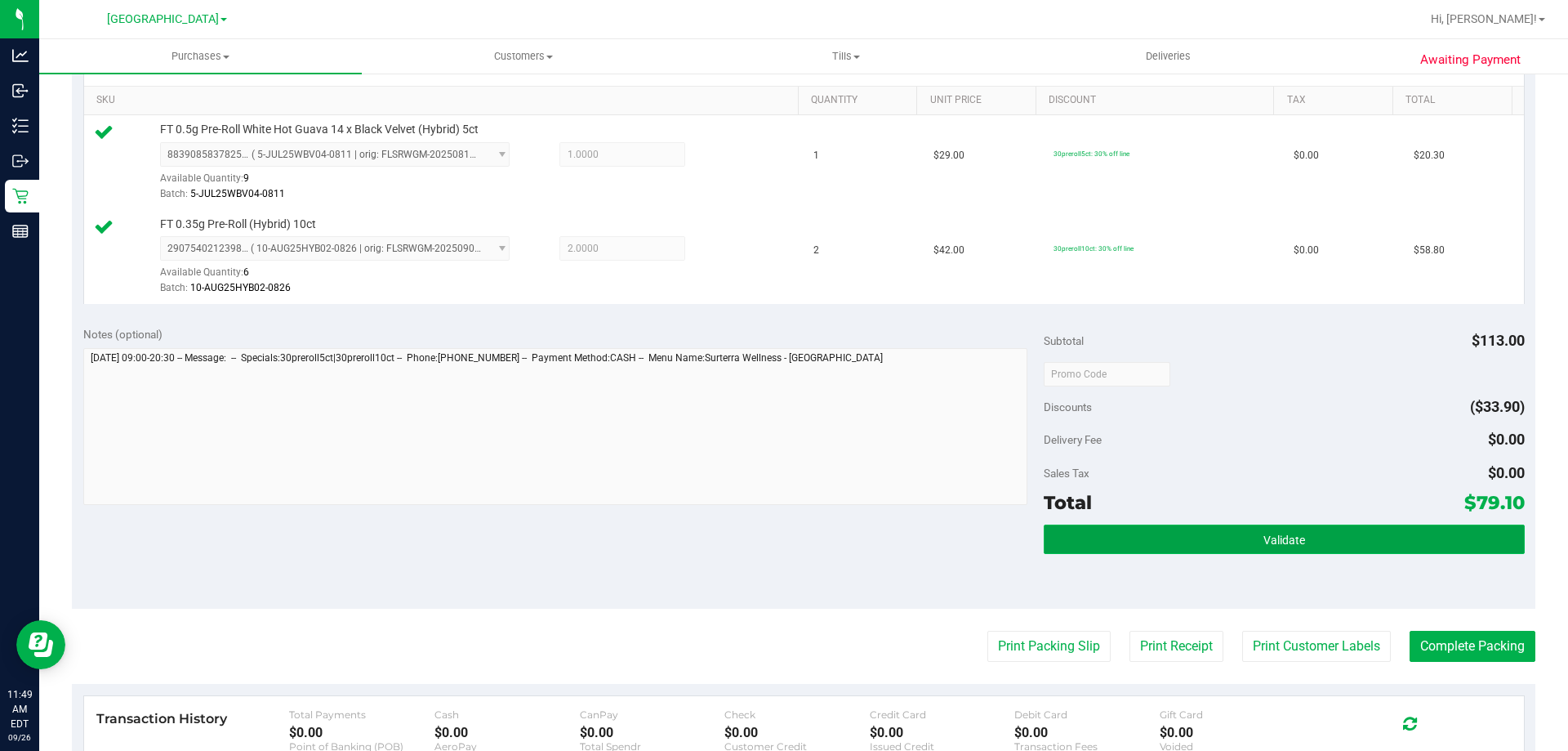
click at [1168, 542] on button "Validate" at bounding box center [1284, 539] width 480 height 30
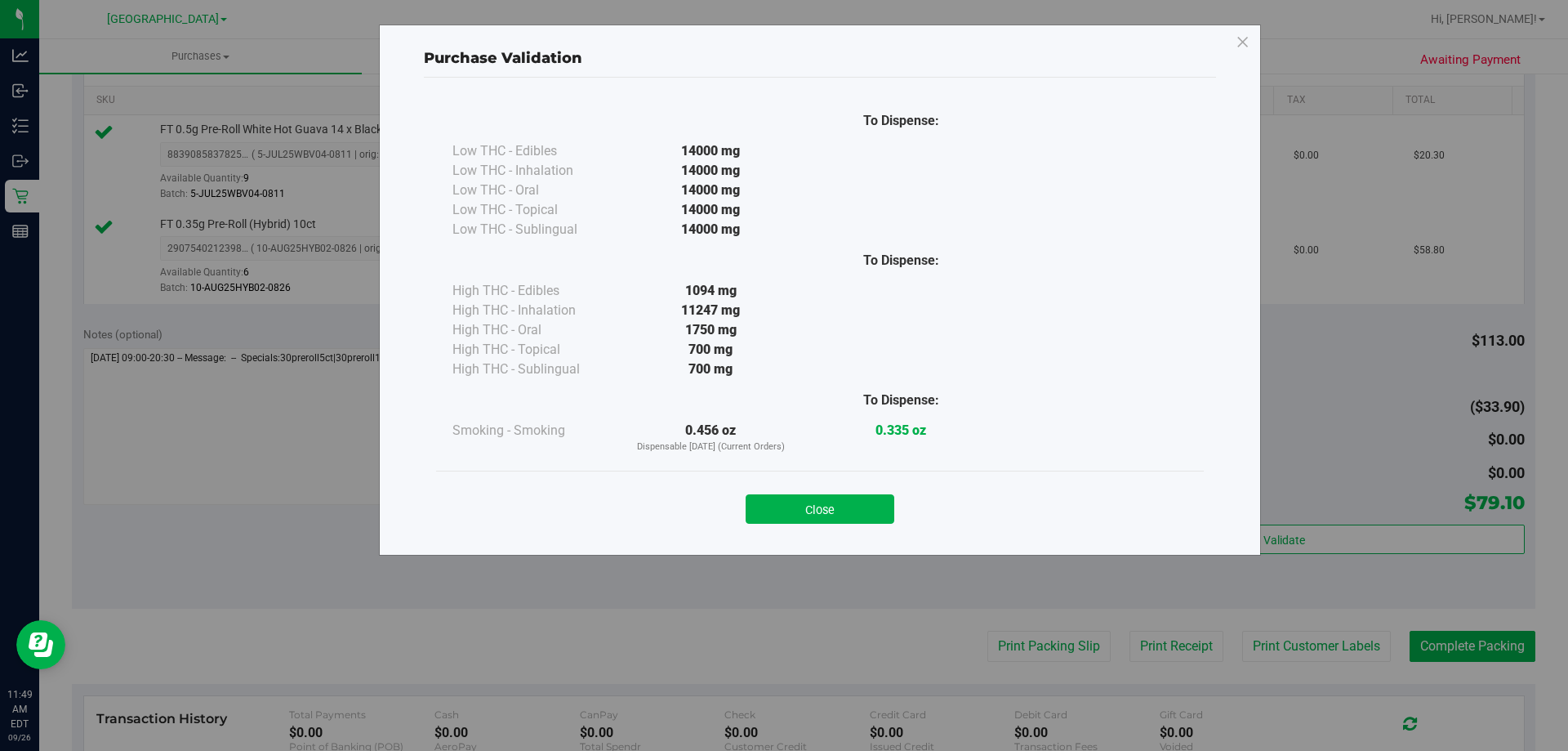
drag, startPoint x: 809, startPoint y: 479, endPoint x: 809, endPoint y: 494, distance: 15.0
click at [809, 494] on div "Close" at bounding box center [819, 504] width 767 height 66
drag, startPoint x: 809, startPoint y: 495, endPoint x: 842, endPoint y: 495, distance: 33.0
click at [811, 495] on button "Close" at bounding box center [819, 509] width 148 height 30
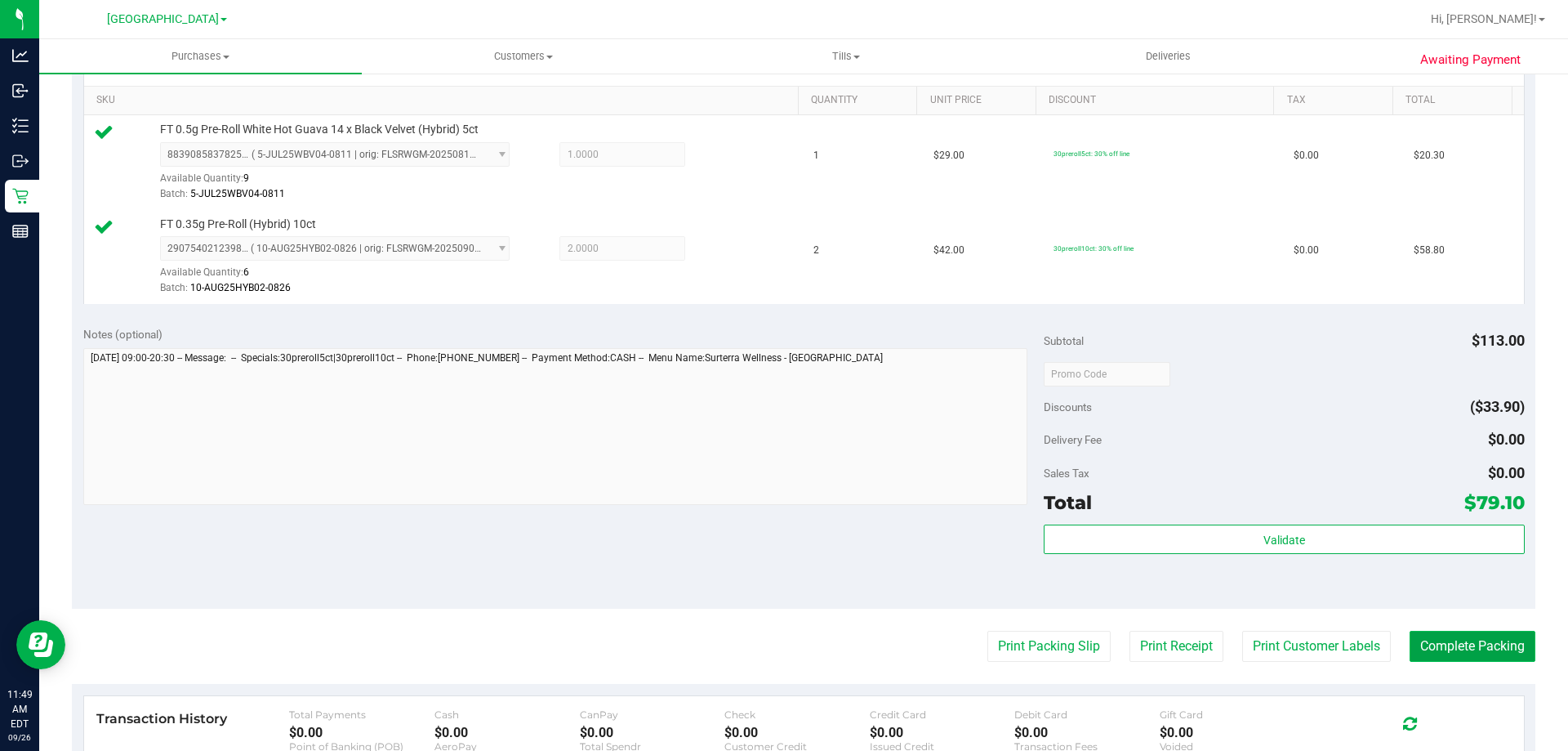
click at [1437, 641] on button "Complete Packing" at bounding box center [1472, 646] width 126 height 31
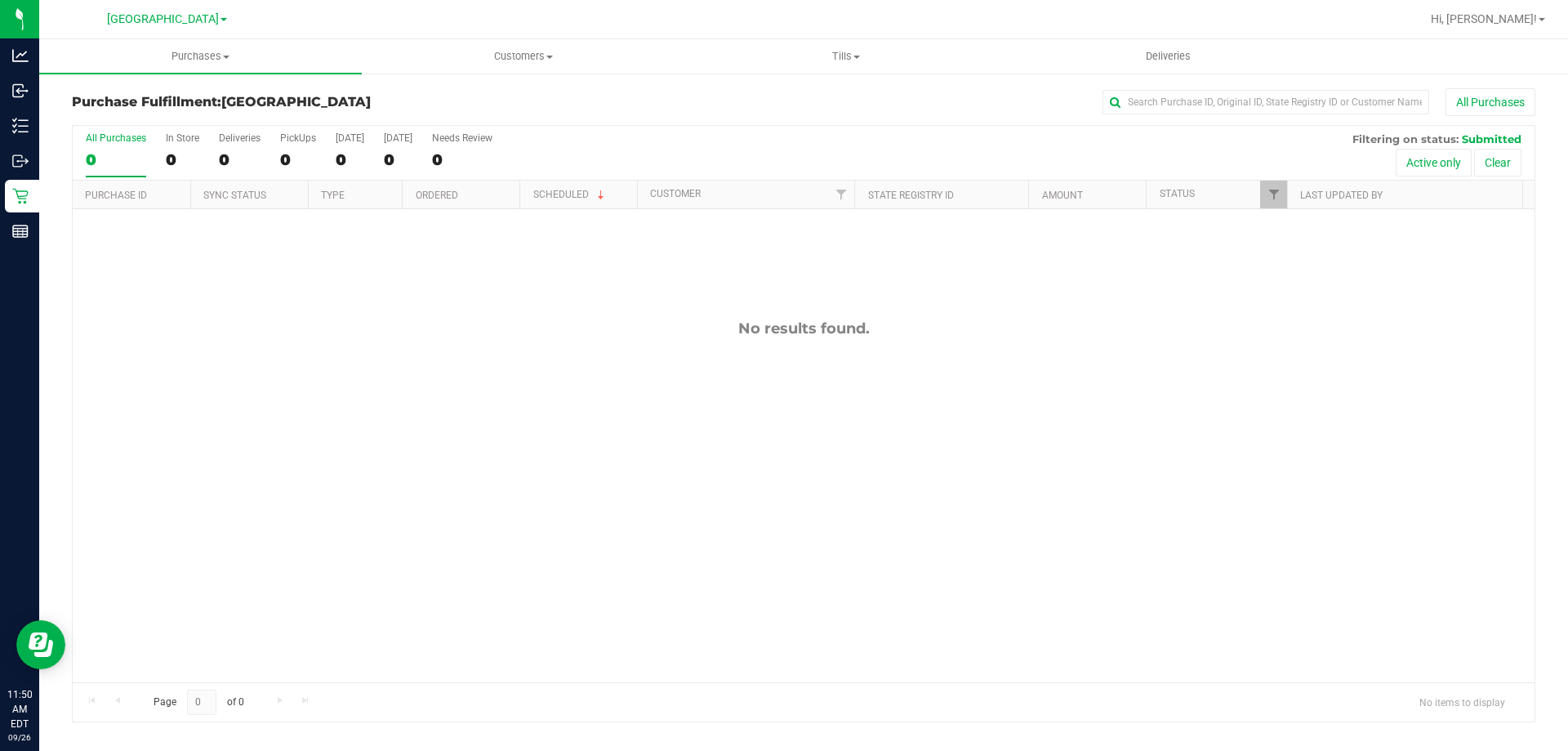
click at [317, 156] on div "All Purchases 0 In Store 0 Deliveries 0 PickUps 0 [DATE] 0 [DATE] 0 Needs Revie…" at bounding box center [804, 153] width 1462 height 55
click at [299, 156] on div "0" at bounding box center [298, 160] width 36 height 19
click at [0, 0] on input "PickUps 0" at bounding box center [0, 0] width 0 height 0
drag, startPoint x: 300, startPoint y: 171, endPoint x: 200, endPoint y: 11, distance: 188.7
click at [300, 170] on label "PickUps 0" at bounding box center [298, 154] width 36 height 45
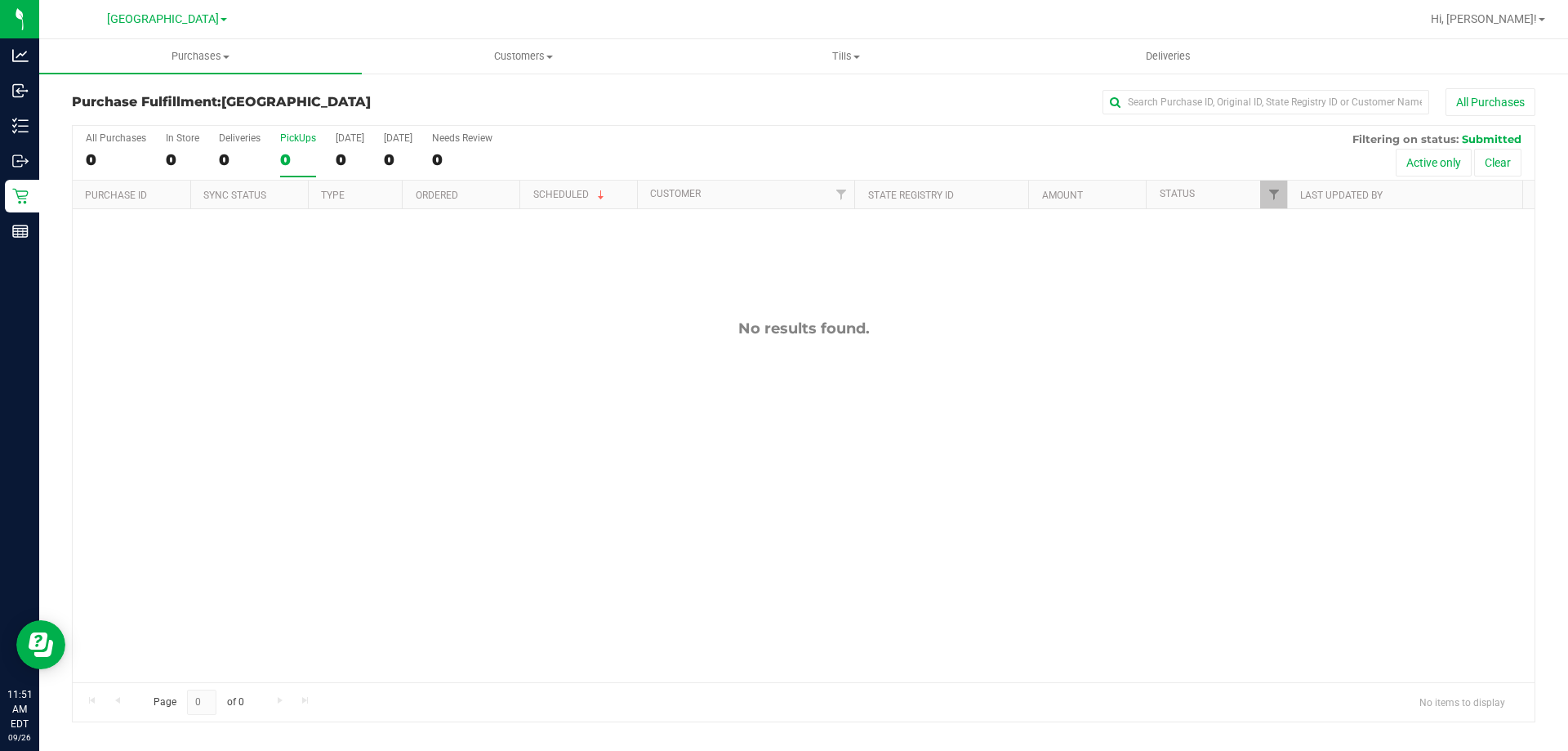
click at [0, 0] on input "PickUps 0" at bounding box center [0, 0] width 0 height 0
click at [307, 155] on div "0" at bounding box center [298, 160] width 36 height 19
click at [0, 0] on input "PickUps 0" at bounding box center [0, 0] width 0 height 0
click at [307, 163] on div "0" at bounding box center [298, 160] width 36 height 19
click at [0, 0] on input "PickUps 0" at bounding box center [0, 0] width 0 height 0
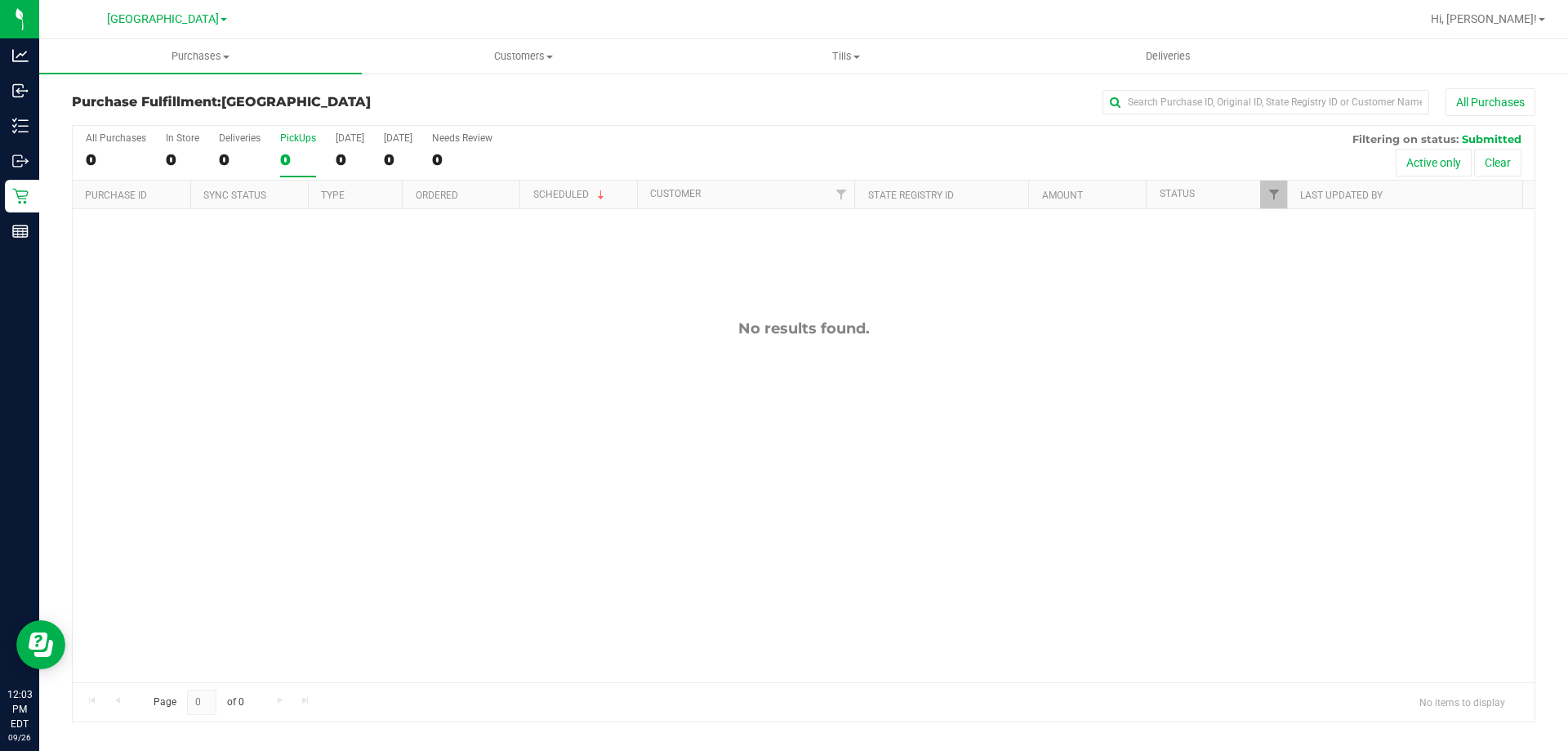
click at [307, 162] on div "0" at bounding box center [298, 160] width 36 height 19
click at [0, 0] on input "PickUps 0" at bounding box center [0, 0] width 0 height 0
click at [299, 165] on div "0" at bounding box center [298, 160] width 36 height 19
click at [0, 0] on input "PickUps 0" at bounding box center [0, 0] width 0 height 0
click at [303, 173] on label "PickUps 0" at bounding box center [298, 154] width 36 height 45
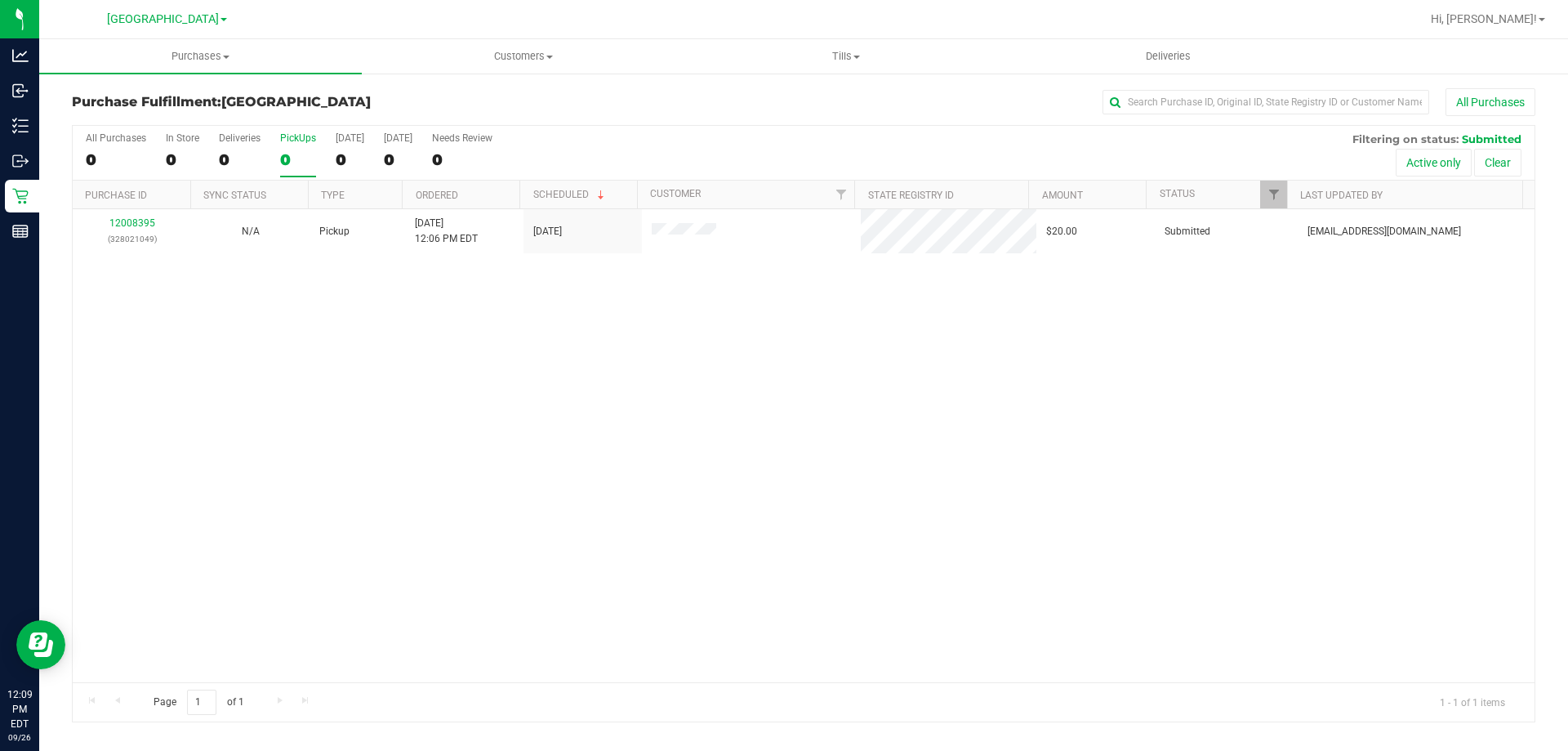
click at [0, 0] on input "PickUps 0" at bounding box center [0, 0] width 0 height 0
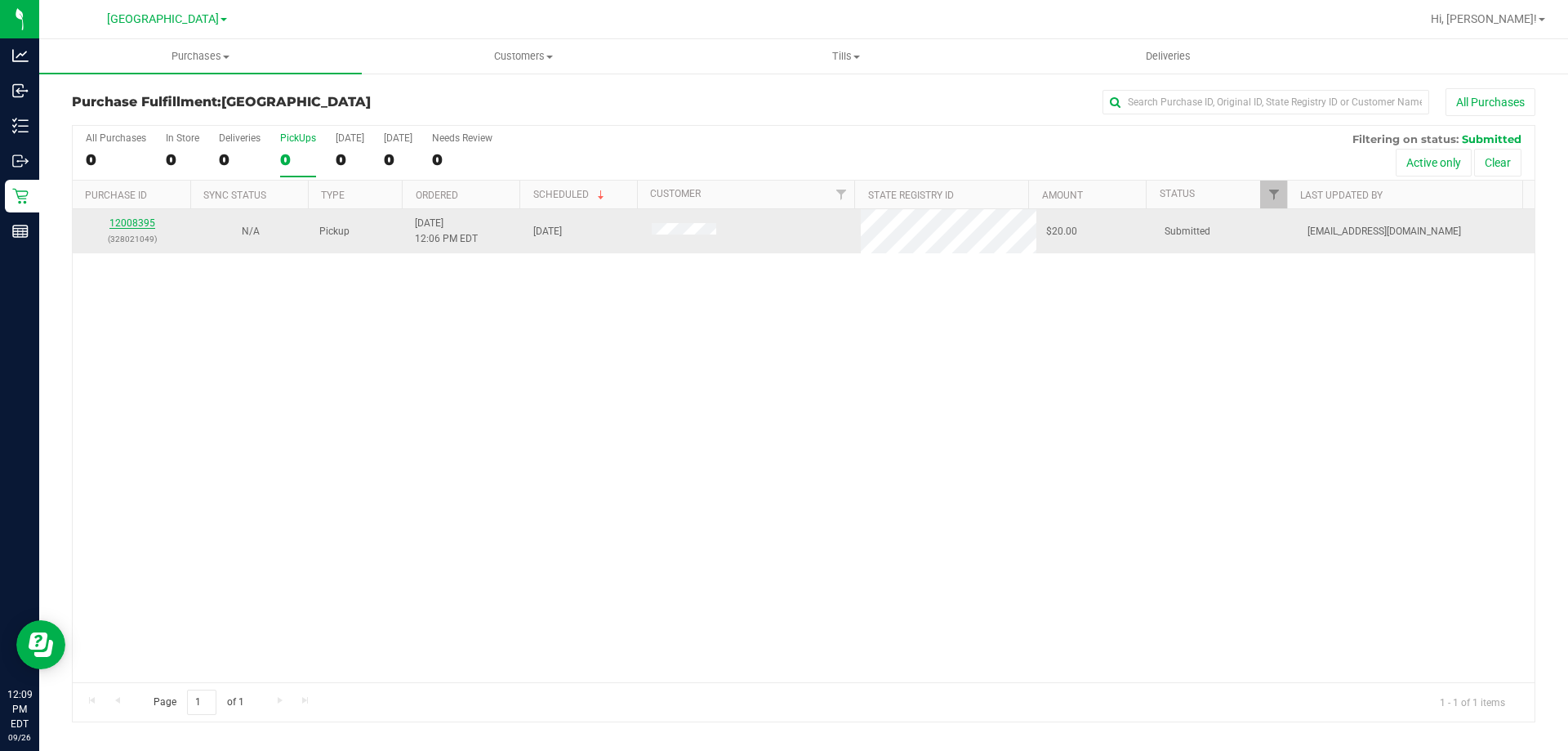
click at [146, 222] on link "12008395" at bounding box center [132, 222] width 46 height 11
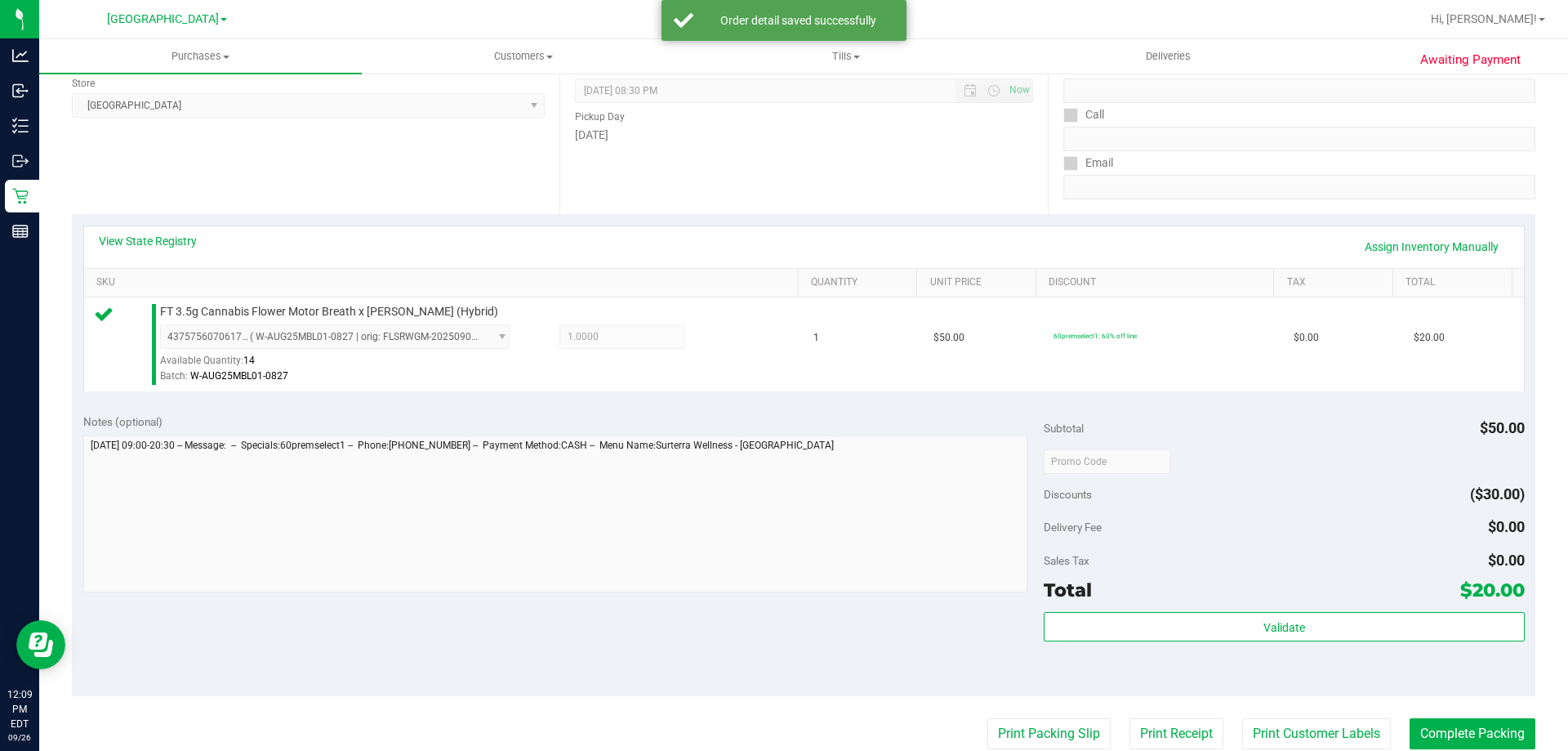
scroll to position [245, 0]
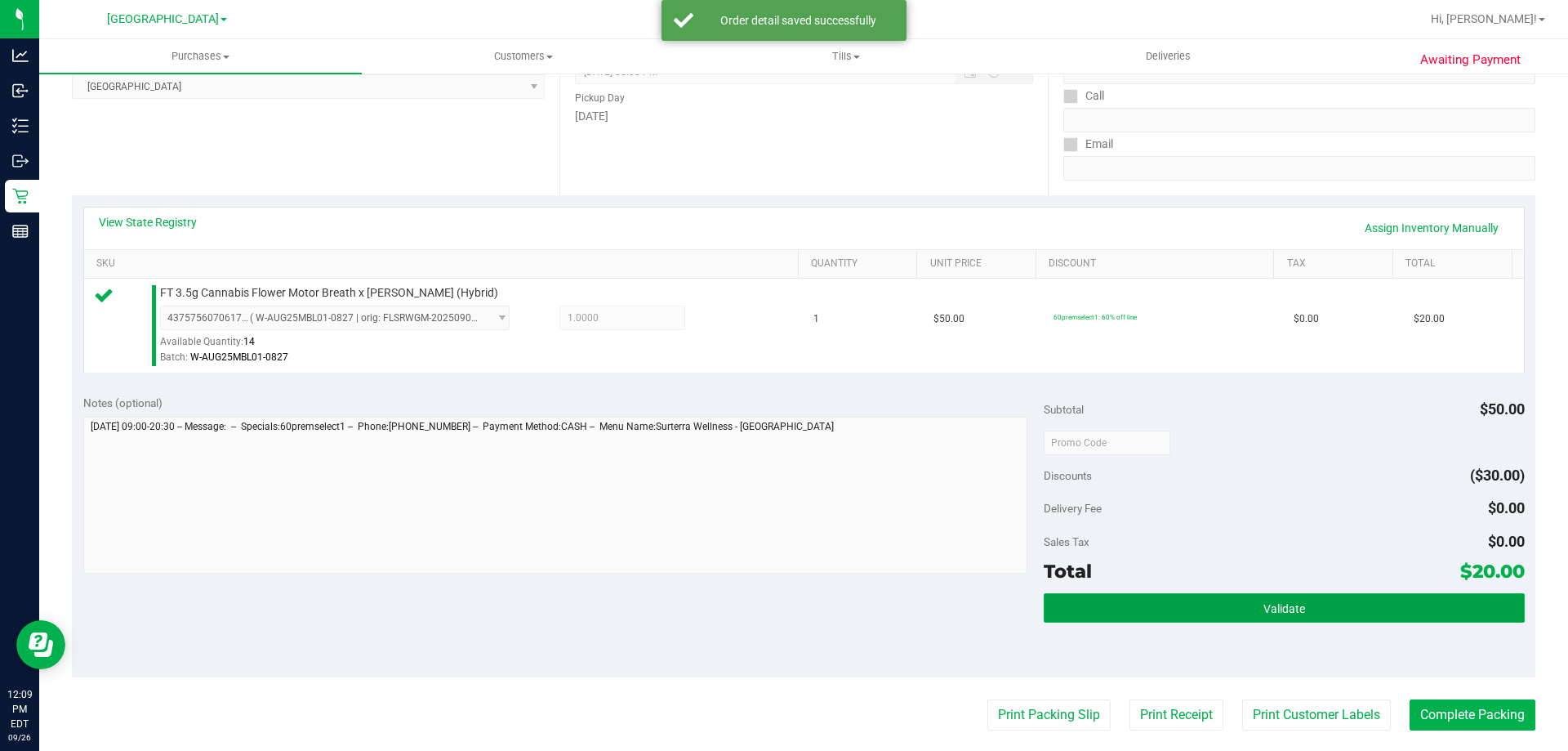
click at [1260, 600] on button "Validate" at bounding box center [1284, 608] width 480 height 30
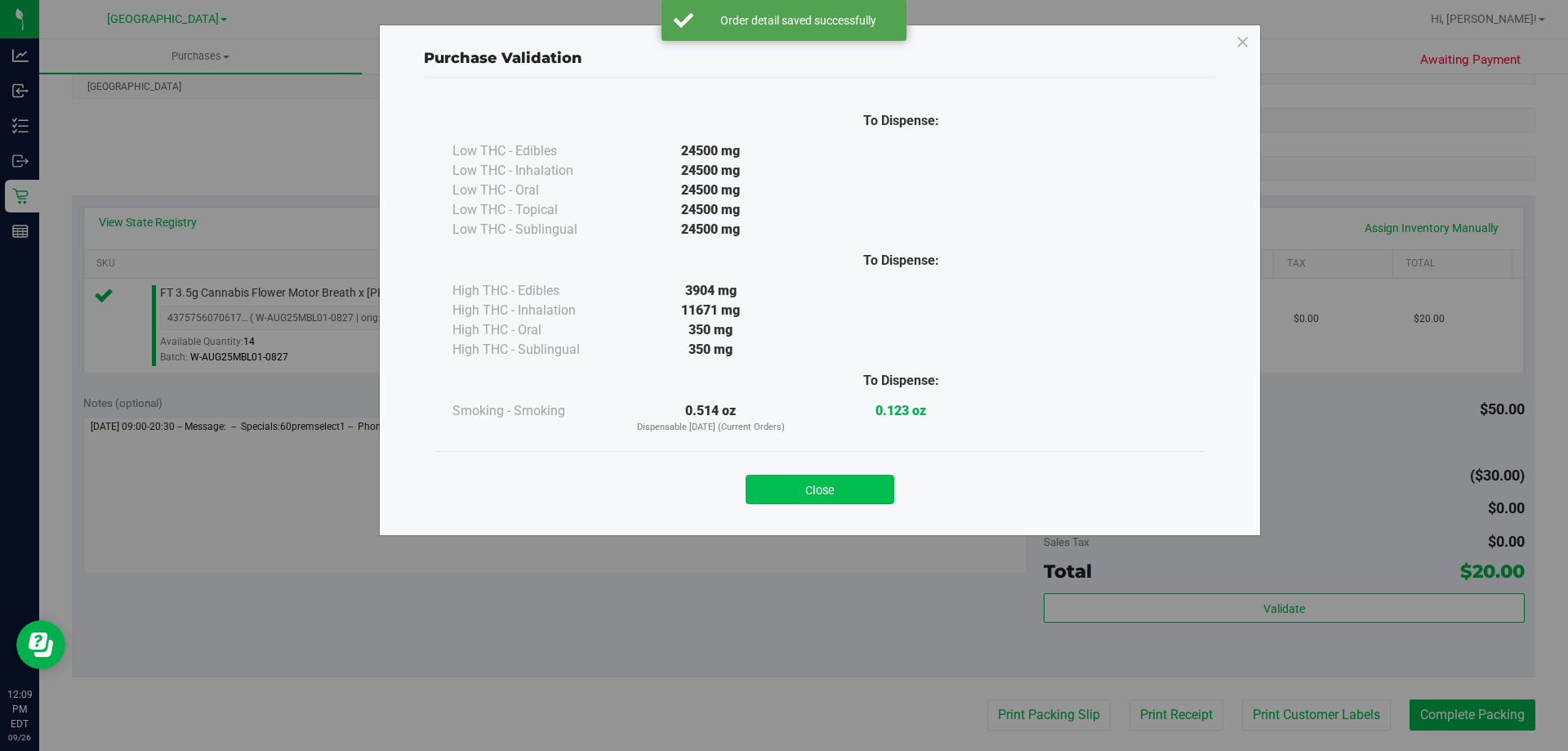
click at [829, 489] on button "Close" at bounding box center [819, 489] width 148 height 30
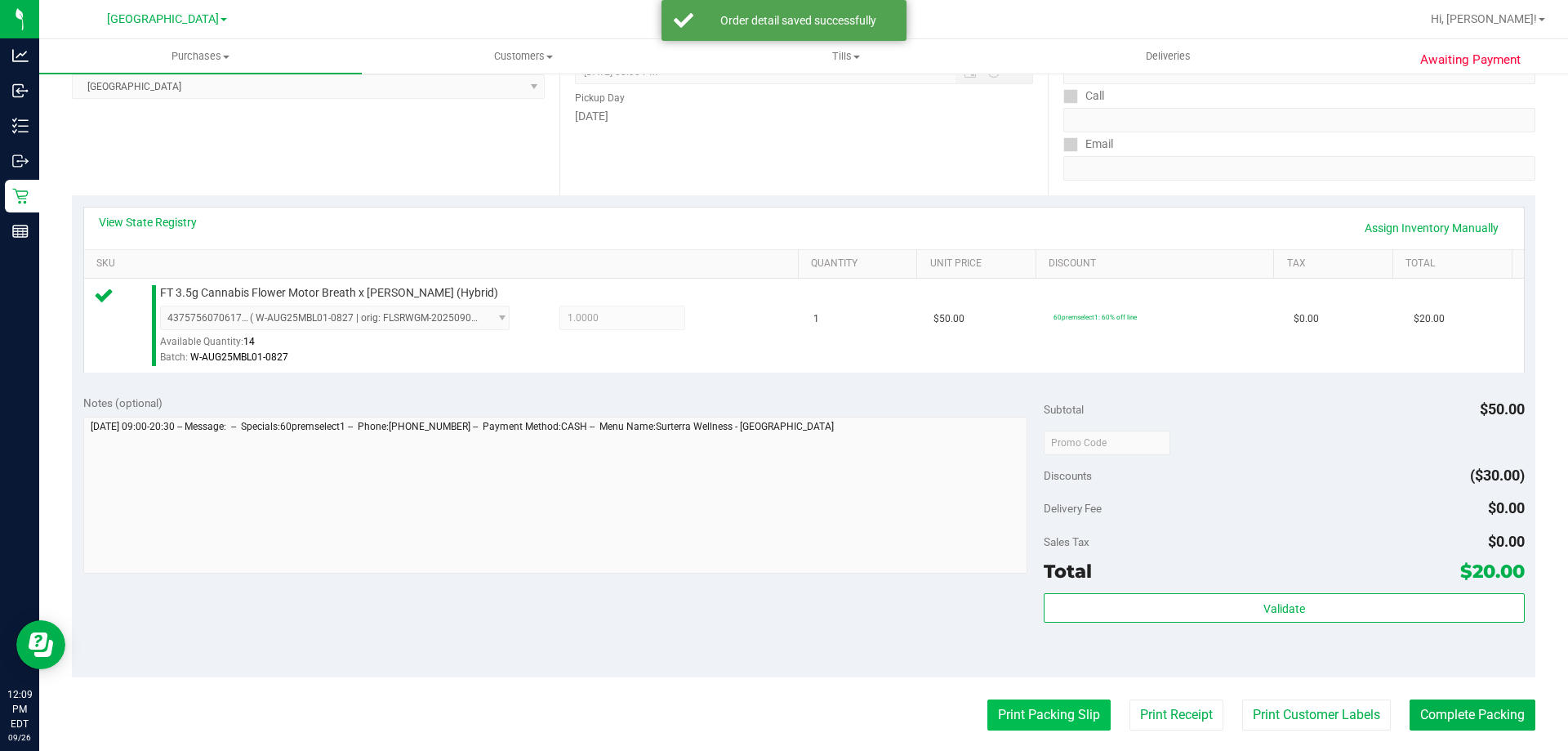
click at [1015, 708] on button "Print Packing Slip" at bounding box center [1048, 715] width 123 height 31
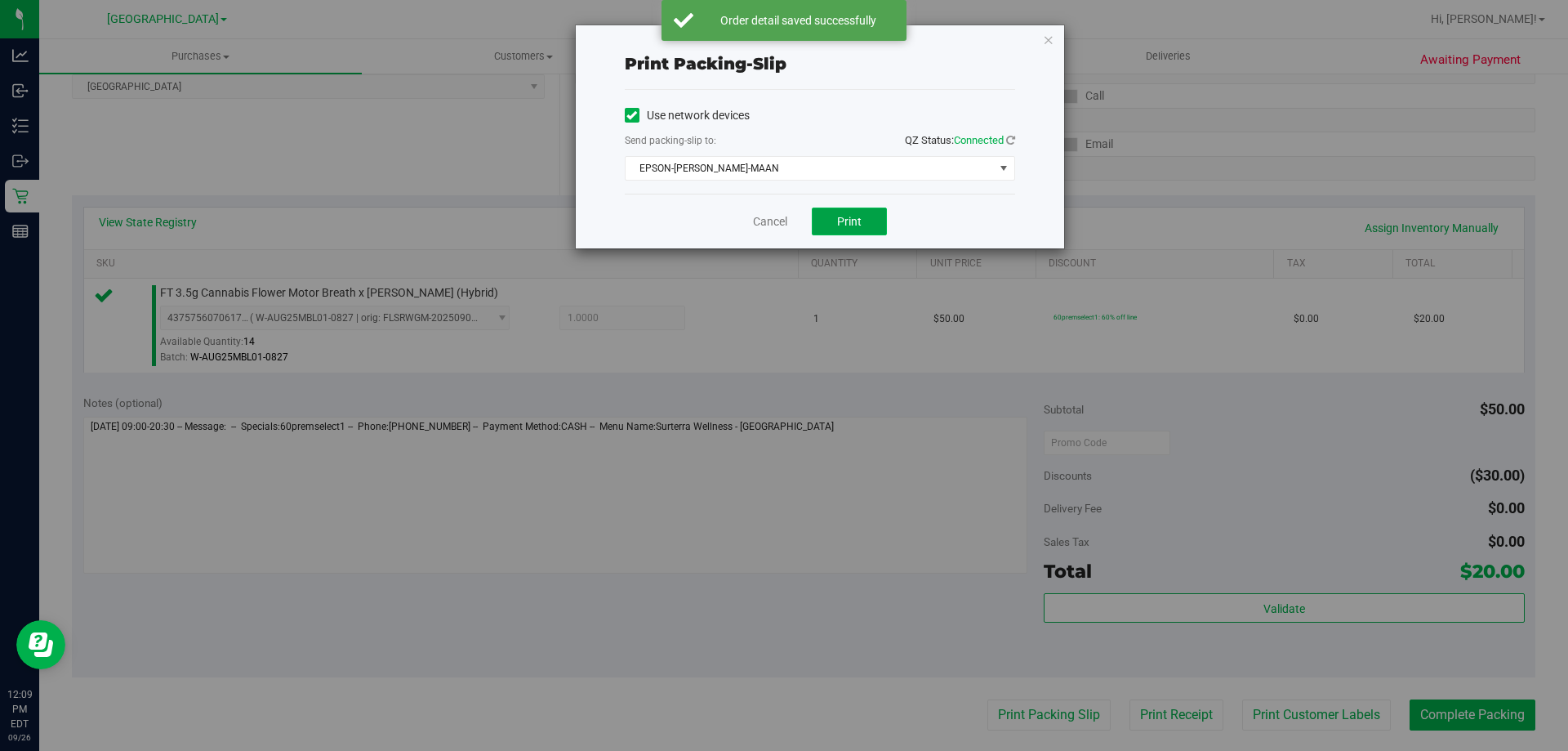
click at [848, 232] on button "Print" at bounding box center [849, 221] width 75 height 28
click at [773, 210] on div "Cancel Print" at bounding box center [820, 221] width 390 height 55
click at [779, 222] on link "Cancel" at bounding box center [770, 221] width 34 height 17
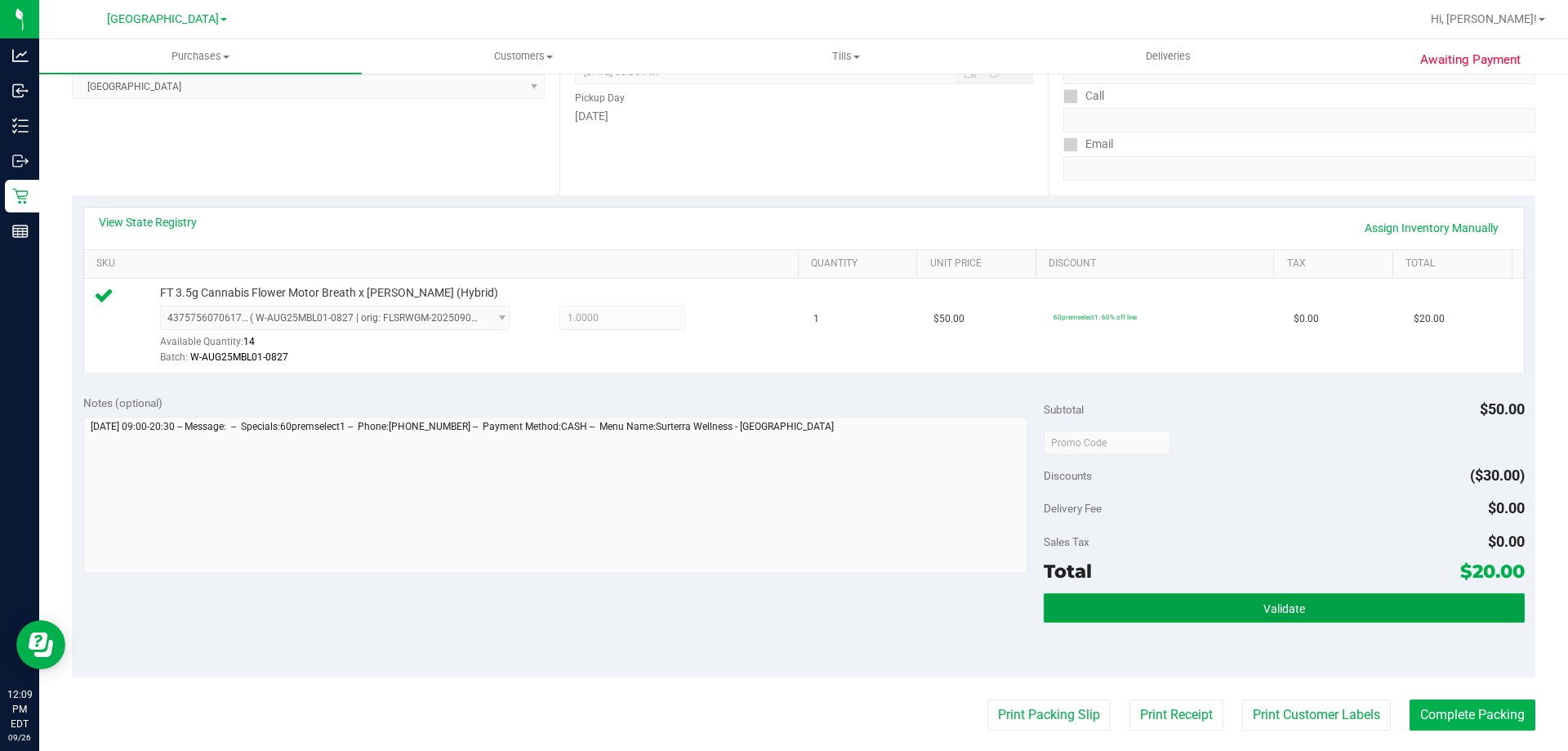
click at [1172, 620] on button "Validate" at bounding box center [1284, 608] width 480 height 30
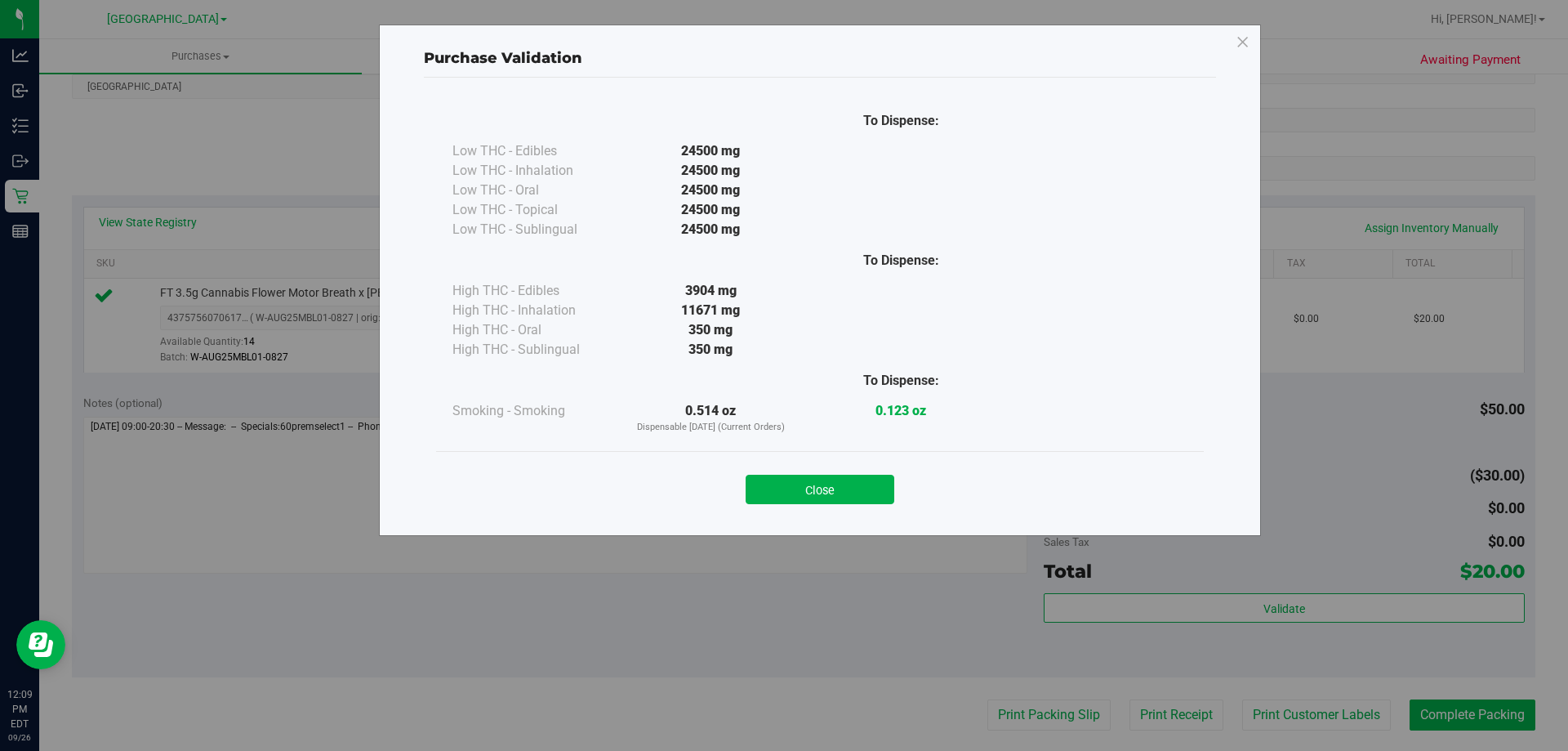
click at [802, 469] on div "Close" at bounding box center [820, 485] width 743 height 41
click at [868, 495] on button "Close" at bounding box center [819, 489] width 148 height 30
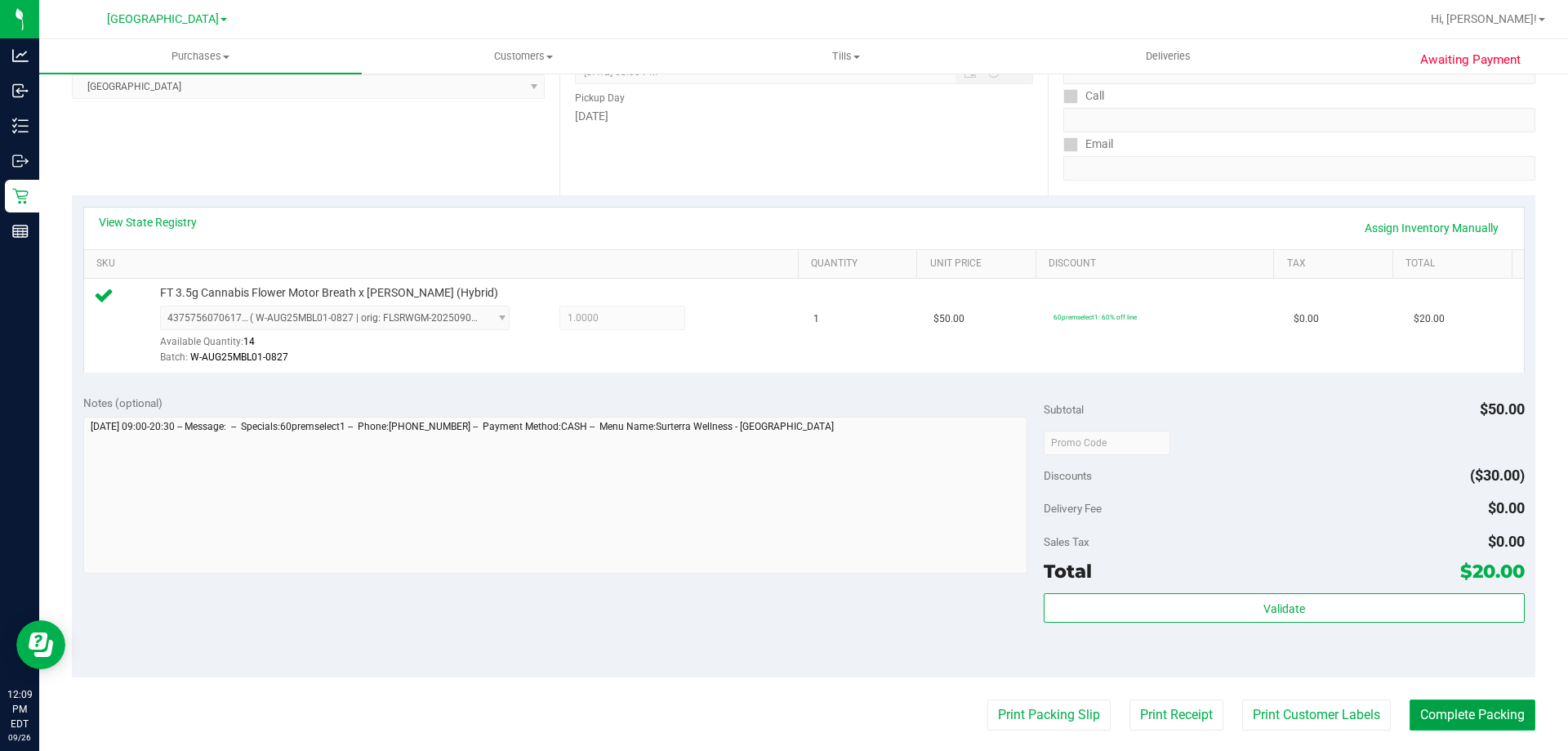
click at [1476, 715] on button "Complete Packing" at bounding box center [1472, 715] width 126 height 31
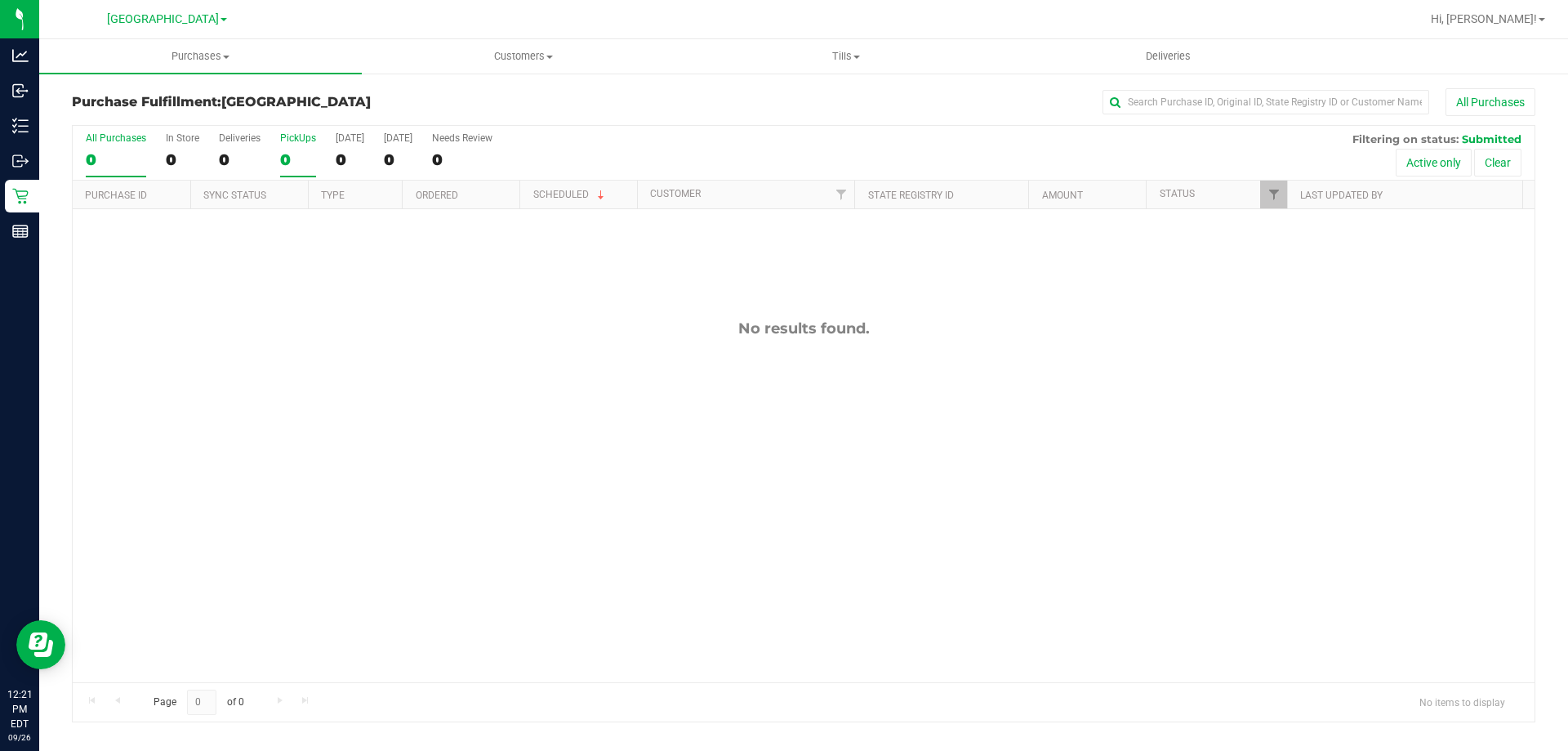
click at [299, 148] on label "PickUps 0" at bounding box center [298, 154] width 36 height 45
click at [0, 0] on input "PickUps 0" at bounding box center [0, 0] width 0 height 0
click at [303, 153] on div "0" at bounding box center [298, 160] width 36 height 19
click at [0, 0] on input "PickUps 0" at bounding box center [0, 0] width 0 height 0
drag, startPoint x: 311, startPoint y: 154, endPoint x: 218, endPoint y: 7, distance: 173.9
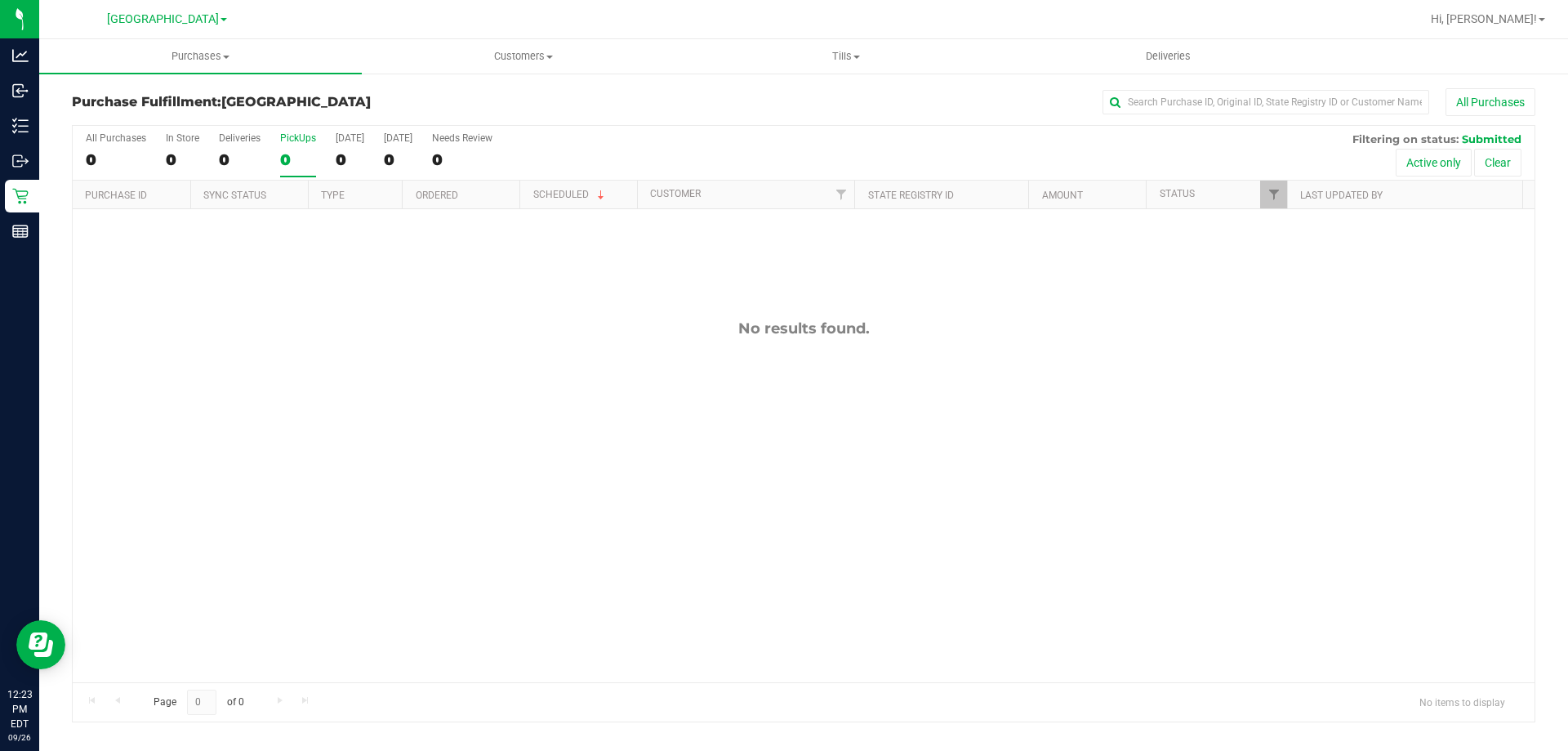
click at [310, 154] on div "0" at bounding box center [298, 160] width 36 height 19
click at [0, 0] on input "PickUps 0" at bounding box center [0, 0] width 0 height 0
click at [315, 154] on div "0" at bounding box center [298, 160] width 36 height 19
click at [0, 0] on input "PickUps 0" at bounding box center [0, 0] width 0 height 0
click at [280, 154] on div "0" at bounding box center [298, 160] width 36 height 19
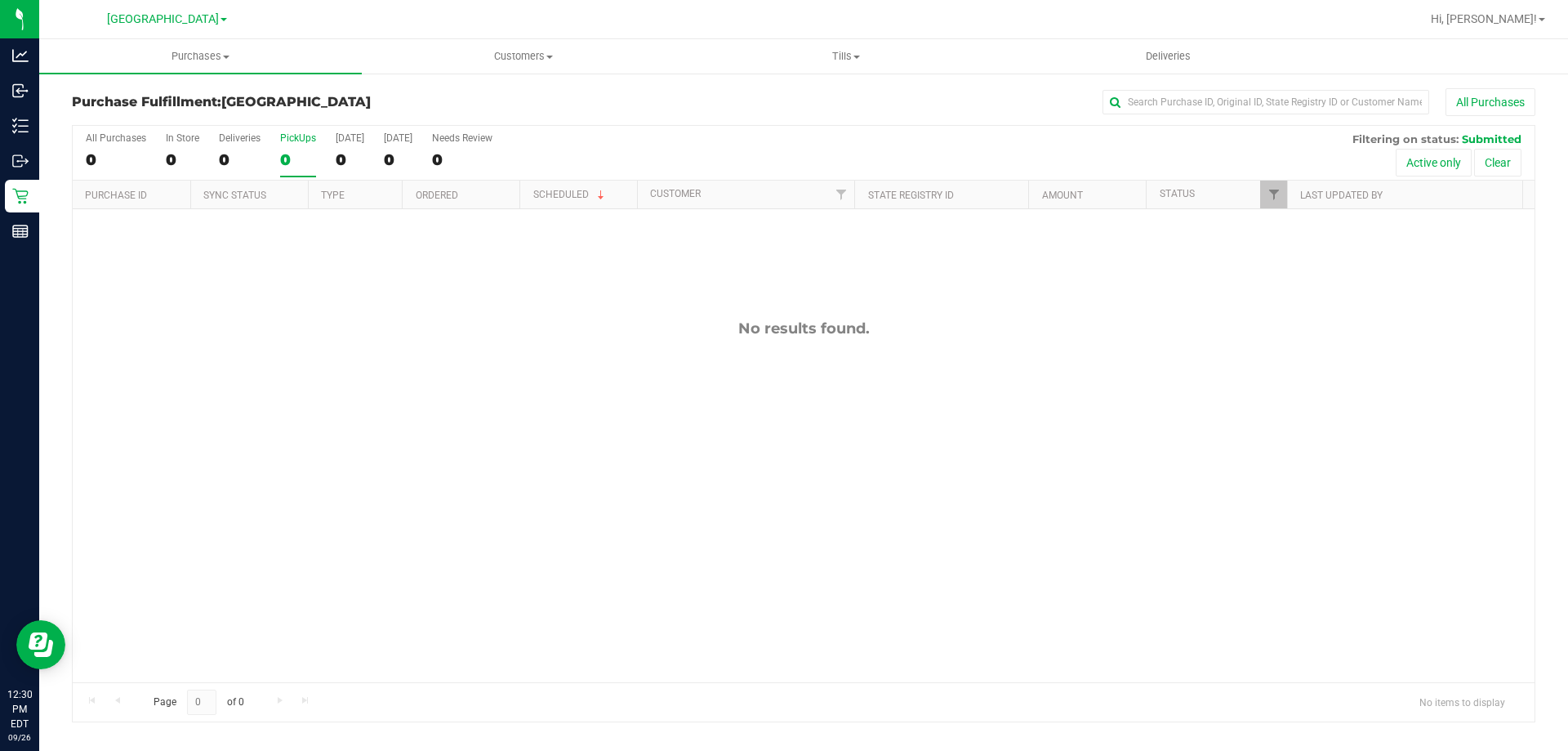
click at [0, 0] on input "PickUps 0" at bounding box center [0, 0] width 0 height 0
click at [289, 148] on label "PickUps 0" at bounding box center [298, 154] width 36 height 45
click at [0, 0] on input "PickUps 0" at bounding box center [0, 0] width 0 height 0
click at [315, 150] on div "All Purchases 0 In Store 0 Deliveries 0 PickUps 0 [DATE] 0 [DATE] 0 Needs Revie…" at bounding box center [804, 153] width 1462 height 55
click at [304, 159] on div "0" at bounding box center [298, 160] width 36 height 19
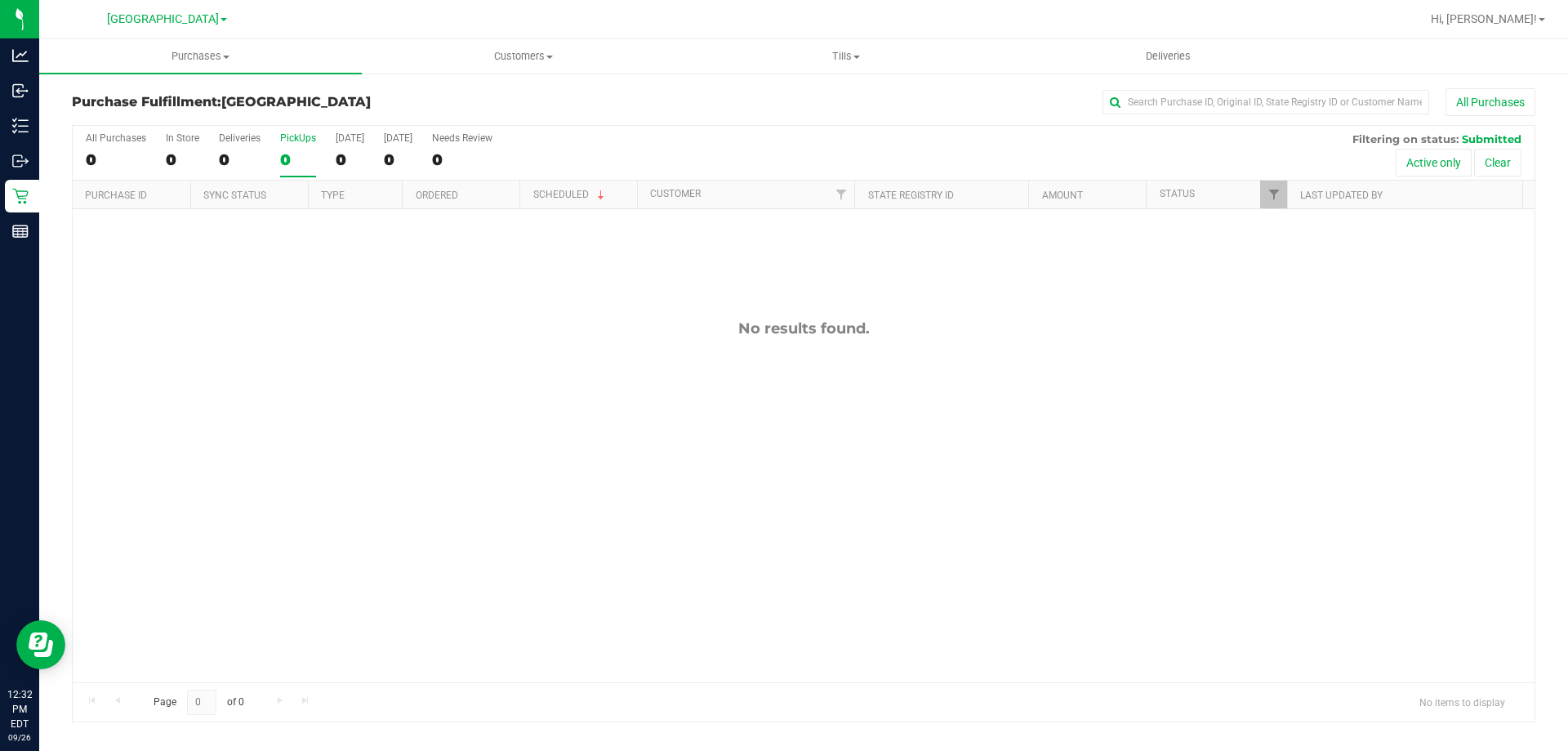
click at [0, 0] on input "PickUps 0" at bounding box center [0, 0] width 0 height 0
click at [293, 143] on div "PickUps" at bounding box center [298, 137] width 36 height 11
click at [0, 0] on input "PickUps 0" at bounding box center [0, 0] width 0 height 0
click at [303, 158] on div "0" at bounding box center [298, 160] width 36 height 19
click at [0, 0] on input "PickUps 0" at bounding box center [0, 0] width 0 height 0
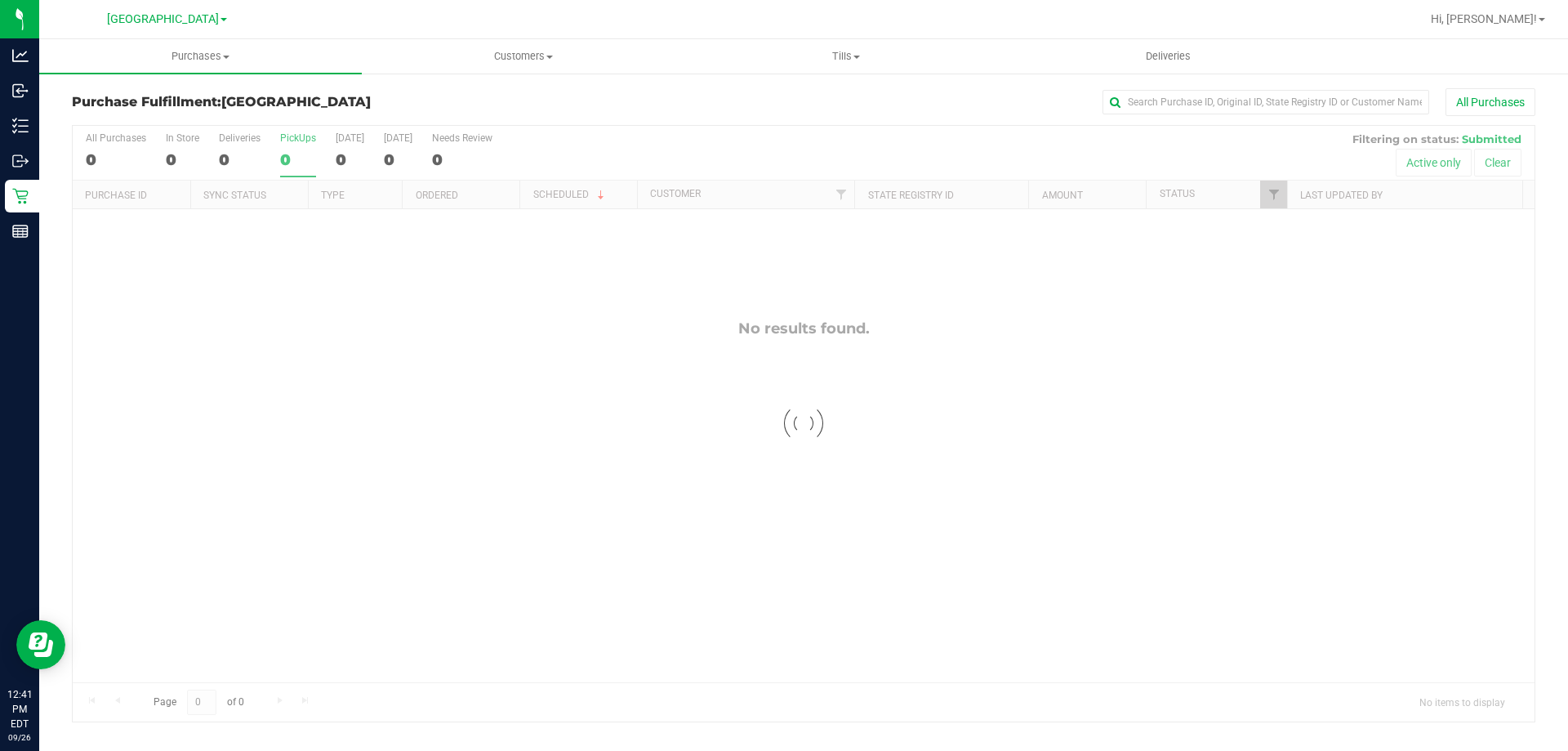
click at [300, 147] on label "PickUps 0" at bounding box center [298, 154] width 36 height 45
click at [0, 0] on input "PickUps 0" at bounding box center [0, 0] width 0 height 0
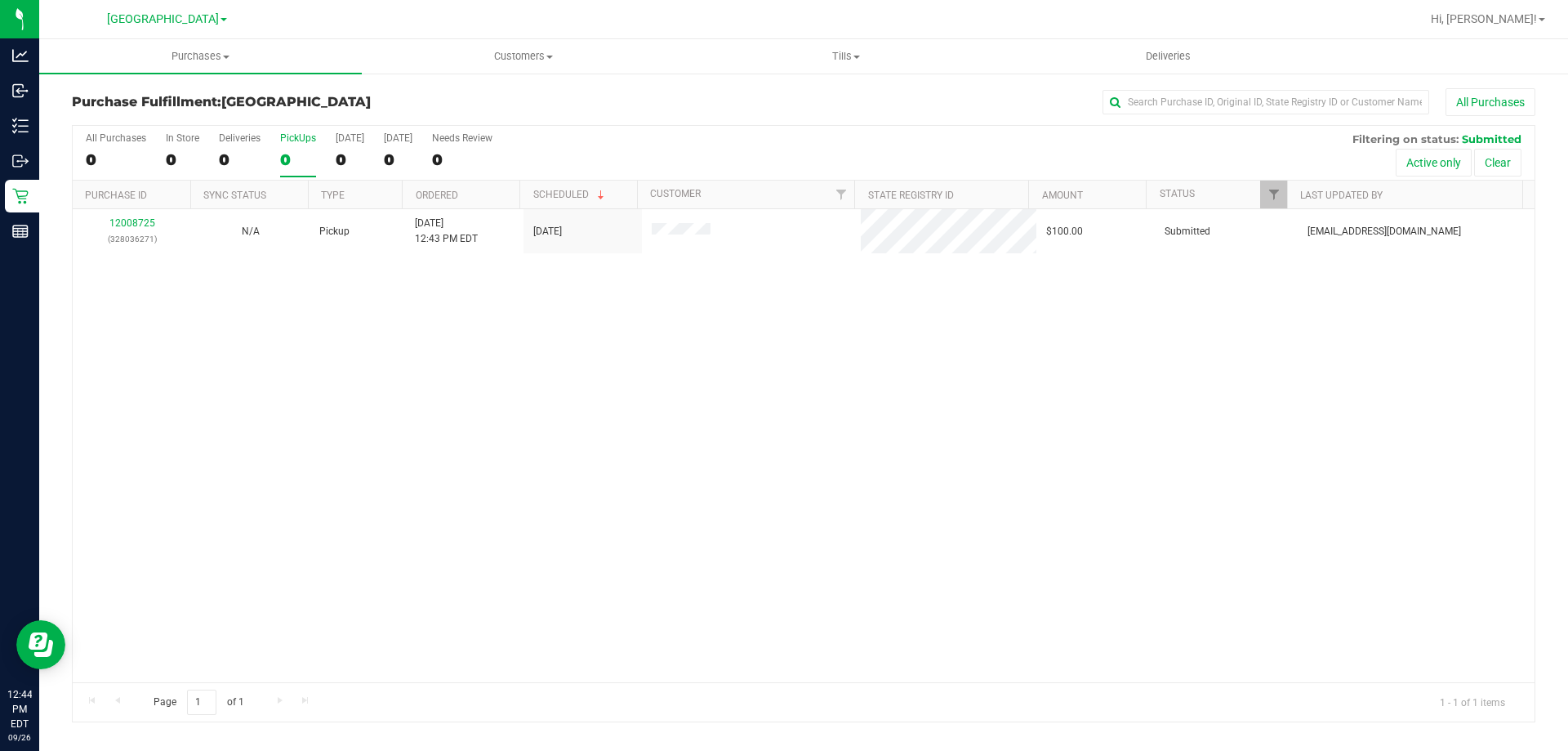
click at [292, 153] on div "0" at bounding box center [298, 160] width 36 height 19
click at [0, 0] on input "PickUps 0" at bounding box center [0, 0] width 0 height 0
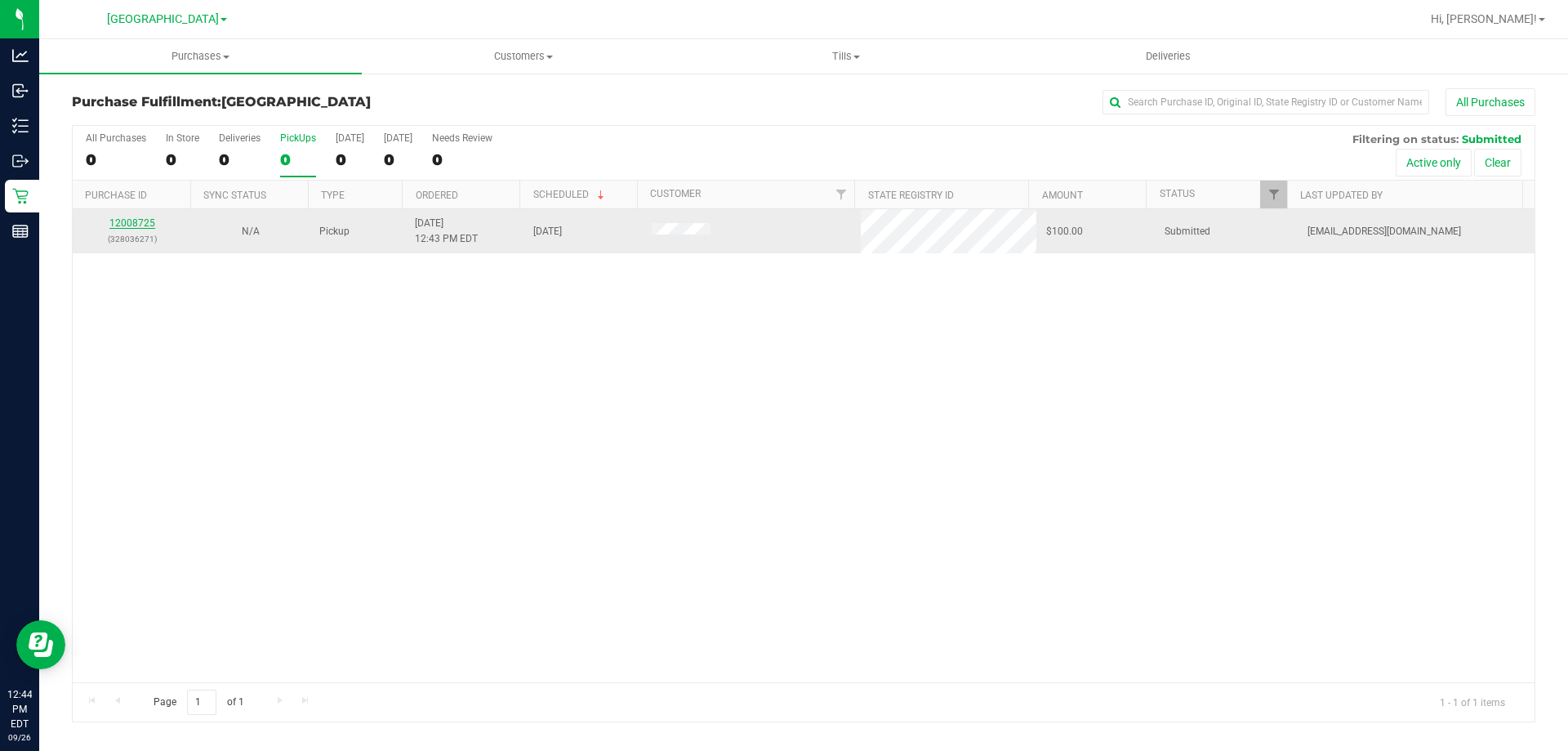
click at [128, 223] on link "12008725" at bounding box center [132, 222] width 46 height 11
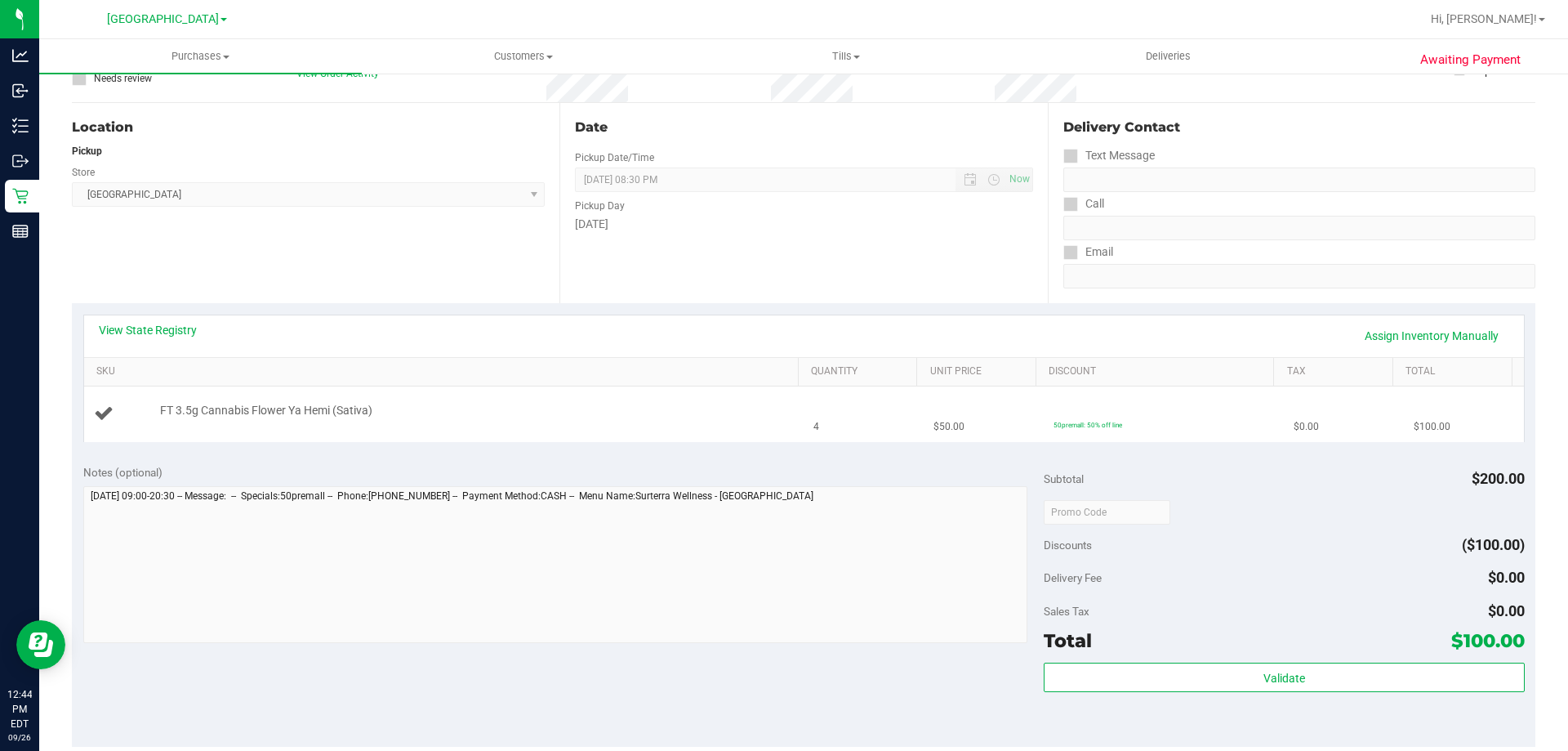
scroll to position [164, 0]
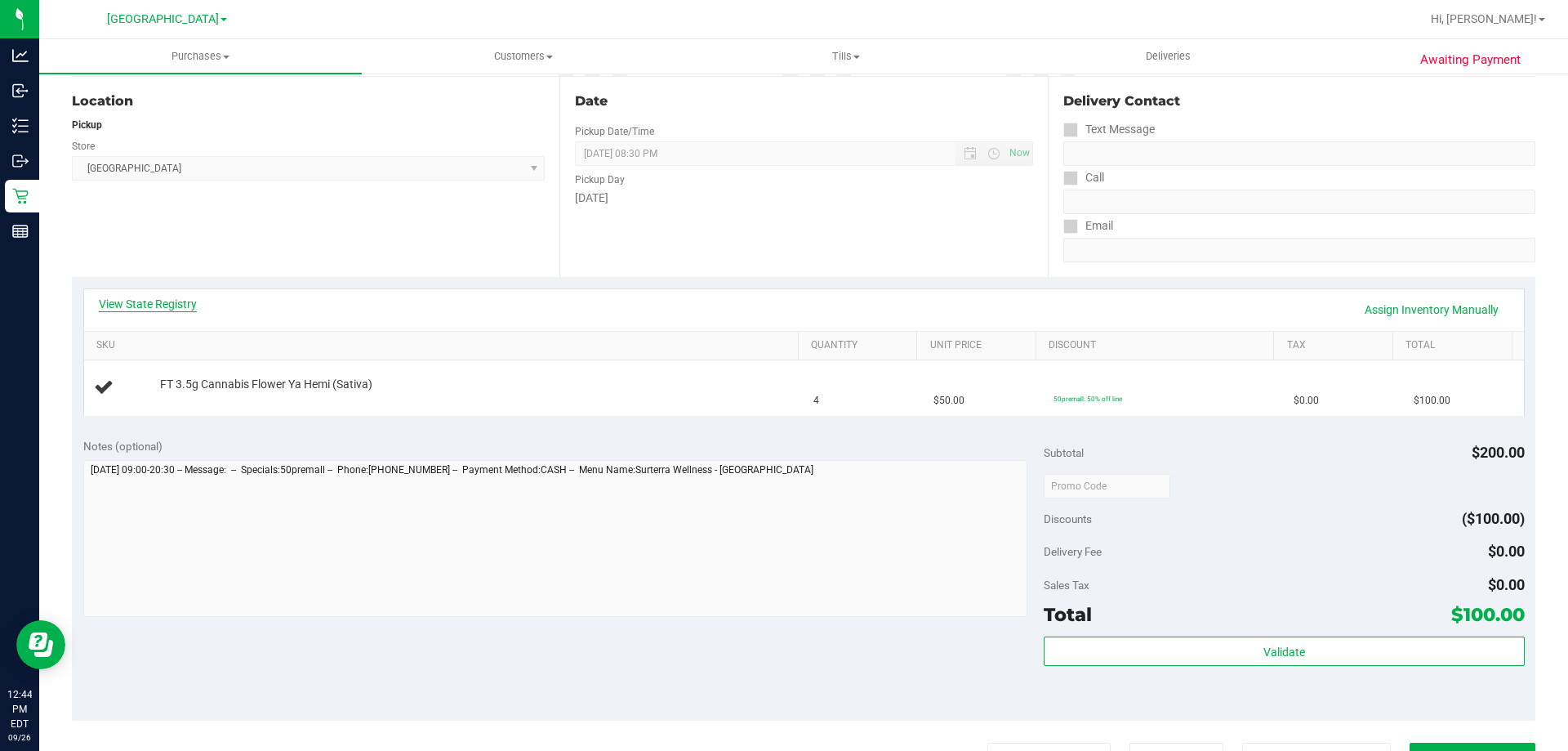
click at [143, 307] on link "View State Registry" at bounding box center [148, 304] width 98 height 16
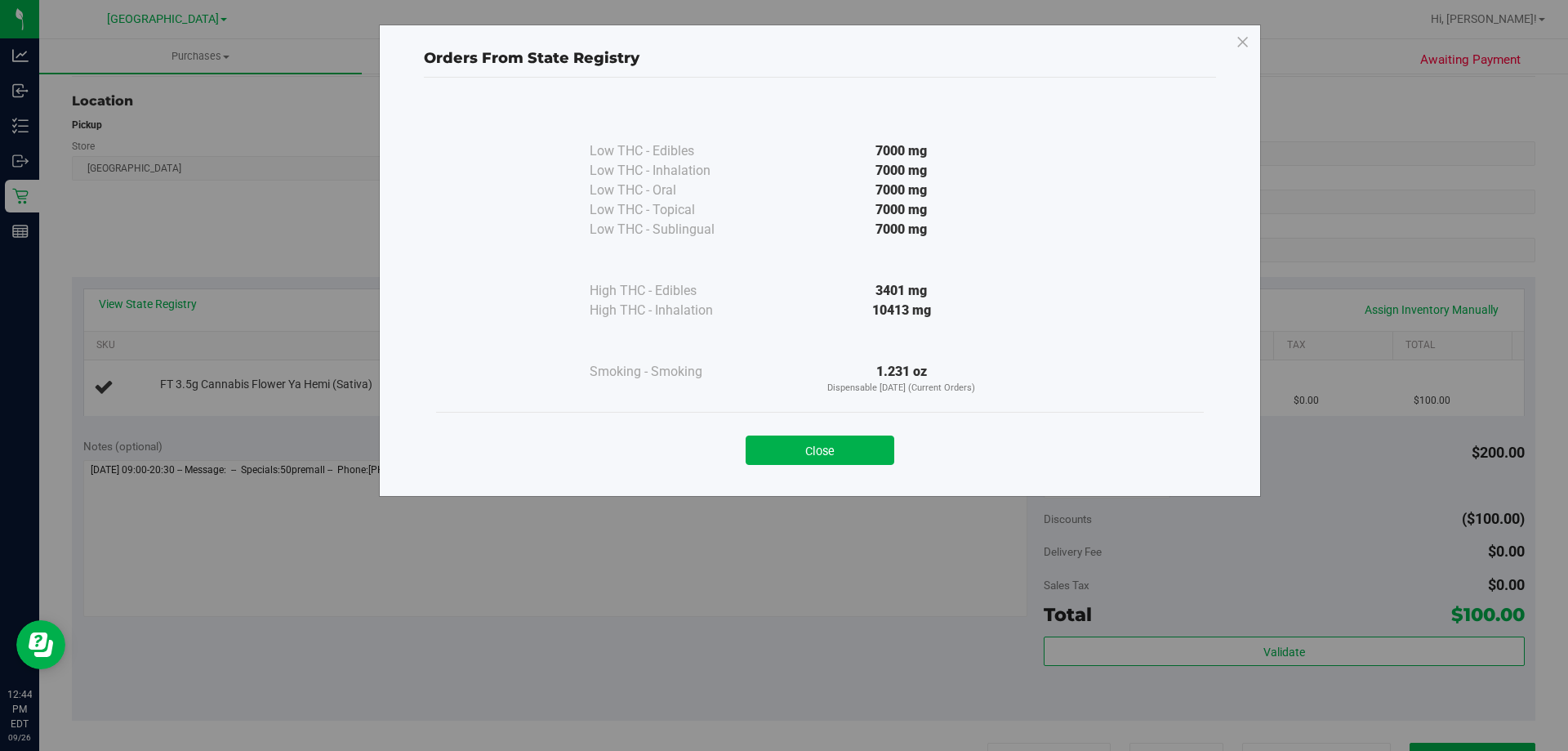
click at [826, 451] on button "Close" at bounding box center [819, 450] width 148 height 30
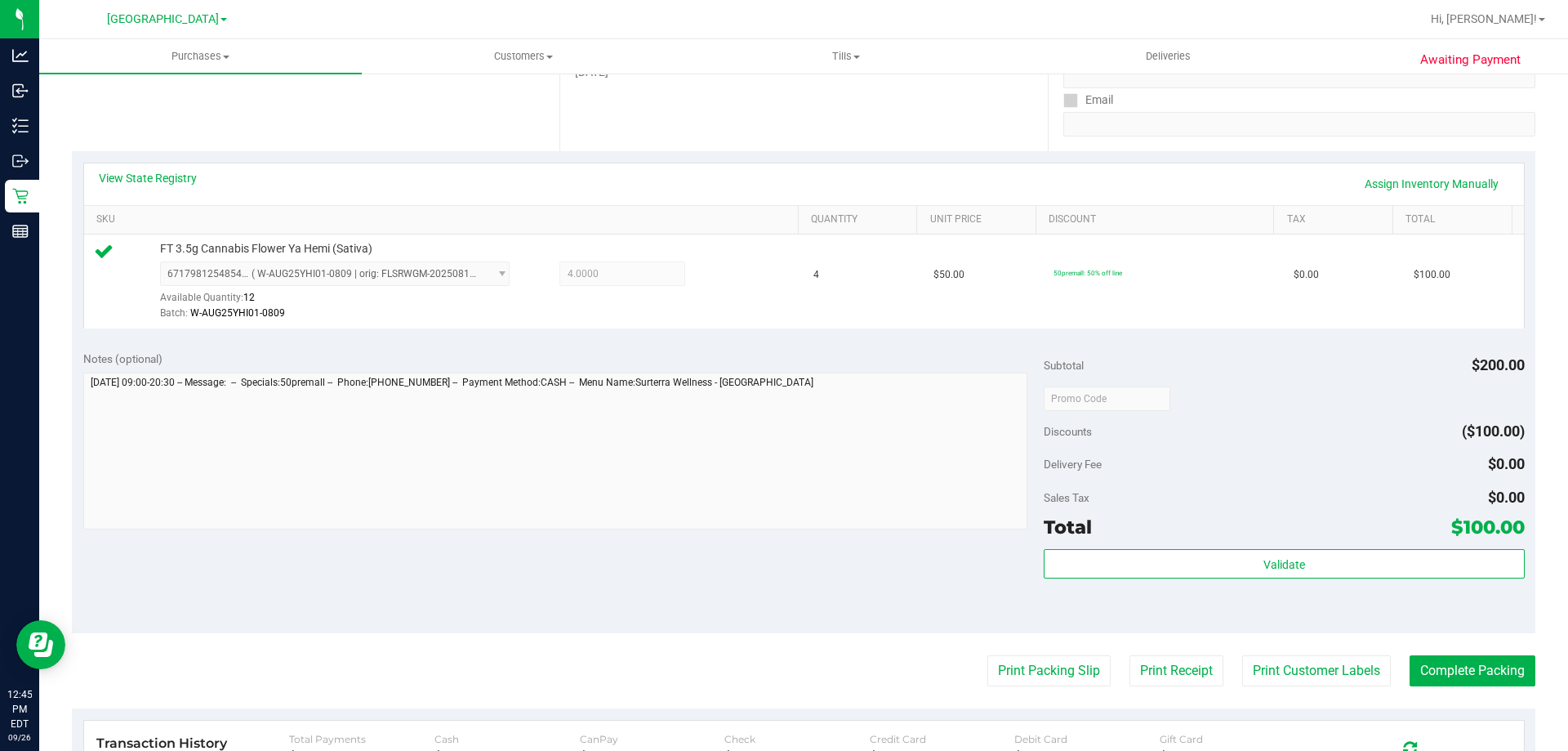
scroll to position [408, 0]
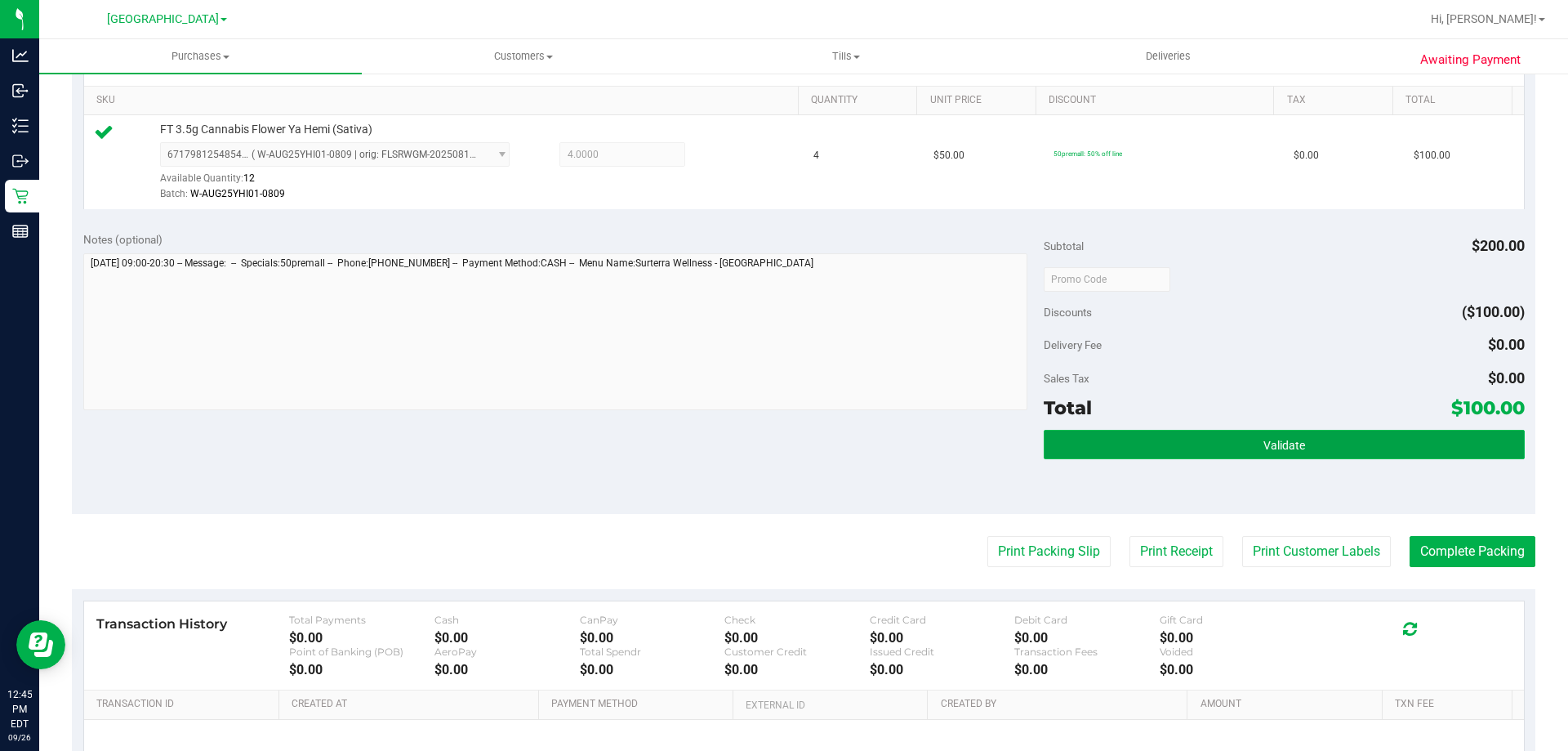
click at [1264, 440] on span "Validate" at bounding box center [1284, 445] width 42 height 13
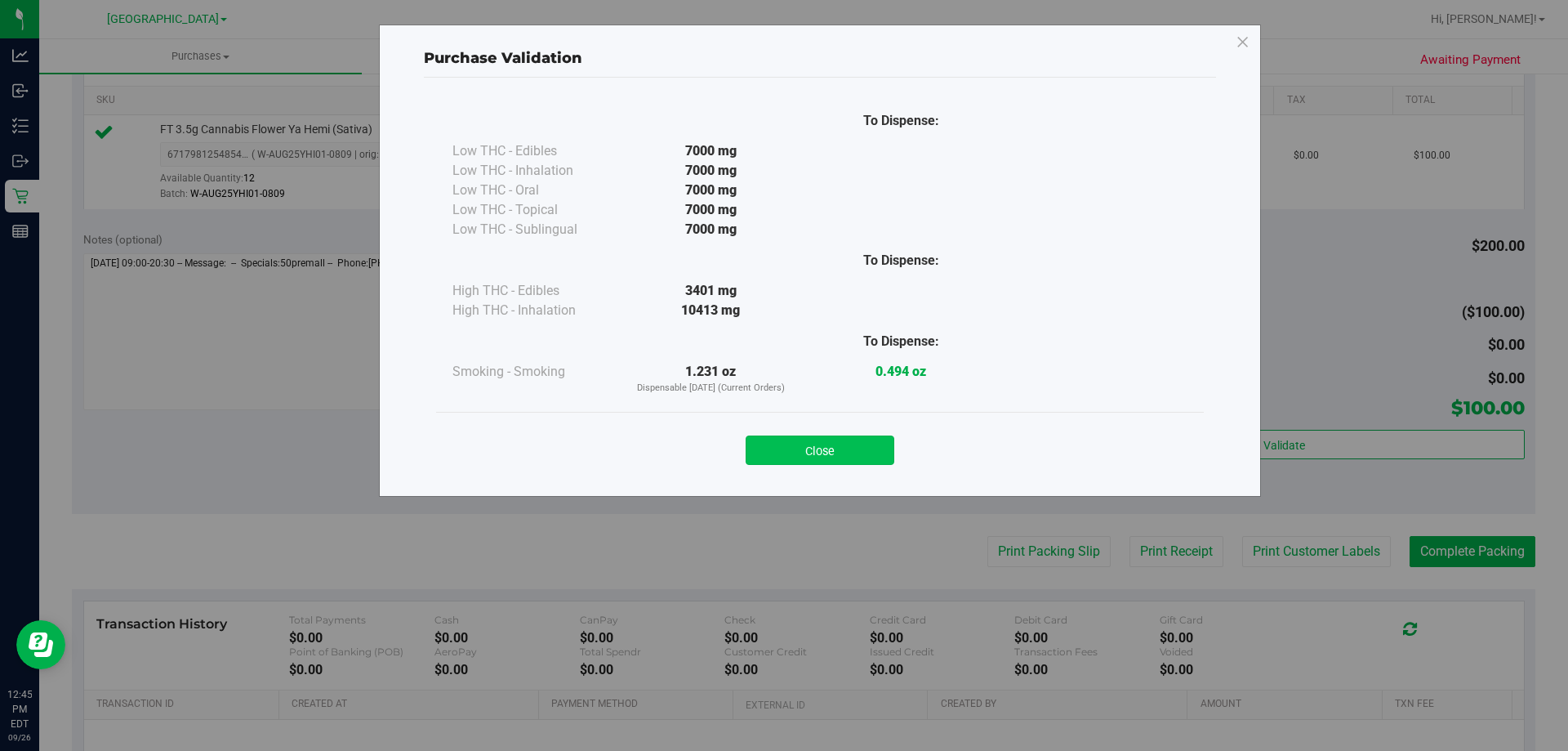
click at [814, 449] on button "Close" at bounding box center [819, 450] width 148 height 30
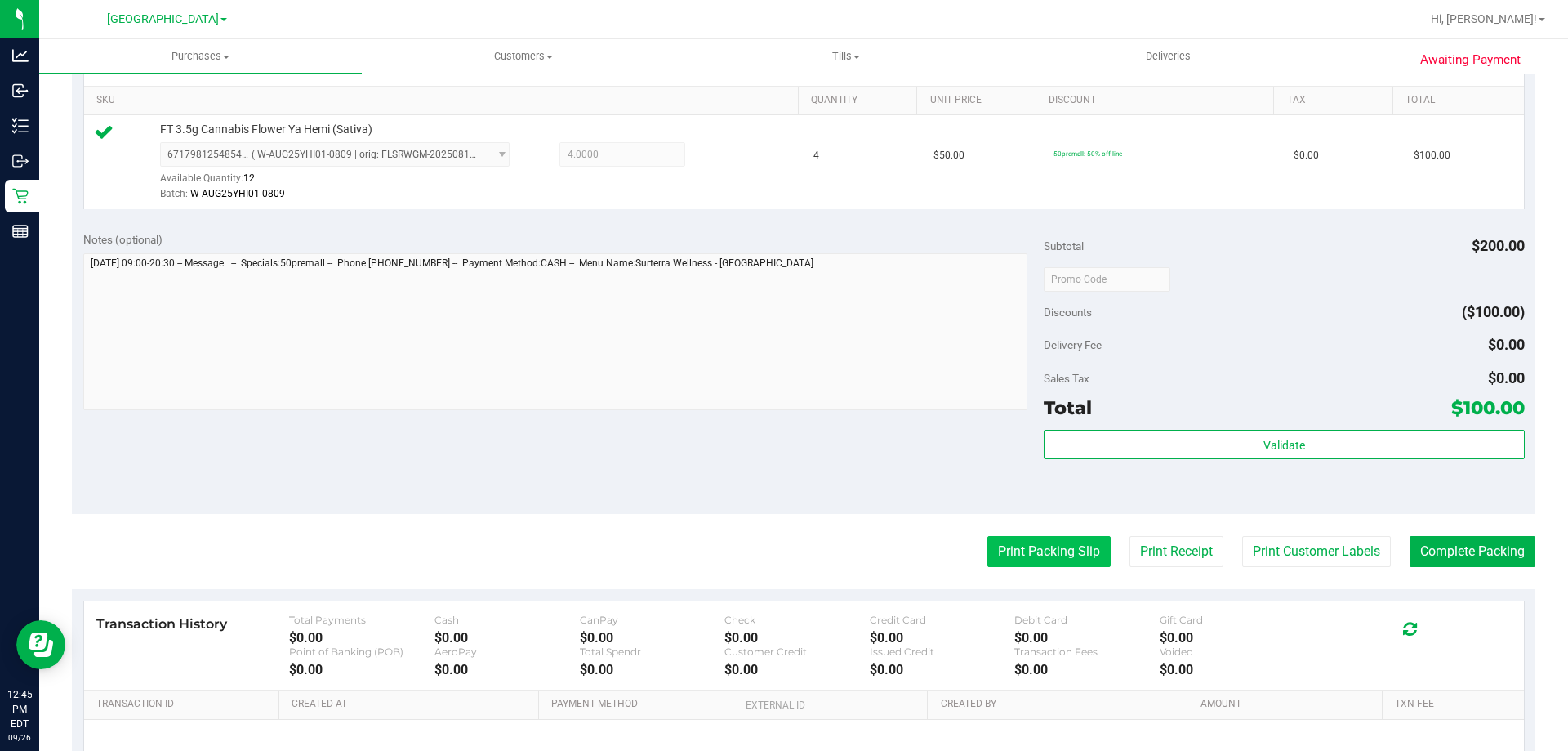
click at [1047, 552] on button "Print Packing Slip" at bounding box center [1048, 552] width 123 height 31
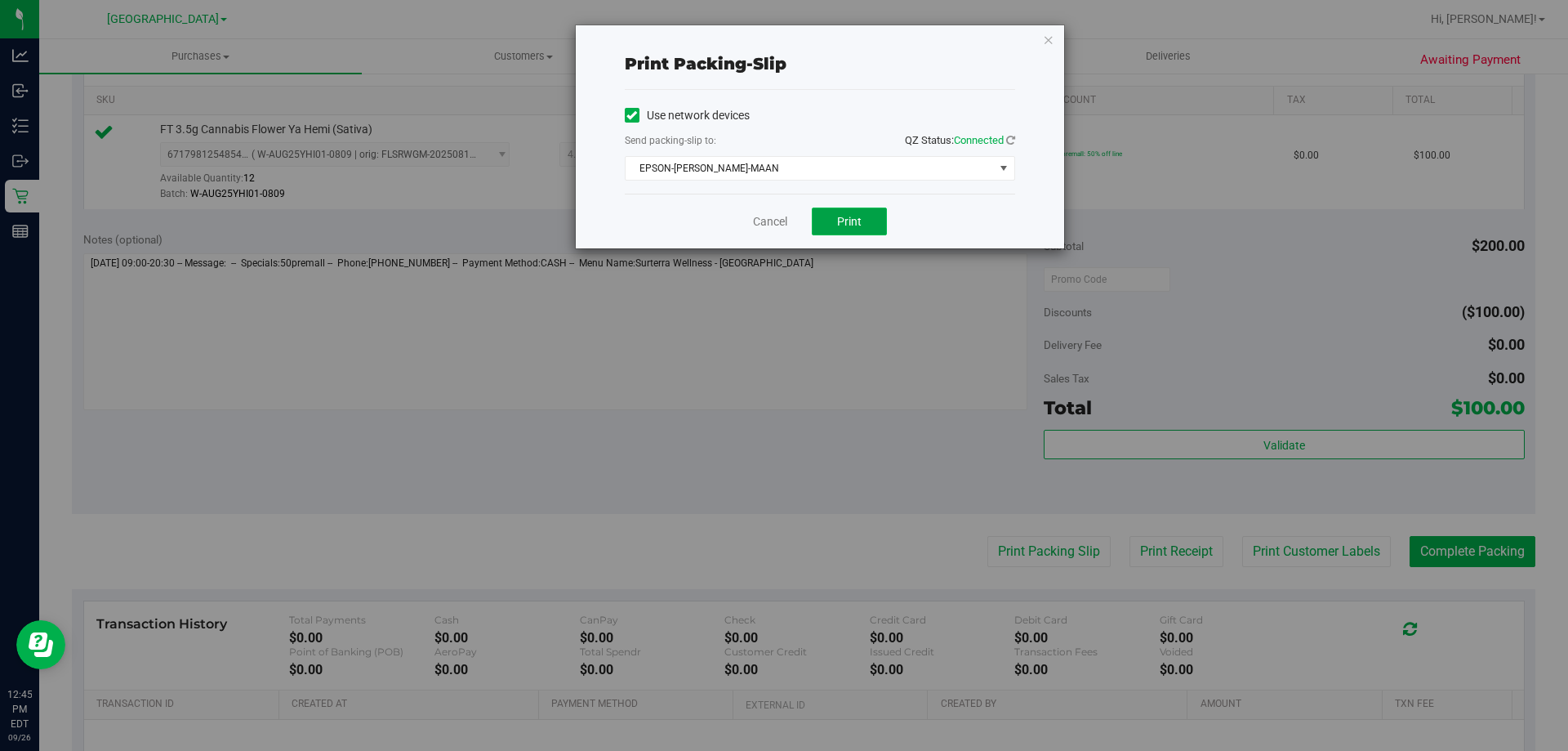
click at [857, 222] on span "Print" at bounding box center [849, 221] width 25 height 13
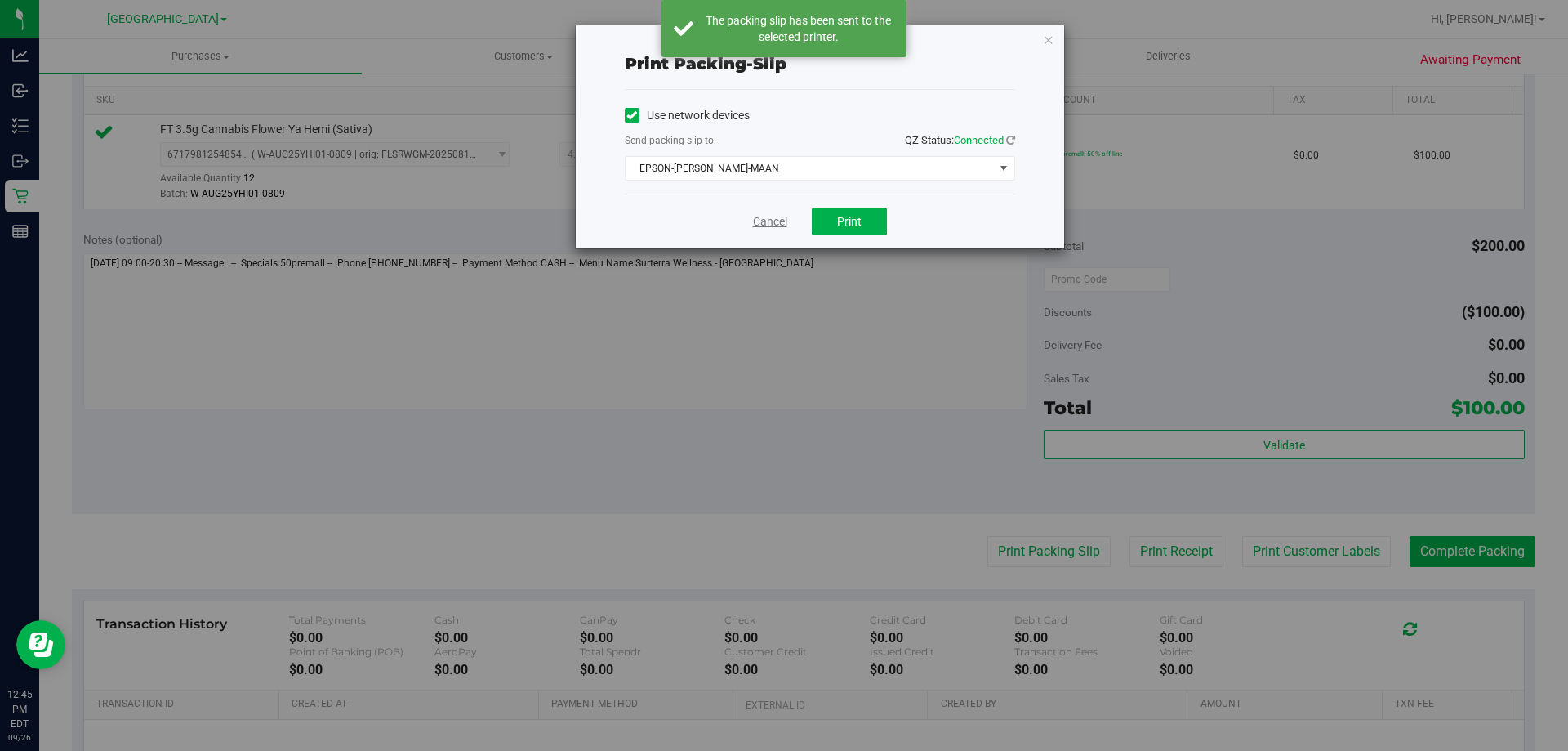
drag, startPoint x: 759, startPoint y: 228, endPoint x: 783, endPoint y: 226, distance: 24.1
click at [762, 228] on link "Cancel" at bounding box center [770, 221] width 34 height 17
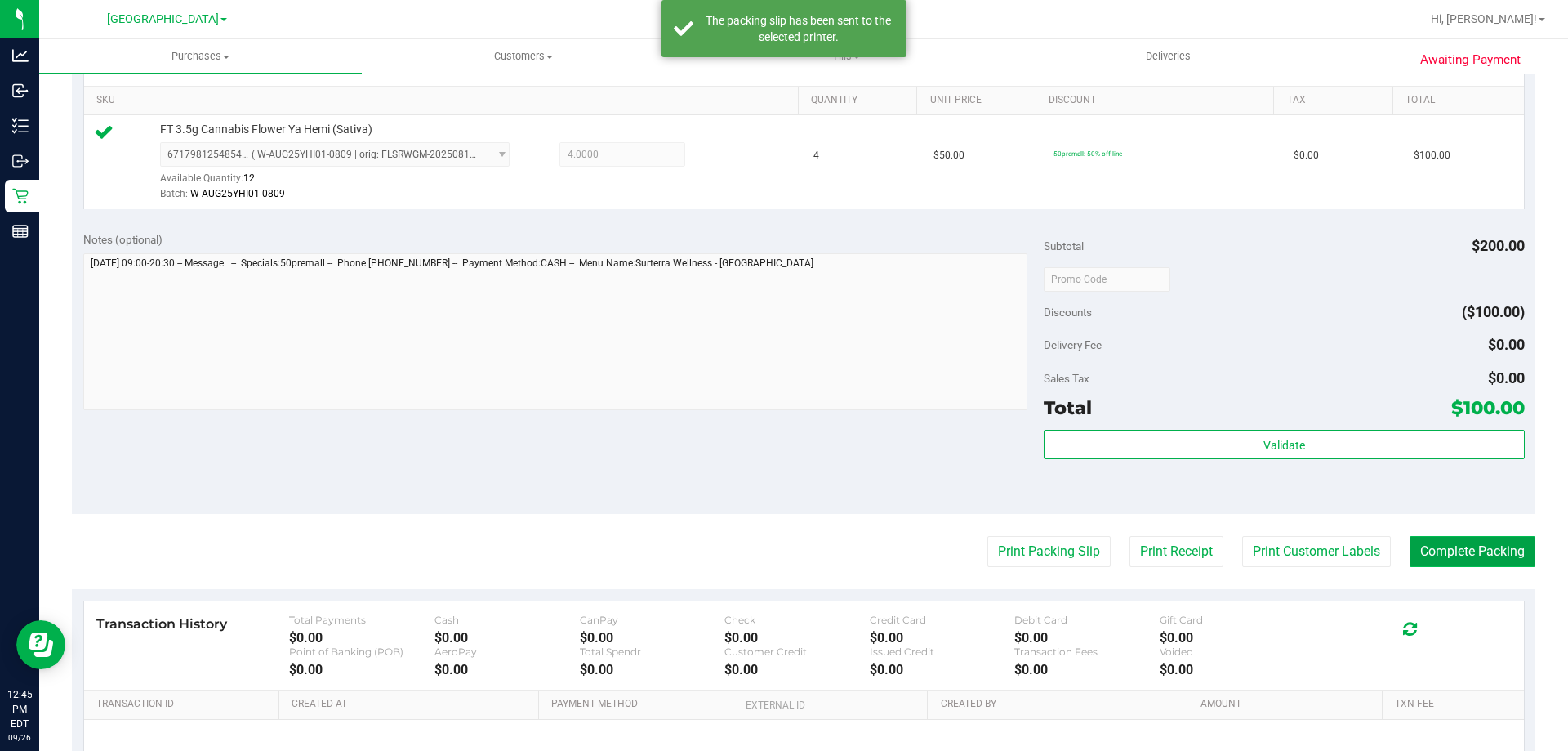
click at [1447, 542] on button "Complete Packing" at bounding box center [1472, 552] width 126 height 31
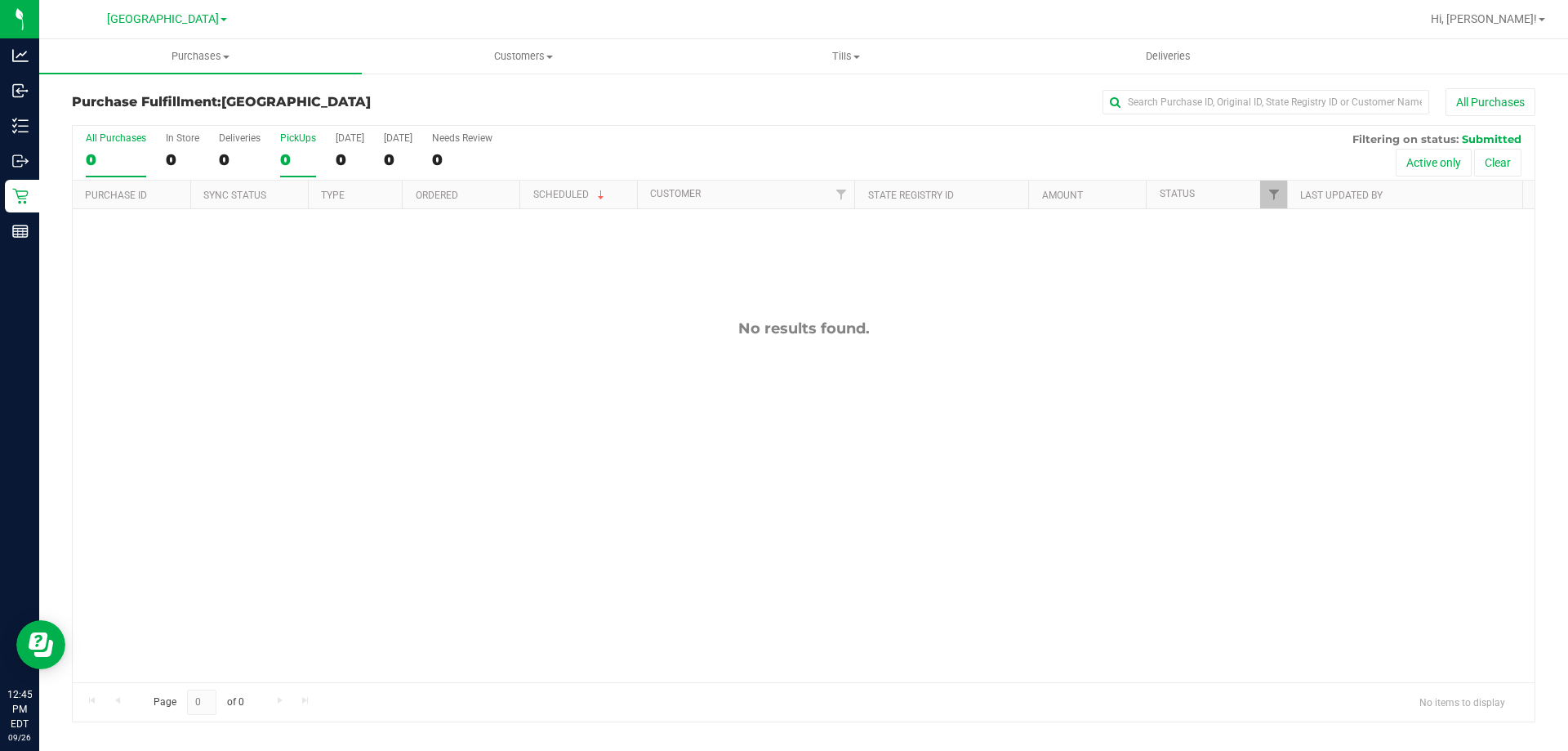
click at [297, 143] on label "PickUps 0" at bounding box center [298, 154] width 36 height 45
click at [0, 0] on input "PickUps 0" at bounding box center [0, 0] width 0 height 0
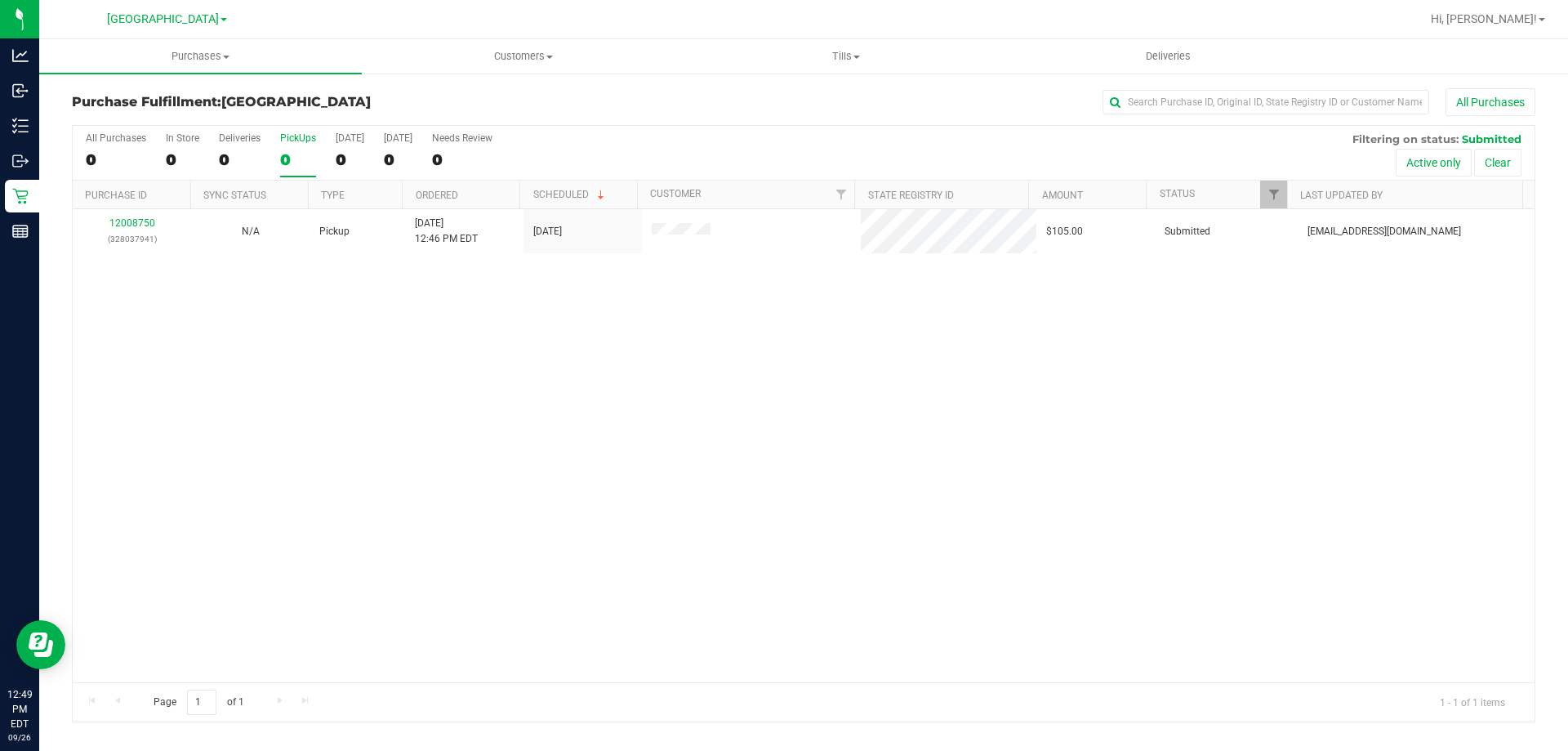
click at [298, 153] on div "0" at bounding box center [298, 160] width 36 height 19
click at [0, 0] on input "PickUps 0" at bounding box center [0, 0] width 0 height 0
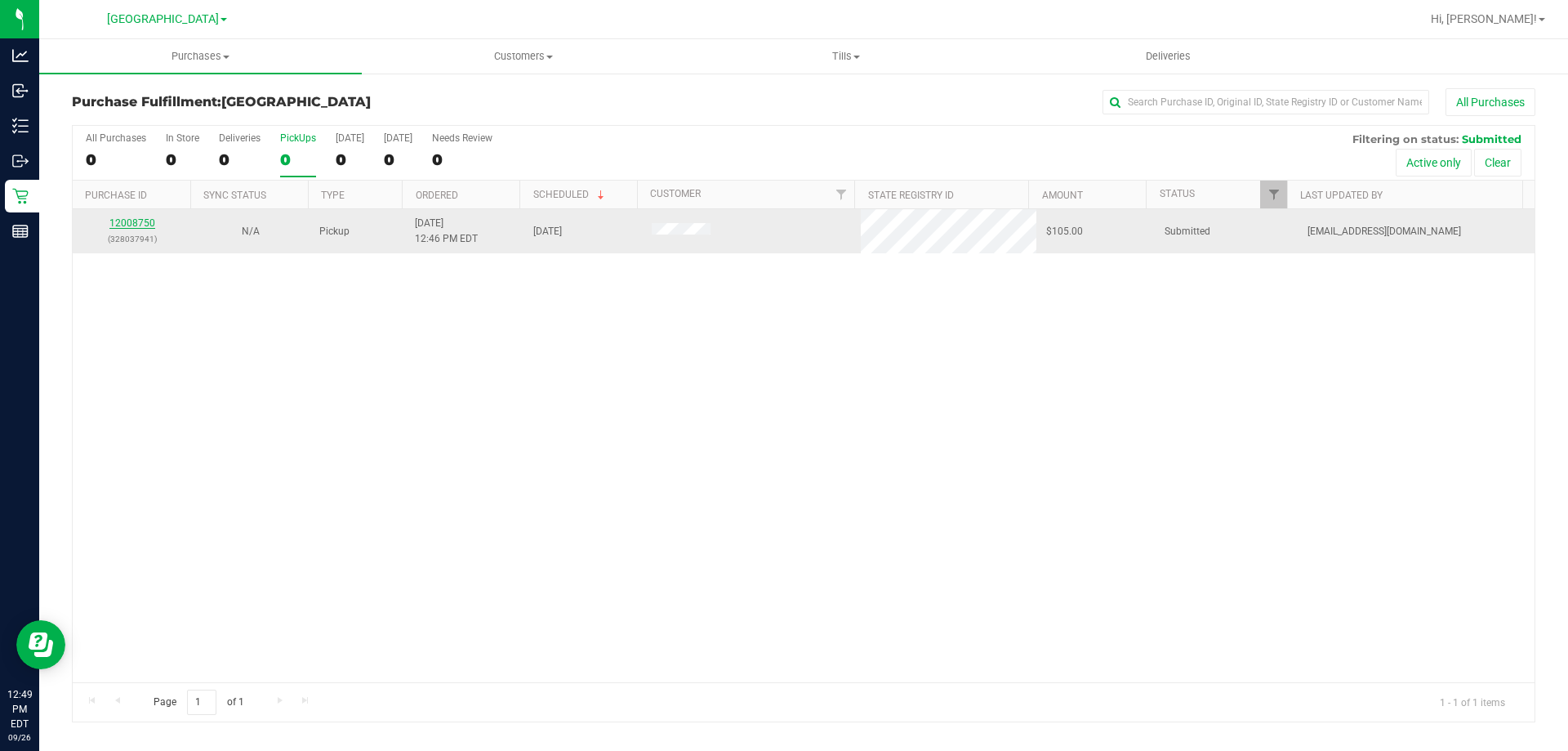
click at [132, 221] on link "12008750" at bounding box center [132, 222] width 46 height 11
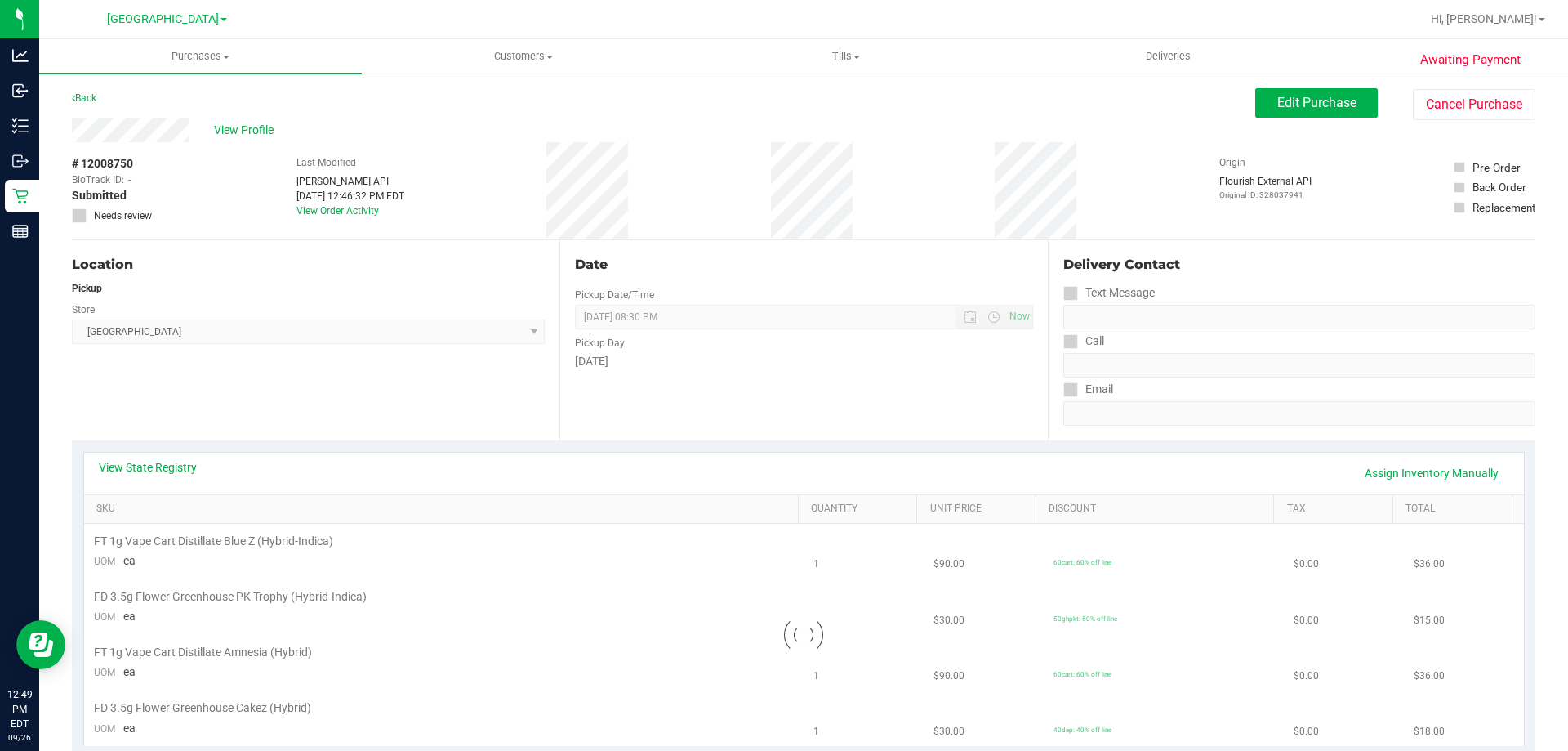
scroll to position [164, 0]
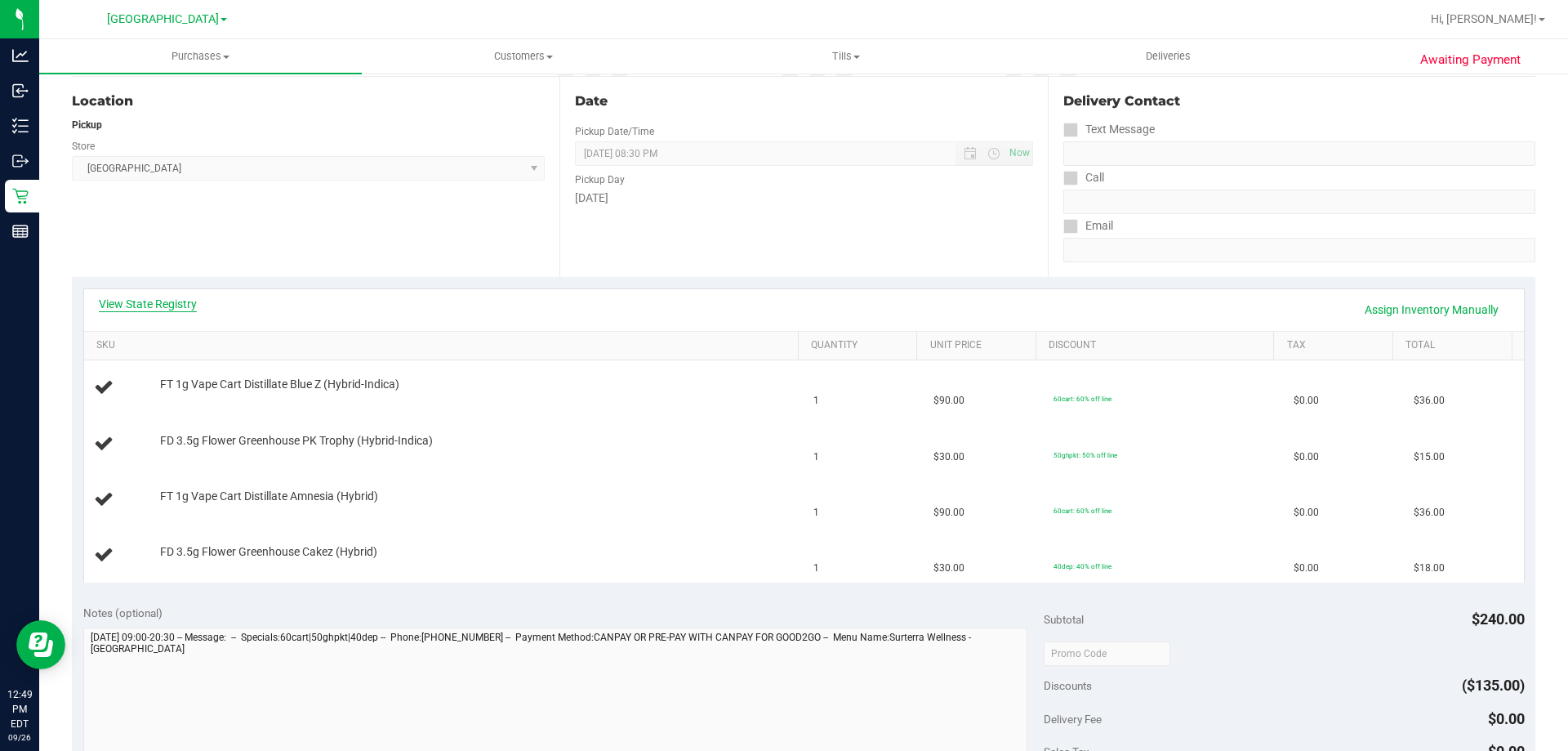
click at [182, 299] on link "View State Registry" at bounding box center [148, 304] width 98 height 16
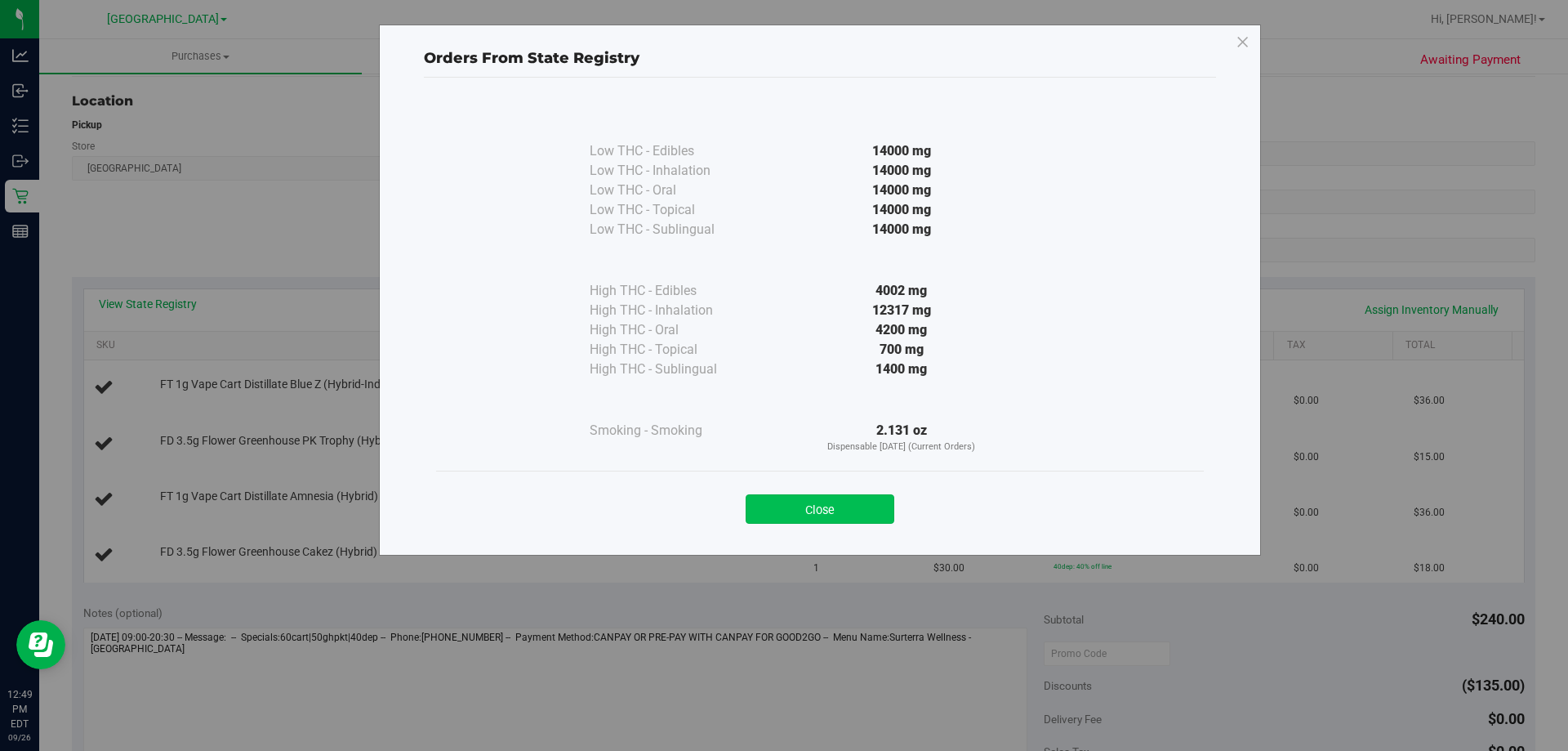
click at [880, 499] on button "Close" at bounding box center [819, 509] width 148 height 30
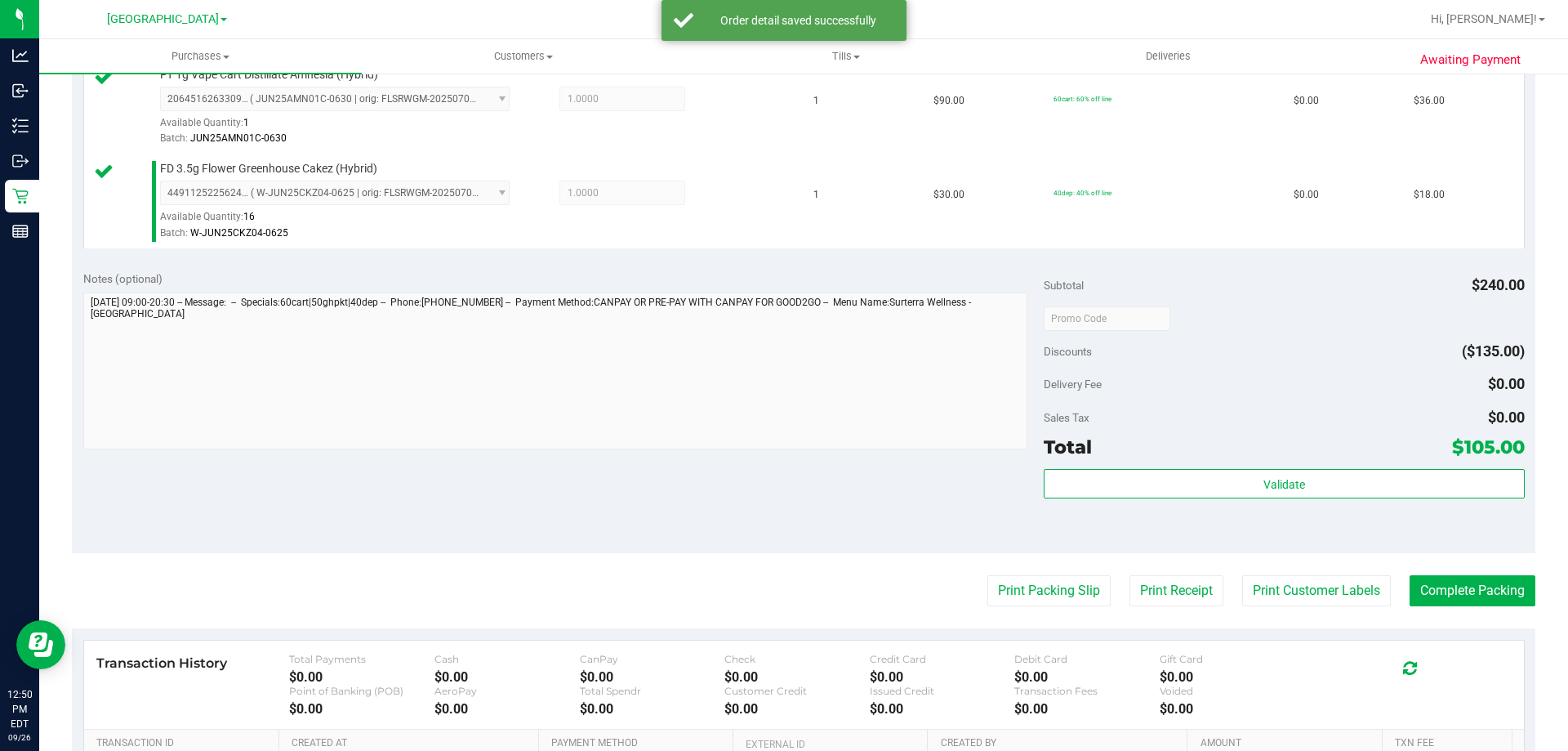
scroll to position [653, 0]
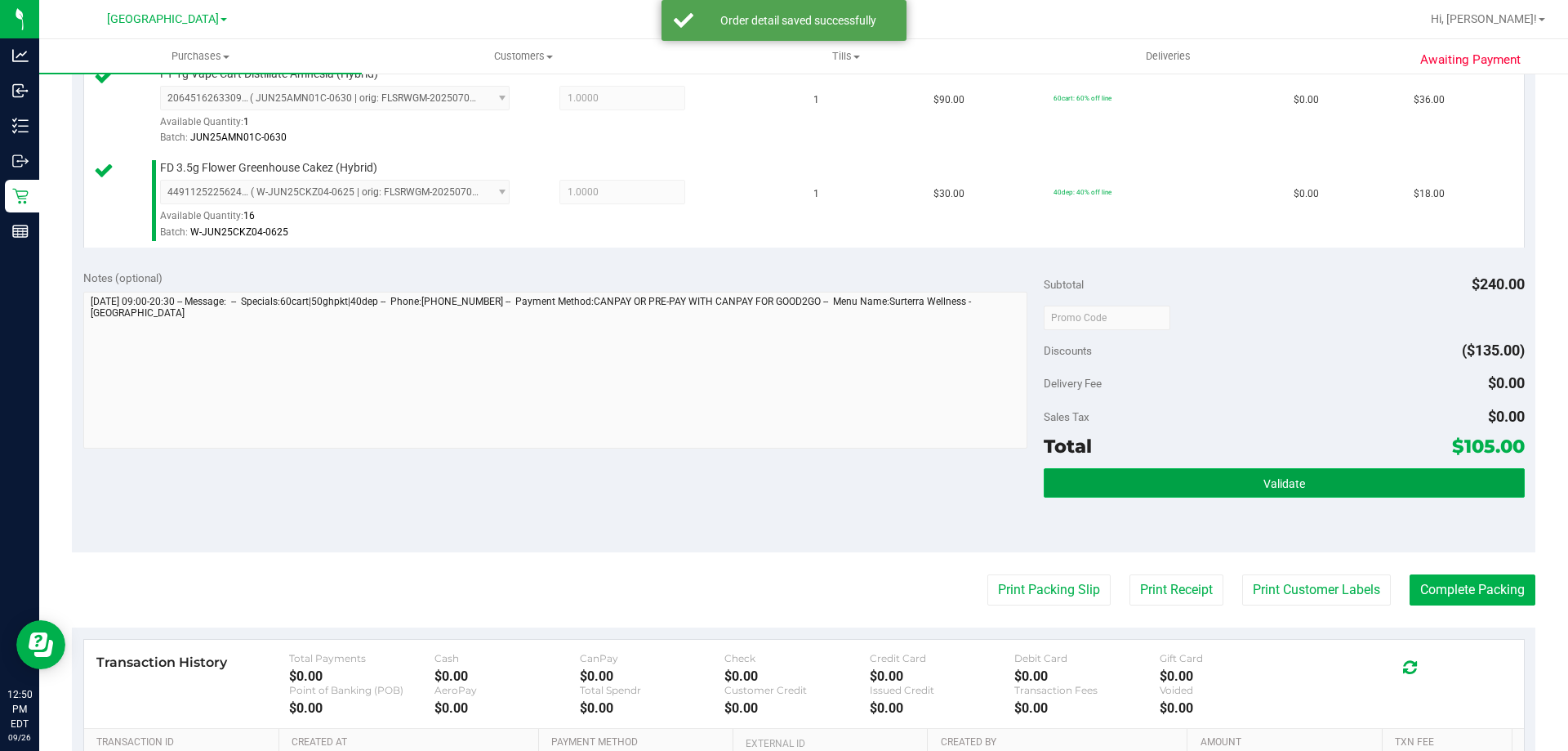
click at [1200, 478] on button "Validate" at bounding box center [1284, 483] width 480 height 30
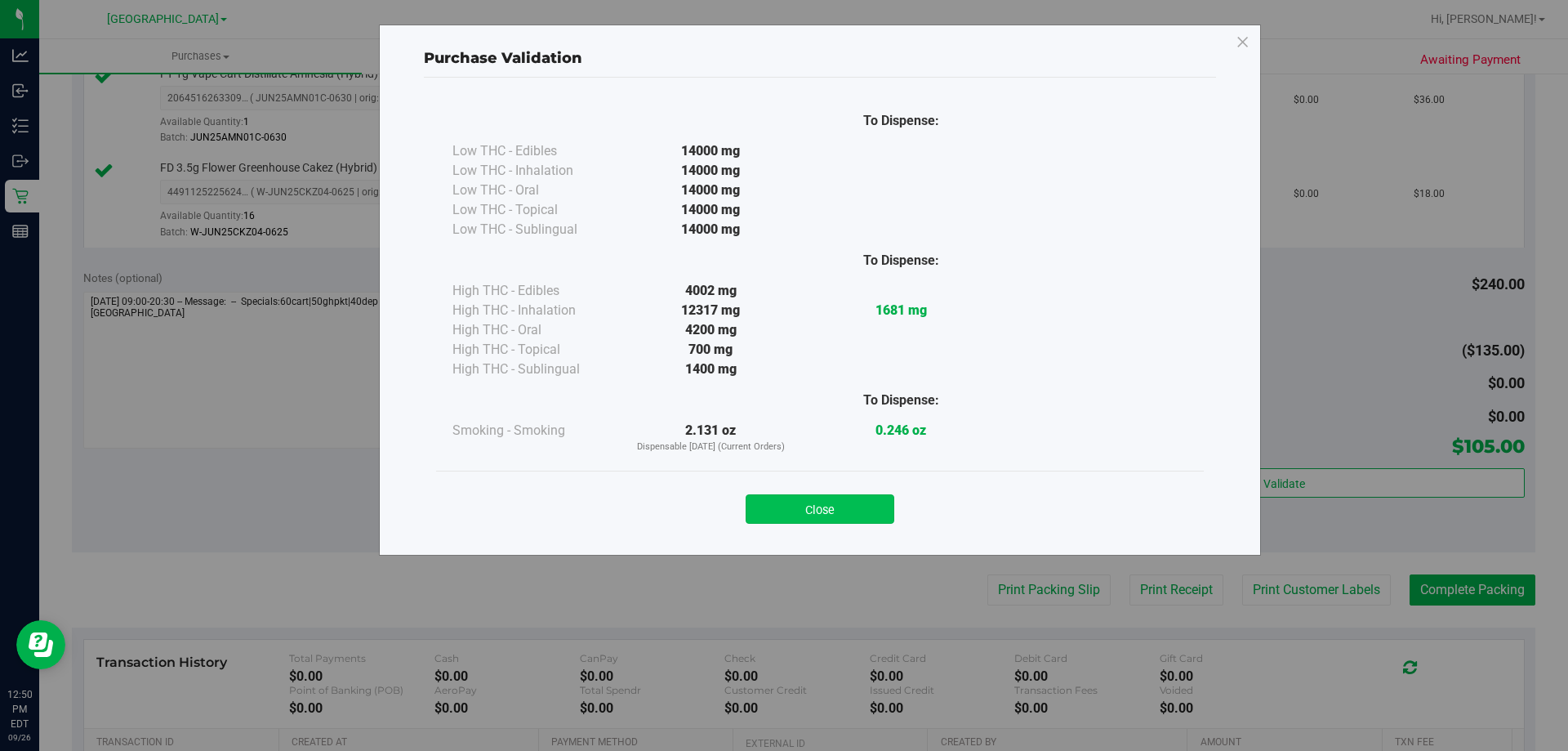
click at [886, 504] on button "Close" at bounding box center [819, 509] width 148 height 30
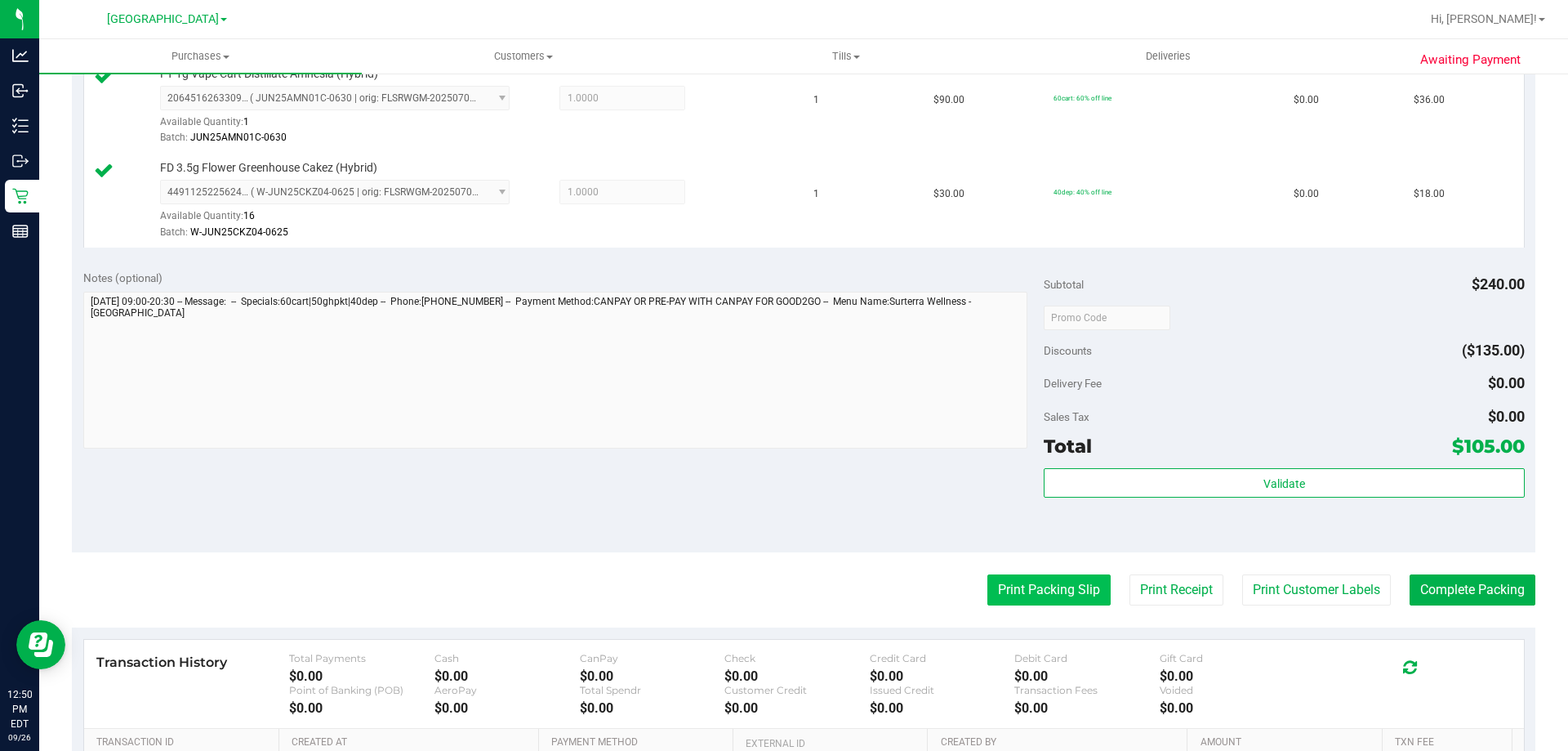
click at [1055, 591] on button "Print Packing Slip" at bounding box center [1048, 590] width 123 height 31
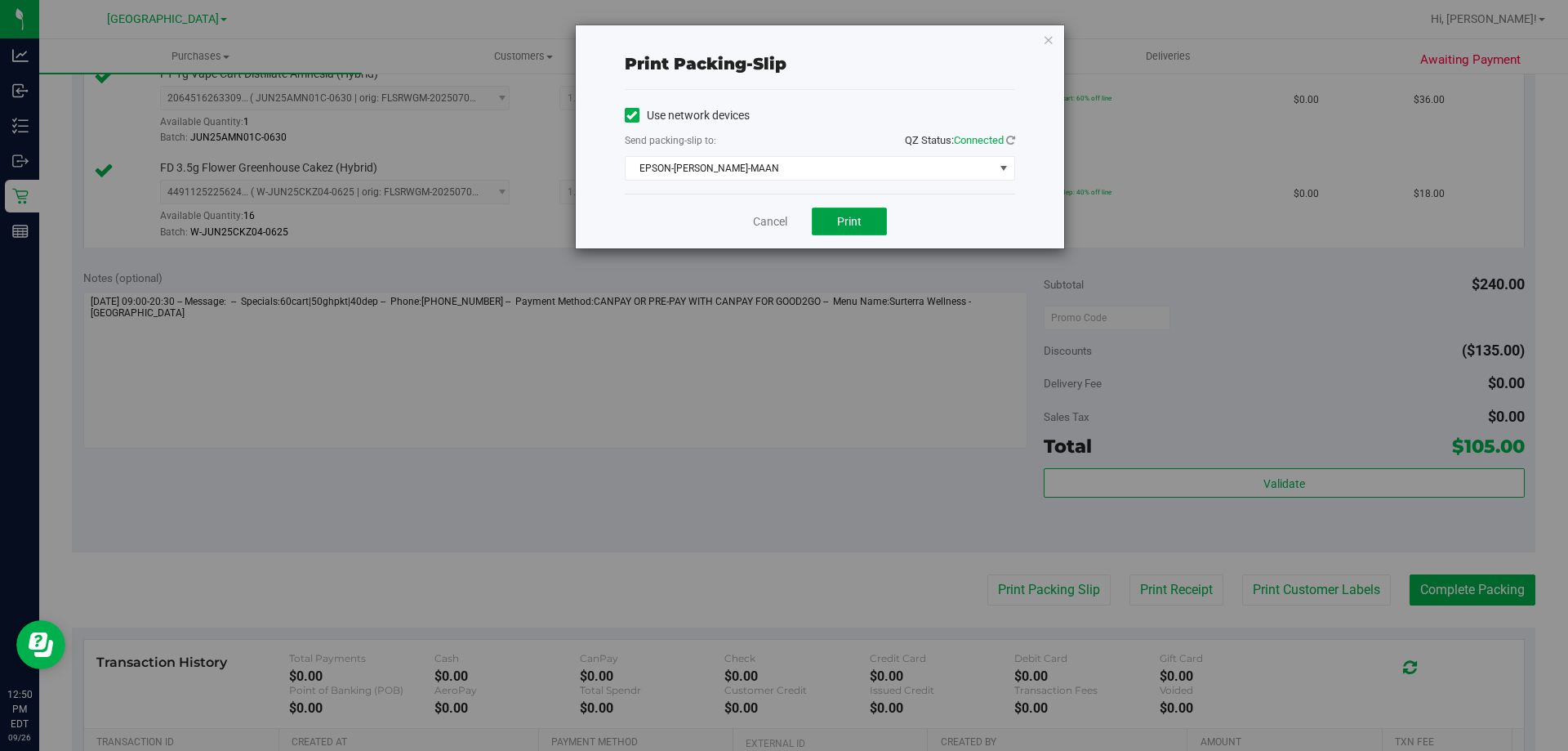
click at [825, 216] on button "Print" at bounding box center [849, 221] width 75 height 28
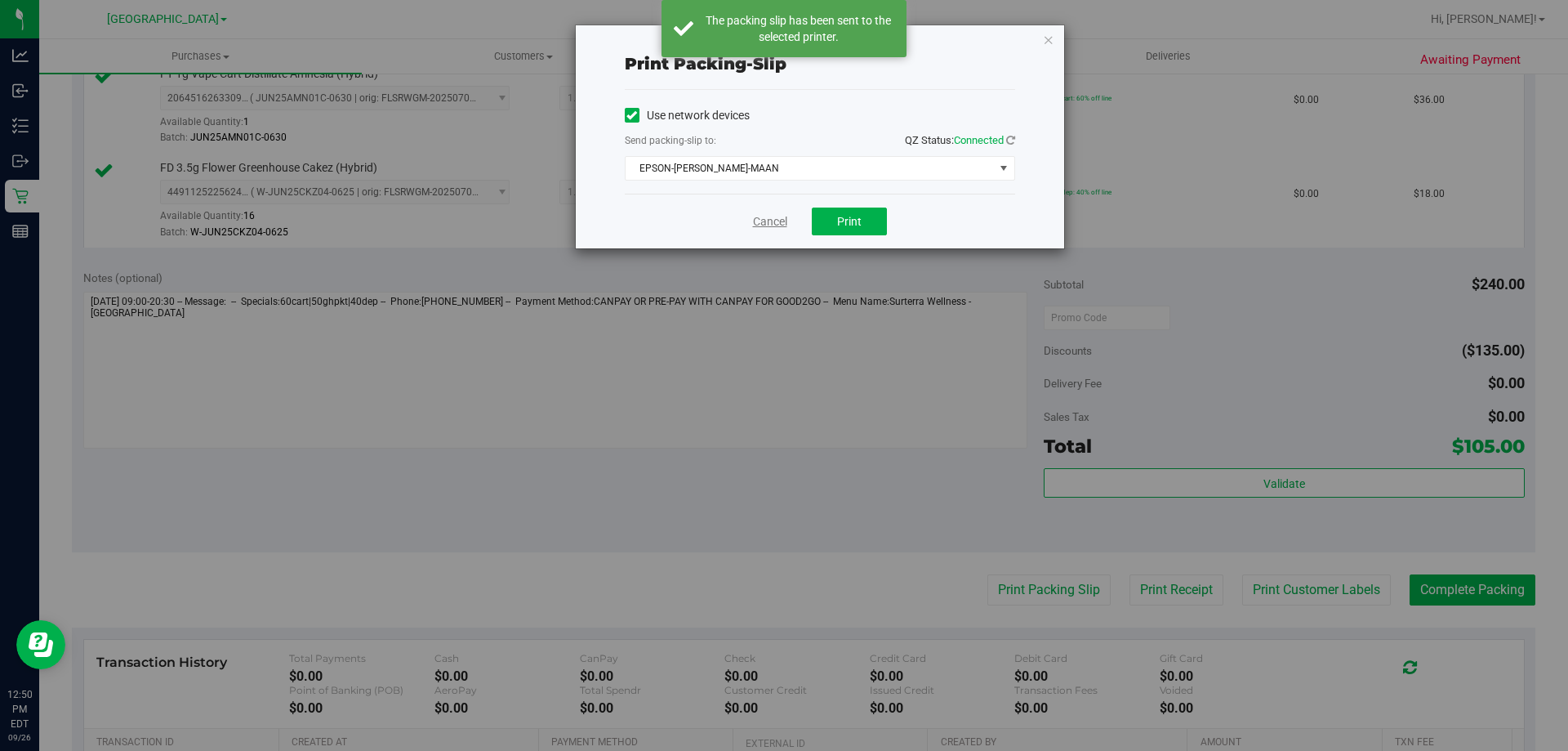
click at [768, 222] on link "Cancel" at bounding box center [770, 221] width 34 height 17
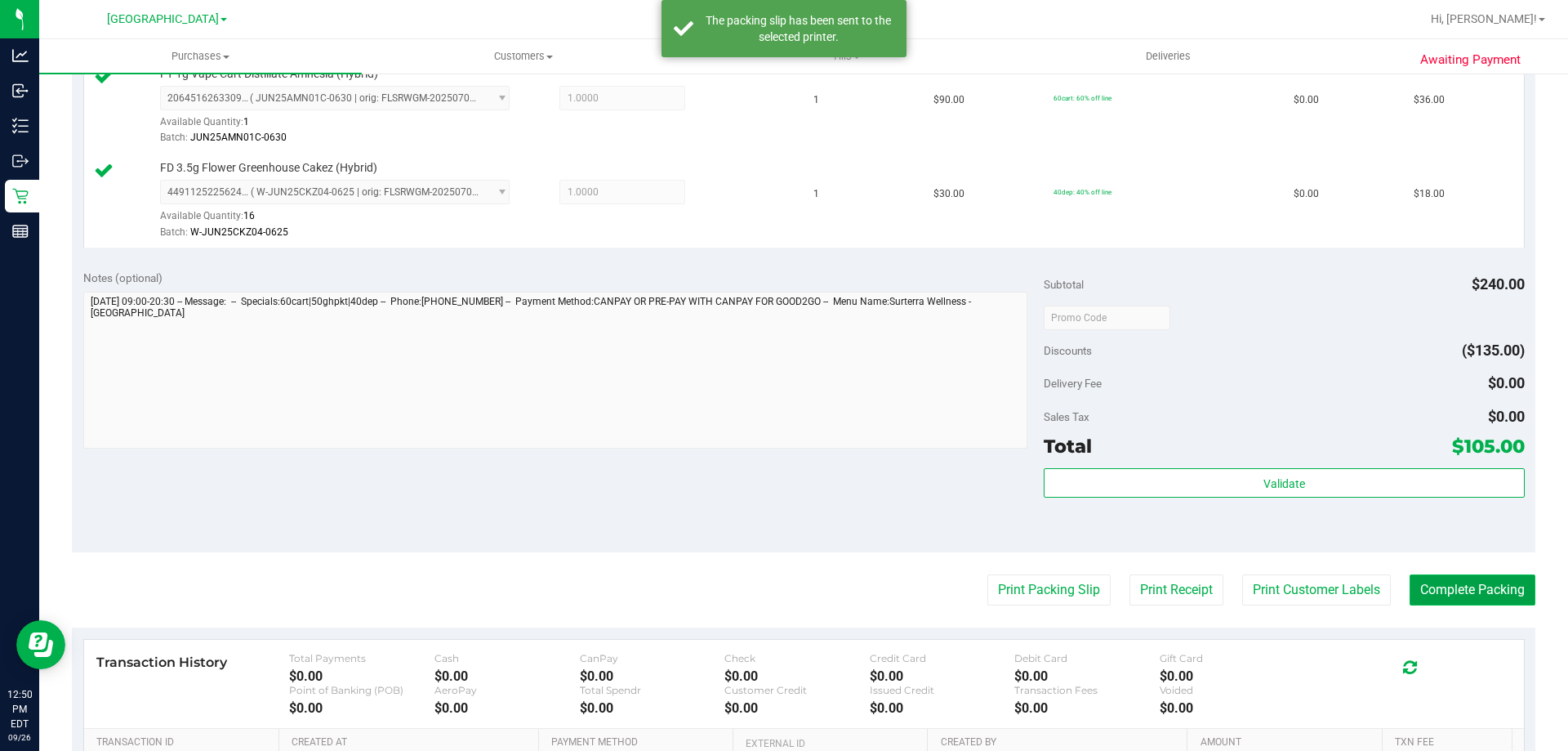
click at [1498, 596] on button "Complete Packing" at bounding box center [1472, 590] width 126 height 31
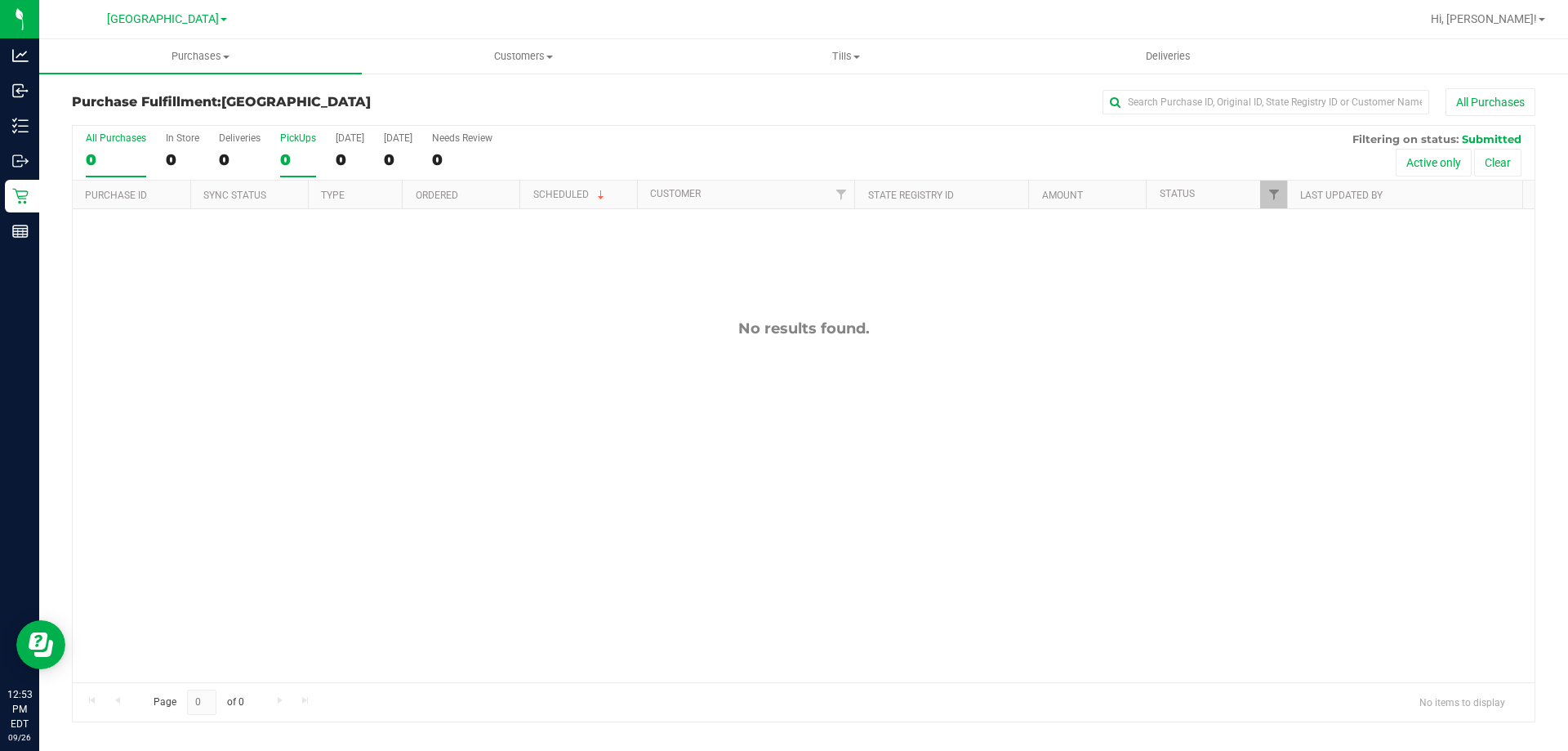
click at [298, 154] on div "0" at bounding box center [298, 160] width 36 height 19
click at [0, 0] on input "PickUps 0" at bounding box center [0, 0] width 0 height 0
click at [307, 154] on div "0" at bounding box center [298, 160] width 36 height 19
click at [0, 0] on input "PickUps 0" at bounding box center [0, 0] width 0 height 0
click at [328, 141] on div "All Purchases 0 In Store 0 Deliveries 0 PickUps 0 [DATE] 0 [DATE] 0 Needs Revie…" at bounding box center [804, 153] width 1462 height 55
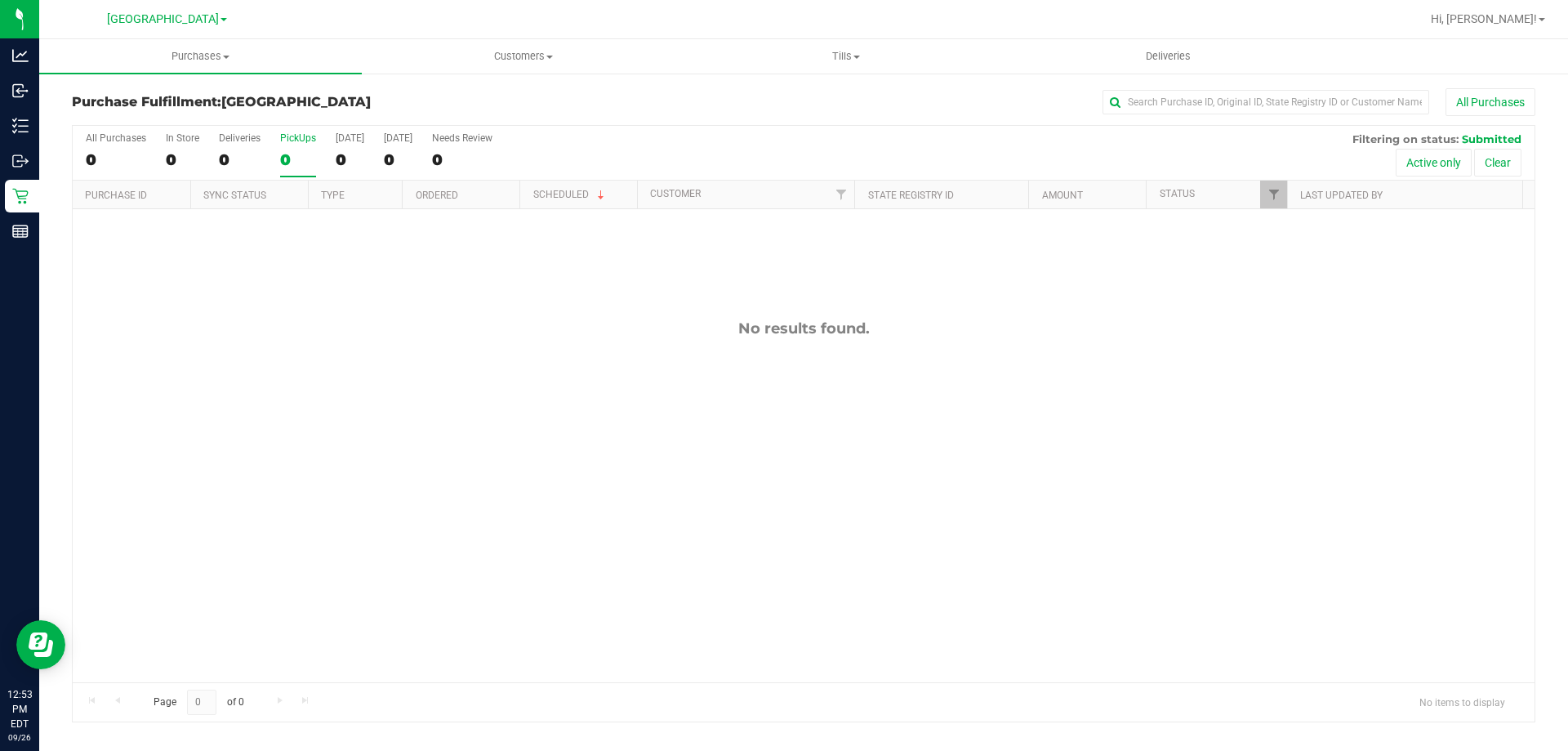
click at [303, 143] on label "PickUps 0" at bounding box center [298, 154] width 36 height 45
click at [0, 0] on input "PickUps 0" at bounding box center [0, 0] width 0 height 0
click at [297, 154] on div "0" at bounding box center [298, 160] width 36 height 19
click at [0, 0] on input "PickUps 0" at bounding box center [0, 0] width 0 height 0
click at [289, 154] on div "0" at bounding box center [298, 160] width 36 height 19
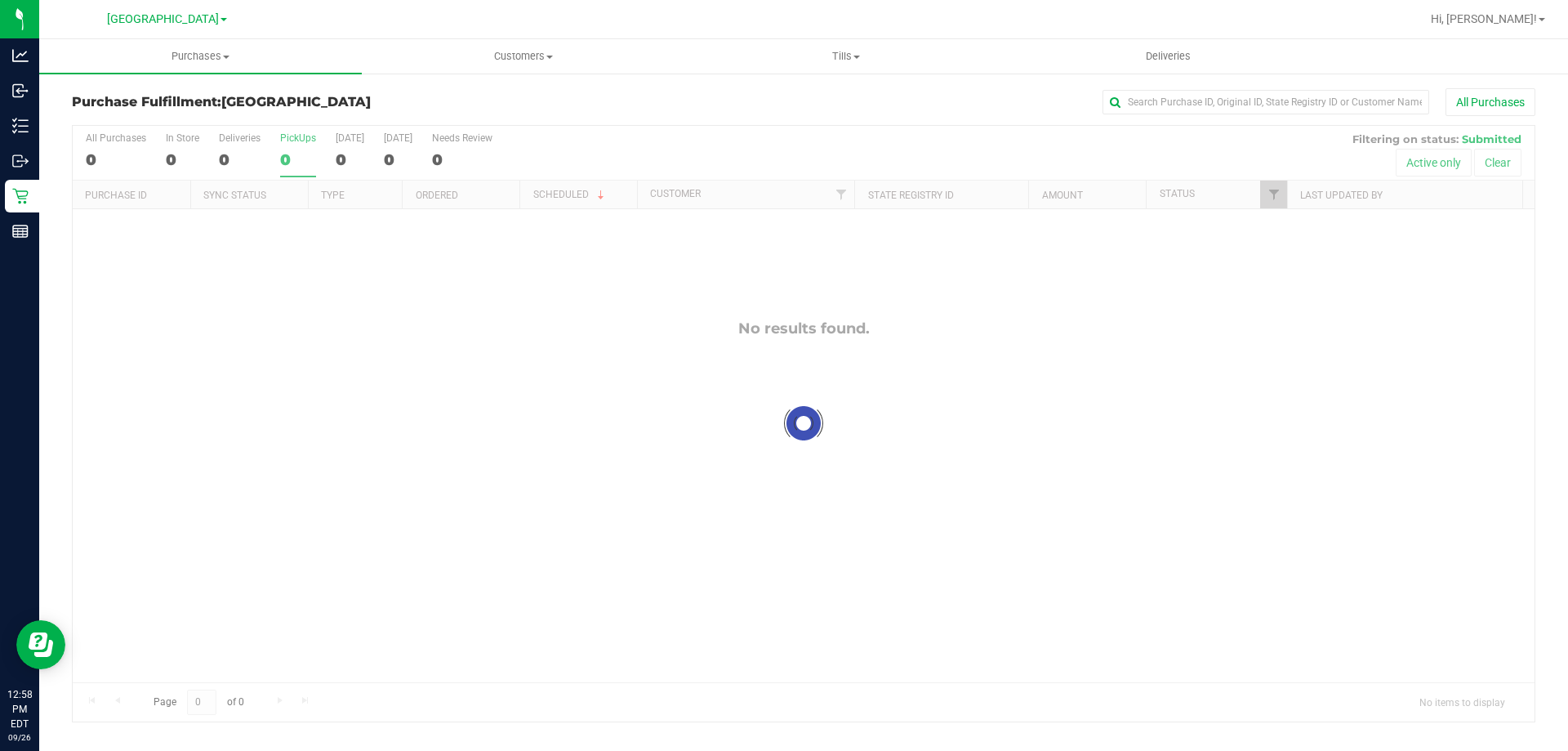
click at [0, 0] on input "PickUps 0" at bounding box center [0, 0] width 0 height 0
click at [294, 138] on div "PickUps" at bounding box center [298, 137] width 36 height 11
click at [0, 0] on input "PickUps 0" at bounding box center [0, 0] width 0 height 0
click at [297, 170] on label "PickUps 0" at bounding box center [298, 154] width 36 height 45
click at [0, 0] on input "PickUps 0" at bounding box center [0, 0] width 0 height 0
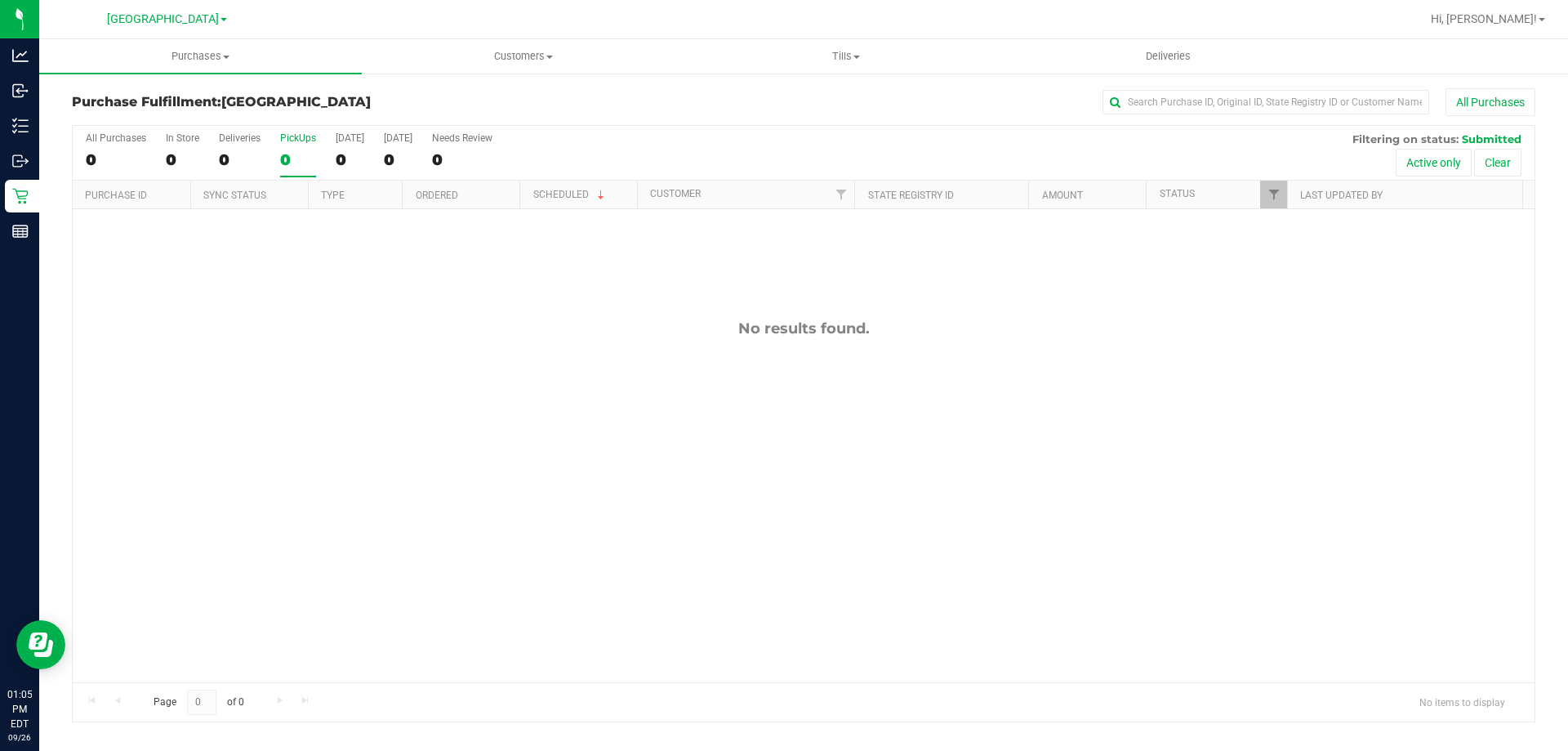
click at [292, 138] on div "PickUps" at bounding box center [298, 137] width 36 height 11
click at [0, 0] on input "PickUps 0" at bounding box center [0, 0] width 0 height 0
click at [305, 160] on div "0" at bounding box center [298, 160] width 36 height 19
click at [0, 0] on input "PickUps 0" at bounding box center [0, 0] width 0 height 0
click at [286, 163] on div "0" at bounding box center [298, 160] width 36 height 19
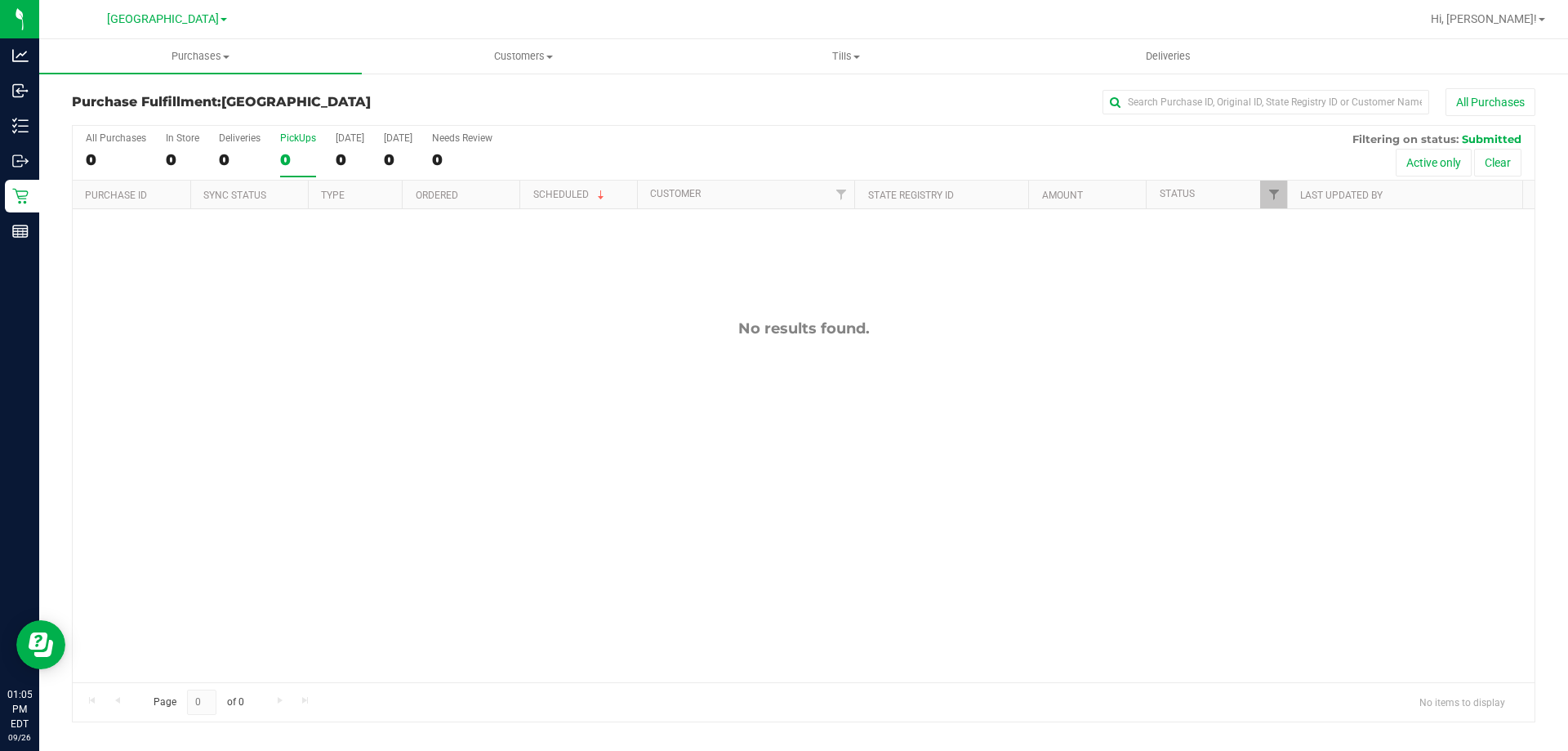
click at [0, 0] on input "PickUps 0" at bounding box center [0, 0] width 0 height 0
click at [291, 175] on label "PickUps 0" at bounding box center [298, 154] width 36 height 45
click at [0, 0] on input "PickUps 0" at bounding box center [0, 0] width 0 height 0
click at [308, 160] on div "0" at bounding box center [298, 160] width 36 height 19
click at [0, 0] on input "PickUps 0" at bounding box center [0, 0] width 0 height 0
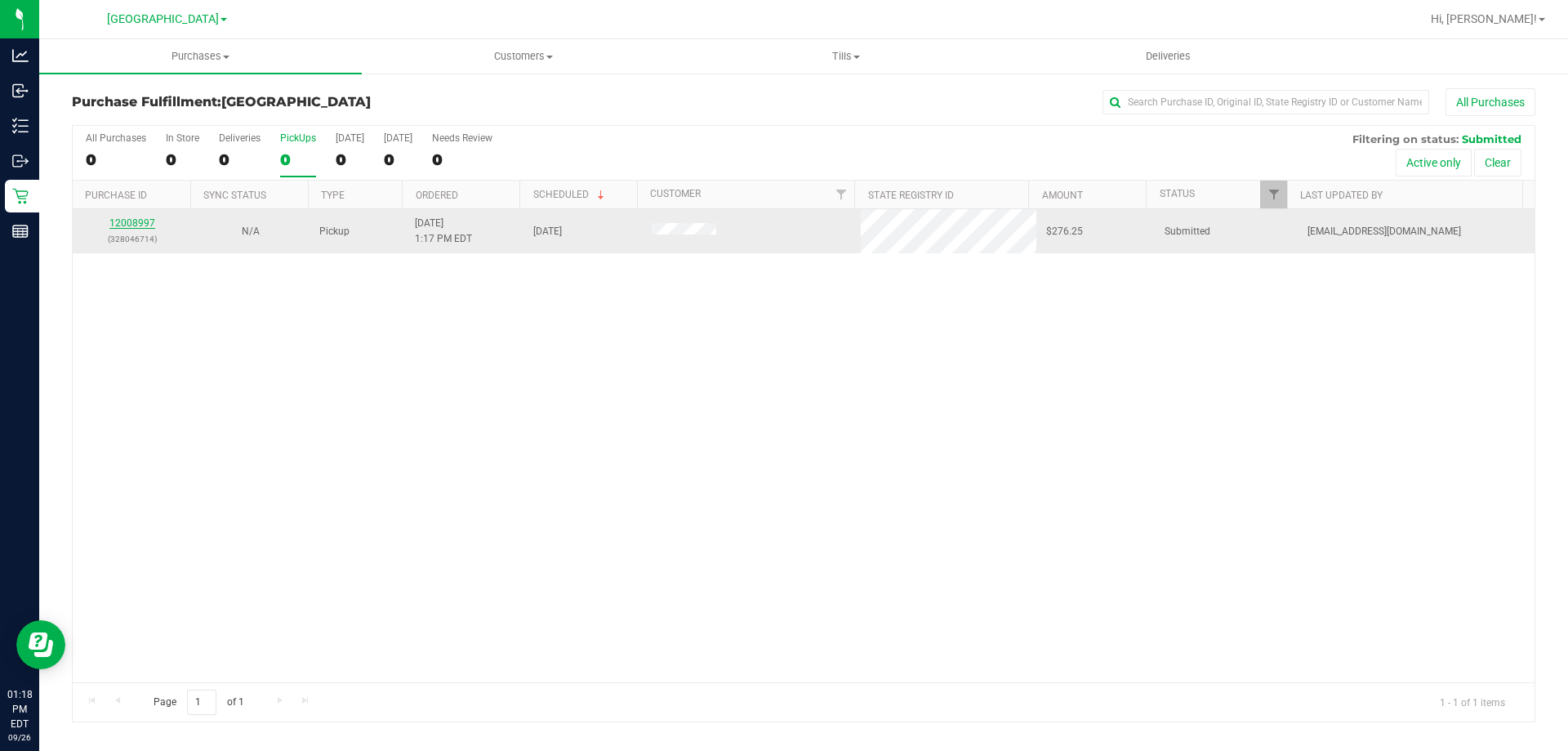
click at [141, 218] on link "12008997" at bounding box center [132, 222] width 46 height 11
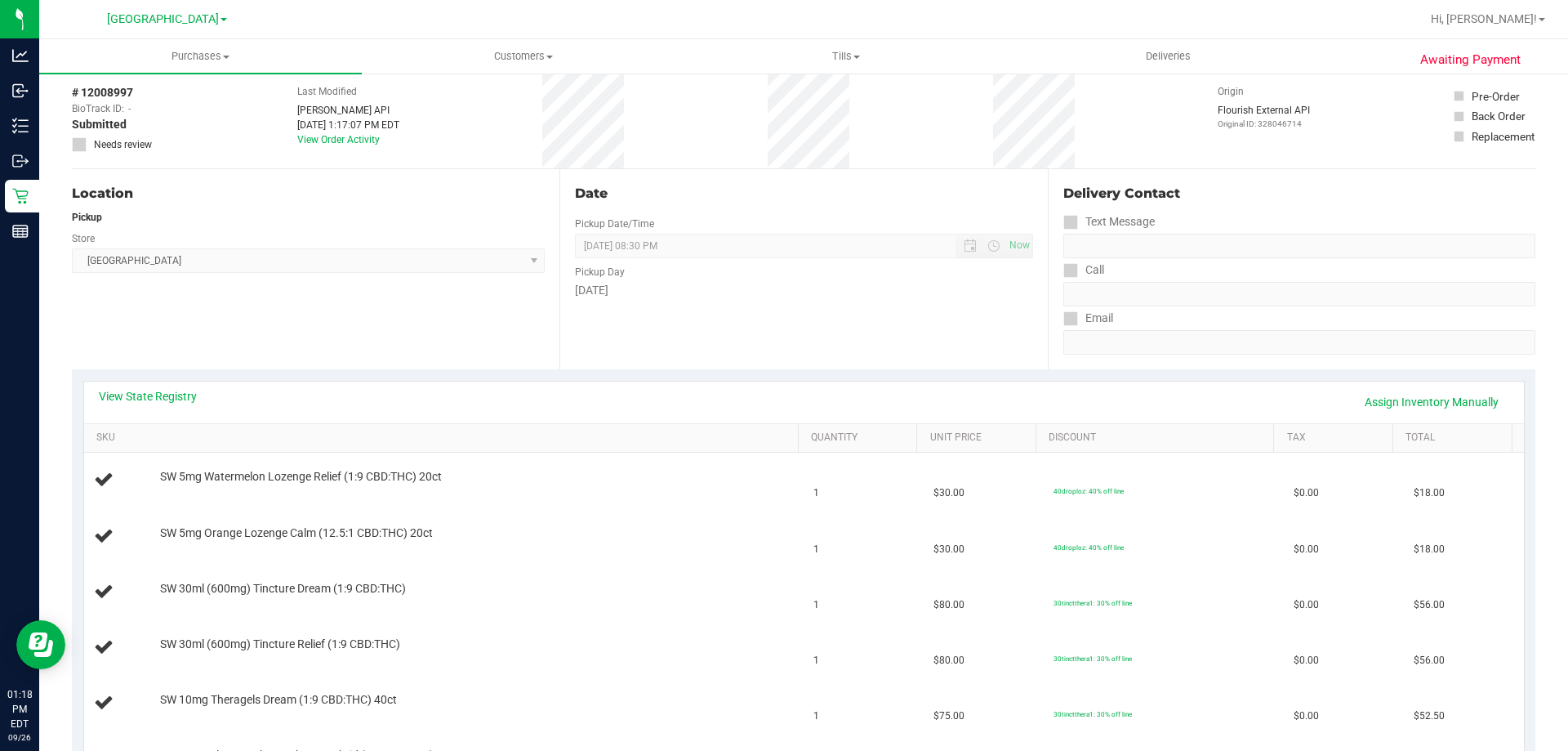
scroll to position [164, 0]
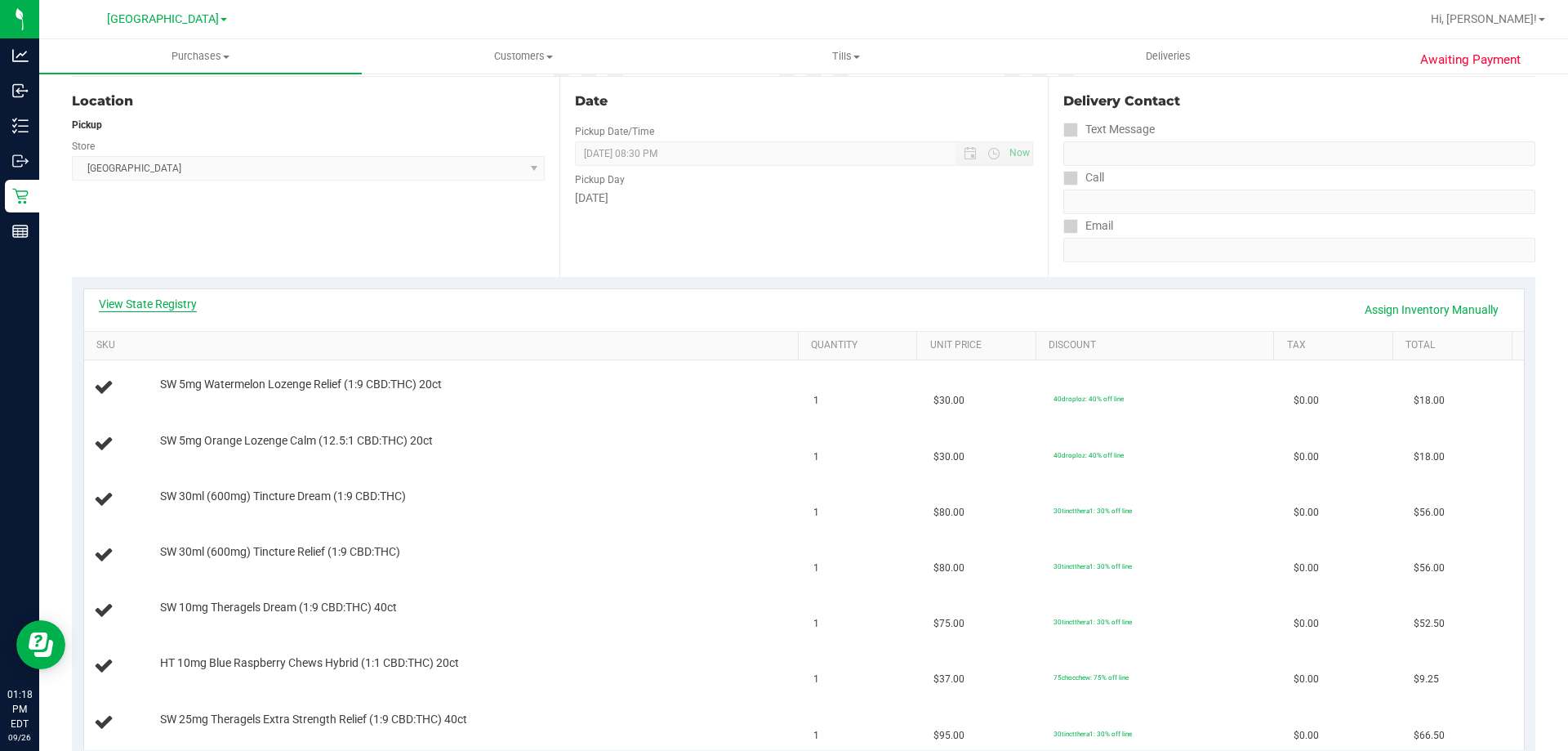
click at [194, 297] on link "View State Registry" at bounding box center [148, 304] width 98 height 16
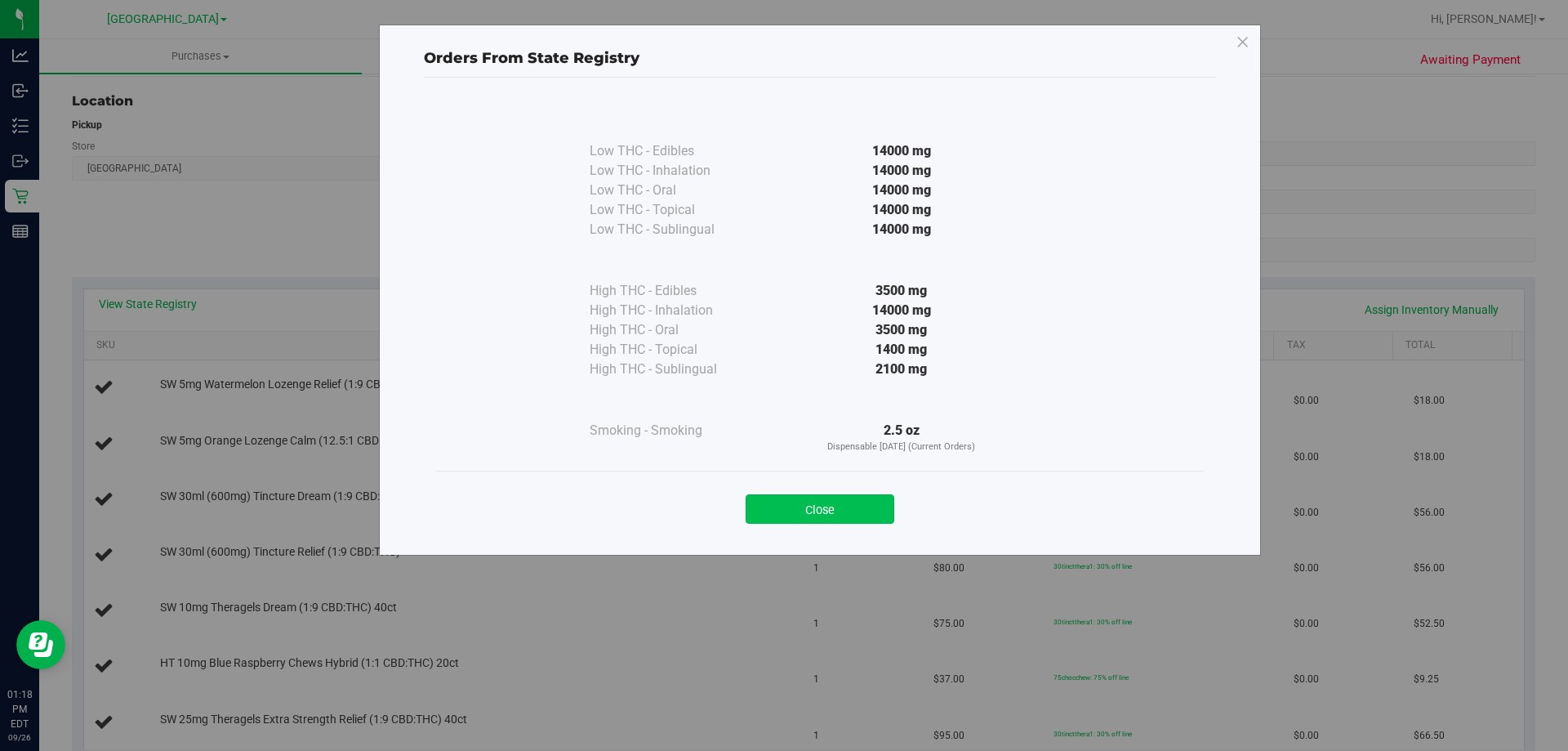
click at [804, 518] on button "Close" at bounding box center [819, 509] width 148 height 30
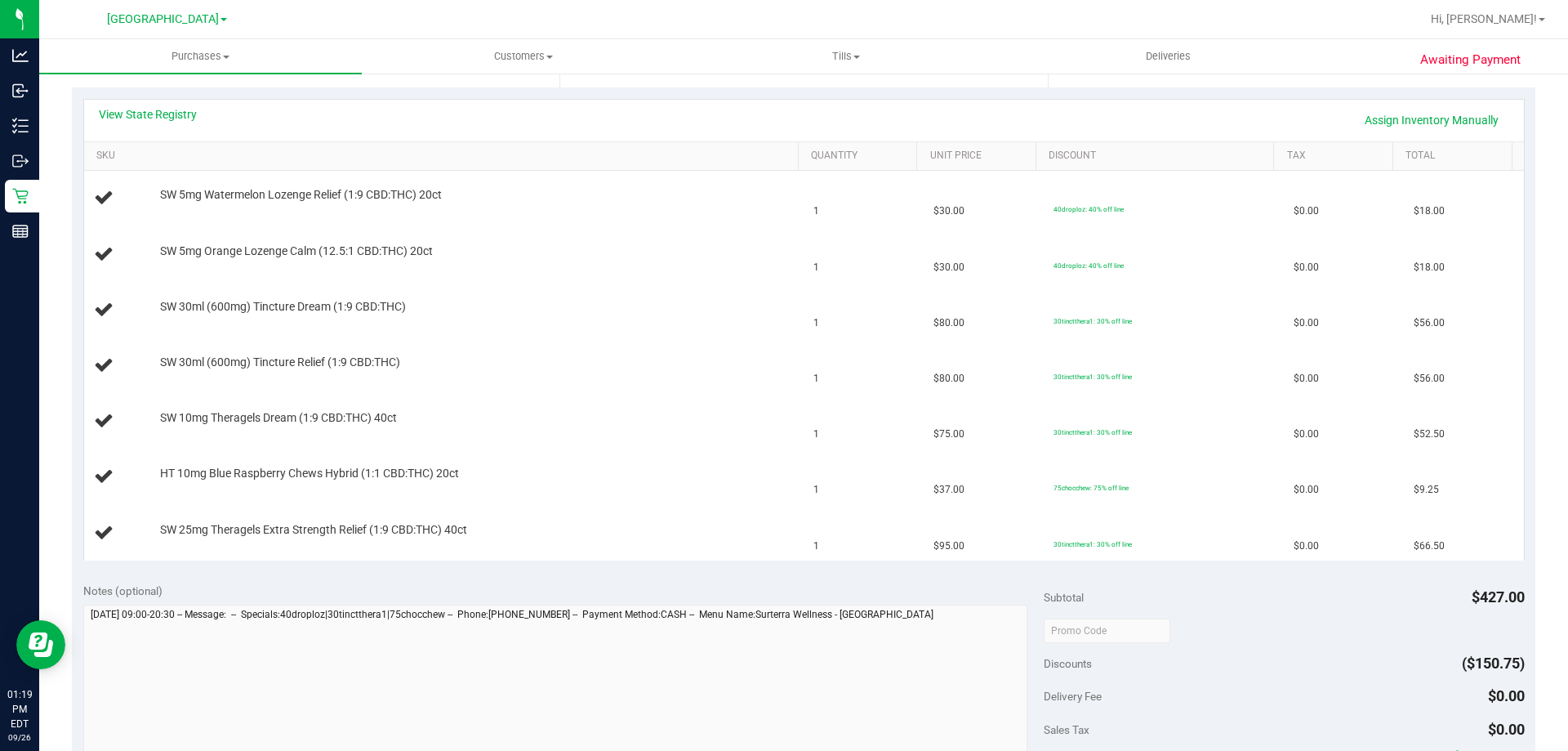
scroll to position [327, 0]
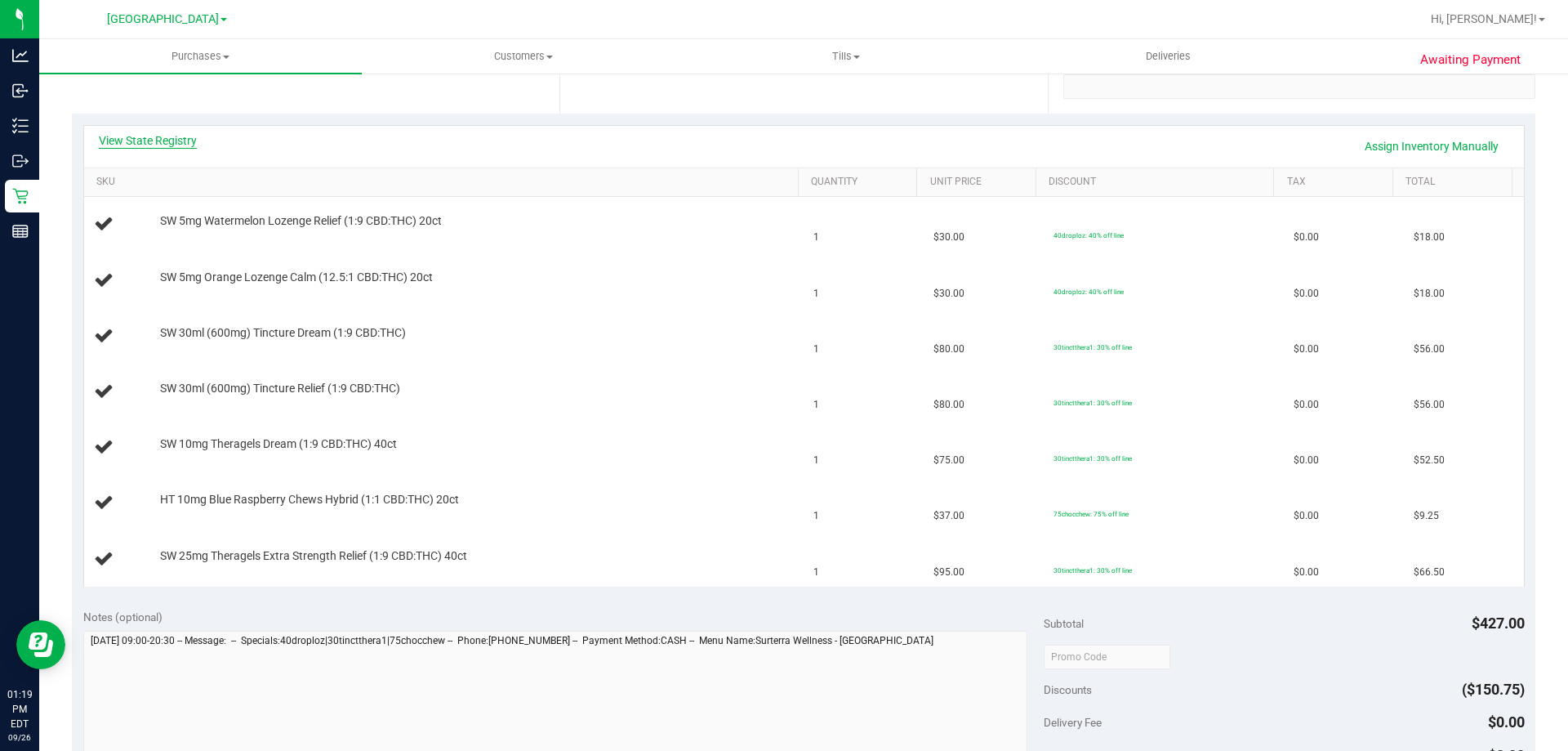
click at [171, 132] on link "View State Registry" at bounding box center [148, 140] width 98 height 16
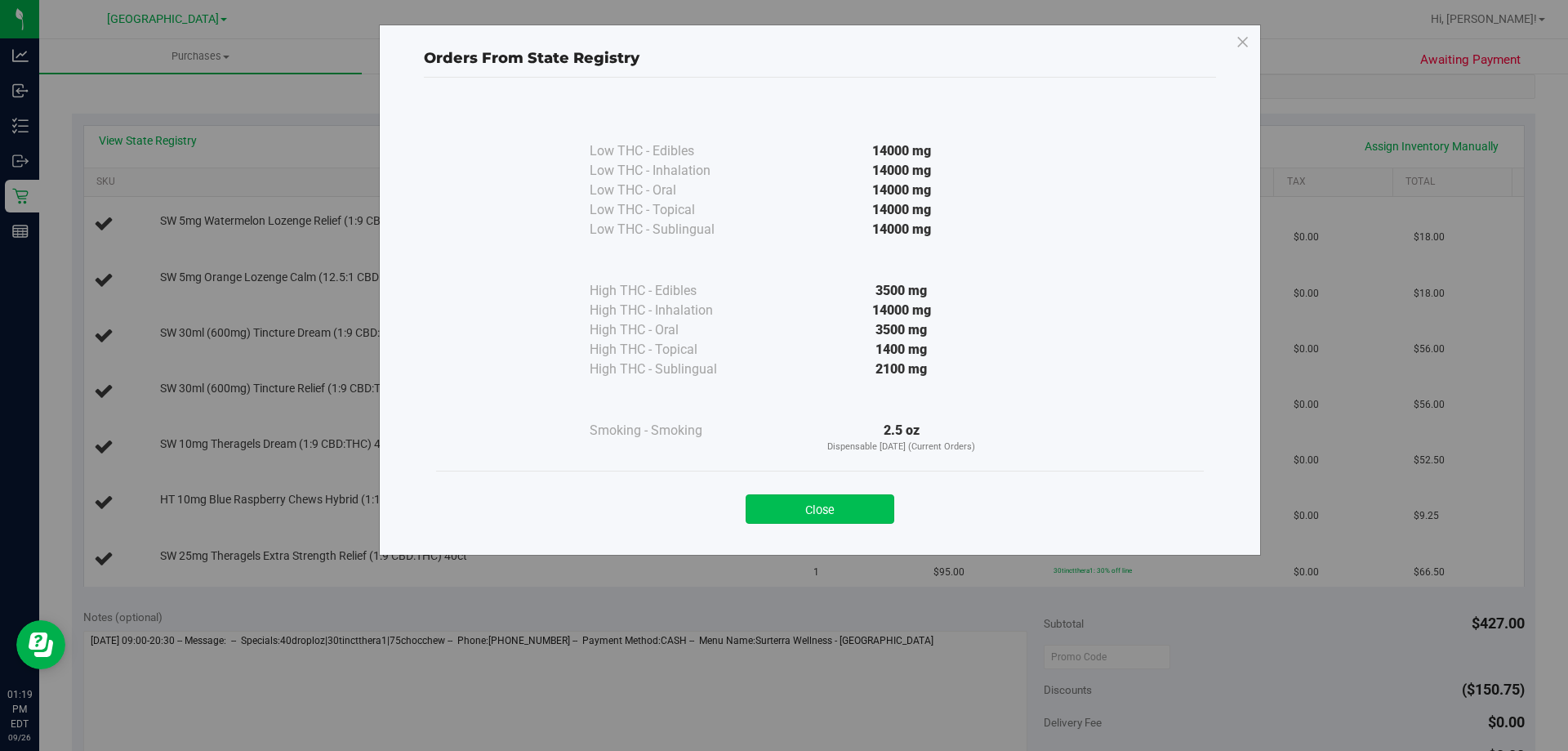
click at [815, 513] on button "Close" at bounding box center [819, 509] width 148 height 30
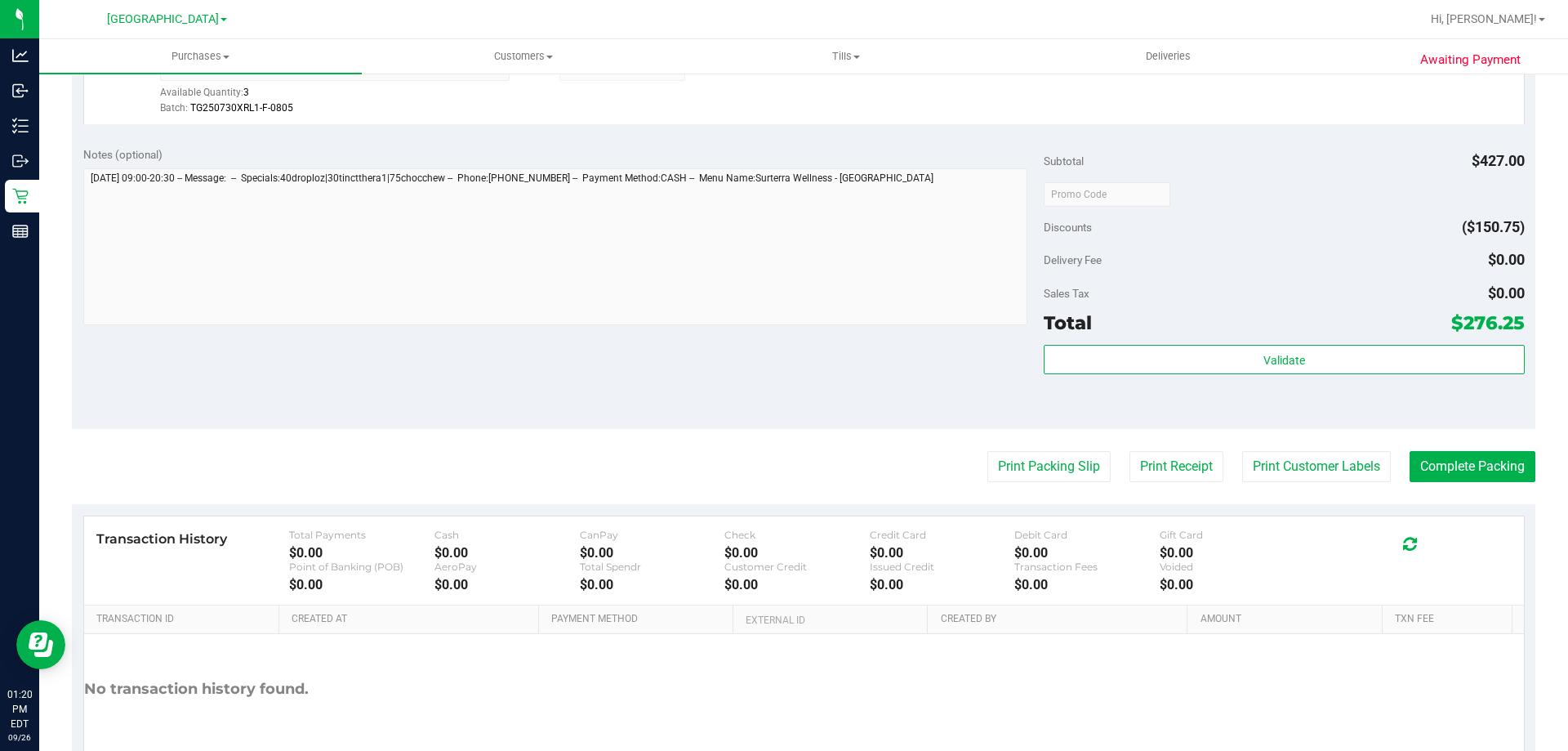
scroll to position [1062, 0]
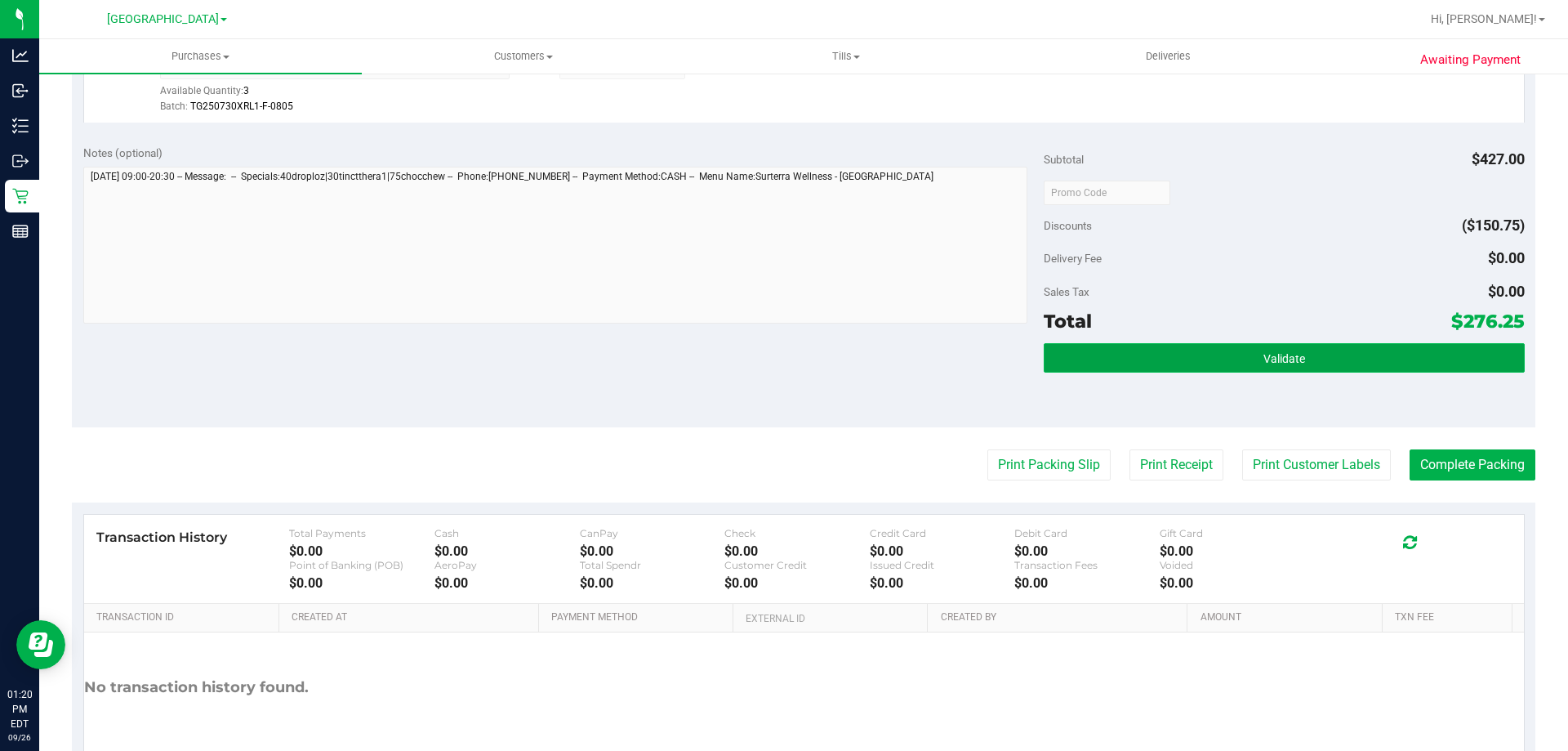
click at [1124, 363] on button "Validate" at bounding box center [1284, 357] width 480 height 30
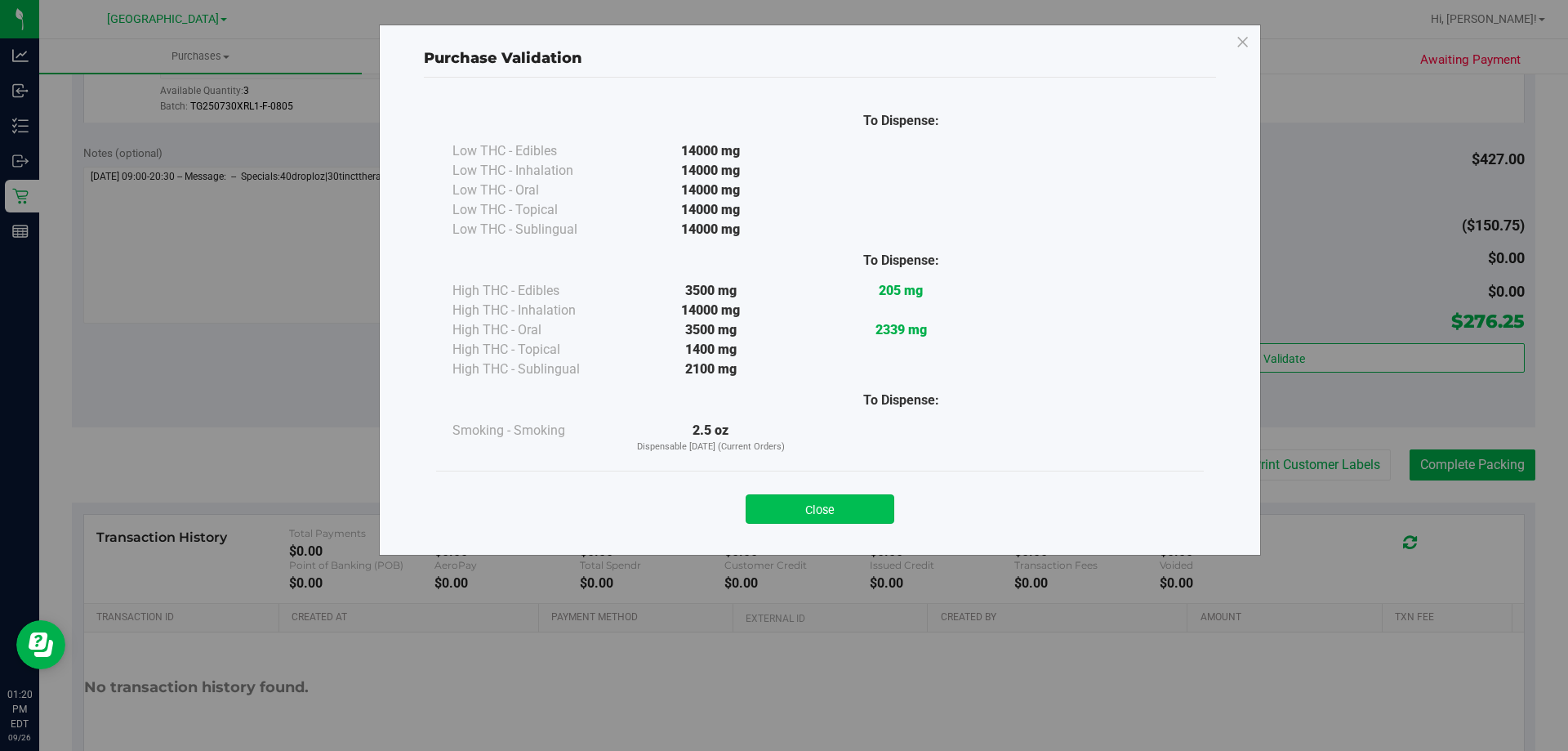
click at [848, 510] on button "Close" at bounding box center [819, 509] width 148 height 30
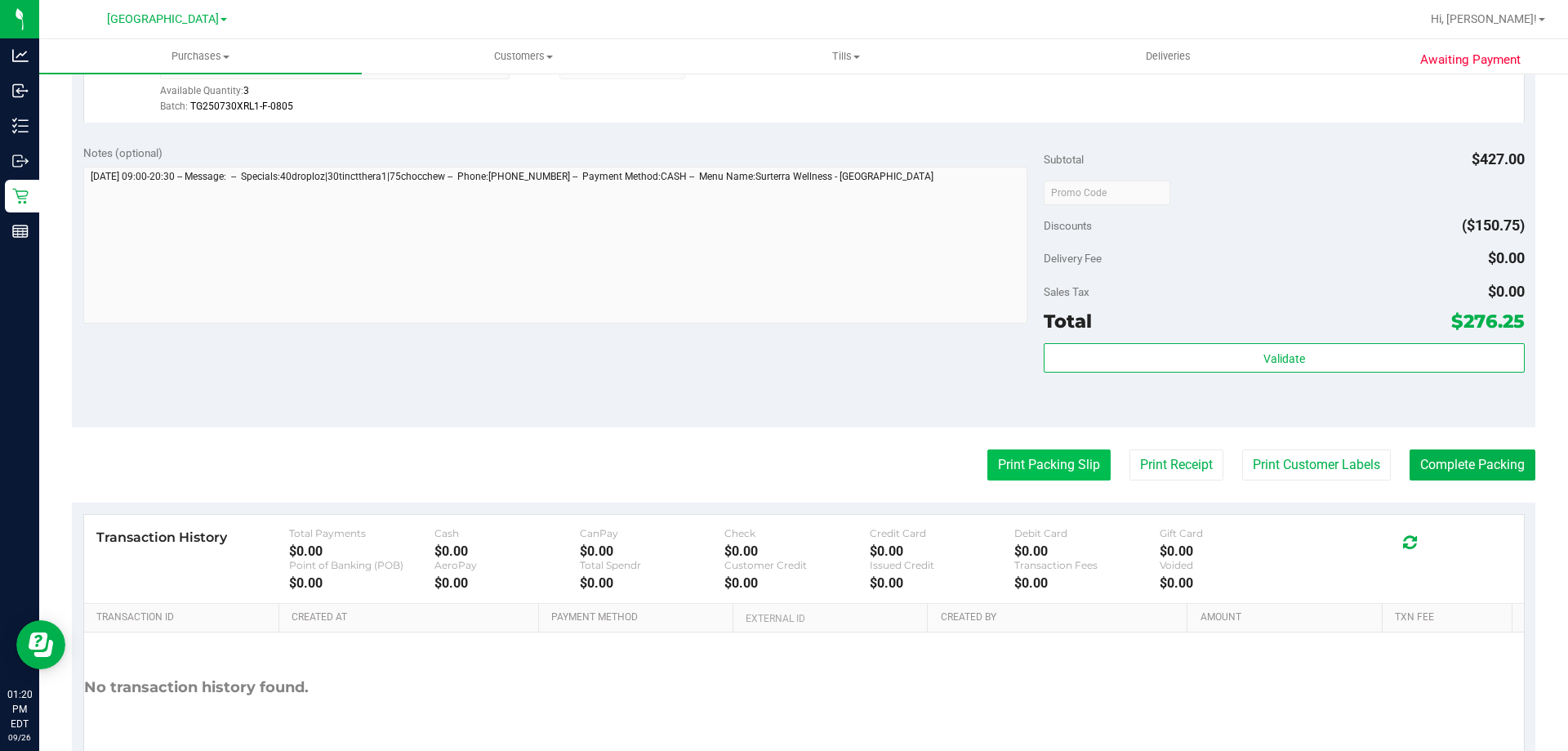
click at [1059, 466] on button "Print Packing Slip" at bounding box center [1048, 465] width 123 height 31
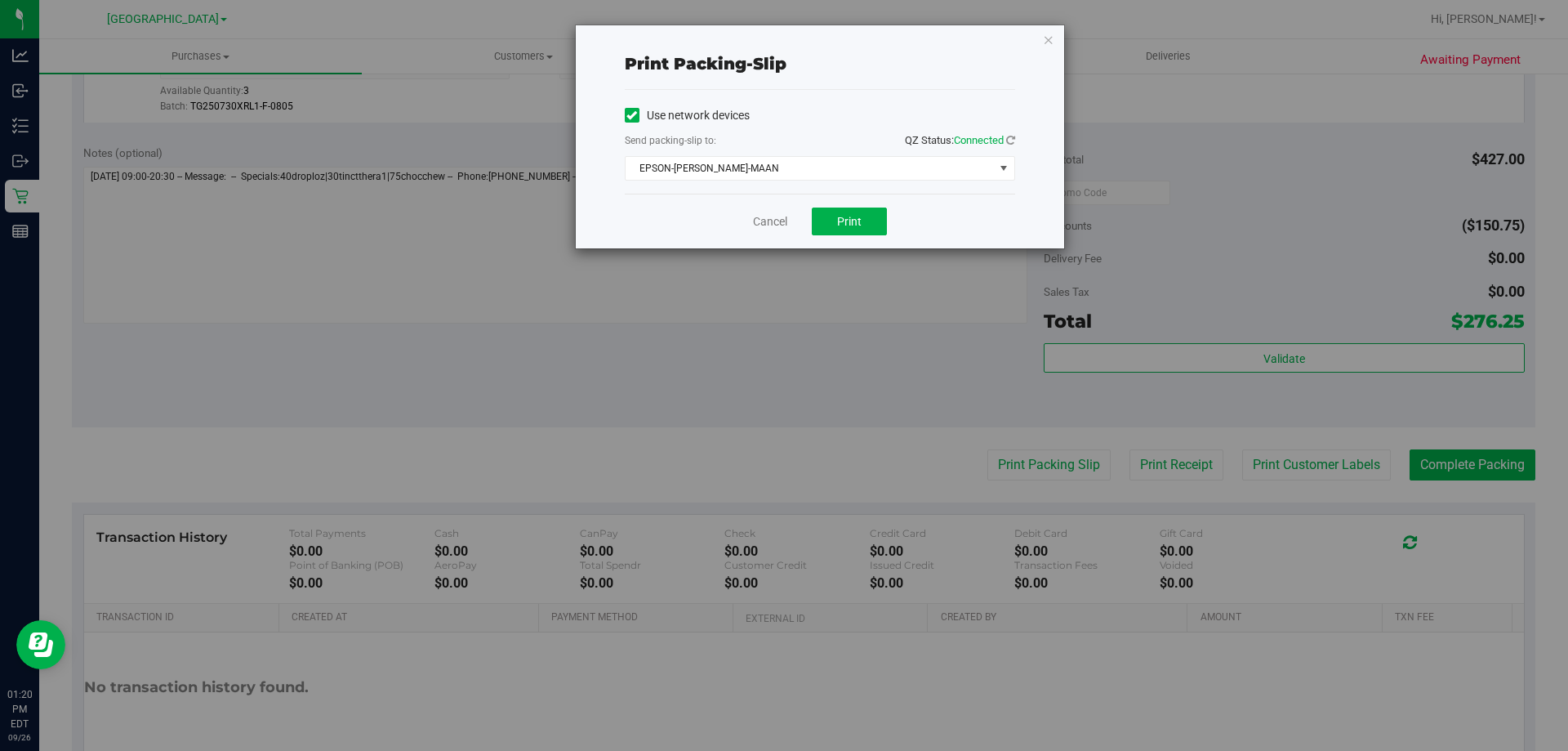
click at [827, 206] on div "Cancel Print" at bounding box center [820, 221] width 390 height 55
click at [833, 224] on button "Print" at bounding box center [849, 221] width 75 height 28
click at [778, 225] on link "Cancel" at bounding box center [770, 221] width 34 height 17
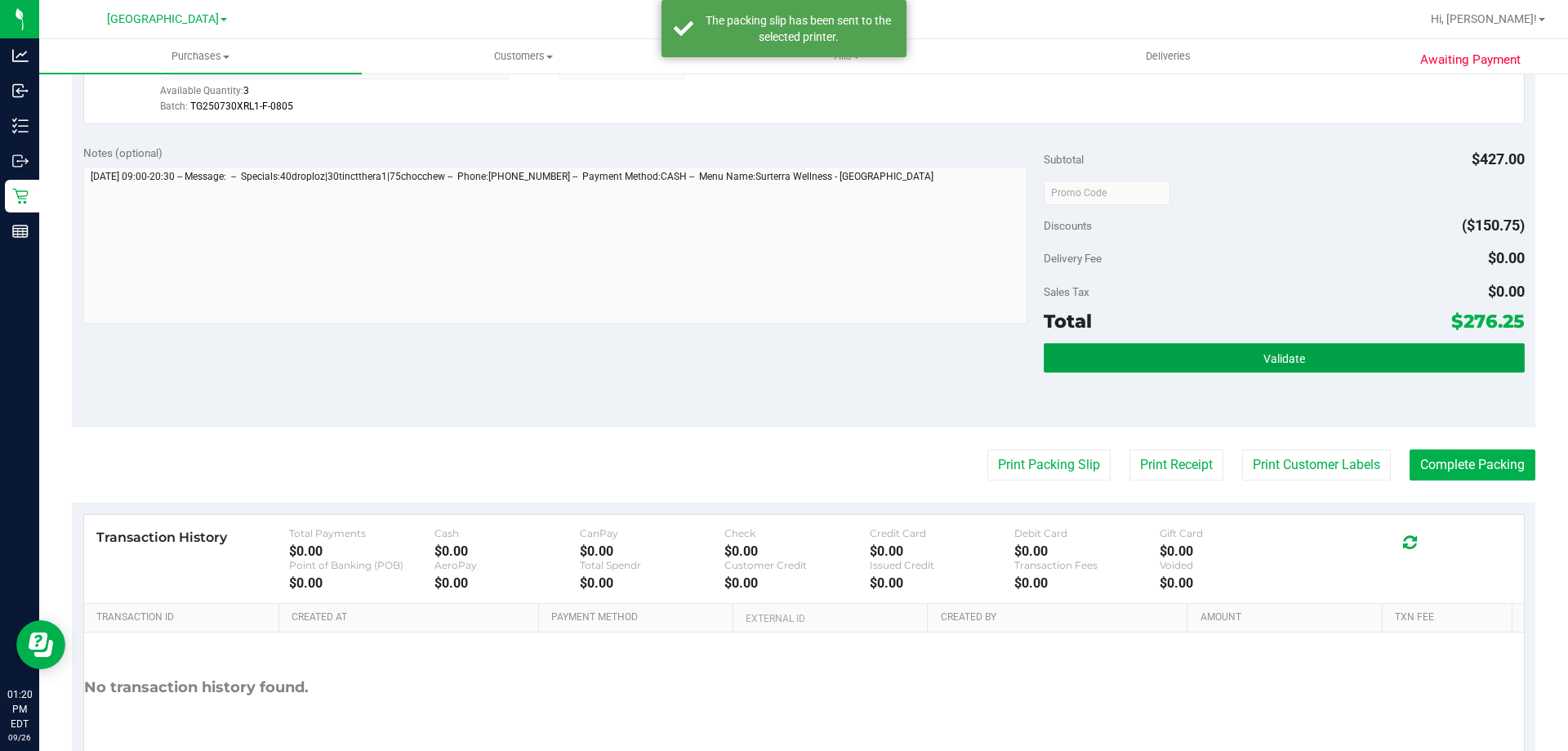
click at [1413, 357] on button "Validate" at bounding box center [1284, 357] width 480 height 30
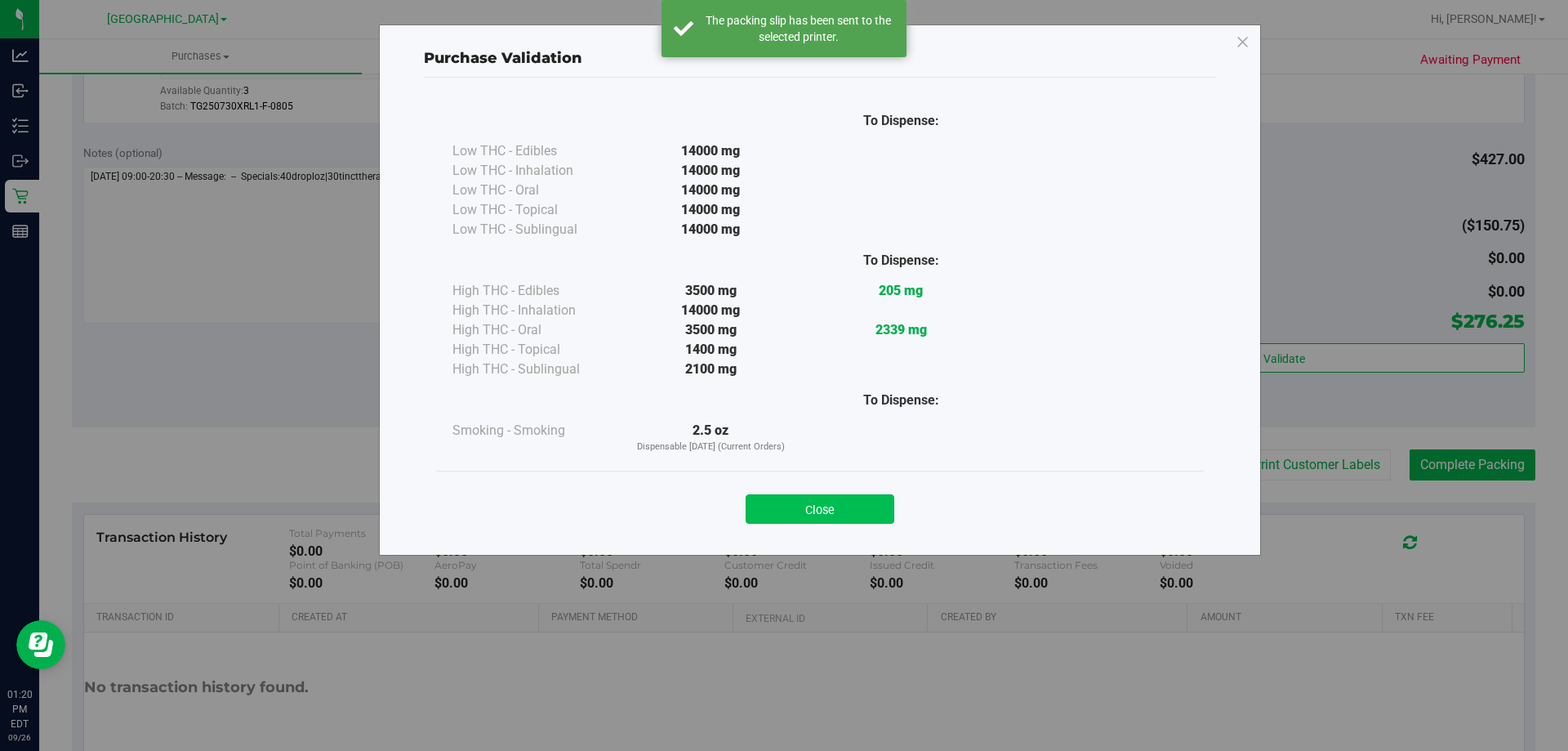
click at [803, 503] on button "Close" at bounding box center [819, 509] width 148 height 30
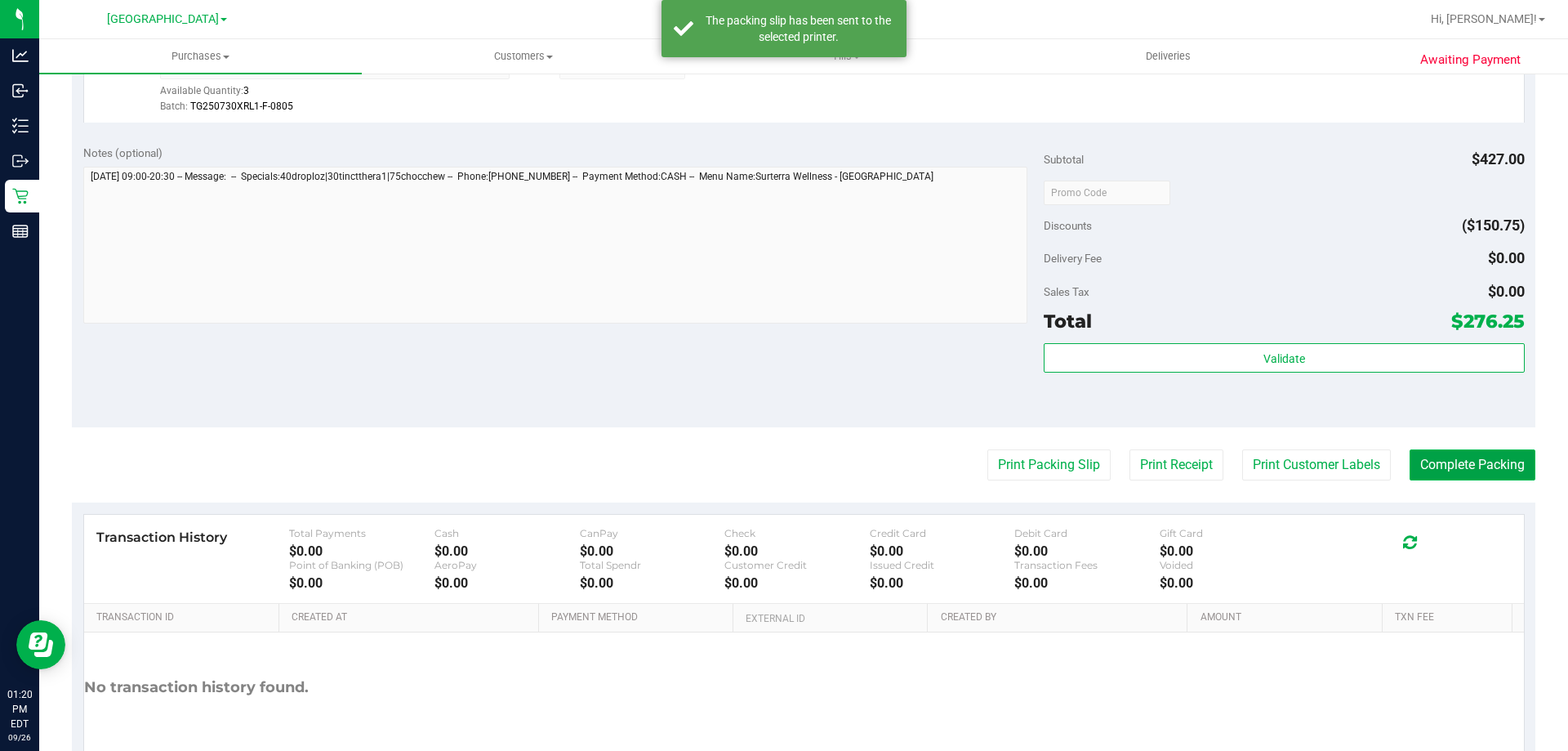
click at [1444, 471] on button "Complete Packing" at bounding box center [1472, 465] width 126 height 31
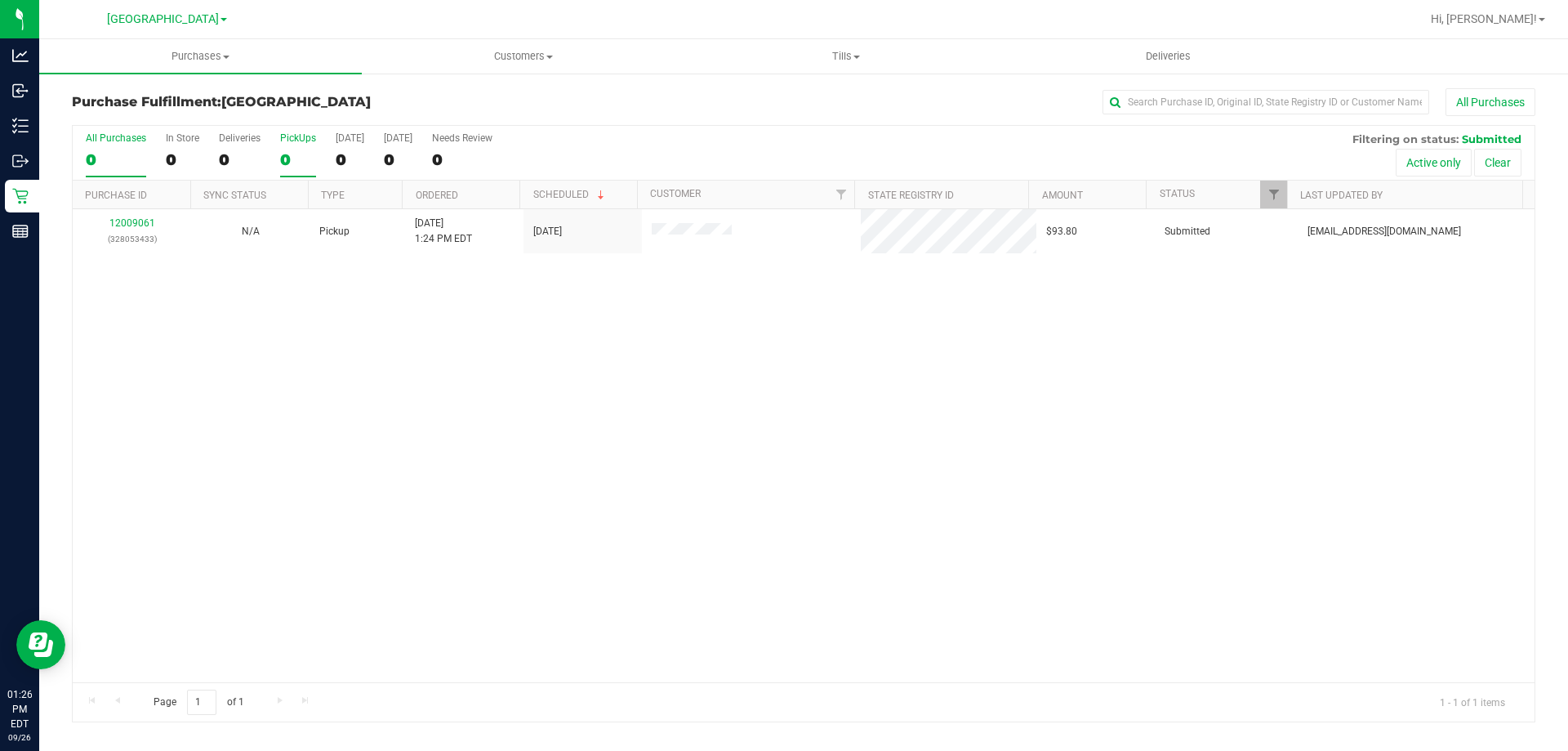
click at [301, 156] on div "0" at bounding box center [298, 160] width 36 height 19
click at [0, 0] on input "PickUps 0" at bounding box center [0, 0] width 0 height 0
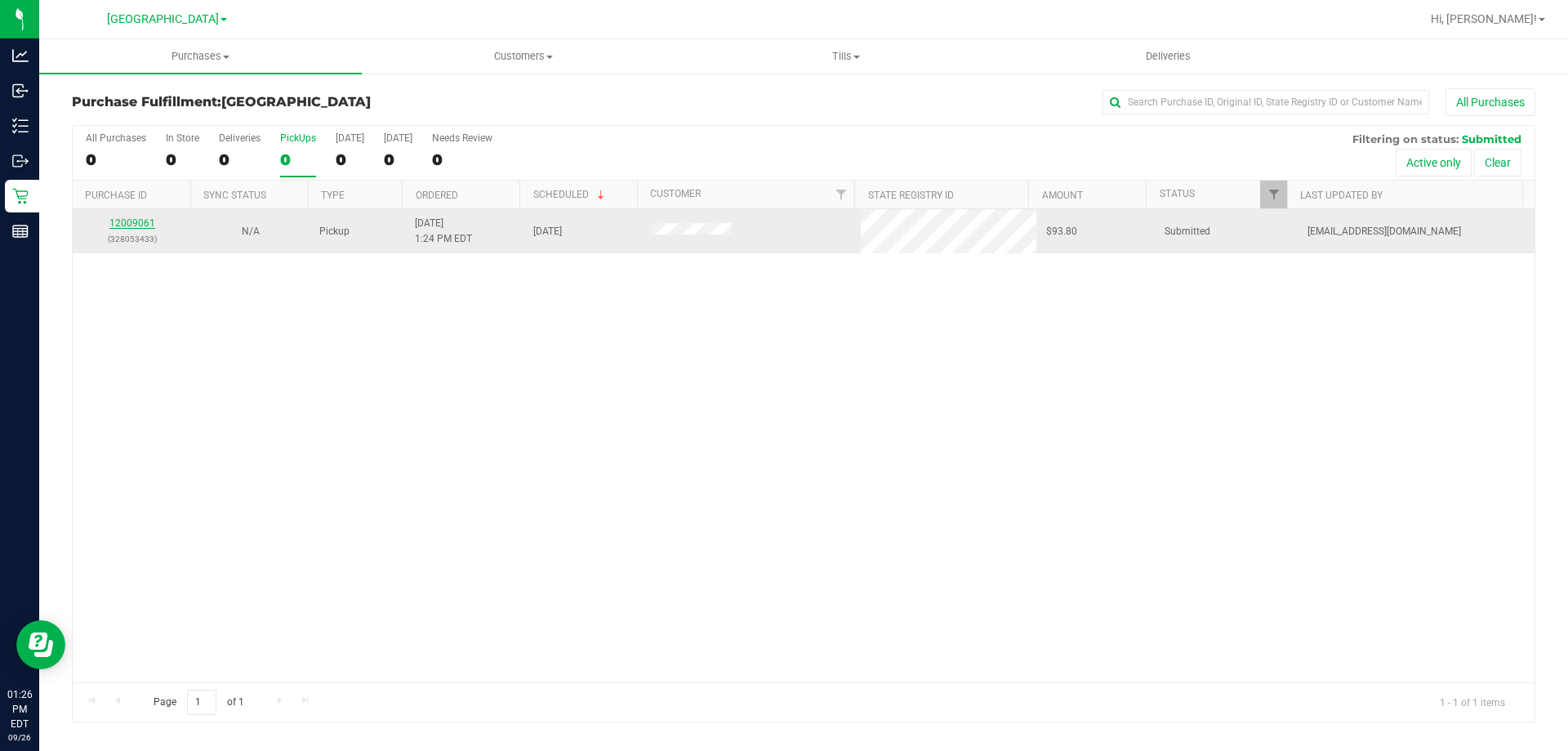
click at [125, 221] on link "12009061" at bounding box center [132, 222] width 46 height 11
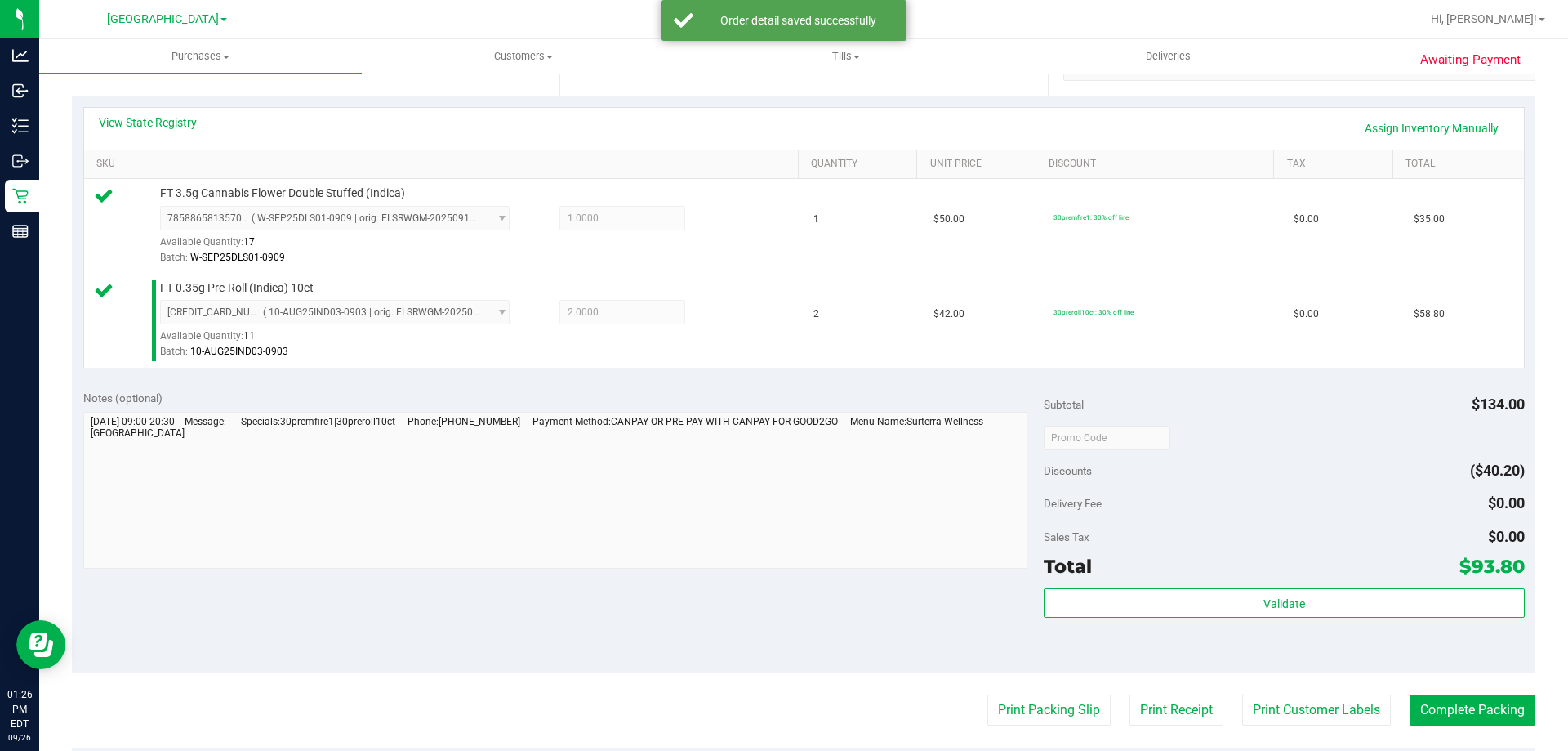
scroll to position [408, 0]
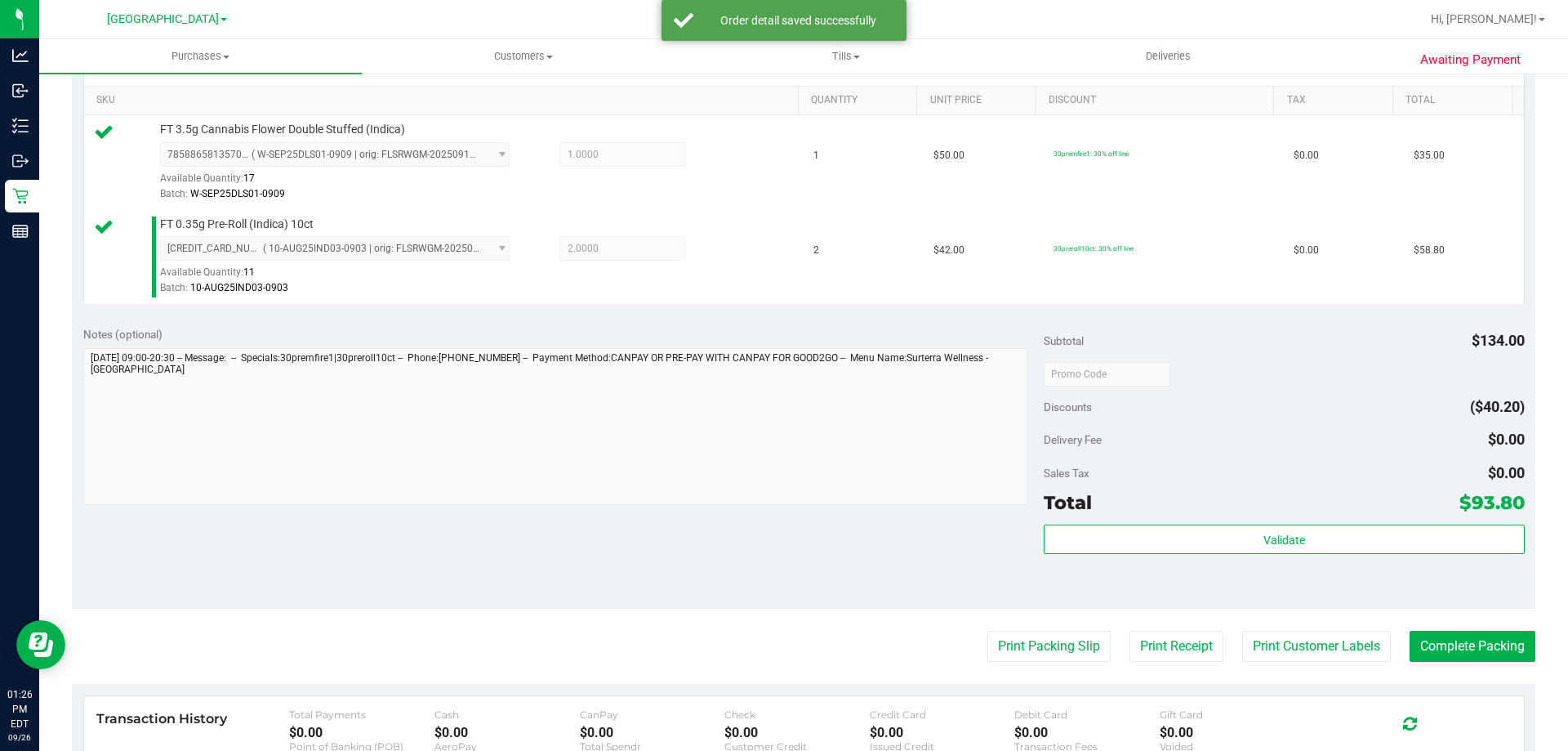
click at [1234, 523] on div "Subtotal $134.00 Discounts ($40.20) Delivery Fee $0.00 Sales Tax $0.00 Total $9…" at bounding box center [1284, 462] width 480 height 272
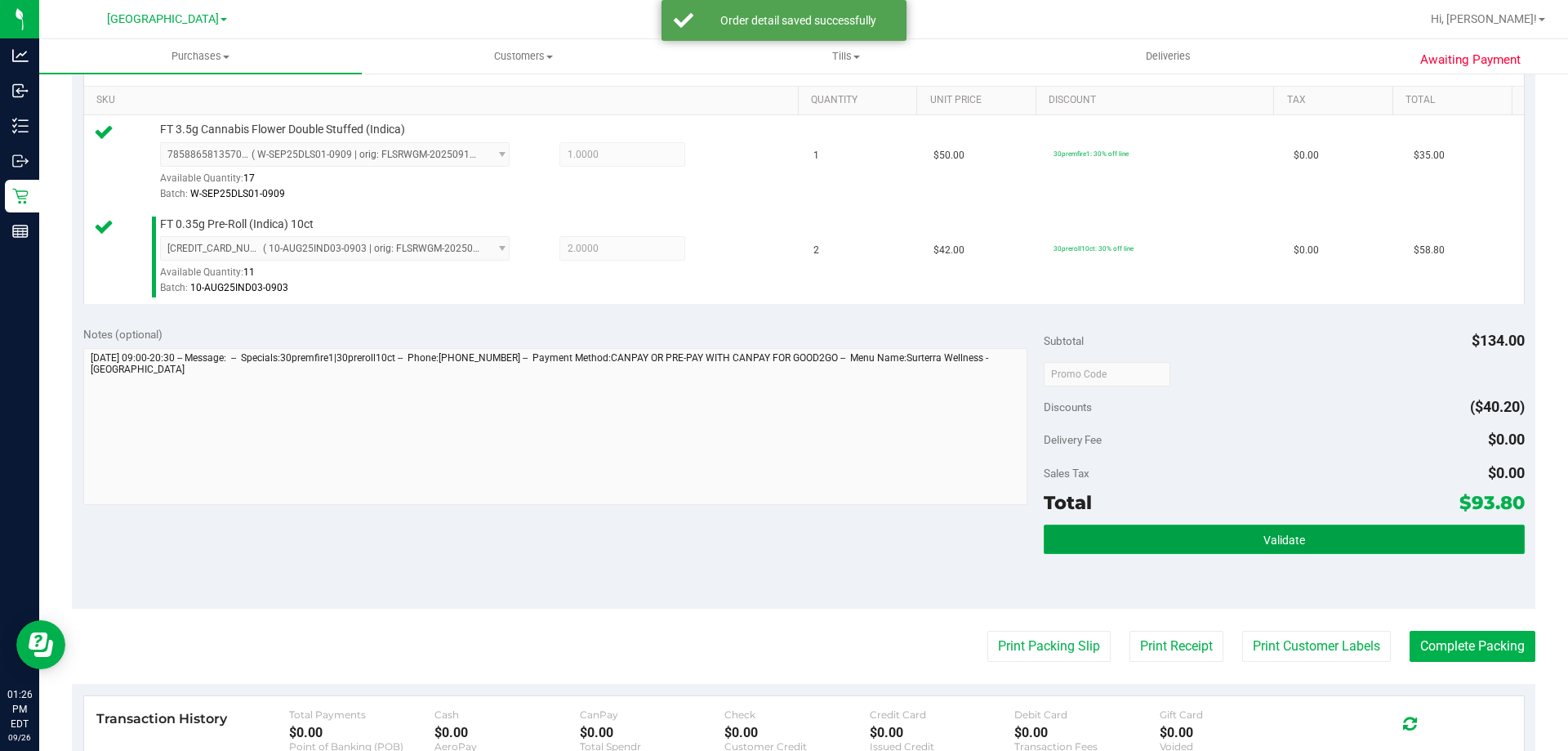
click at [1234, 545] on button "Validate" at bounding box center [1284, 539] width 480 height 30
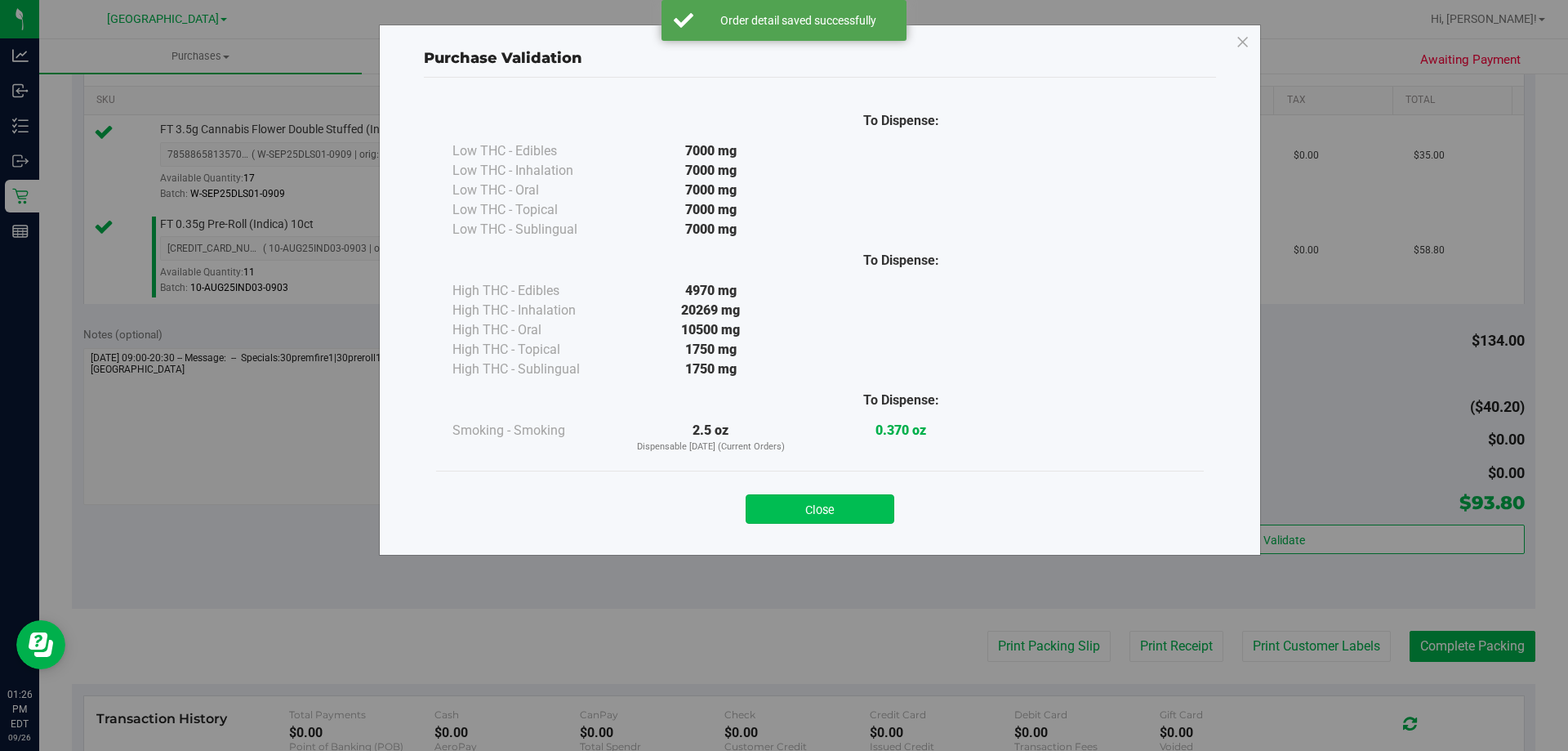
click at [828, 507] on button "Close" at bounding box center [819, 509] width 148 height 30
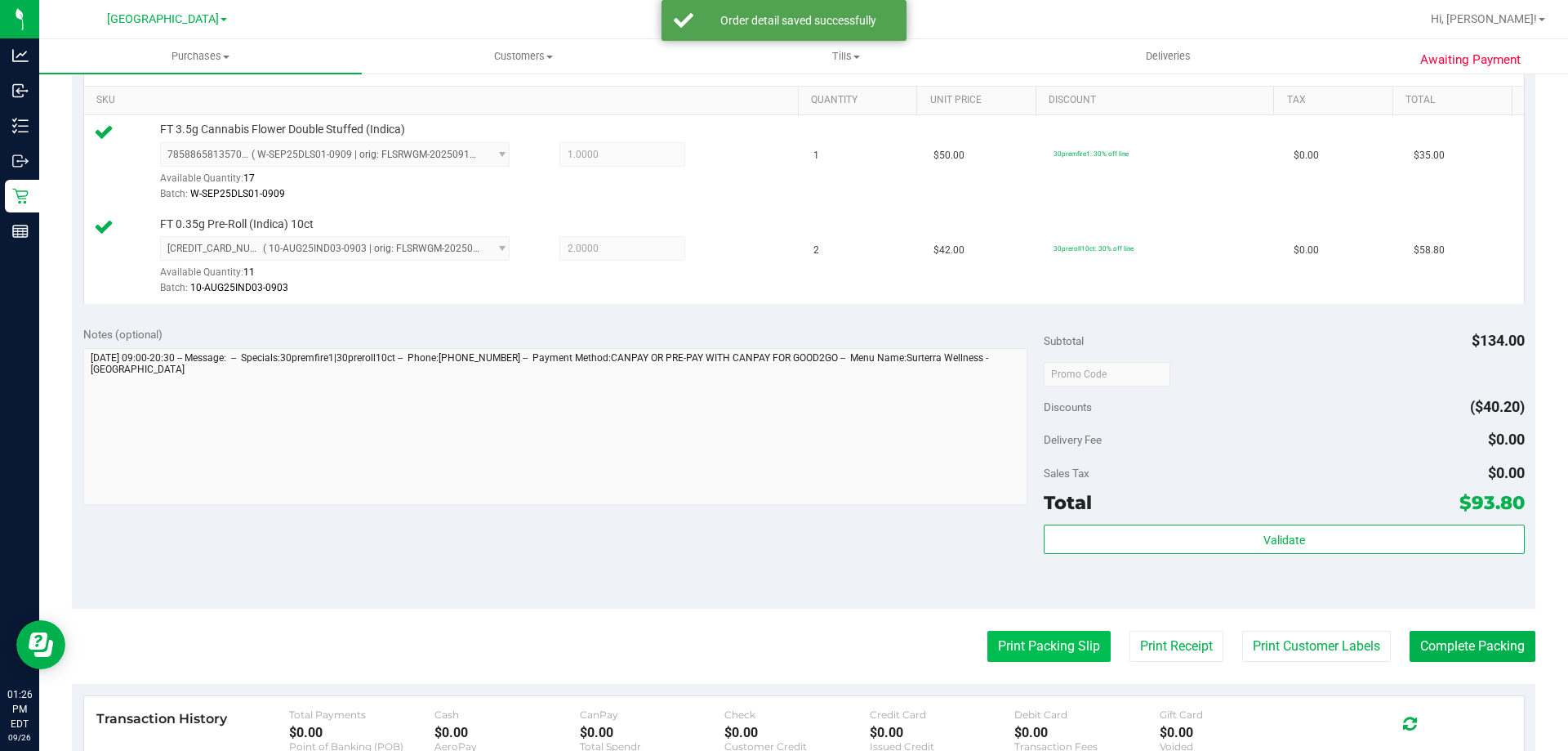
click at [1086, 649] on button "Print Packing Slip" at bounding box center [1048, 646] width 123 height 31
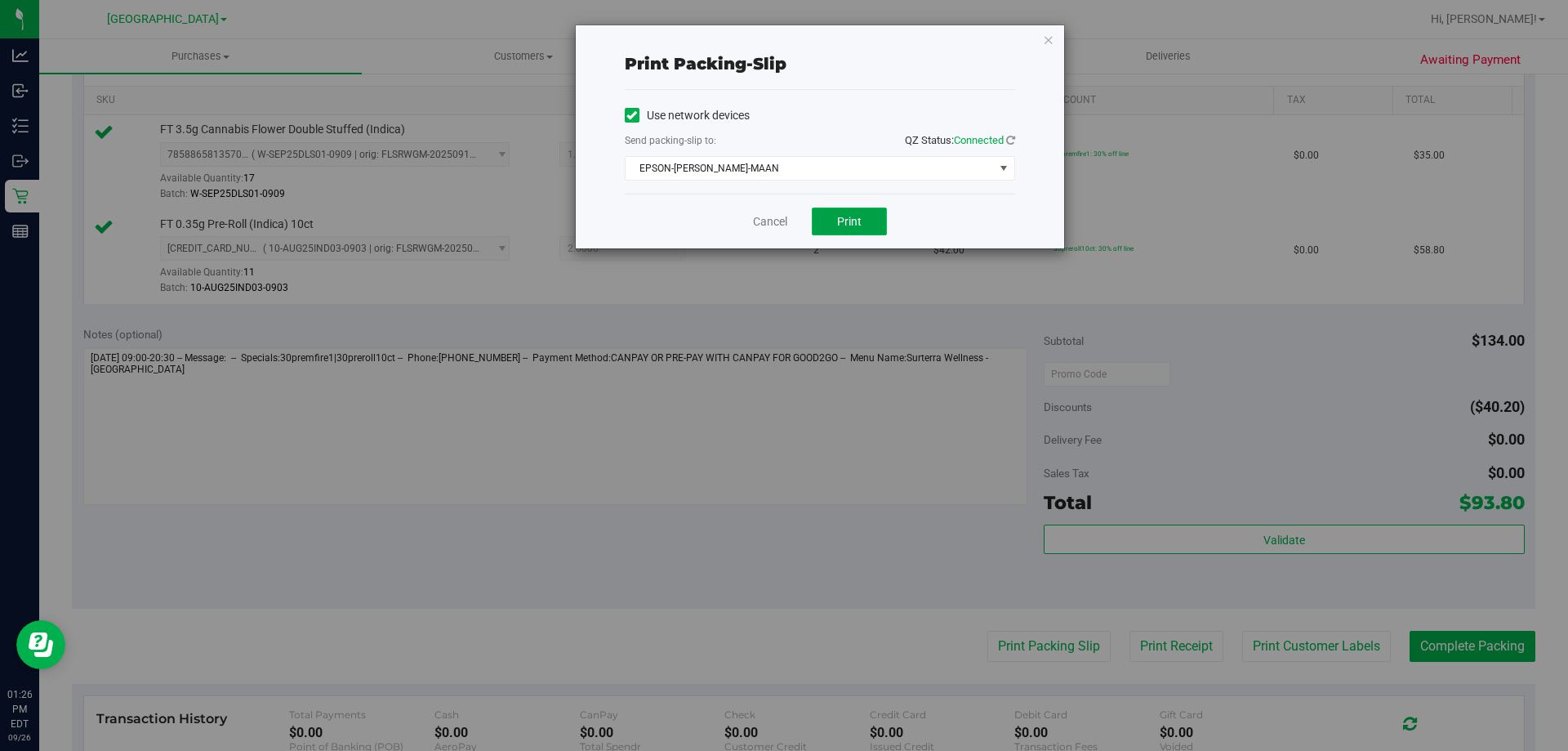
click at [858, 218] on span "Print" at bounding box center [849, 221] width 25 height 13
click at [758, 225] on link "Cancel" at bounding box center [770, 221] width 34 height 17
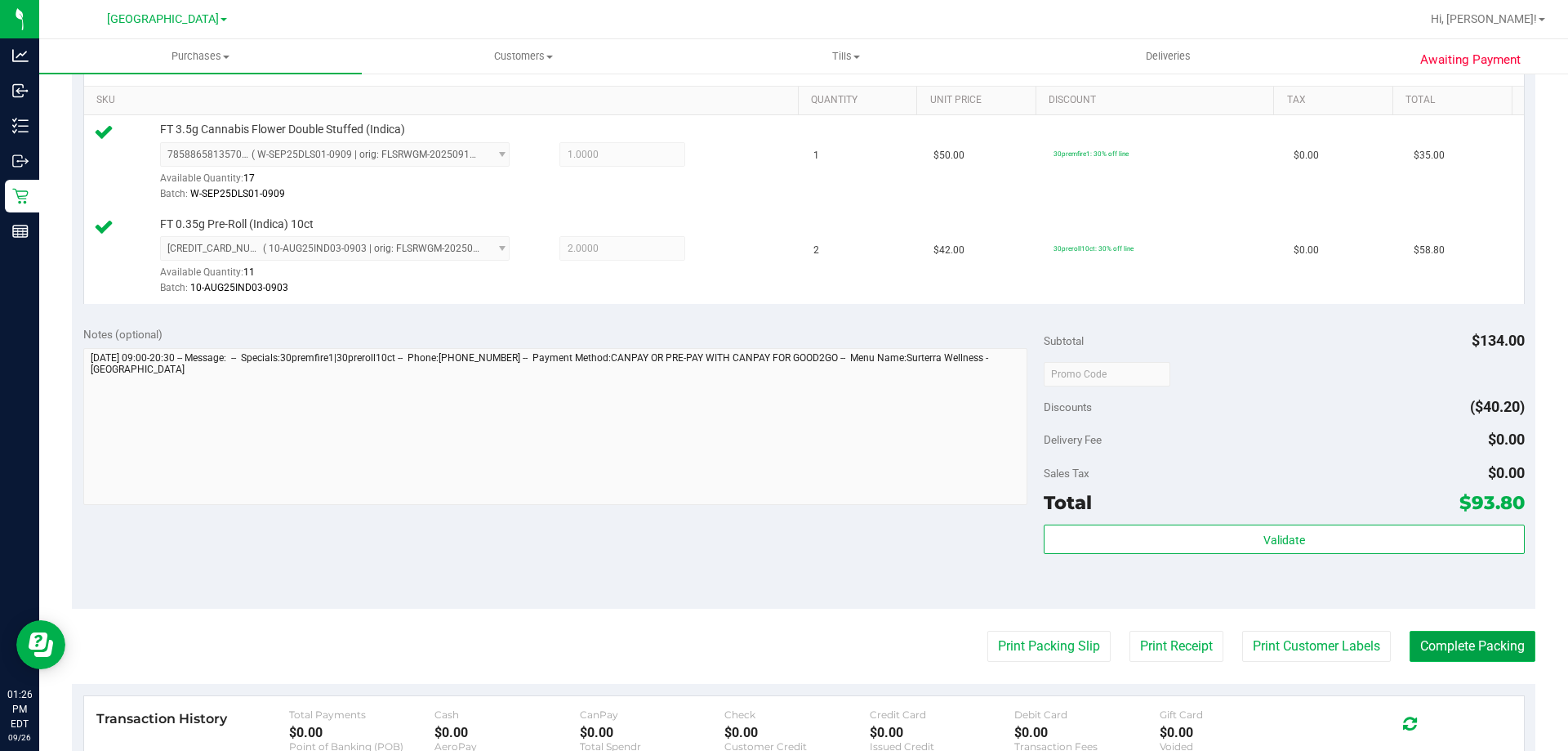
click at [1452, 649] on button "Complete Packing" at bounding box center [1472, 646] width 126 height 31
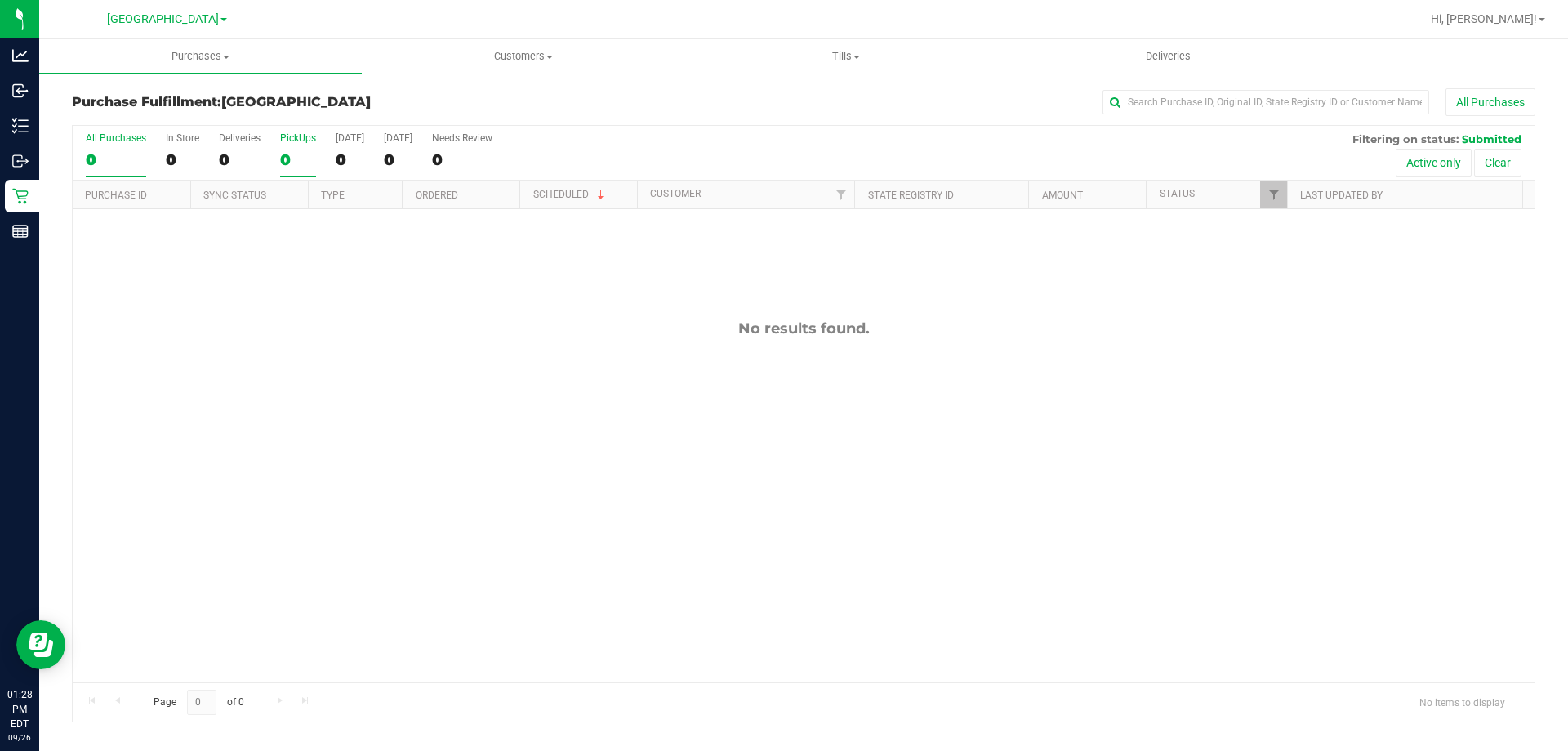
click at [315, 145] on label "PickUps 0" at bounding box center [298, 154] width 36 height 45
click at [0, 0] on input "PickUps 0" at bounding box center [0, 0] width 0 height 0
click at [292, 150] on div "0" at bounding box center [298, 160] width 36 height 19
click at [0, 0] on input "PickUps 0" at bounding box center [0, 0] width 0 height 0
click at [306, 154] on div "0" at bounding box center [298, 160] width 36 height 19
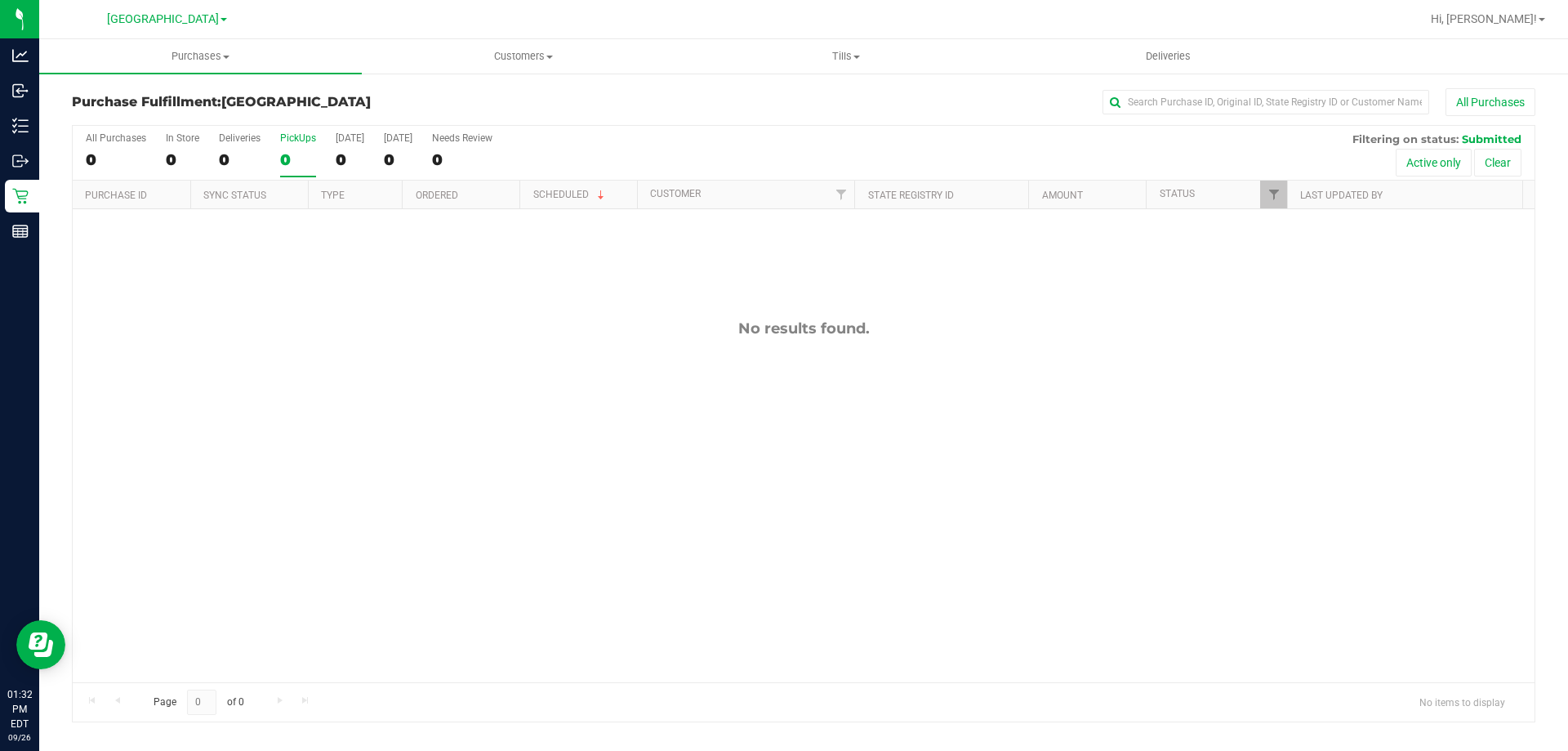
click at [0, 0] on input "PickUps 0" at bounding box center [0, 0] width 0 height 0
